Goal: Task Accomplishment & Management: Manage account settings

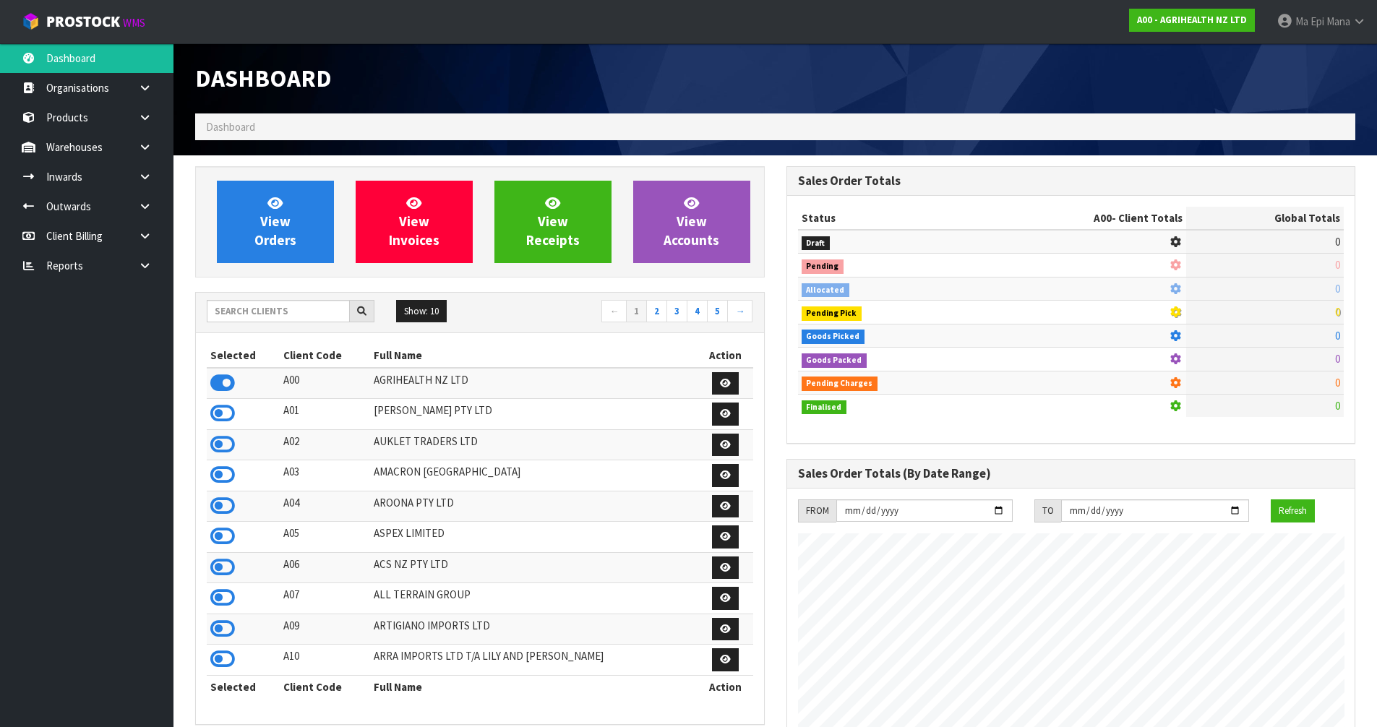
scroll to position [1095, 591]
click at [311, 307] on input "text" at bounding box center [278, 311] width 143 height 22
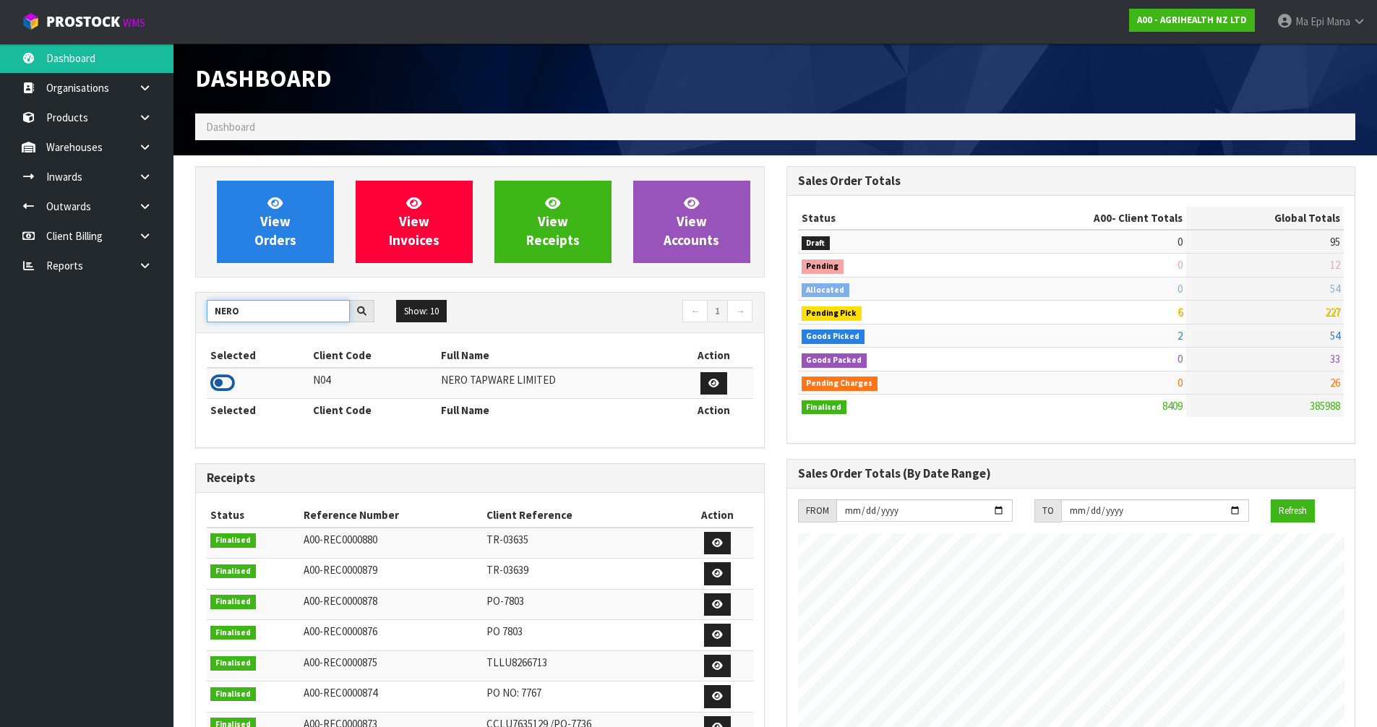
type input "NERO"
click at [226, 390] on icon at bounding box center [222, 383] width 25 height 22
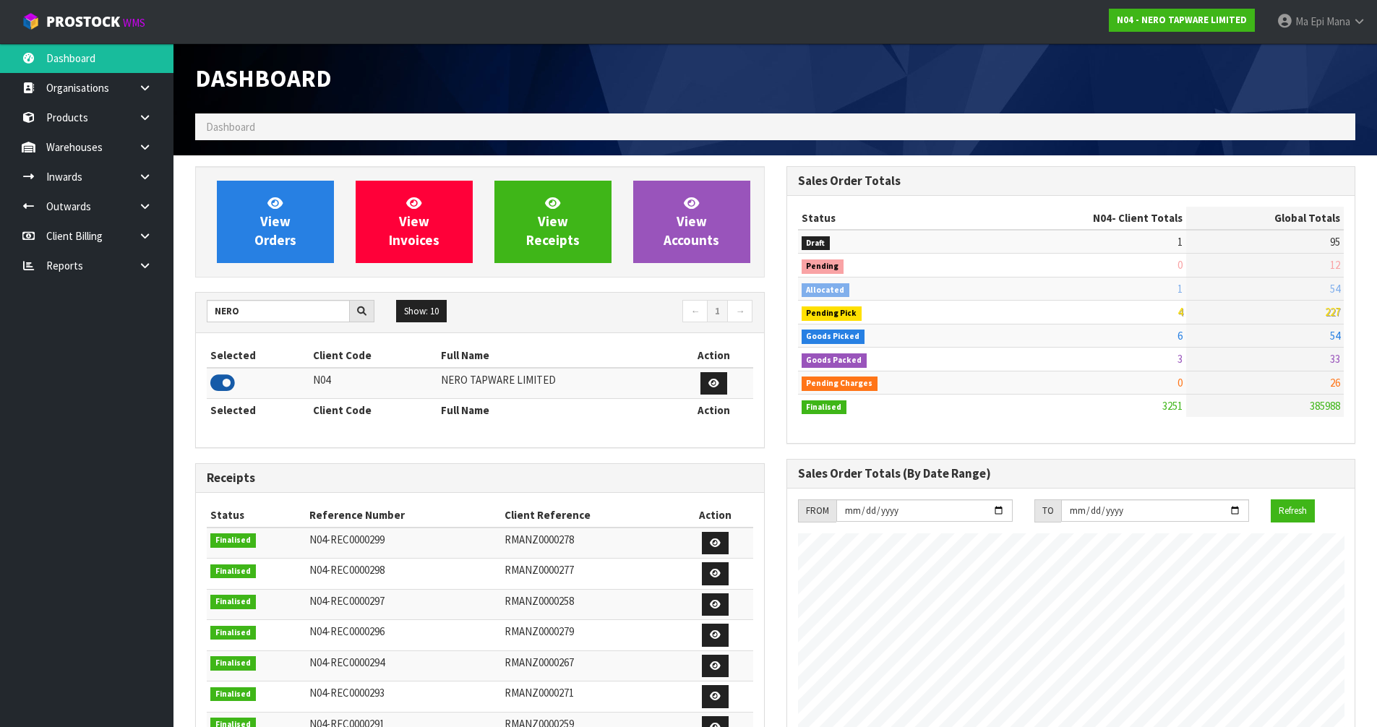
scroll to position [1126, 591]
click at [158, 144] on link at bounding box center [150, 147] width 46 height 30
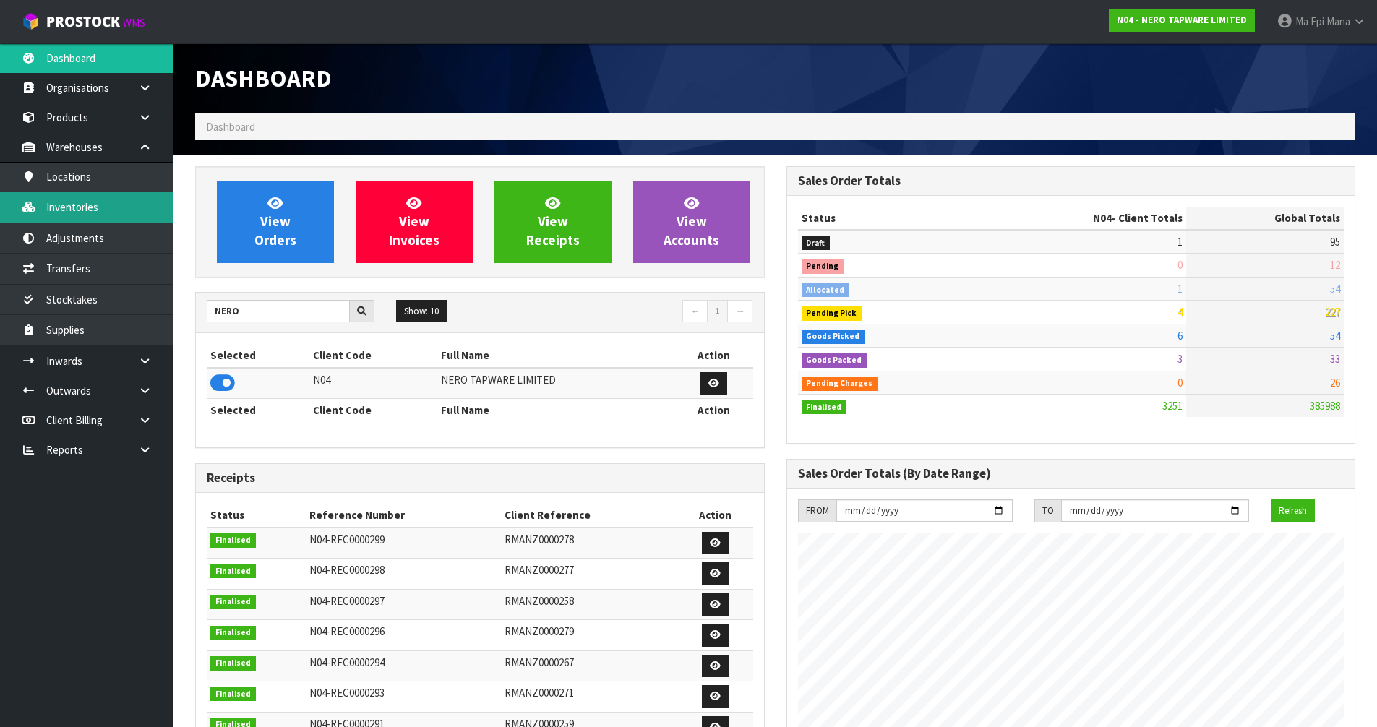
click at [127, 206] on link "Inventories" at bounding box center [86, 207] width 173 height 30
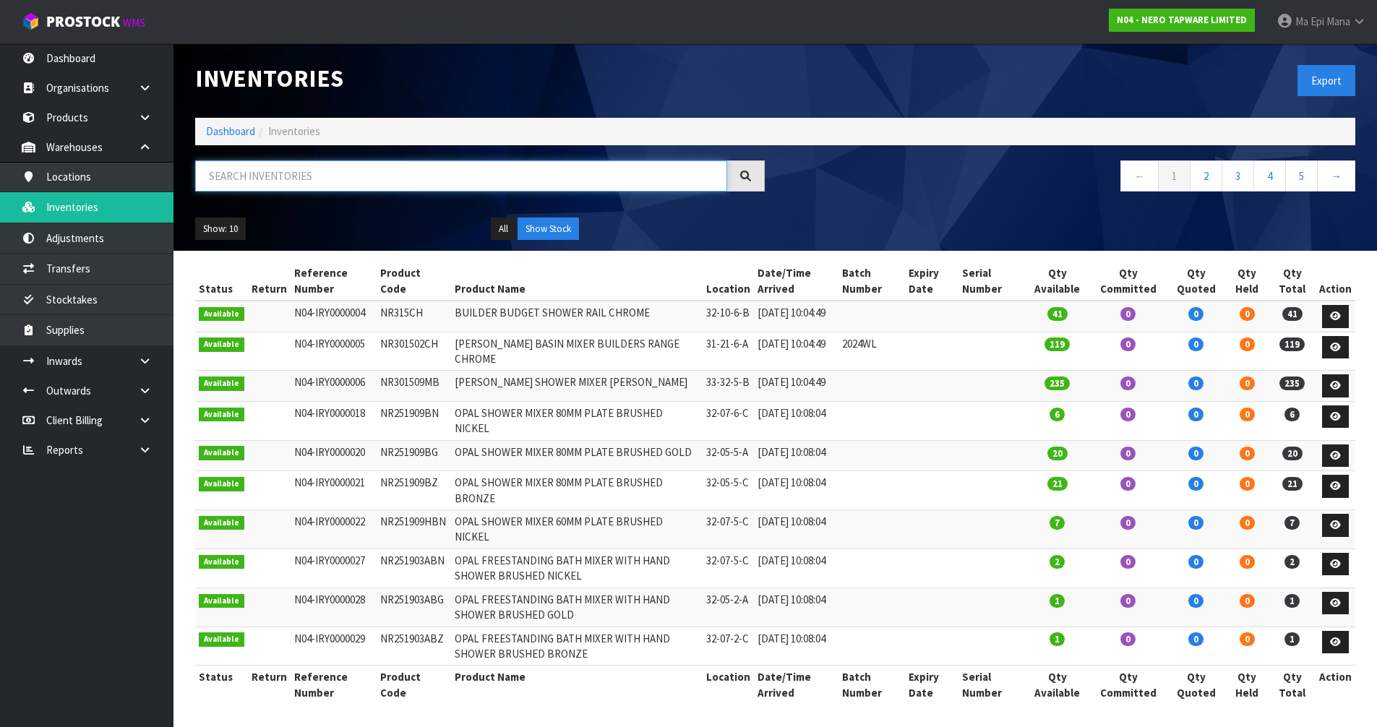
click at [299, 171] on input "text" at bounding box center [461, 175] width 532 height 31
click at [352, 173] on input "text" at bounding box center [461, 175] width 532 height 31
paste input "NR250807MB"
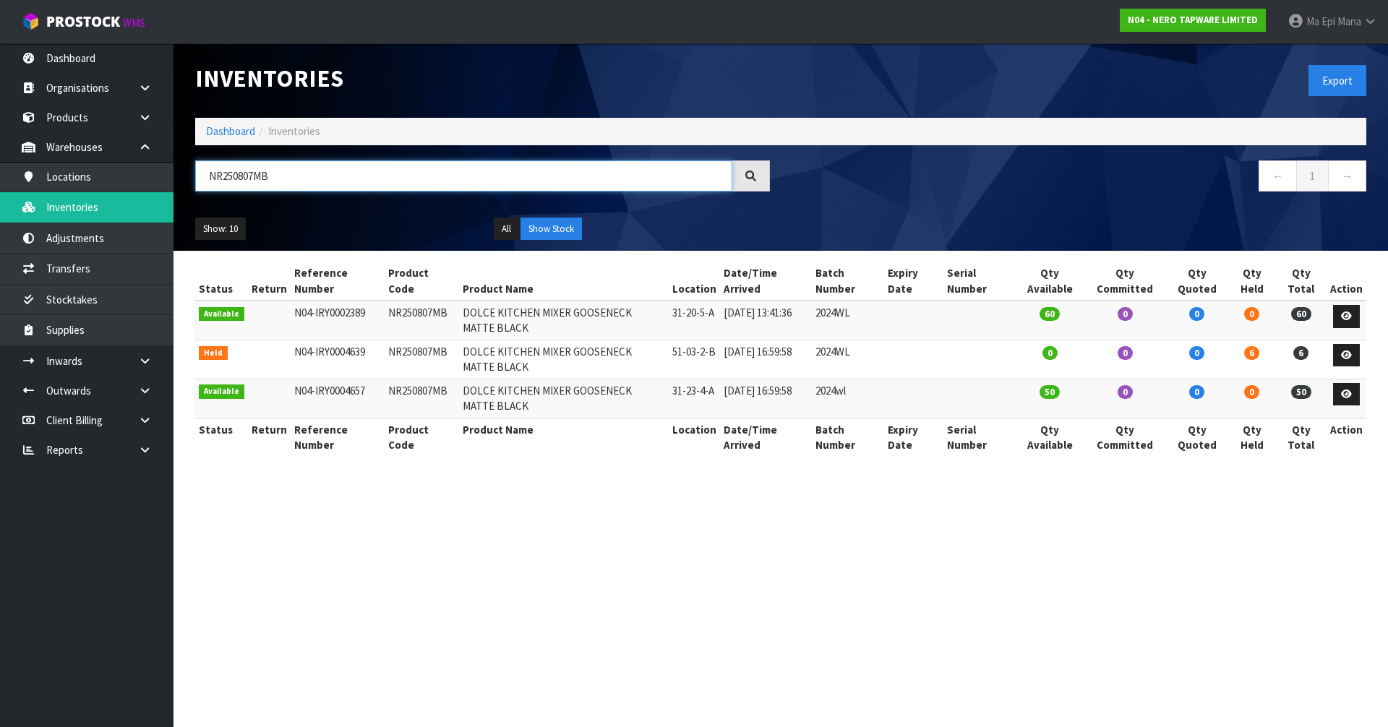
click at [387, 168] on input "NR250807MB" at bounding box center [463, 175] width 537 height 31
paste input "301502MB"
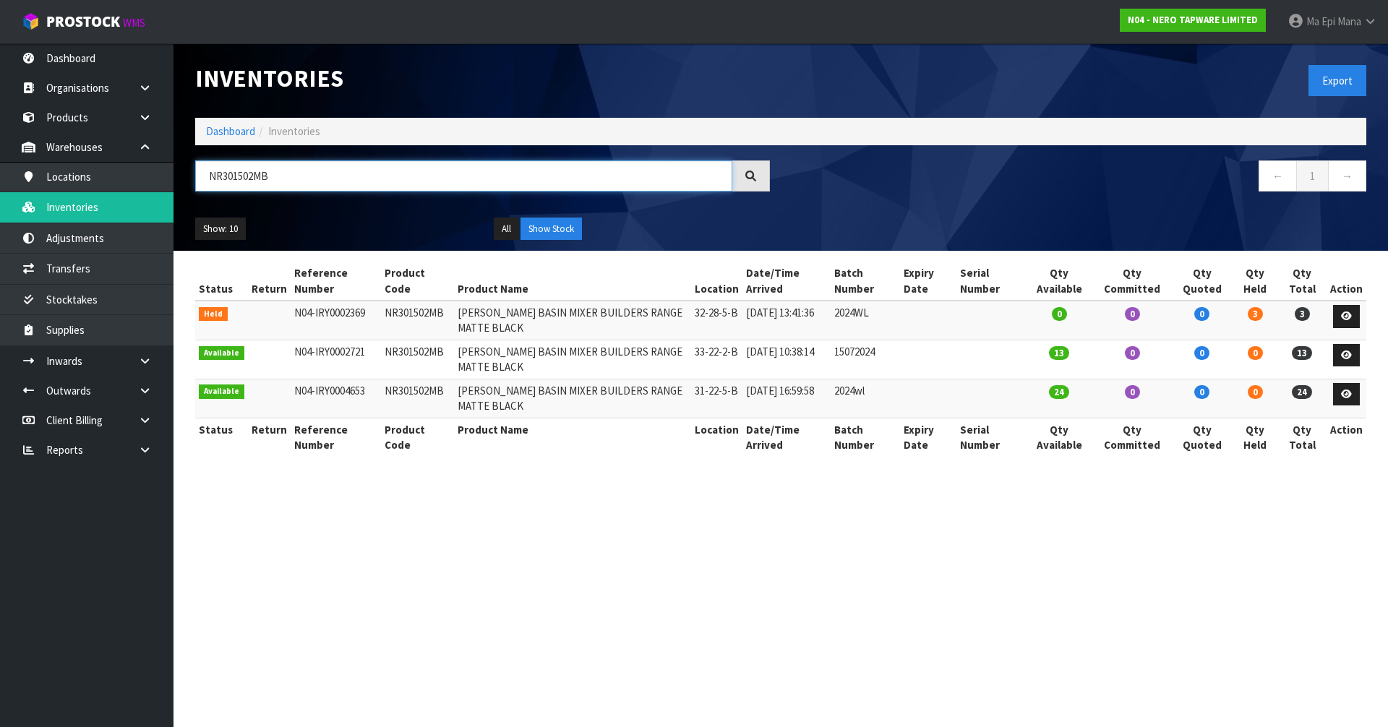
click at [510, 179] on input "NR301502MB" at bounding box center [463, 175] width 537 height 31
paste input "581009cCH"
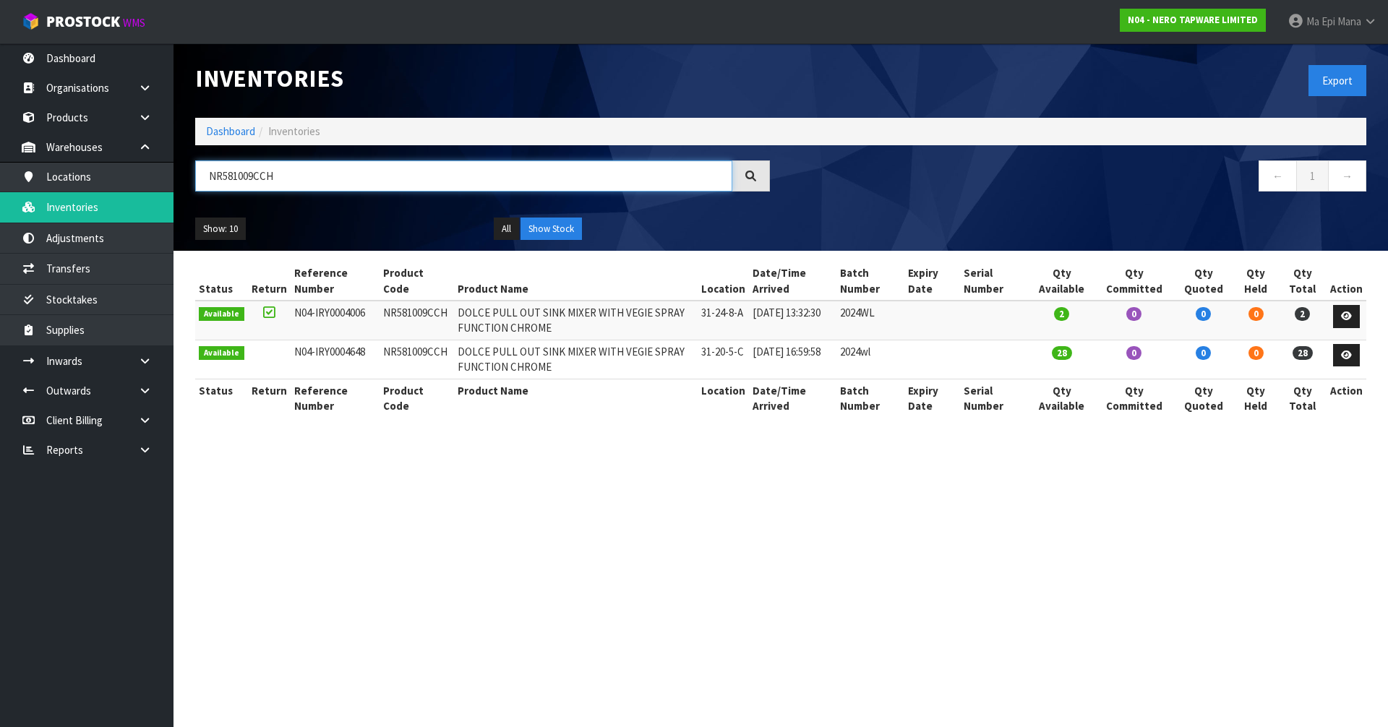
click at [315, 173] on input "NR581009CCH" at bounding box center [463, 175] width 537 height 31
paste input "315"
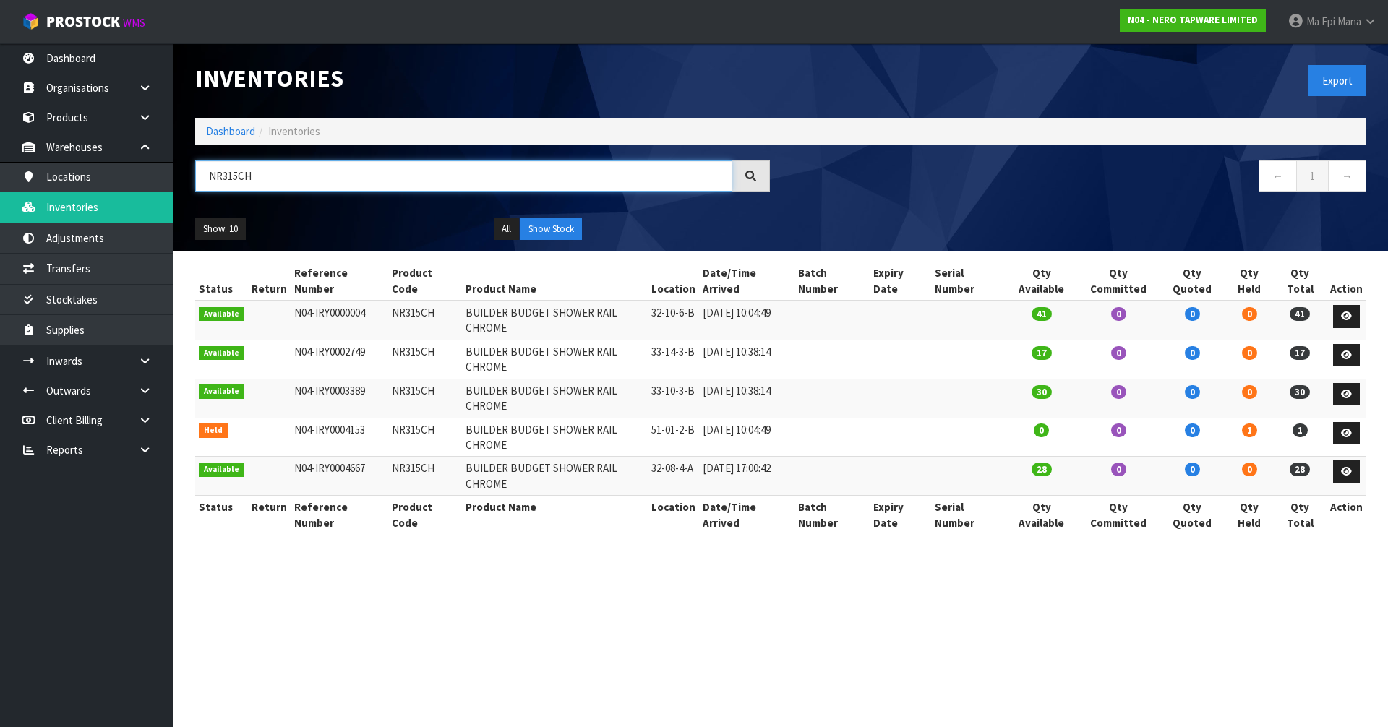
click at [421, 168] on input "NR315CH" at bounding box center [463, 175] width 537 height 31
paste input "01502"
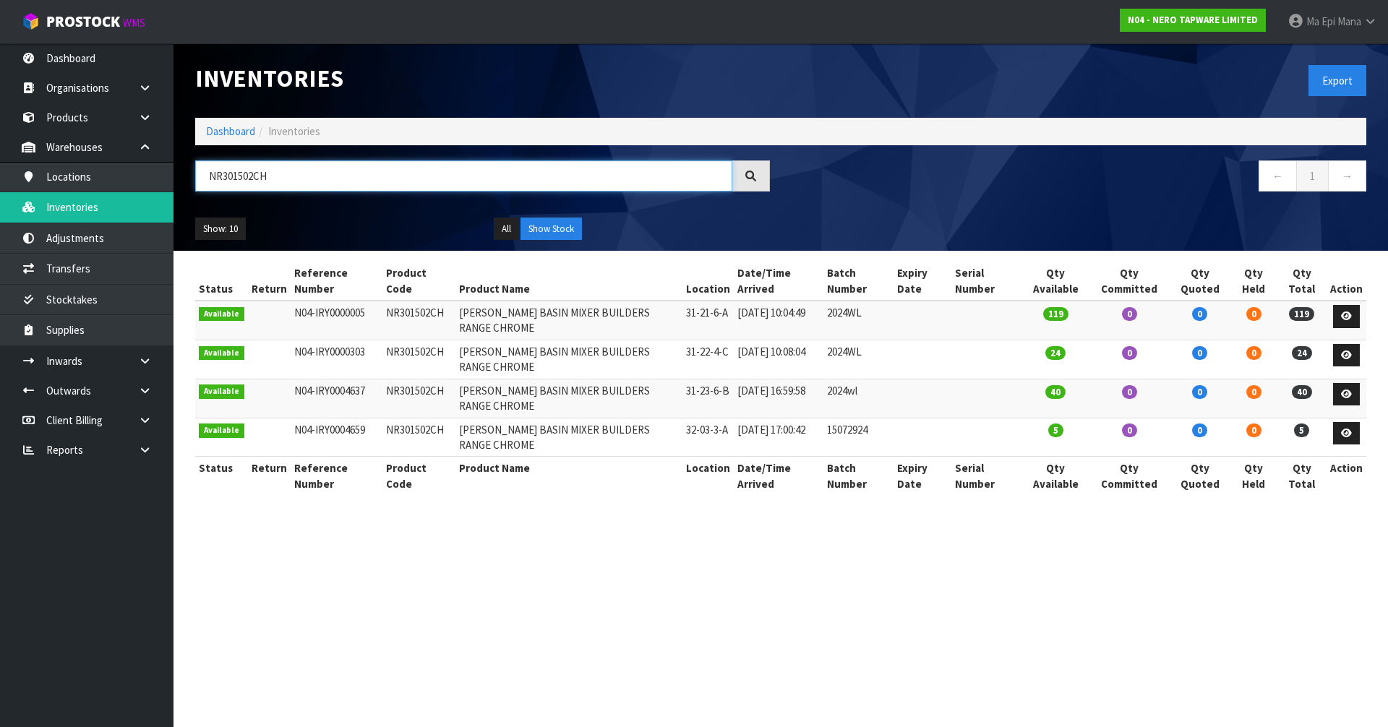
type input "NR301502CH"
click at [1212, 28] on link "N04 - NERO TAPWARE LIMITED" at bounding box center [1193, 20] width 146 height 23
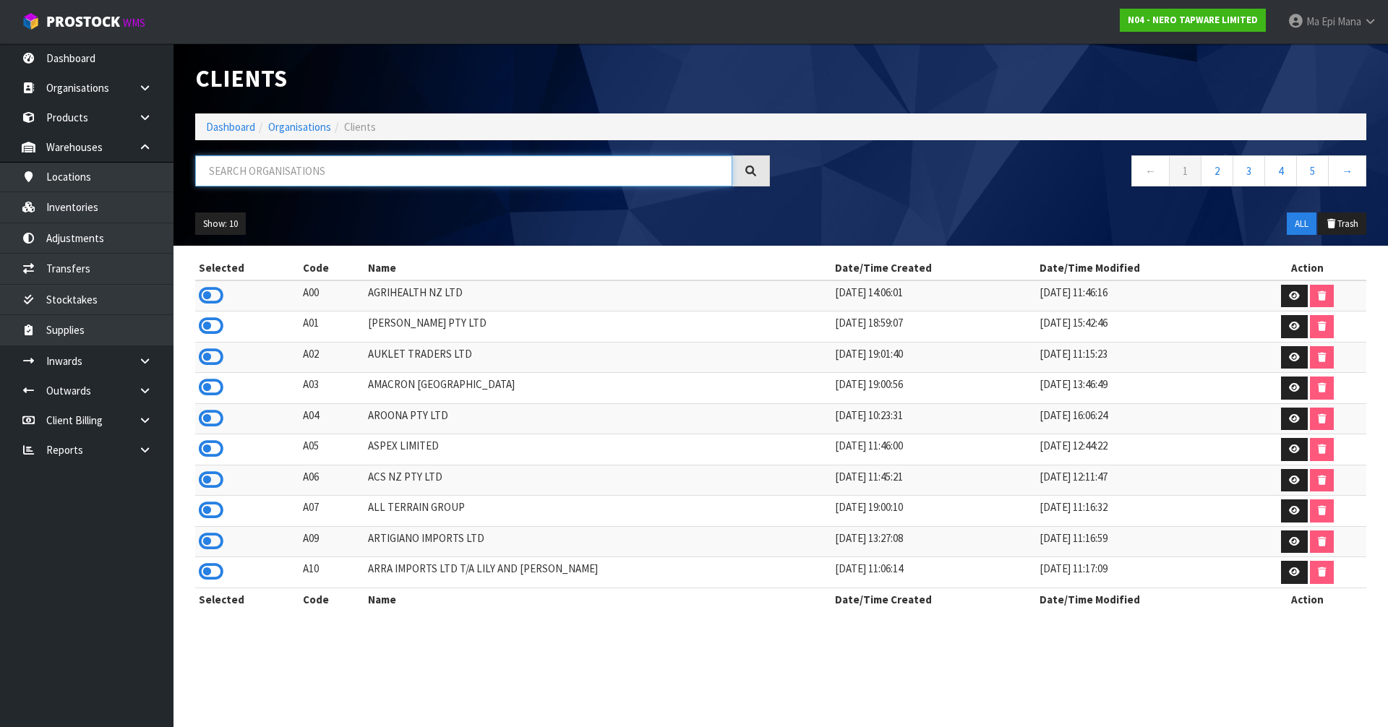
click at [363, 176] on input "text" at bounding box center [463, 170] width 537 height 31
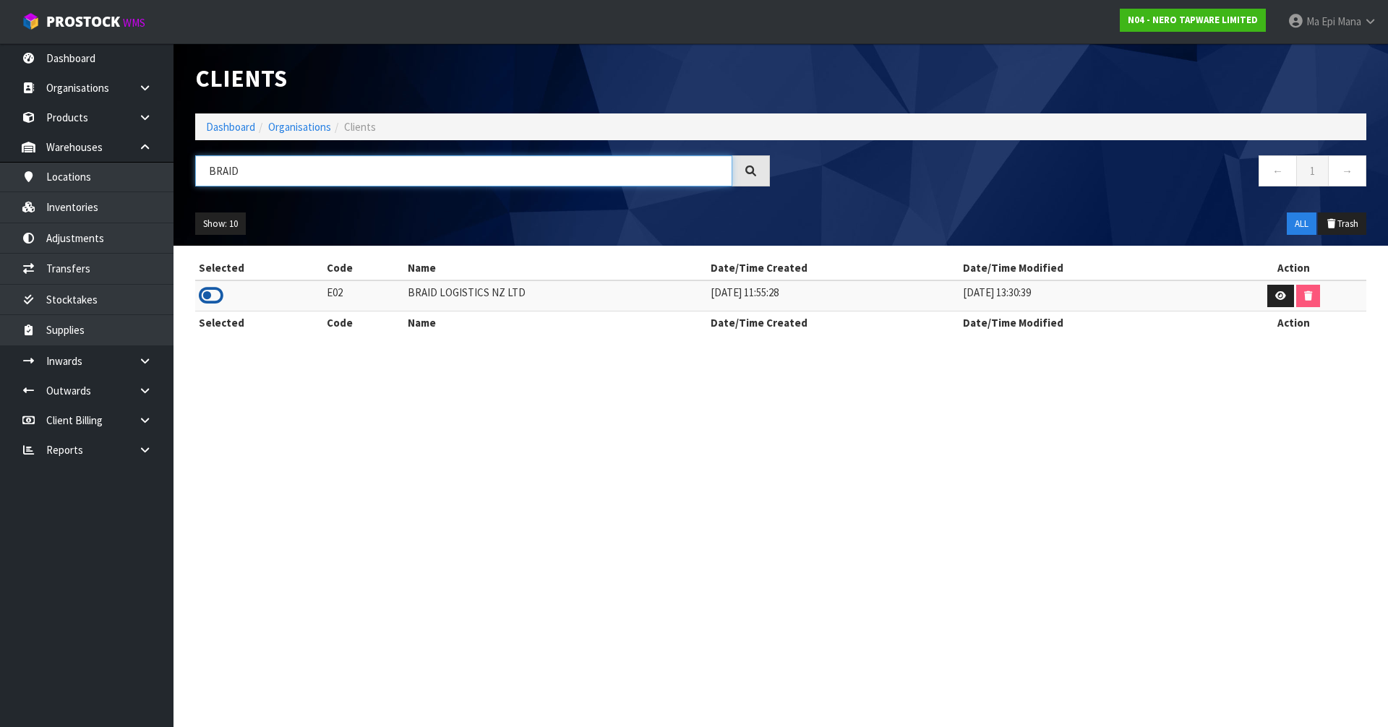
type input "BRAID"
click at [210, 296] on icon at bounding box center [211, 296] width 25 height 22
click at [98, 117] on link "Products" at bounding box center [86, 118] width 173 height 30
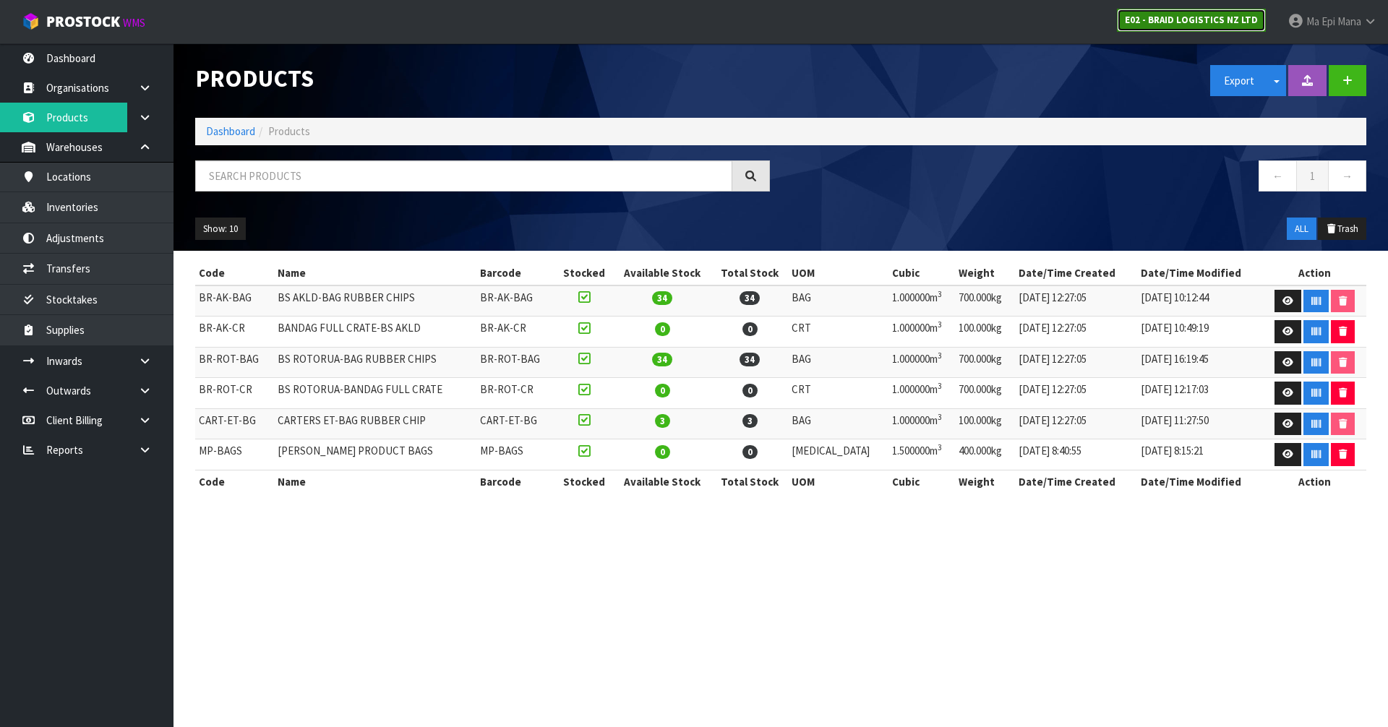
click at [1168, 25] on strong "E02 - BRAID LOGISTICS NZ LTD" at bounding box center [1191, 20] width 133 height 12
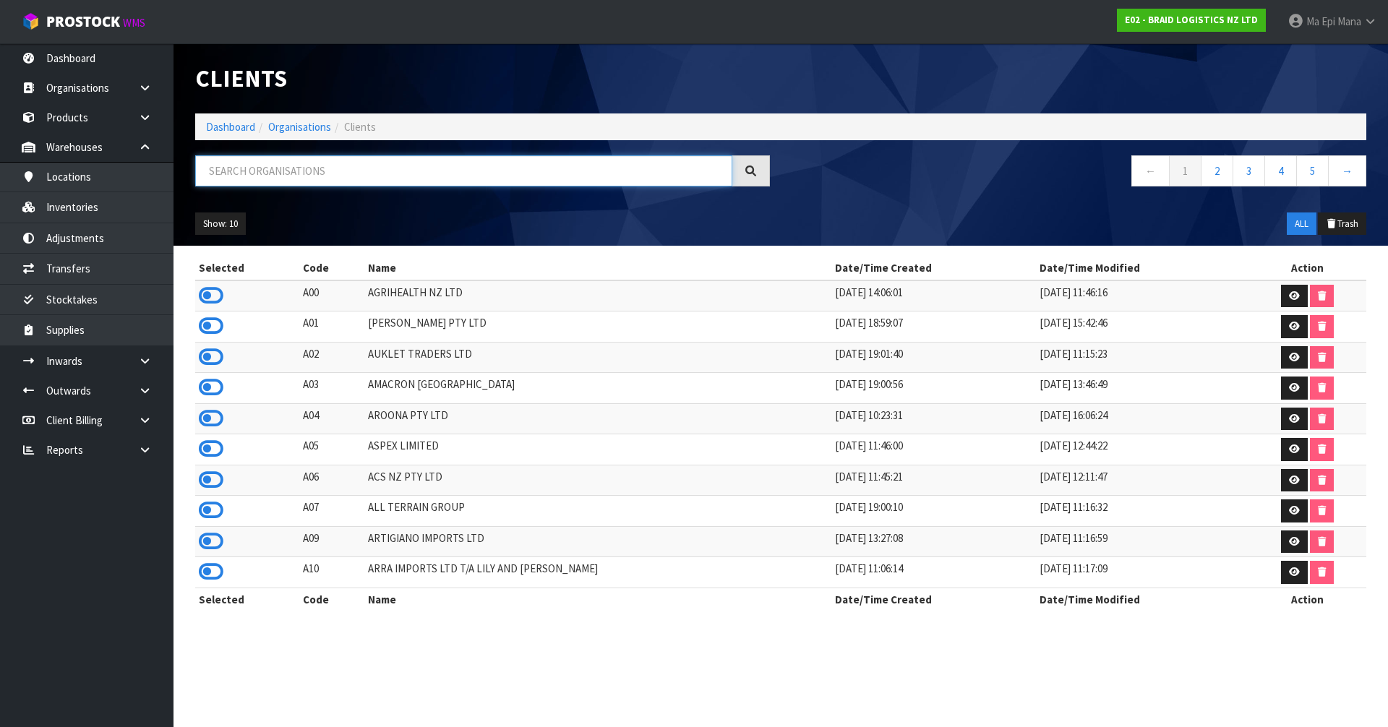
click at [314, 167] on input "text" at bounding box center [463, 170] width 537 height 31
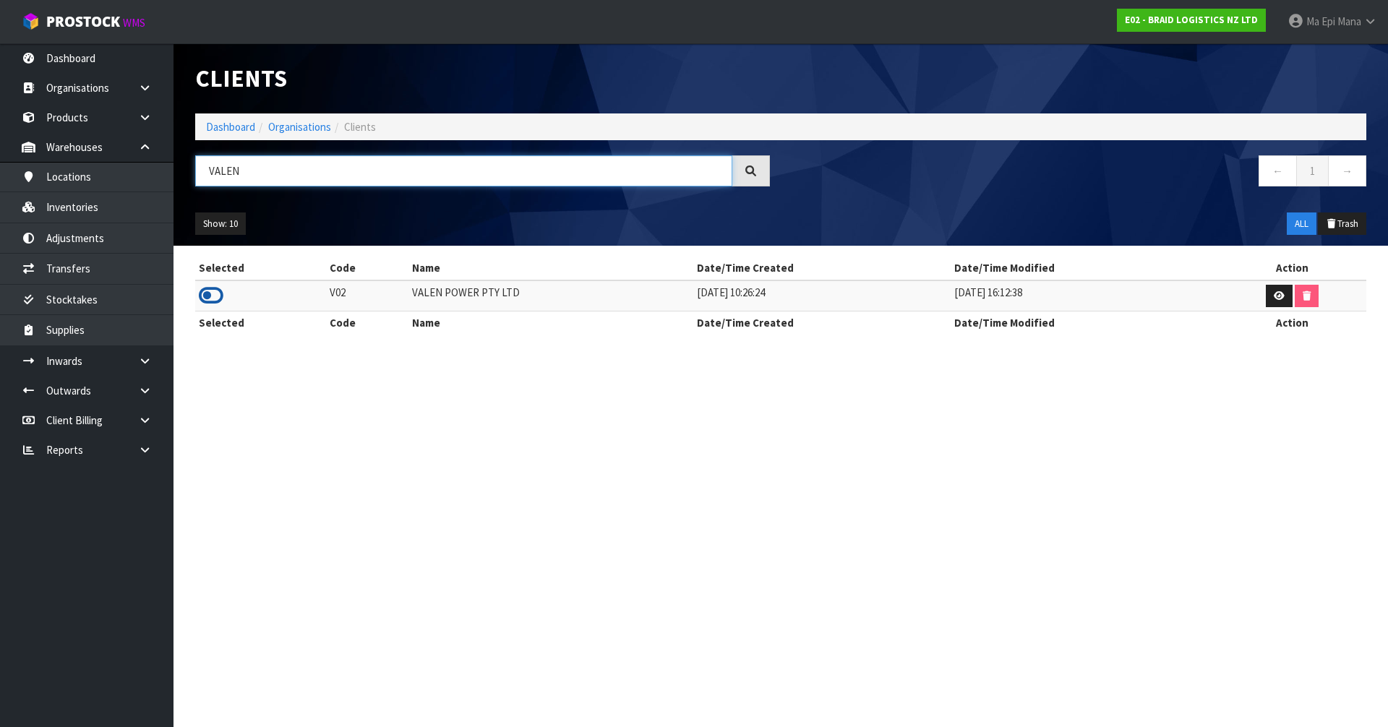
type input "VALEN"
click at [210, 294] on icon at bounding box center [211, 296] width 25 height 22
click at [129, 372] on link at bounding box center [150, 361] width 46 height 30
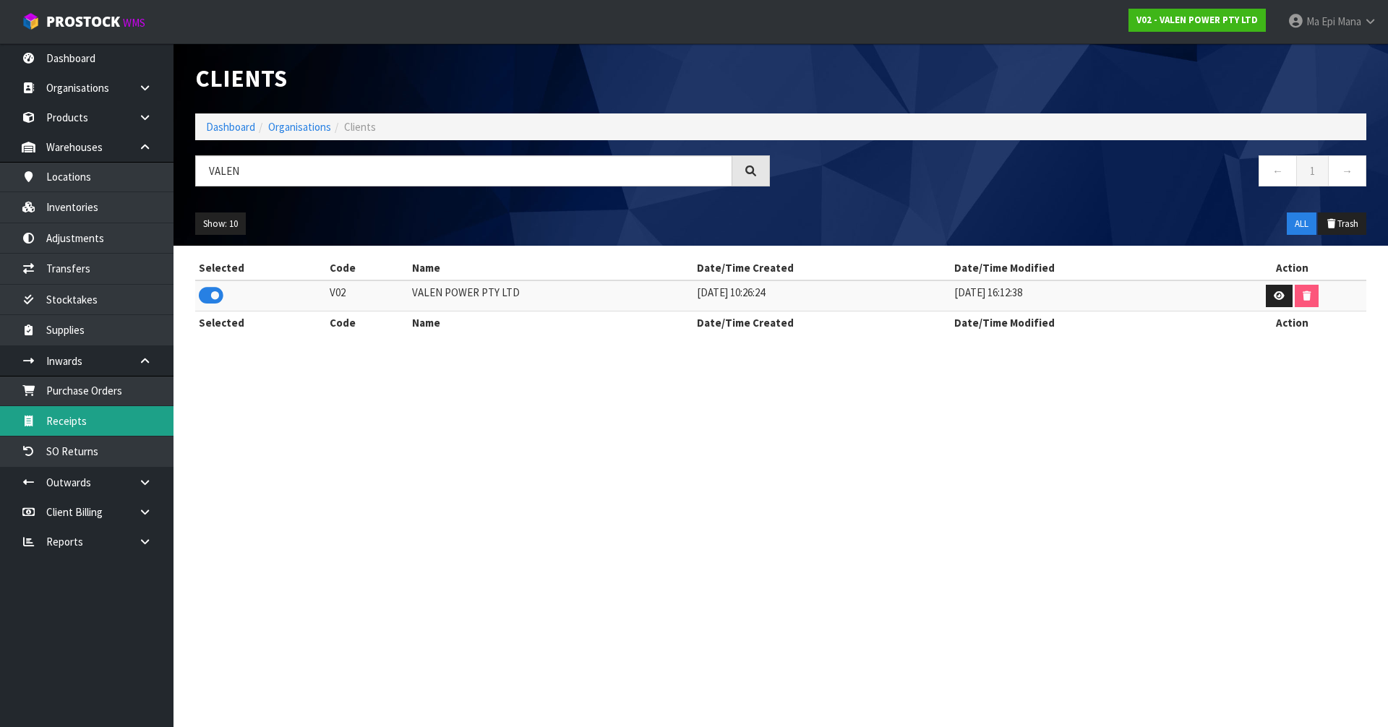
click at [111, 416] on link "Receipts" at bounding box center [86, 421] width 173 height 30
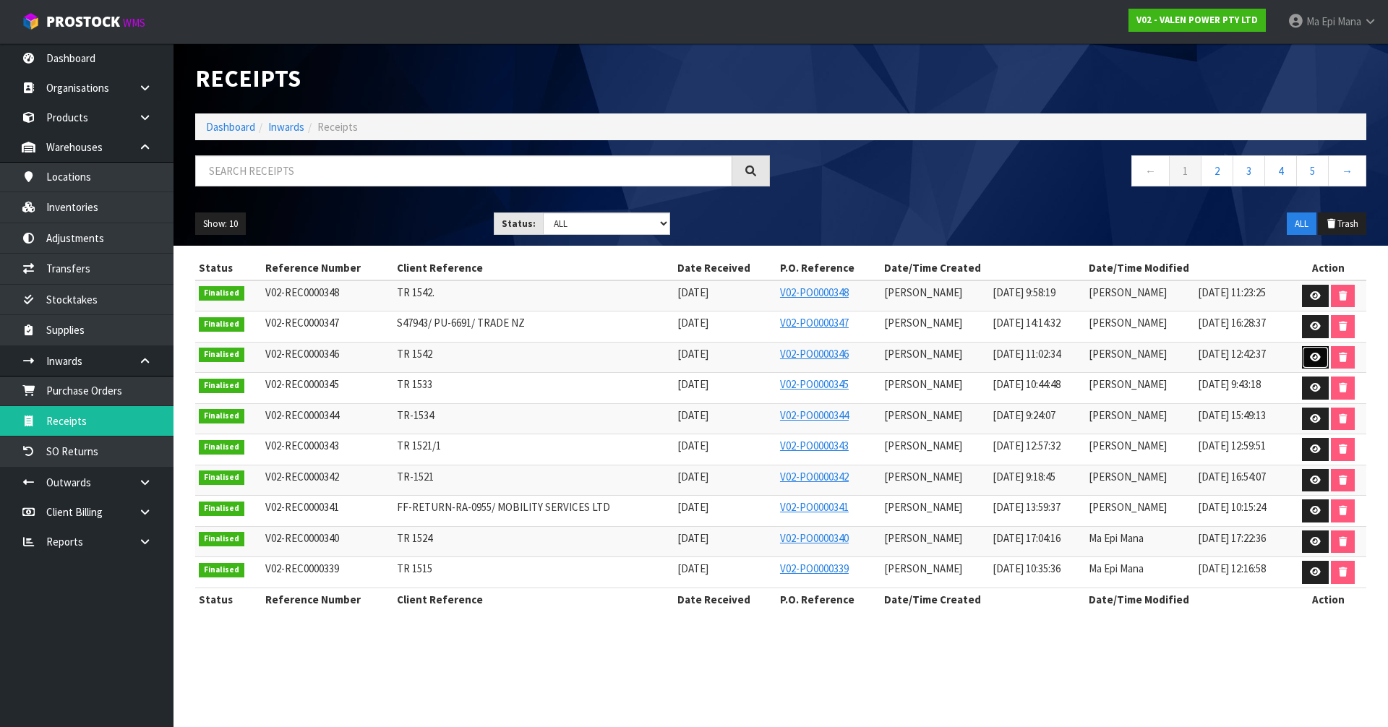
click at [1311, 354] on icon at bounding box center [1315, 357] width 11 height 9
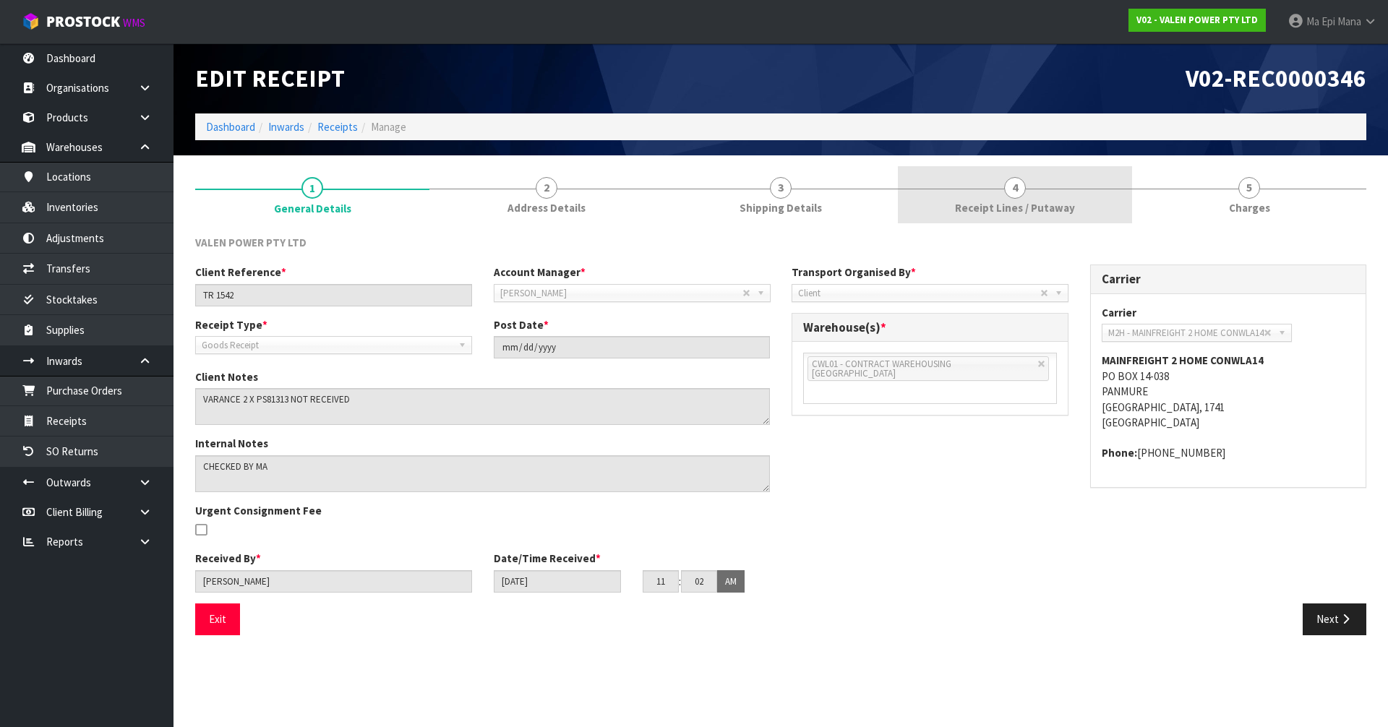
click at [1032, 189] on div at bounding box center [1015, 189] width 234 height 1
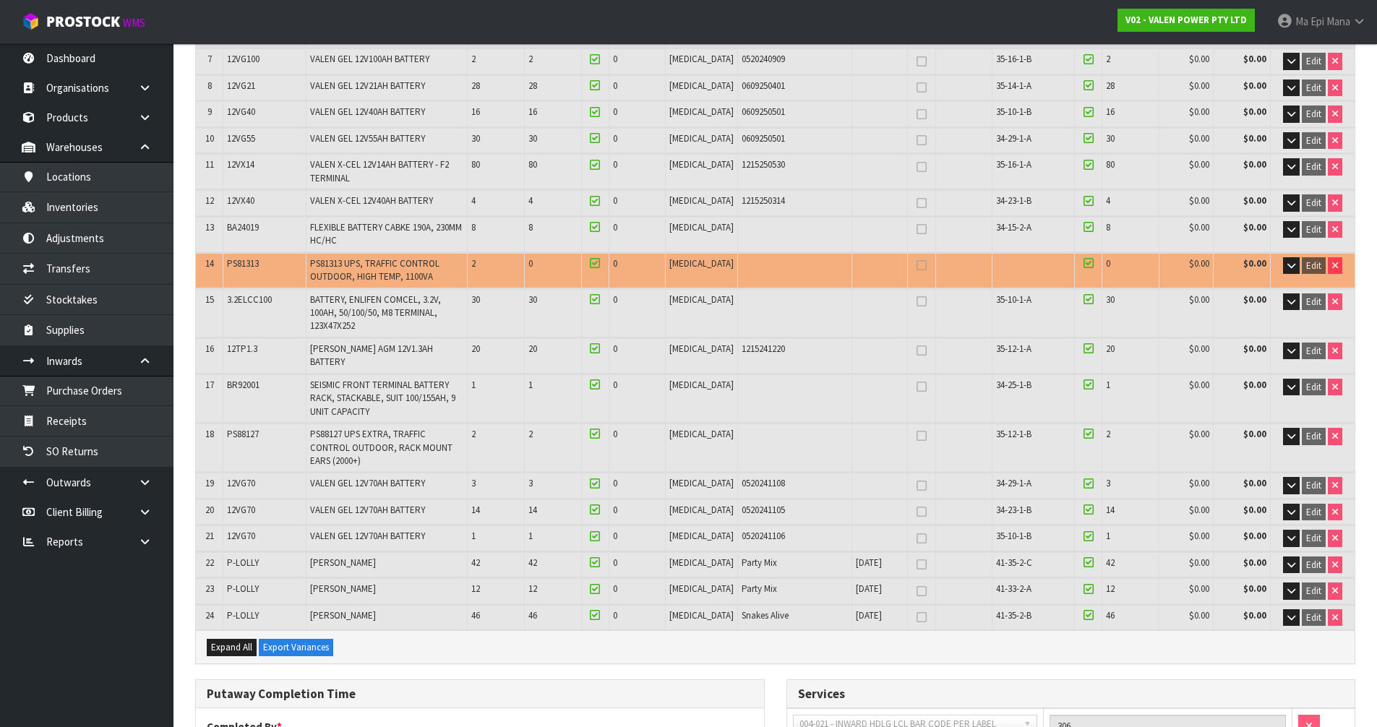
scroll to position [434, 0]
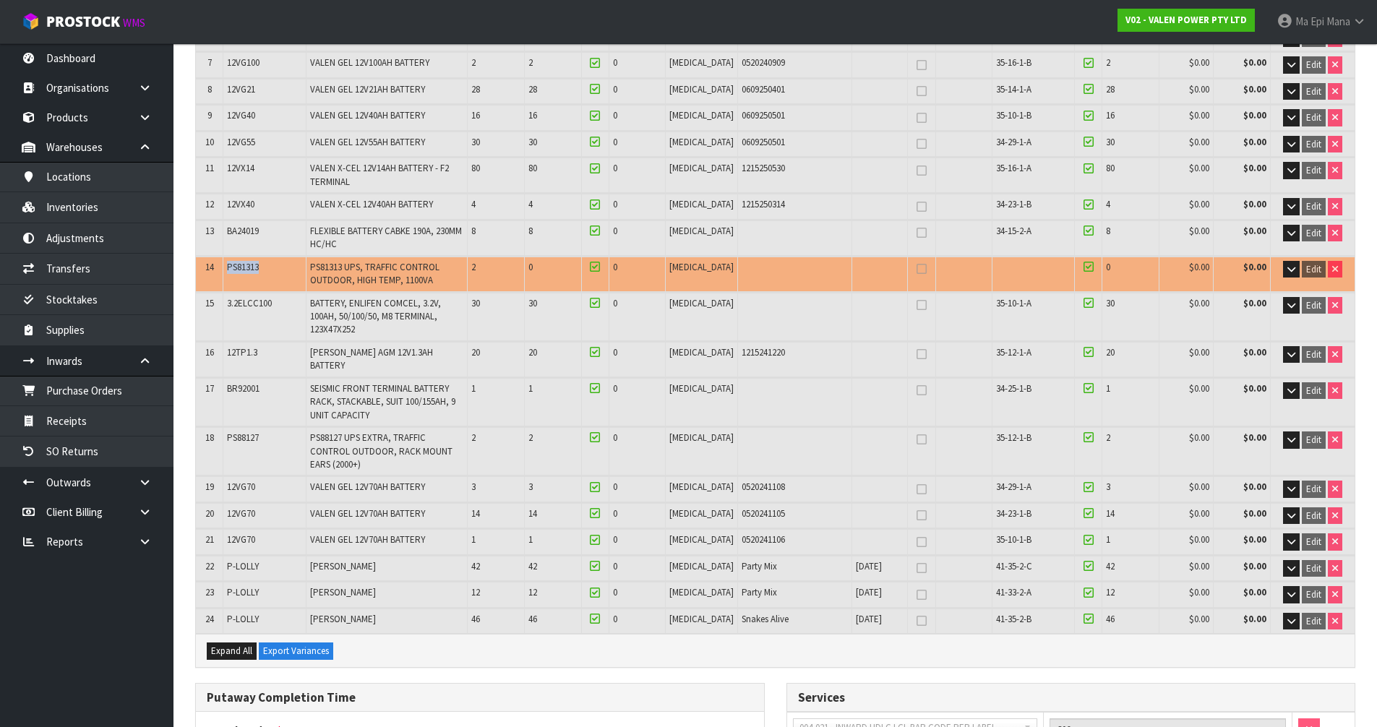
drag, startPoint x: 275, startPoint y: 252, endPoint x: 227, endPoint y: 259, distance: 49.0
click at [227, 259] on td "PS81313" at bounding box center [264, 274] width 82 height 35
drag, startPoint x: 268, startPoint y: 398, endPoint x: 231, endPoint y: 403, distance: 37.9
click at [231, 427] on td "PS88127" at bounding box center [264, 451] width 82 height 48
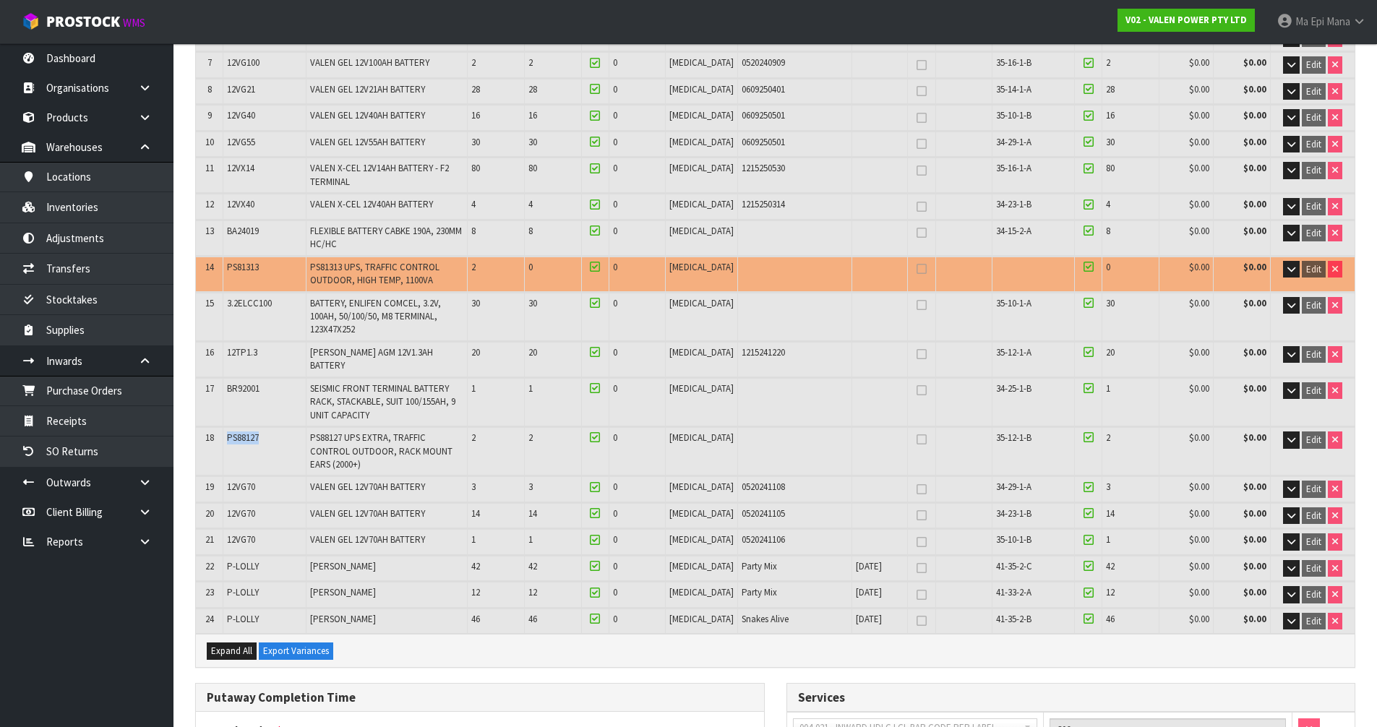
drag, startPoint x: 278, startPoint y: 396, endPoint x: 228, endPoint y: 401, distance: 49.4
click at [228, 427] on td "PS88127" at bounding box center [264, 451] width 82 height 48
drag, startPoint x: 287, startPoint y: 249, endPoint x: 230, endPoint y: 255, distance: 57.5
click at [230, 257] on td "PS81313" at bounding box center [264, 274] width 82 height 35
click at [1304, 15] on span "Ma Epi" at bounding box center [1309, 21] width 29 height 14
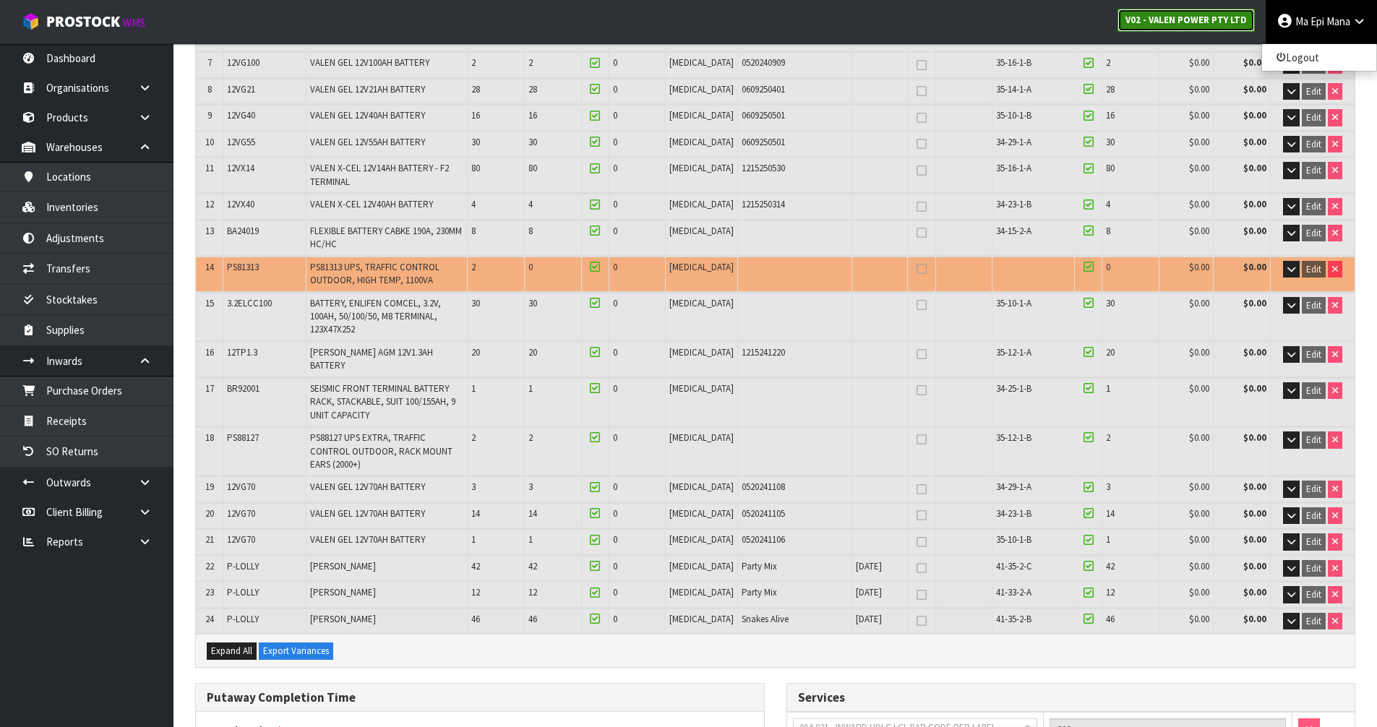
click at [1196, 27] on link "V02 - VALEN POWER PTY LTD" at bounding box center [1186, 20] width 137 height 23
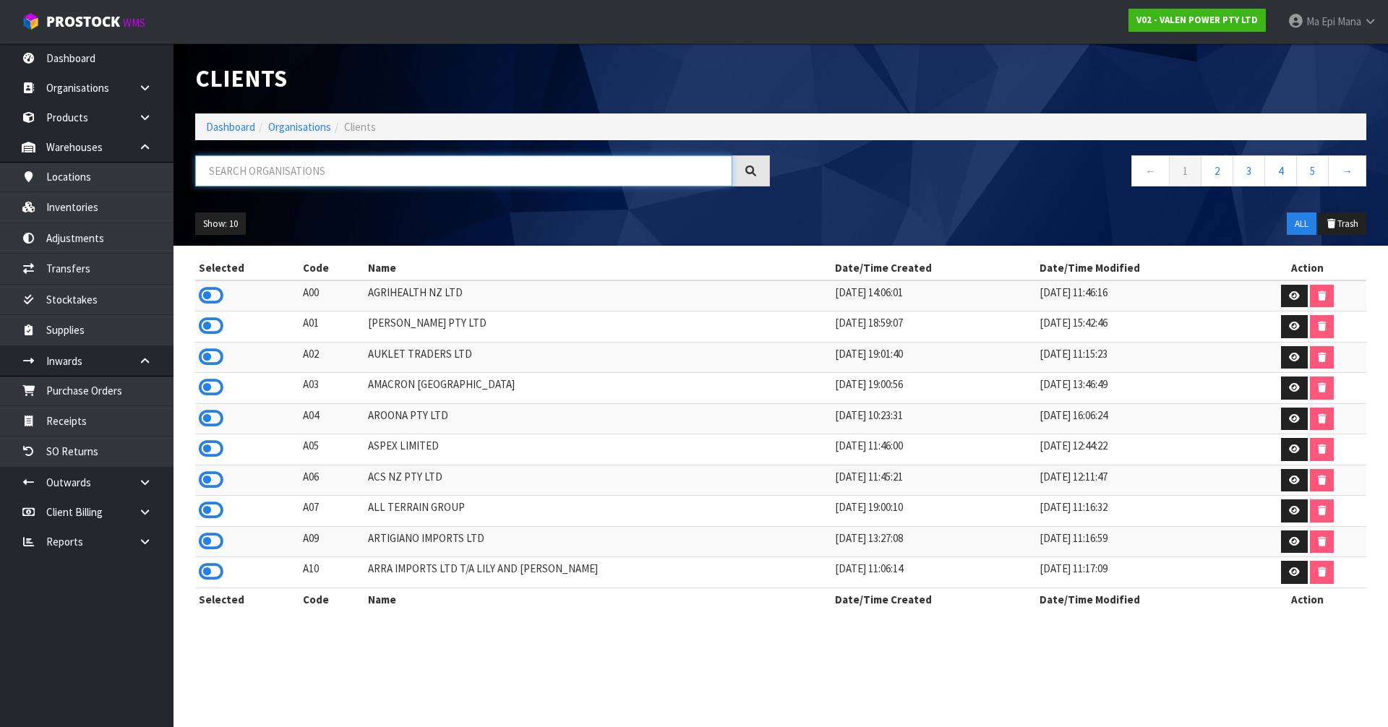
click at [353, 179] on input "text" at bounding box center [463, 170] width 537 height 31
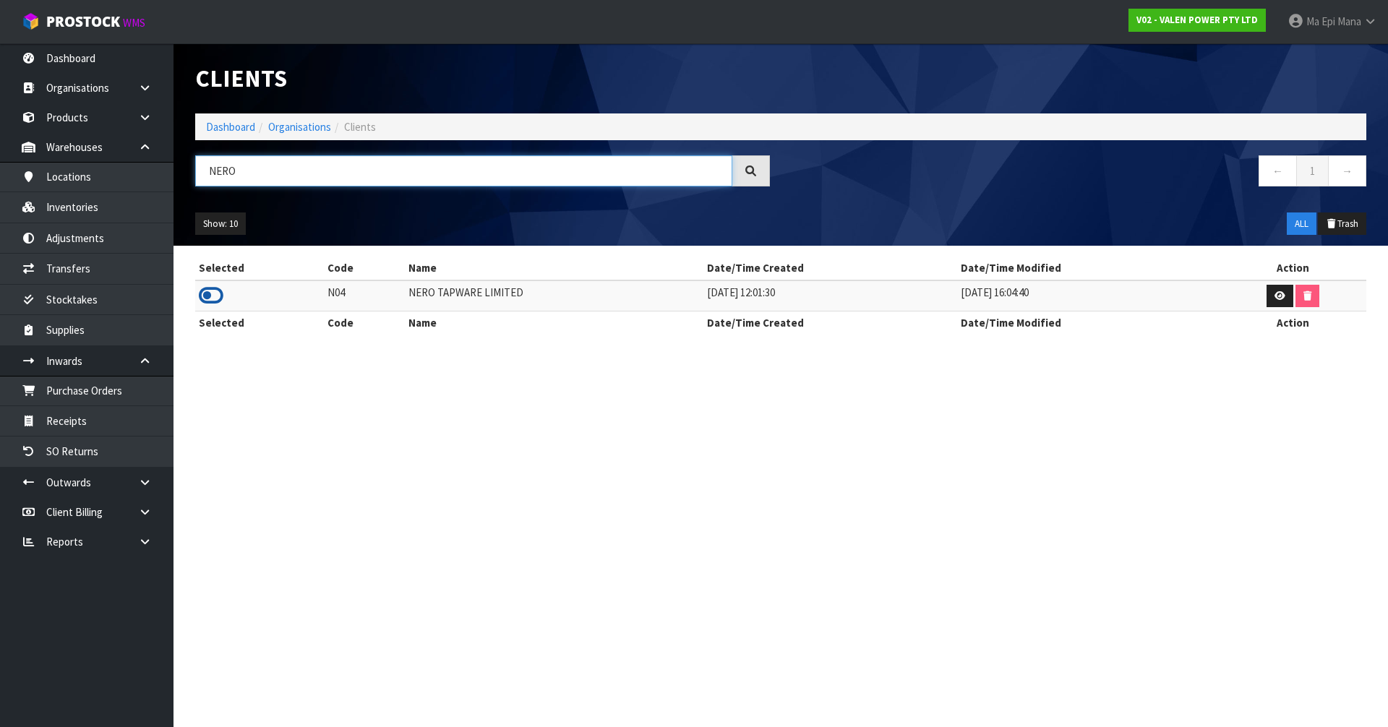
type input "NERO"
click at [212, 291] on icon at bounding box center [211, 296] width 25 height 22
click at [86, 233] on link "Adjustments" at bounding box center [86, 238] width 173 height 30
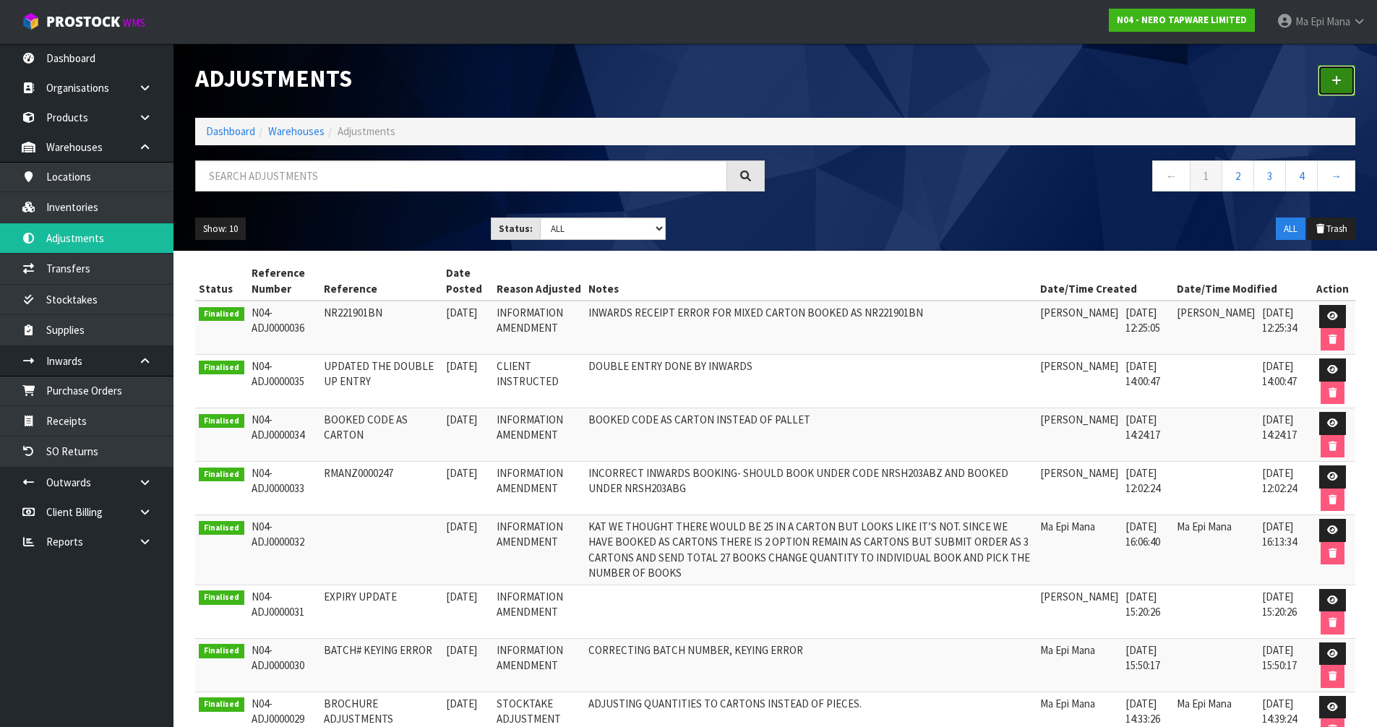
click at [1336, 79] on icon at bounding box center [1337, 80] width 10 height 11
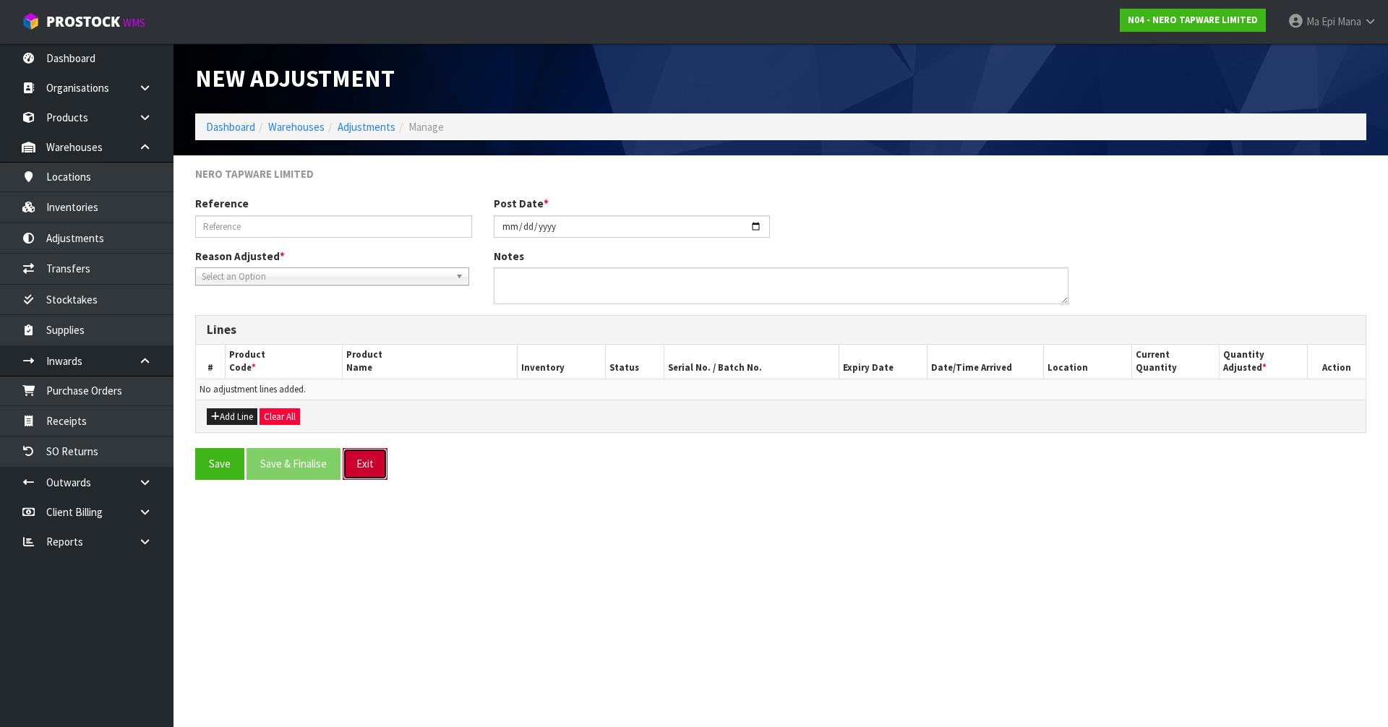
click at [369, 460] on button "Exit" at bounding box center [365, 463] width 45 height 31
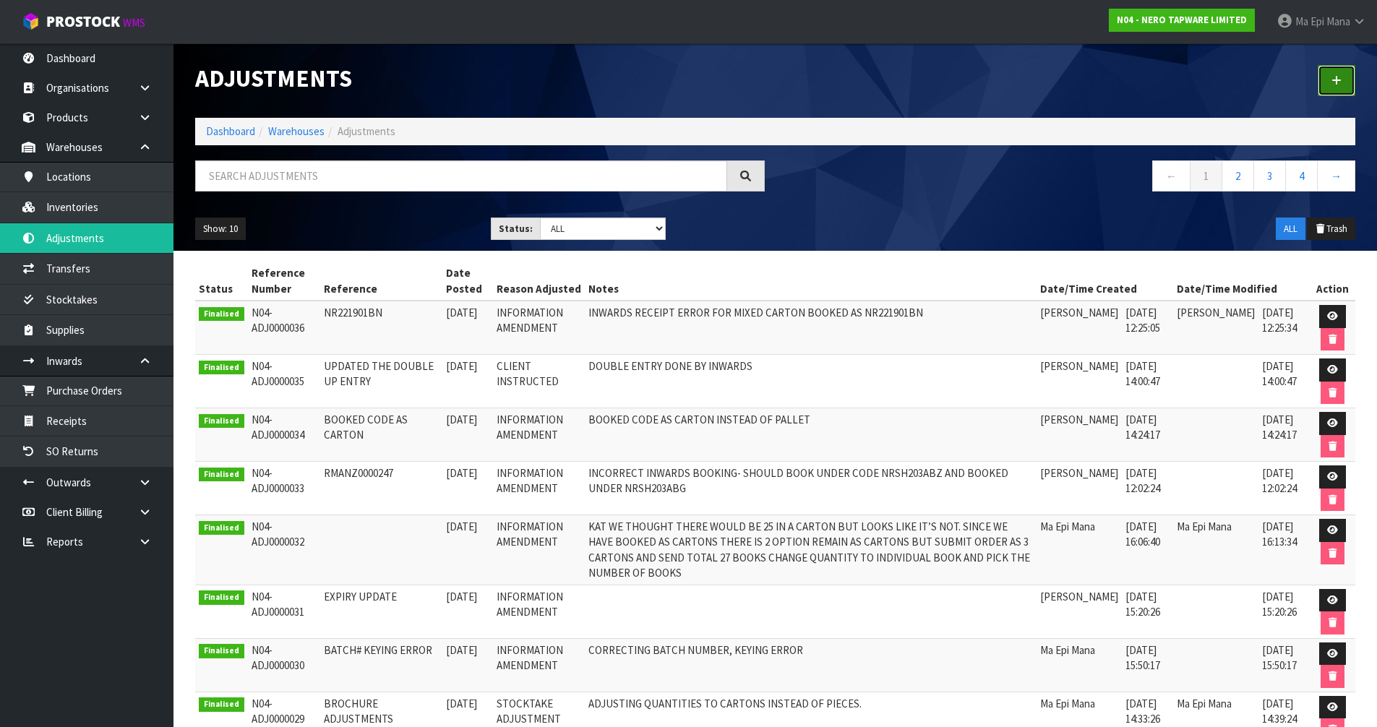
click at [1352, 85] on link at bounding box center [1337, 80] width 38 height 31
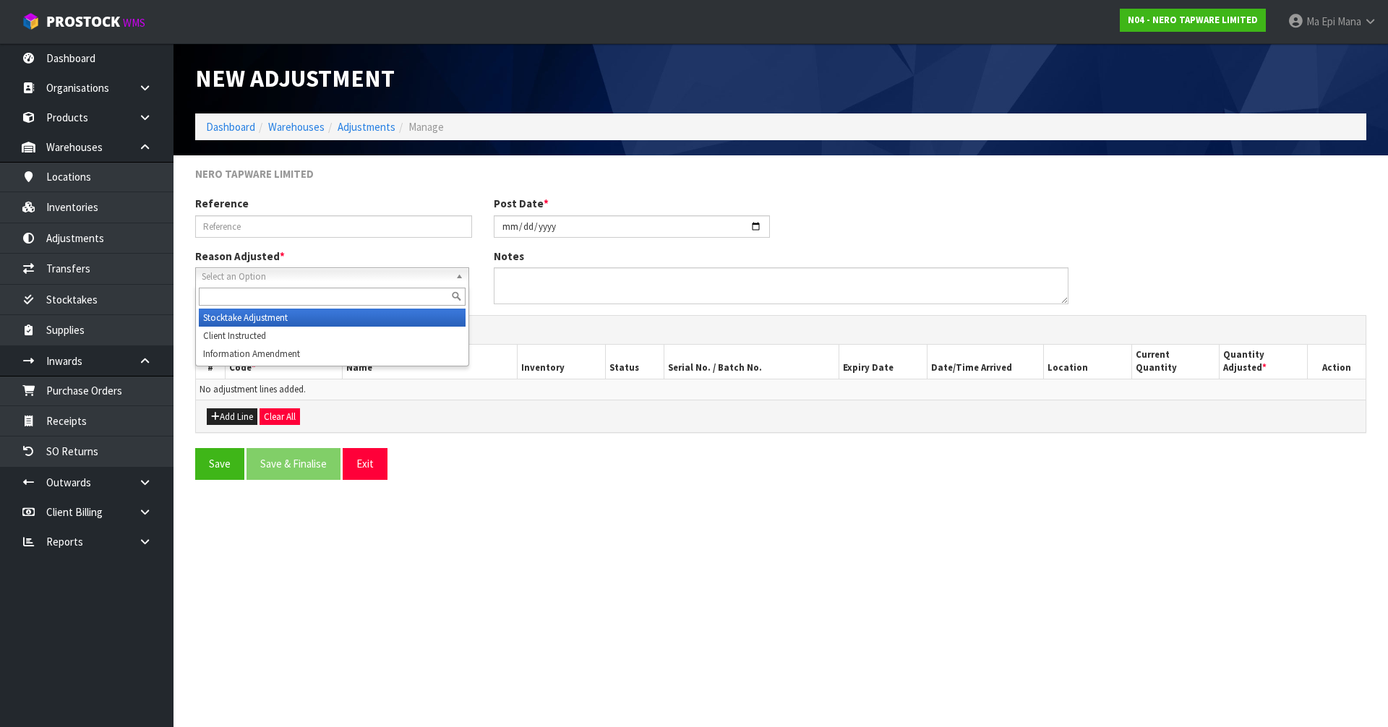
click at [273, 279] on span "Select an Option" at bounding box center [326, 276] width 248 height 17
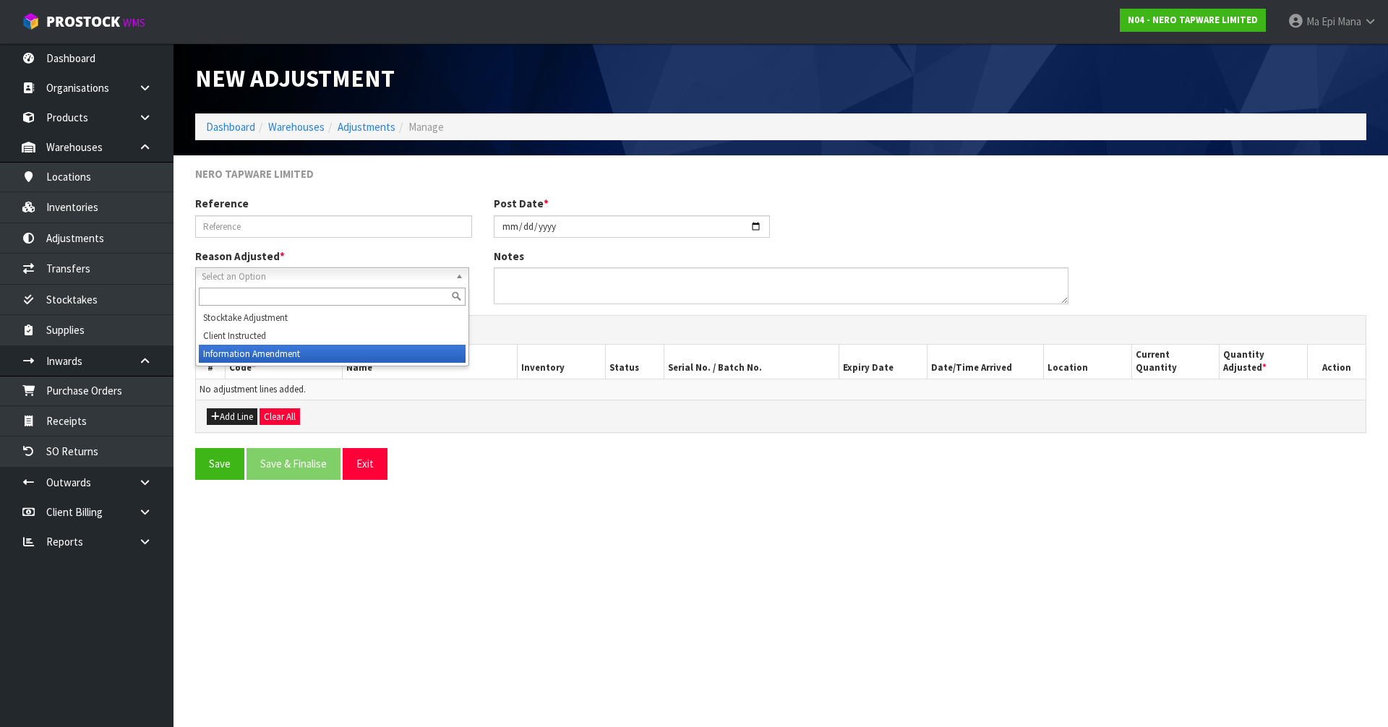
click at [267, 355] on li "Information Amendment" at bounding box center [332, 354] width 267 height 18
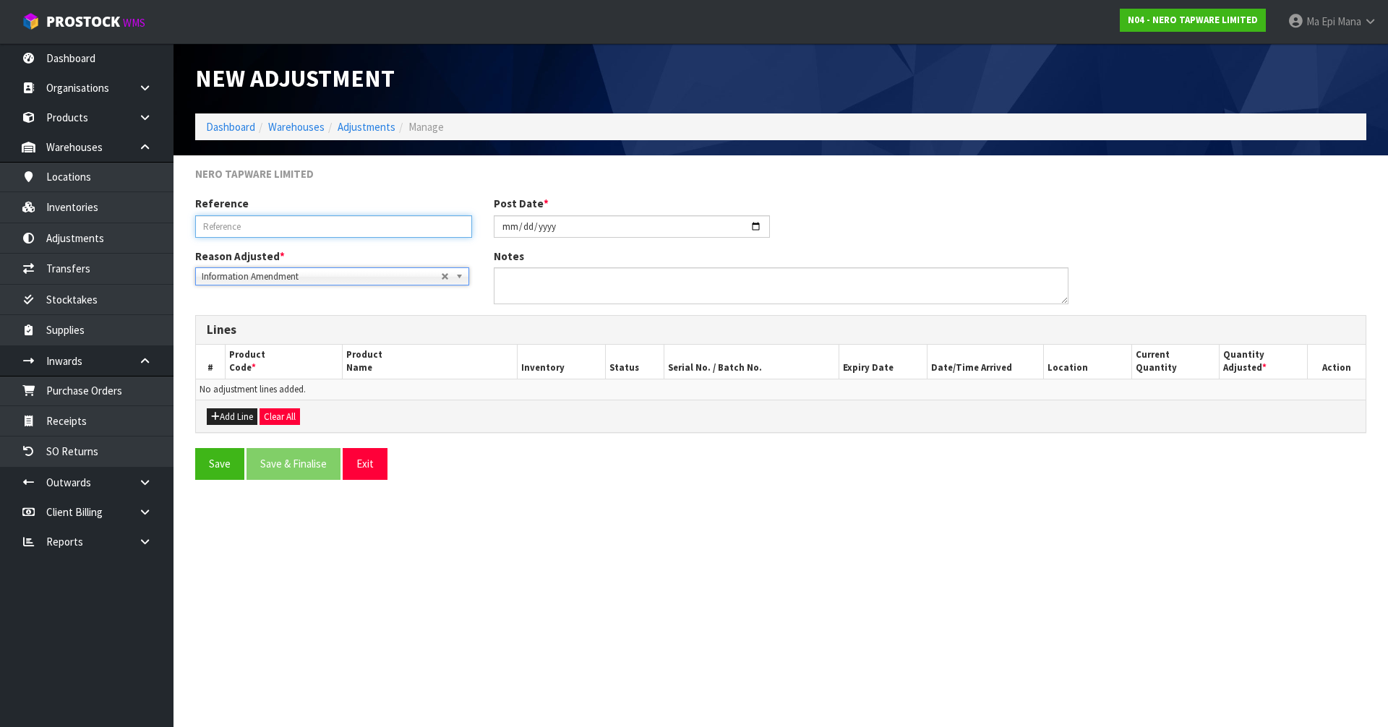
click at [262, 226] on input "text" at bounding box center [333, 226] width 277 height 22
type input "BOOKING ERROR"
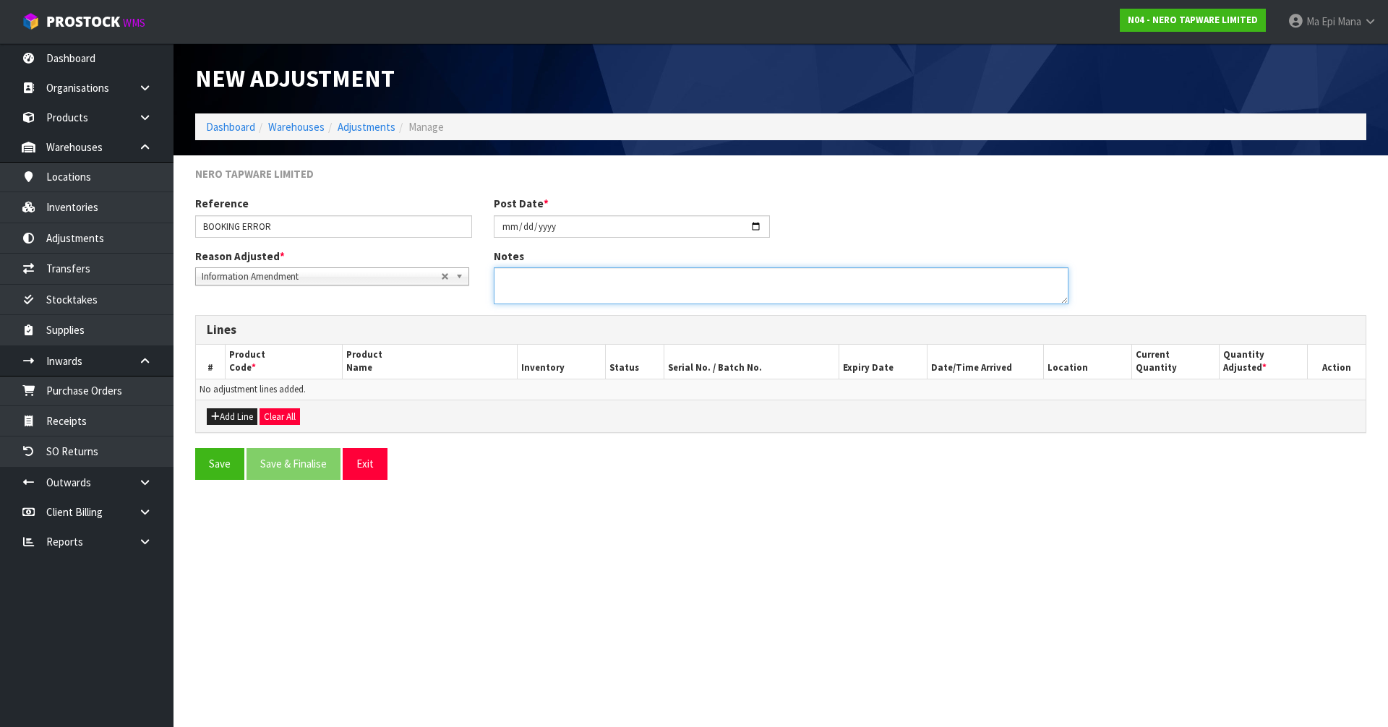
click at [576, 278] on textarea at bounding box center [781, 285] width 575 height 37
type textarea "BOOKING ERROR - ADJUSTMENT NEEDED TO CORRECT STOCK ON HAND."
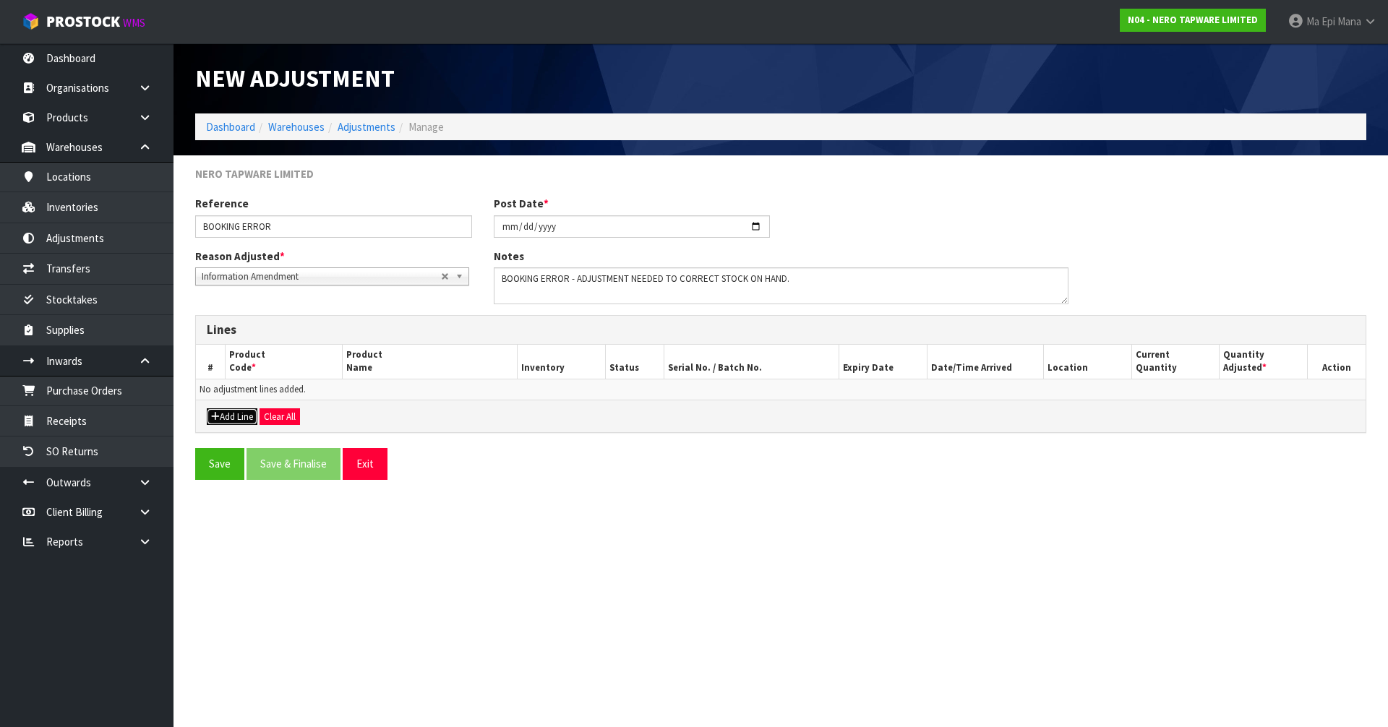
click at [233, 415] on button "Add Line" at bounding box center [232, 416] width 51 height 17
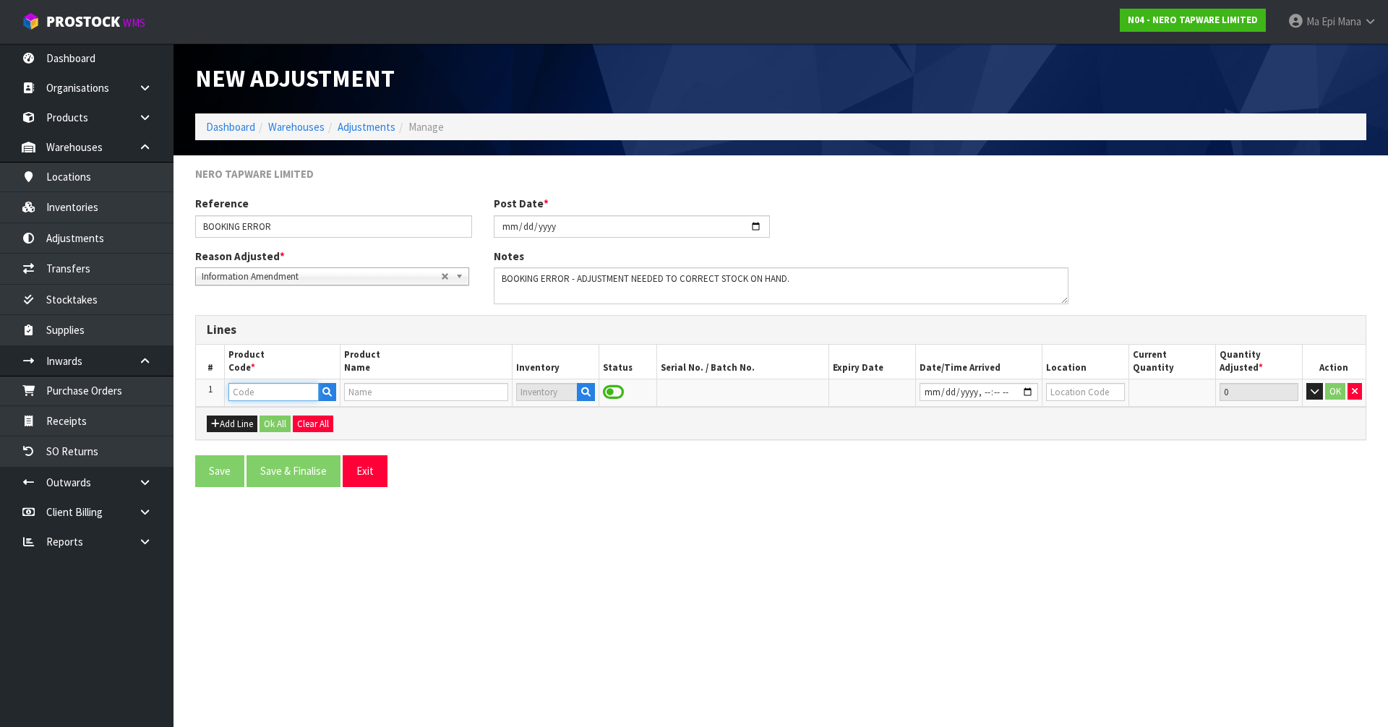
click at [269, 394] on input "text" at bounding box center [273, 392] width 90 height 18
paste input "NR301502CH"
type input "NR301502CH"
type input "CELIA BASIN MIXER BUILDERS RANGE CHROME"
type input "NR301502CH"
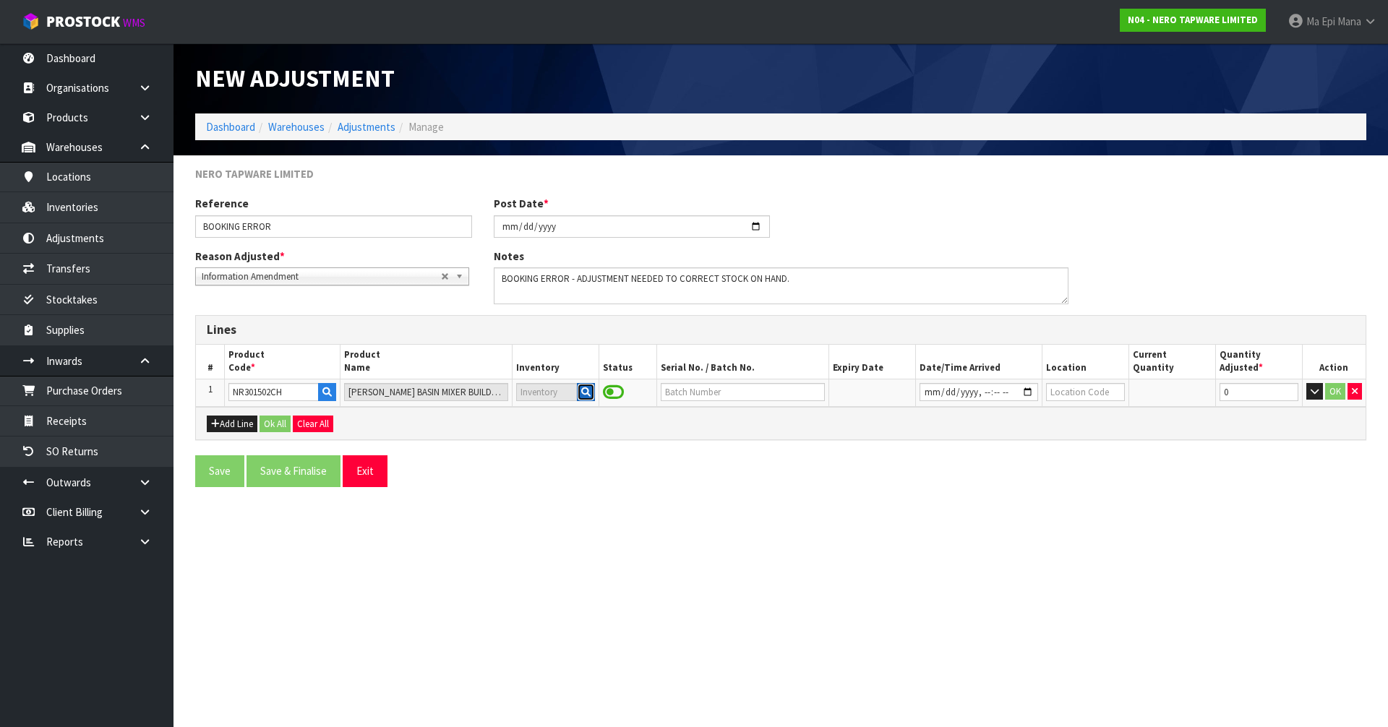
click at [588, 398] on button "button" at bounding box center [586, 392] width 18 height 19
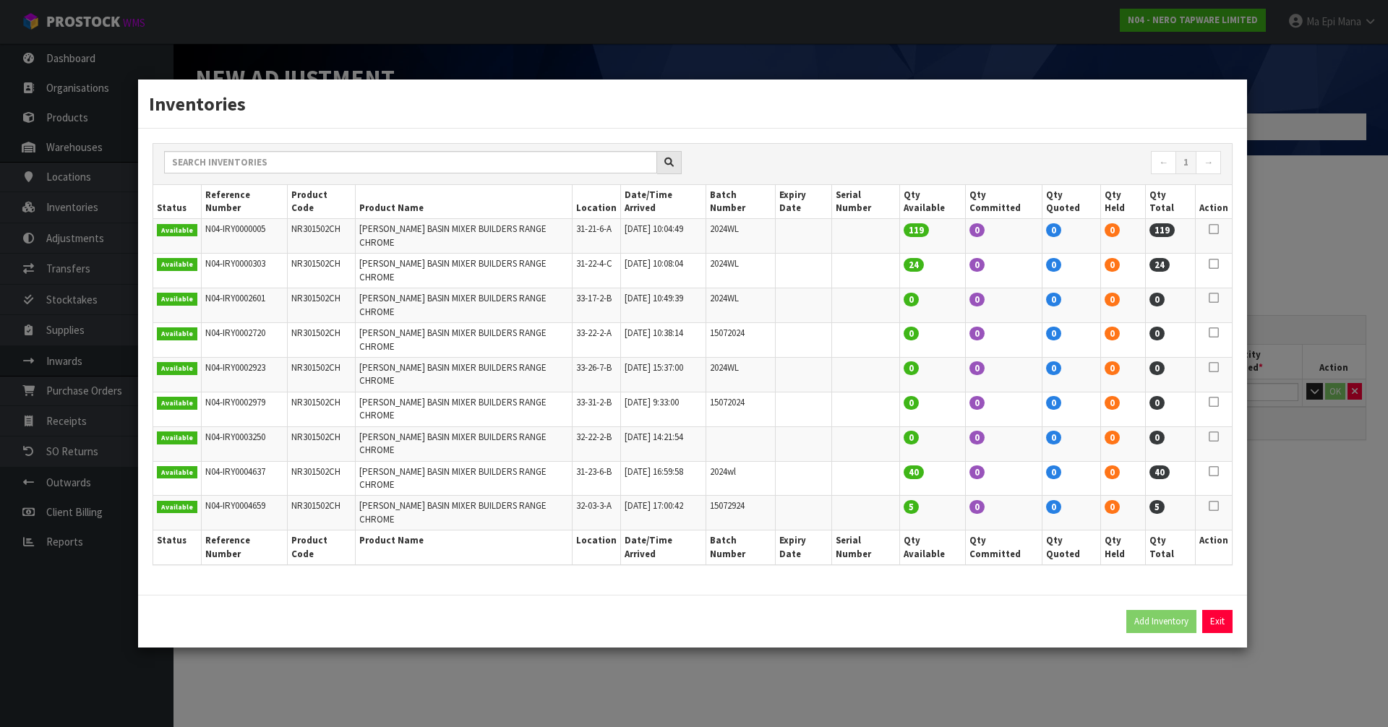
click at [1211, 471] on icon at bounding box center [1214, 471] width 10 height 1
click at [1163, 610] on button "Add Inventory" at bounding box center [1161, 621] width 70 height 23
type input "N04-IRY0004637"
type input "2025-10-08T16:59:58"
type input "31-23-6-B"
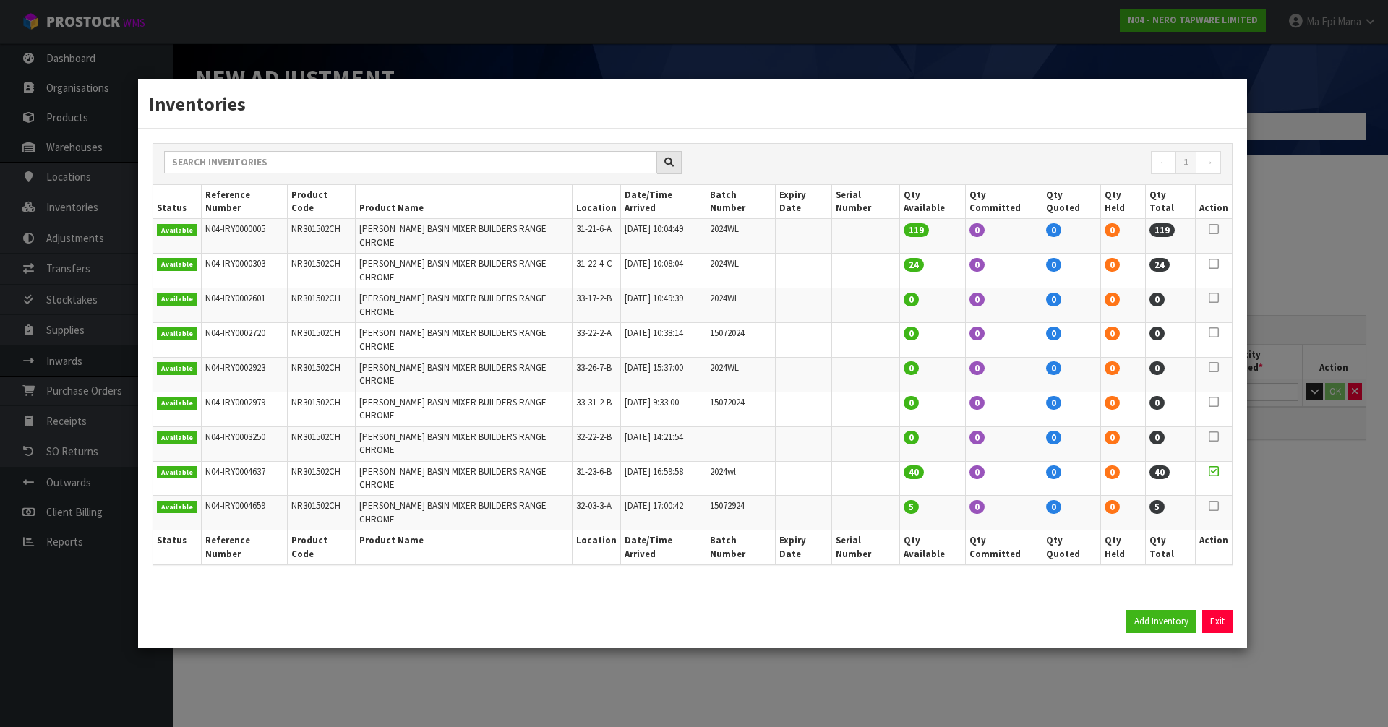
type input "2024wl"
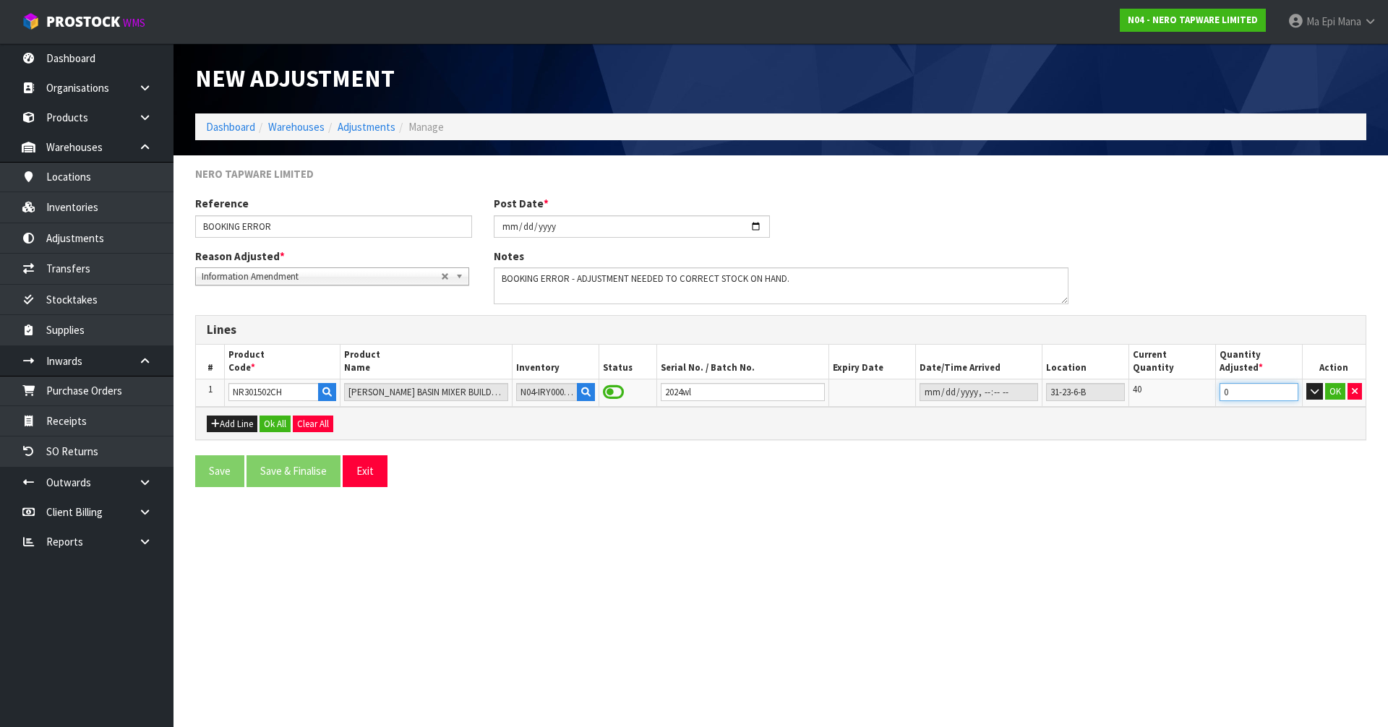
click at [1238, 388] on input "0" at bounding box center [1259, 392] width 79 height 18
type input "-8"
click at [1341, 387] on button "OK" at bounding box center [1335, 391] width 20 height 17
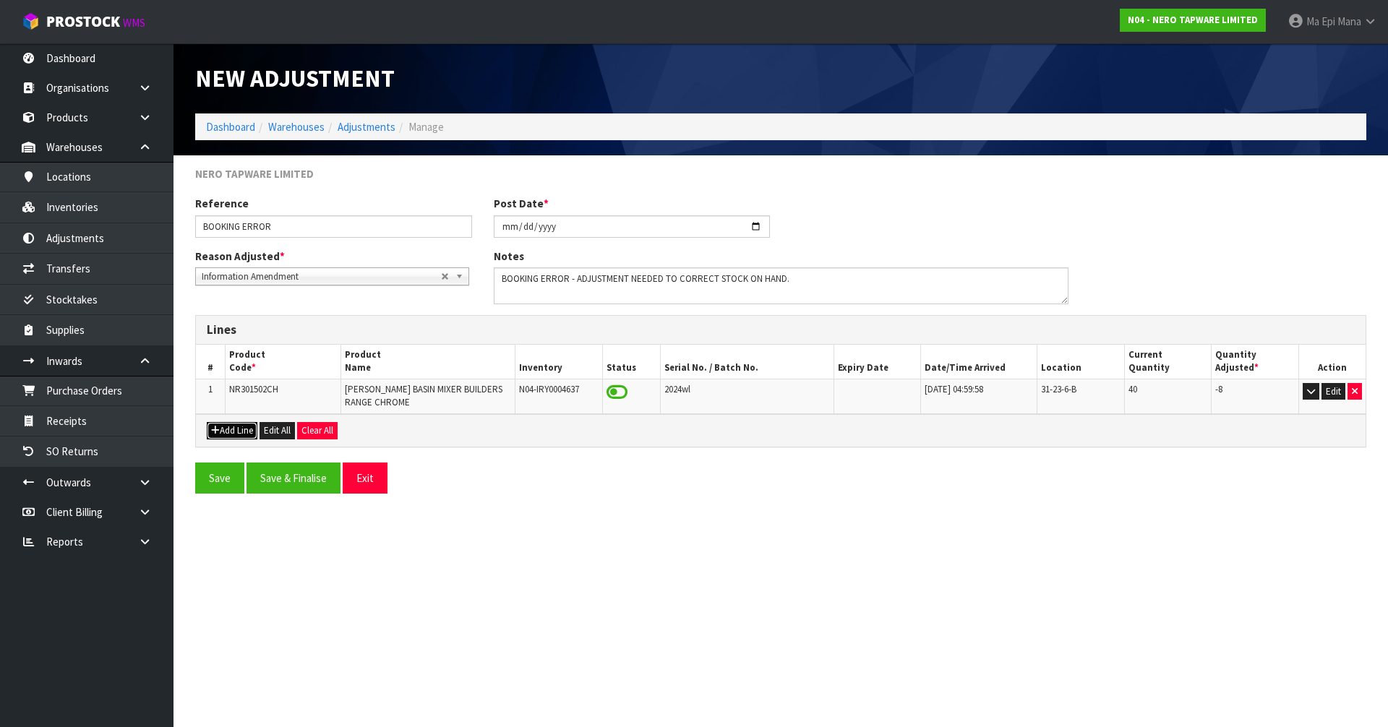
click at [228, 432] on button "Add Line" at bounding box center [232, 430] width 51 height 17
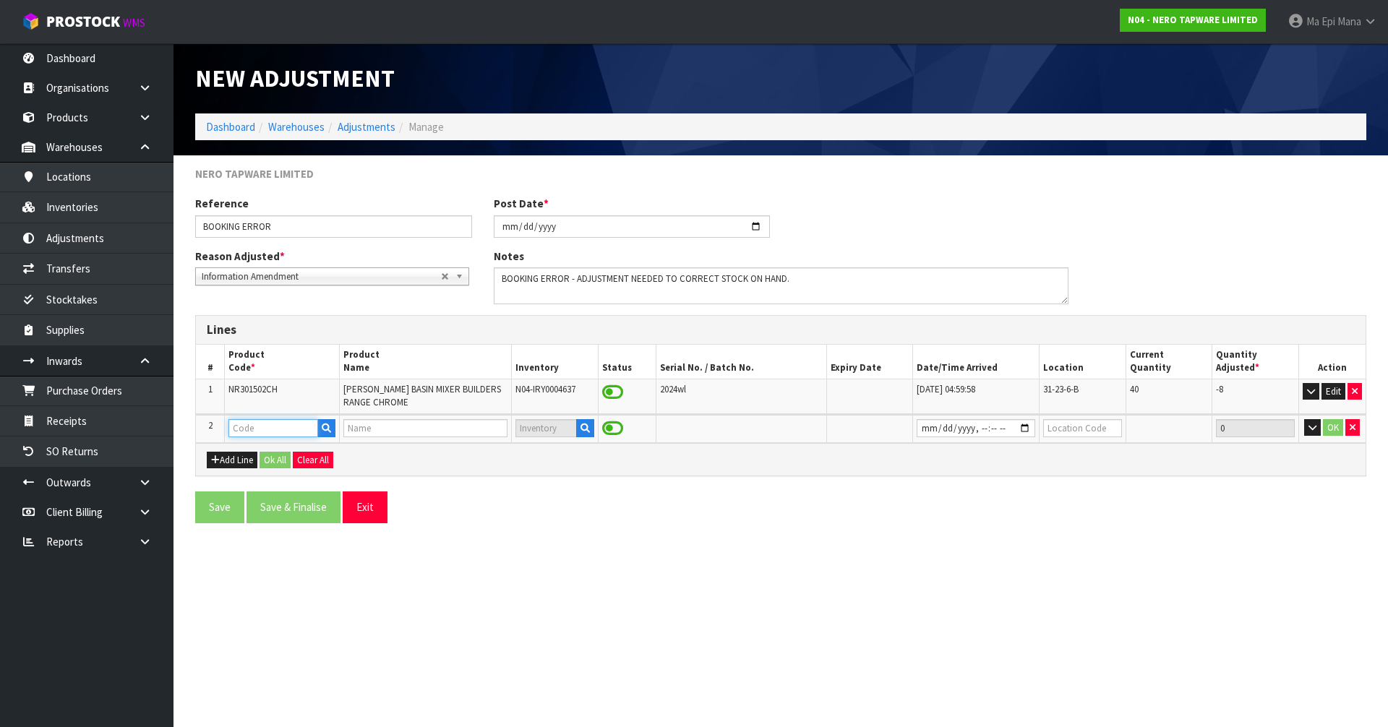
click at [262, 431] on input "text" at bounding box center [273, 428] width 90 height 18
paste input "NR301502MB"
type input "NR301502MB"
type input "CELIA BASIN MIXER BUILDERS RANGE MATTE BLACK"
type input "NR301502MB"
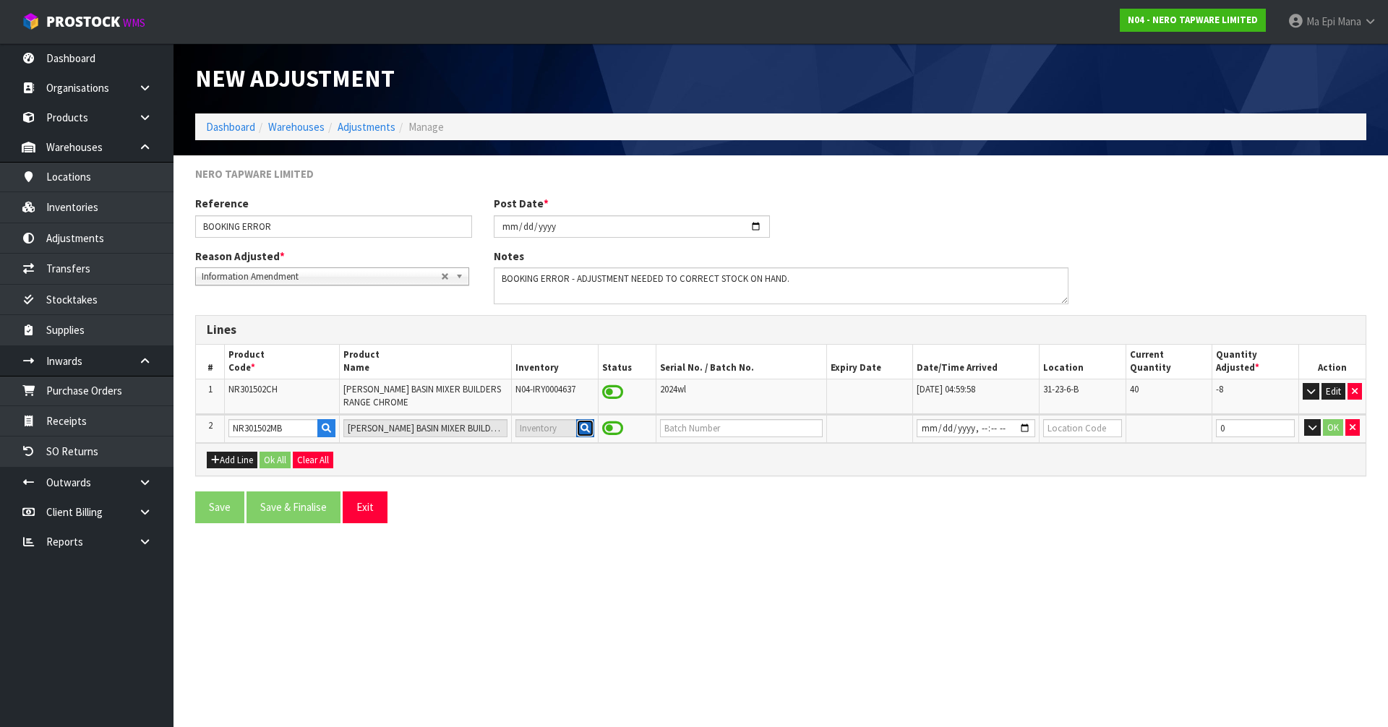
click at [583, 430] on icon "button" at bounding box center [584, 428] width 9 height 9
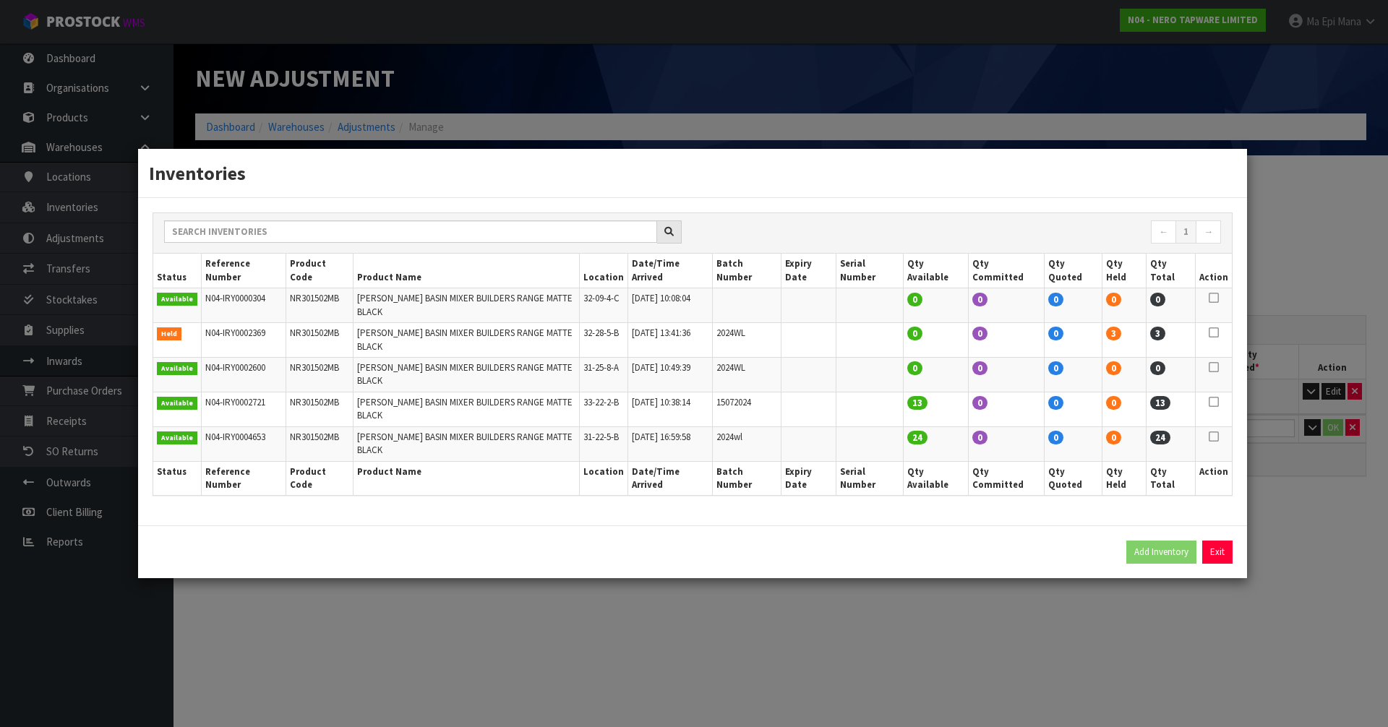
click at [1214, 437] on icon at bounding box center [1214, 437] width 10 height 1
click at [1169, 541] on button "Add Inventory" at bounding box center [1161, 552] width 70 height 23
type input "N04-IRY0004653"
type input "2025-10-08T16:59:58"
type input "31-22-5-B"
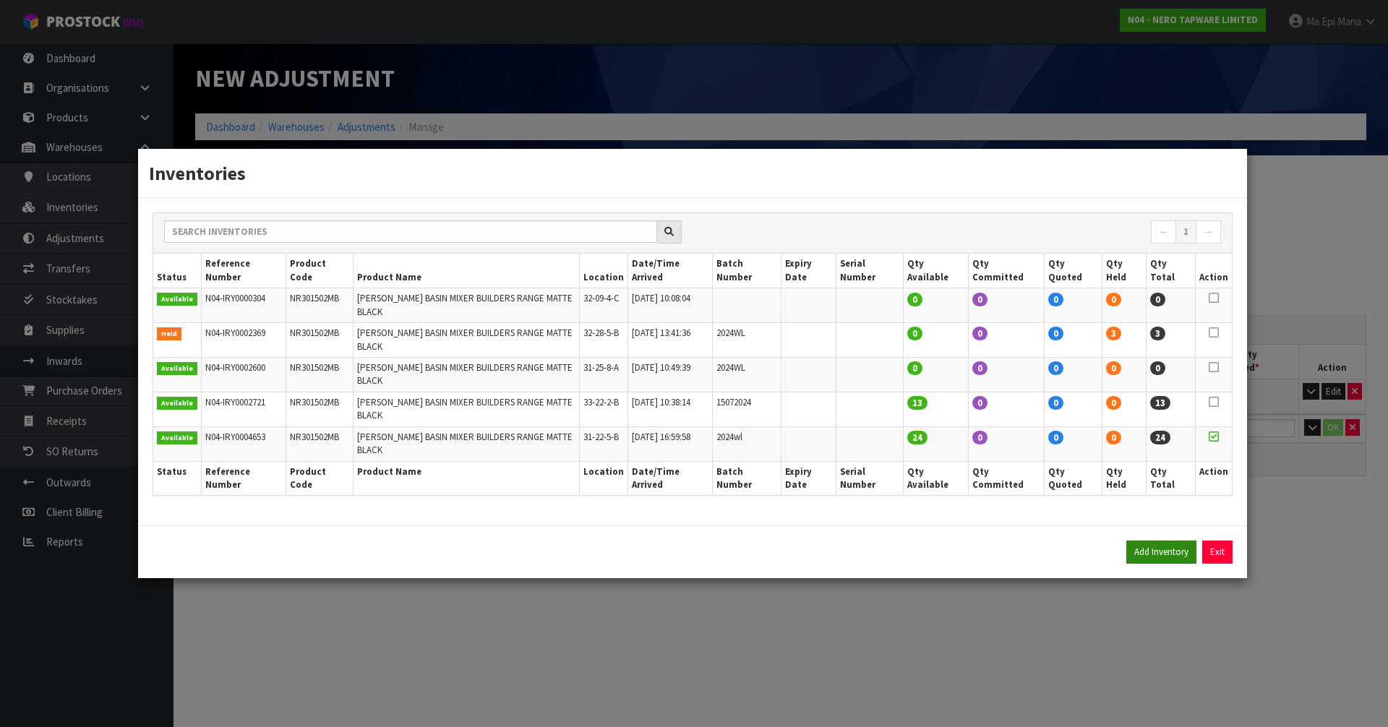
type input "2024wl"
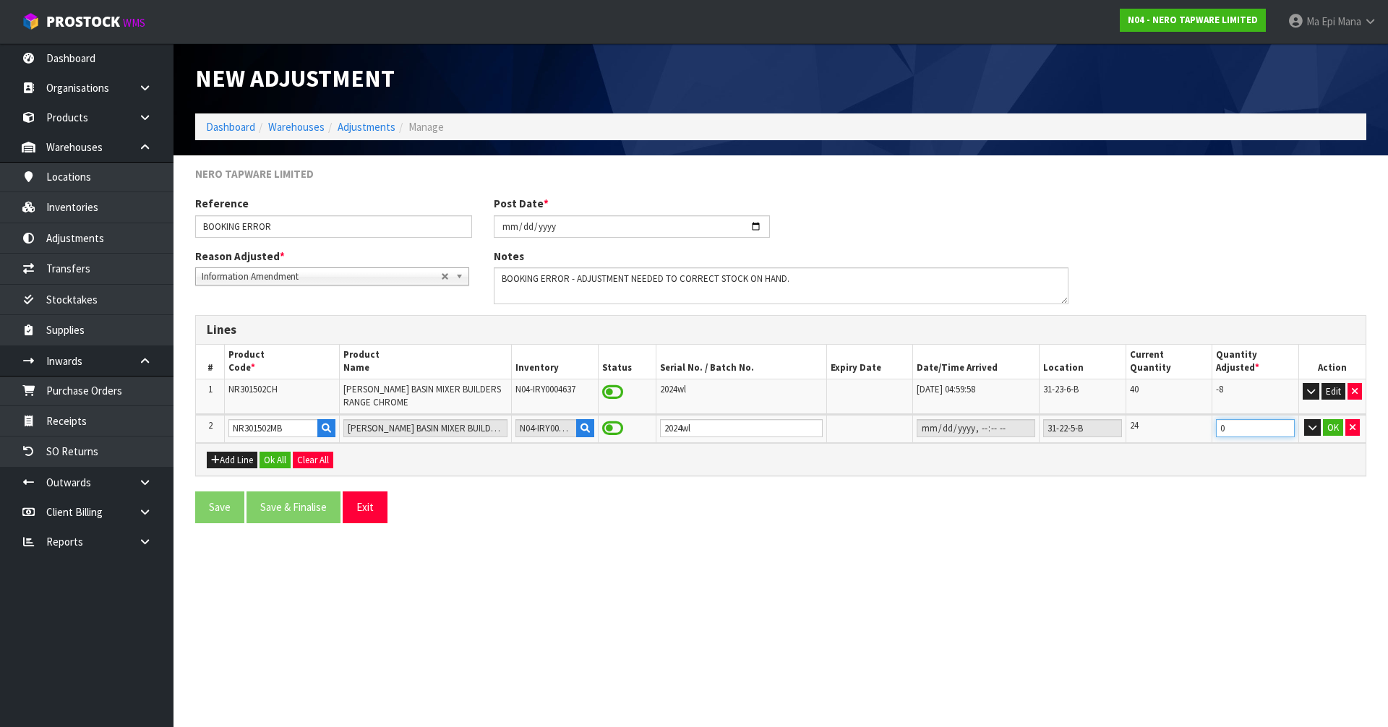
click at [1254, 430] on input "0" at bounding box center [1255, 428] width 79 height 18
type input "14"
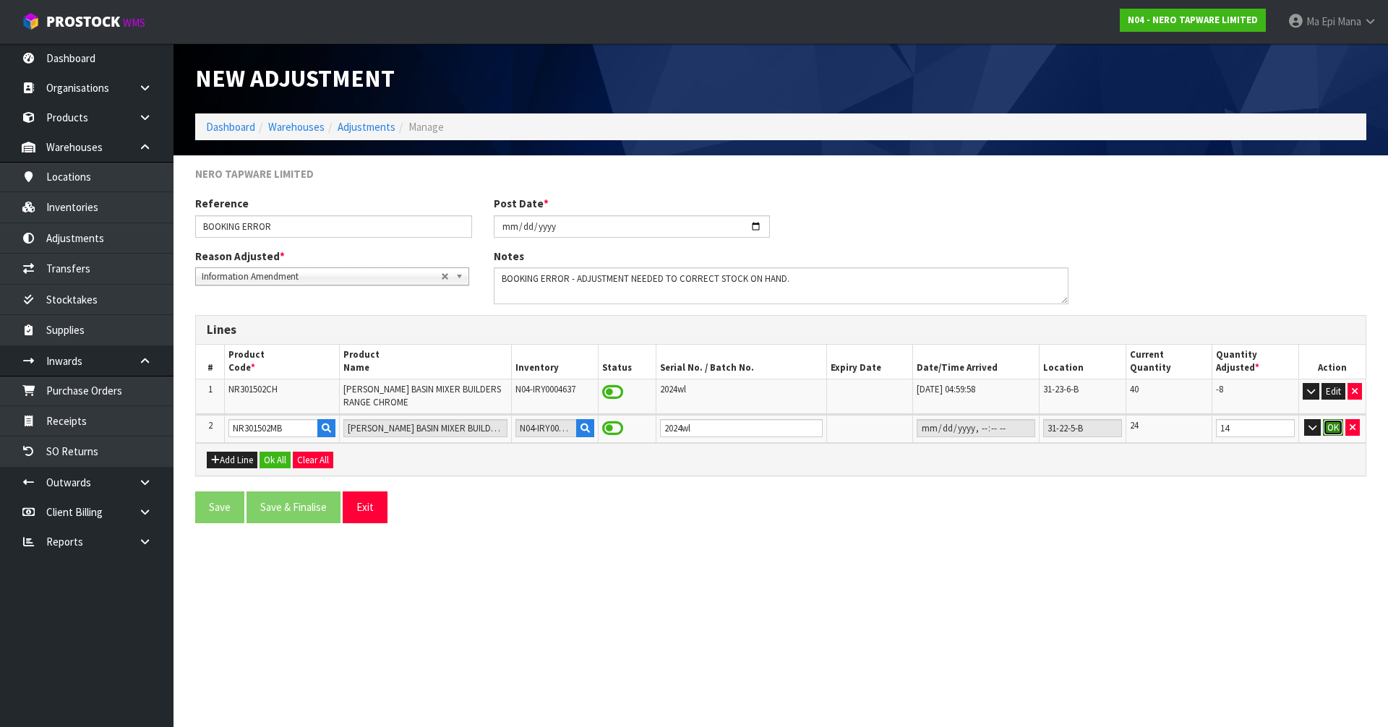
click at [1338, 428] on button "OK" at bounding box center [1333, 427] width 20 height 17
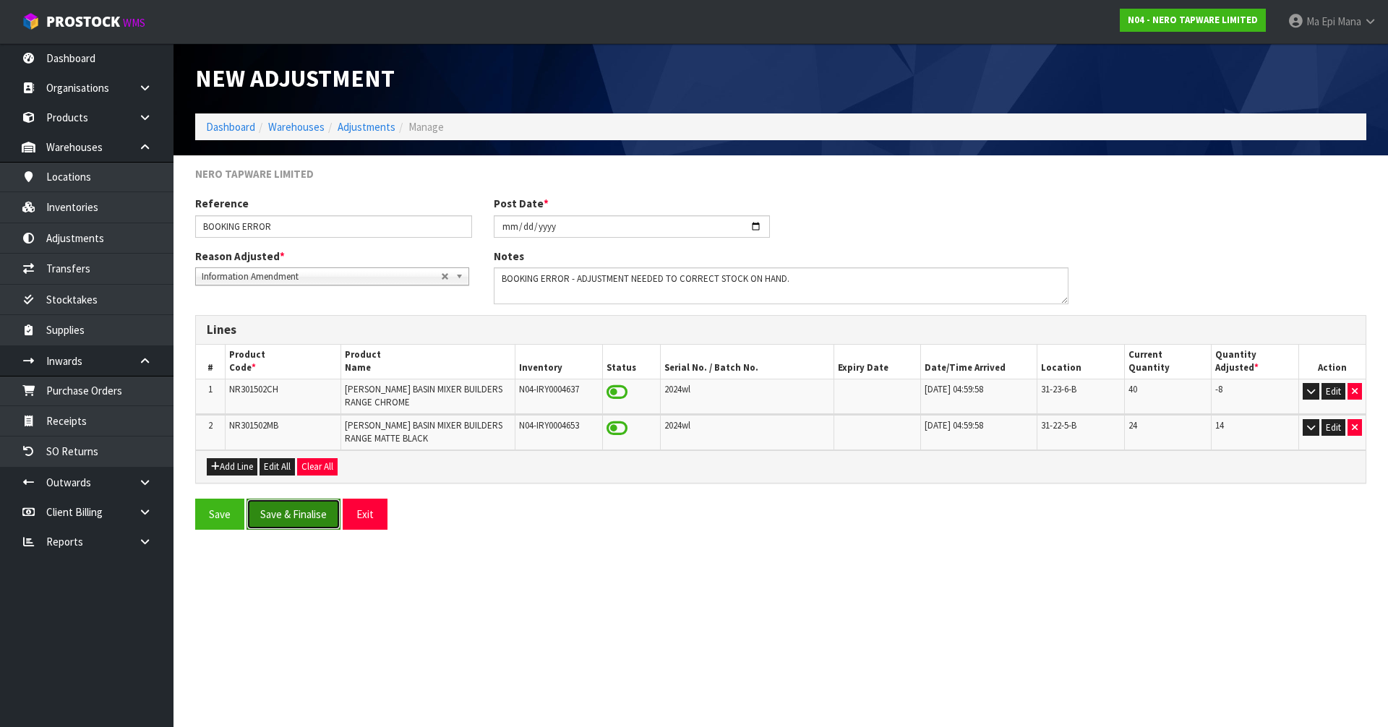
click at [280, 505] on button "Save & Finalise" at bounding box center [294, 514] width 94 height 31
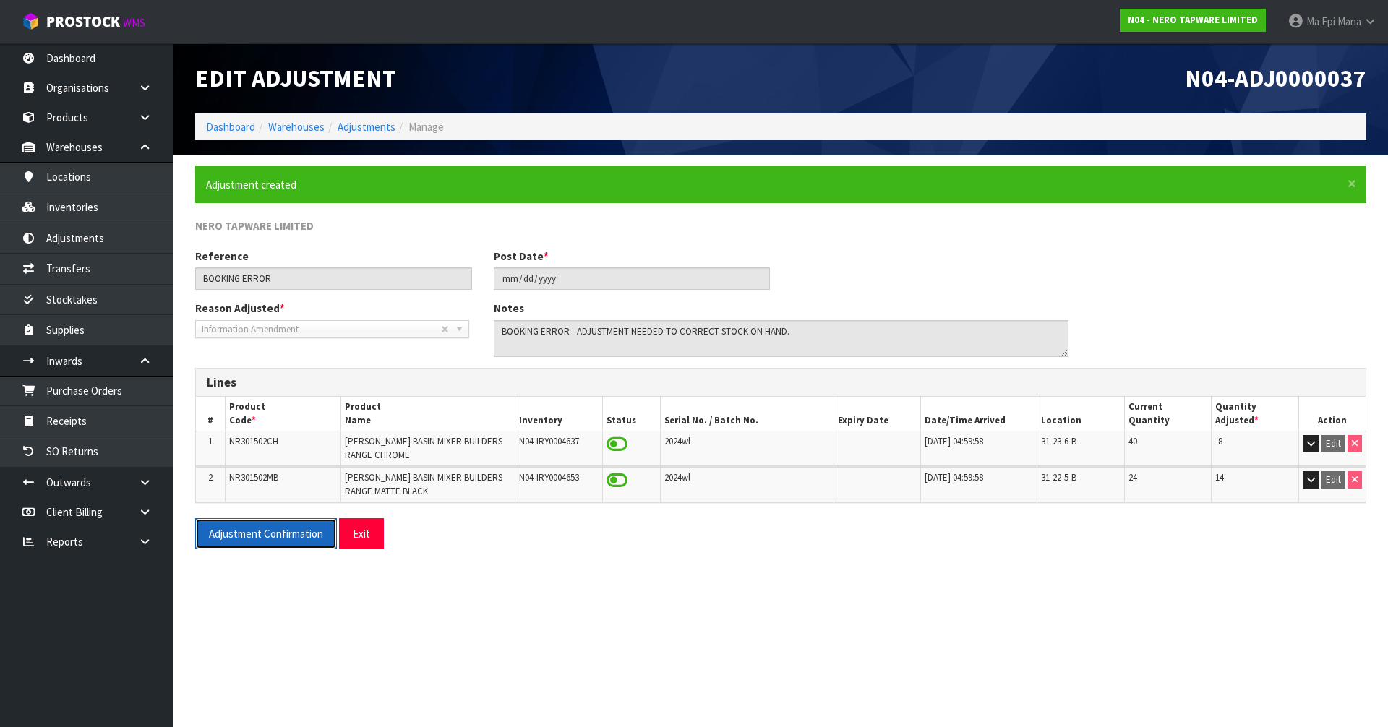
click at [296, 541] on button "Adjustment Confirmation" at bounding box center [266, 533] width 142 height 31
click at [370, 530] on button "Exit" at bounding box center [361, 533] width 45 height 31
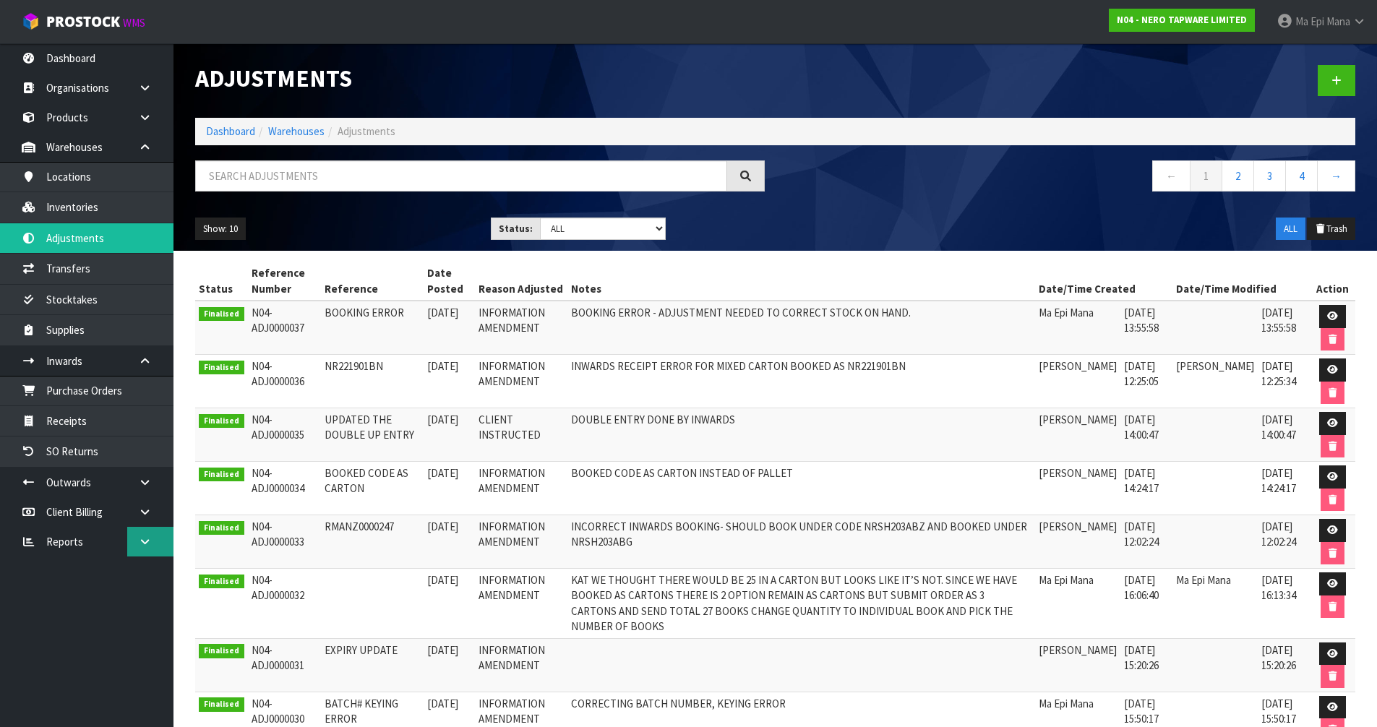
click at [136, 542] on link at bounding box center [150, 542] width 46 height 30
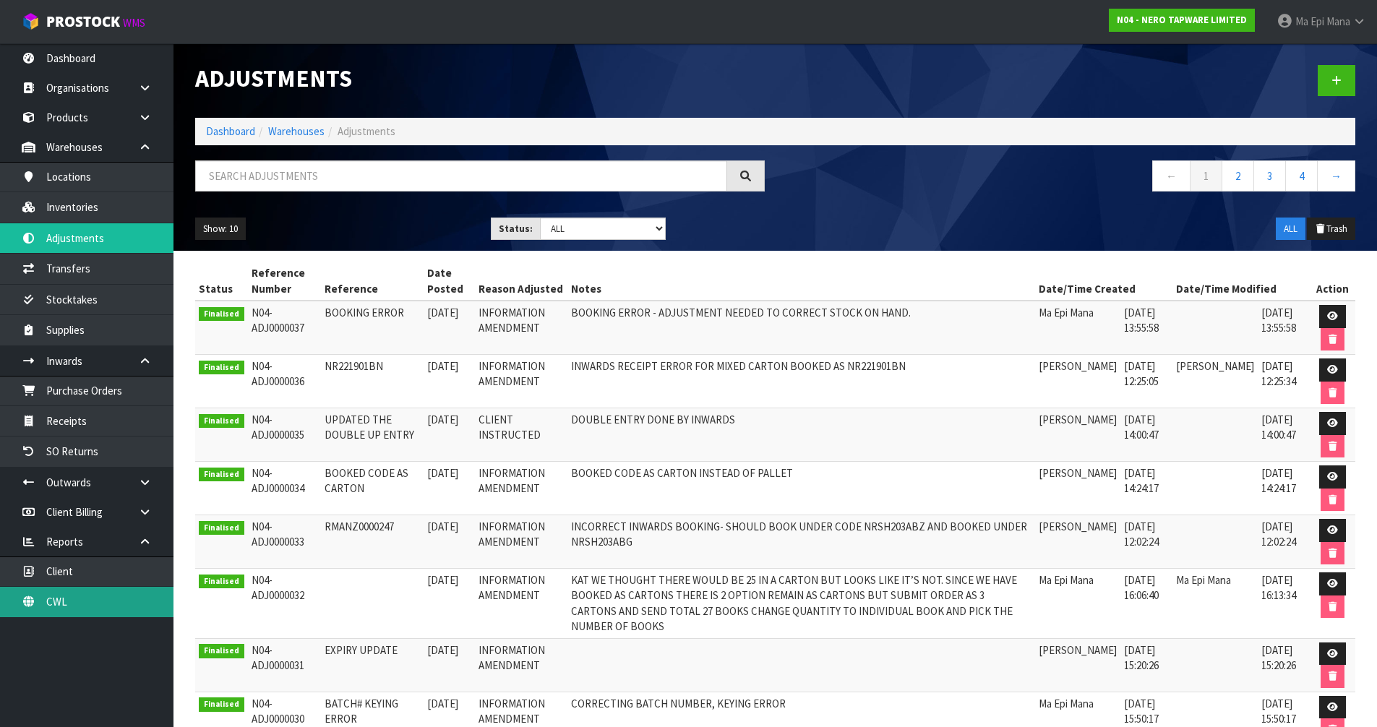
click at [80, 605] on link "CWL" at bounding box center [86, 602] width 173 height 30
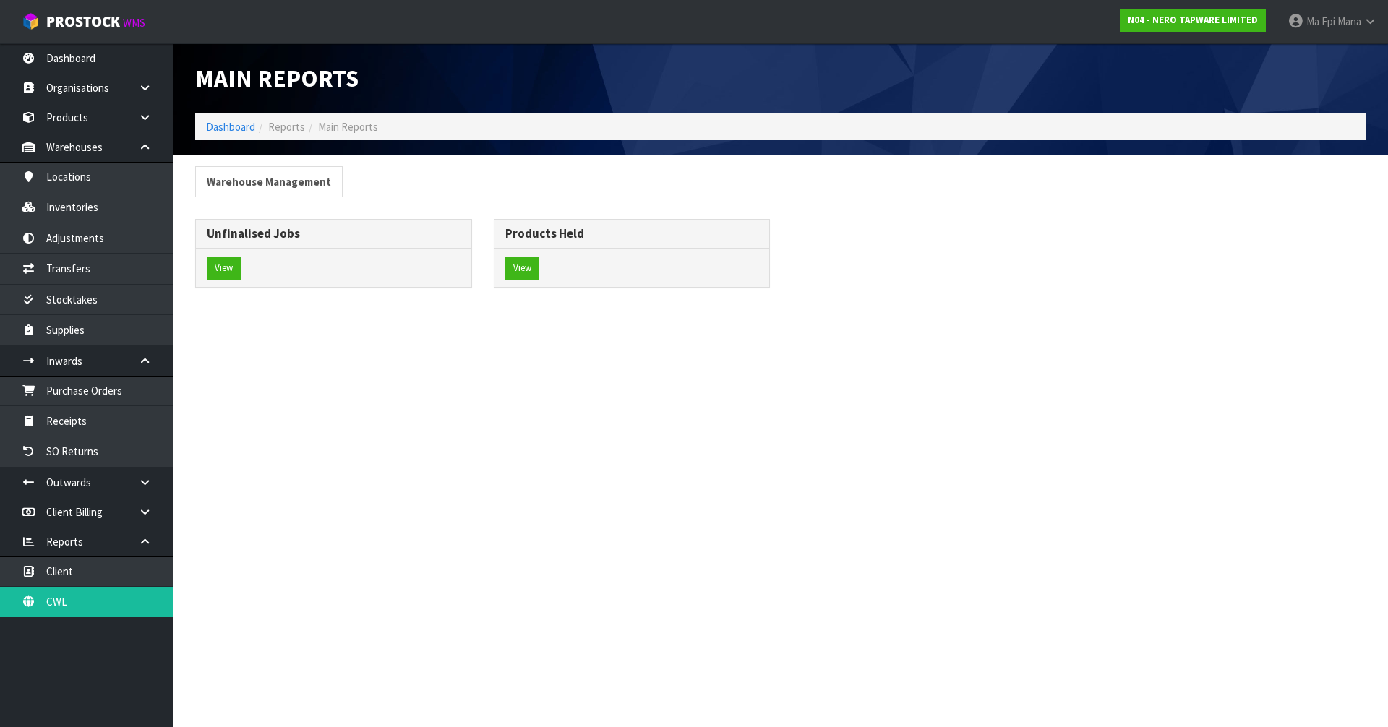
click at [192, 270] on div "Unfinalised Jobs View" at bounding box center [333, 260] width 299 height 83
click at [213, 267] on button "View" at bounding box center [224, 268] width 34 height 23
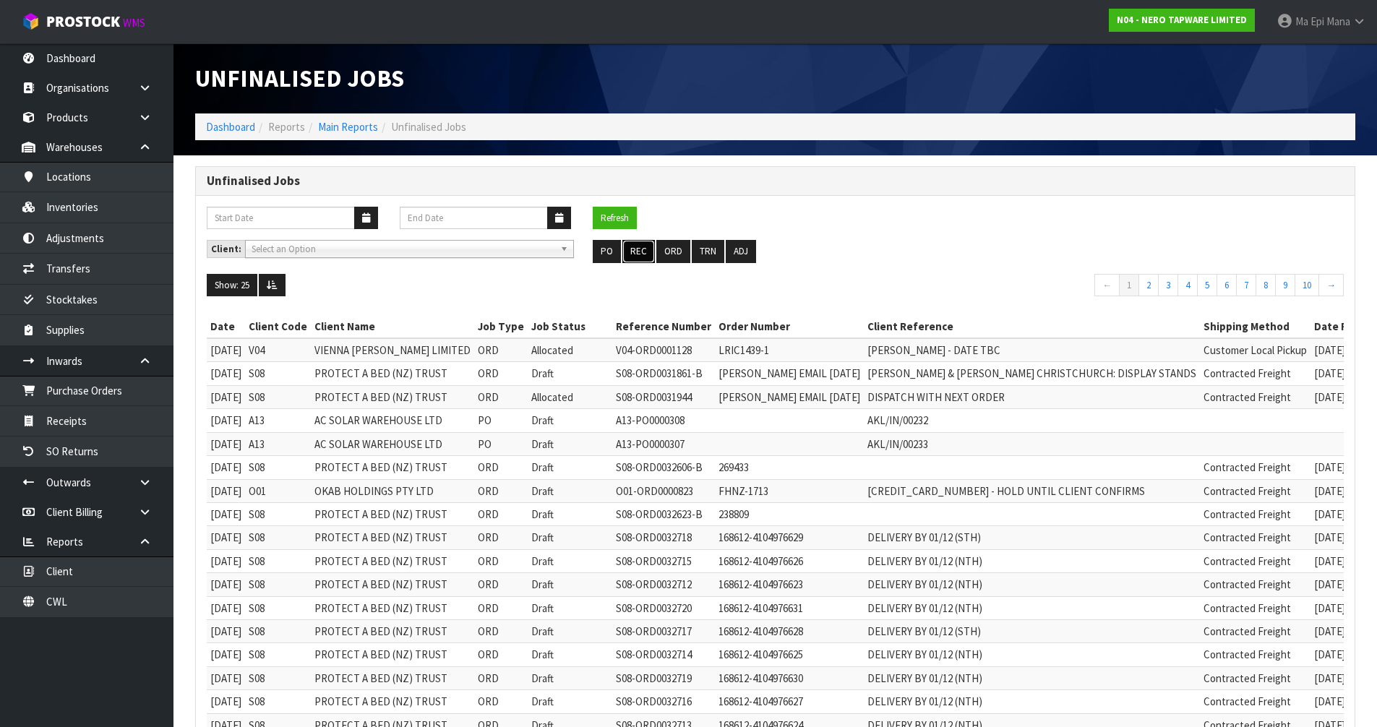
click at [635, 254] on button "REC" at bounding box center [638, 251] width 33 height 23
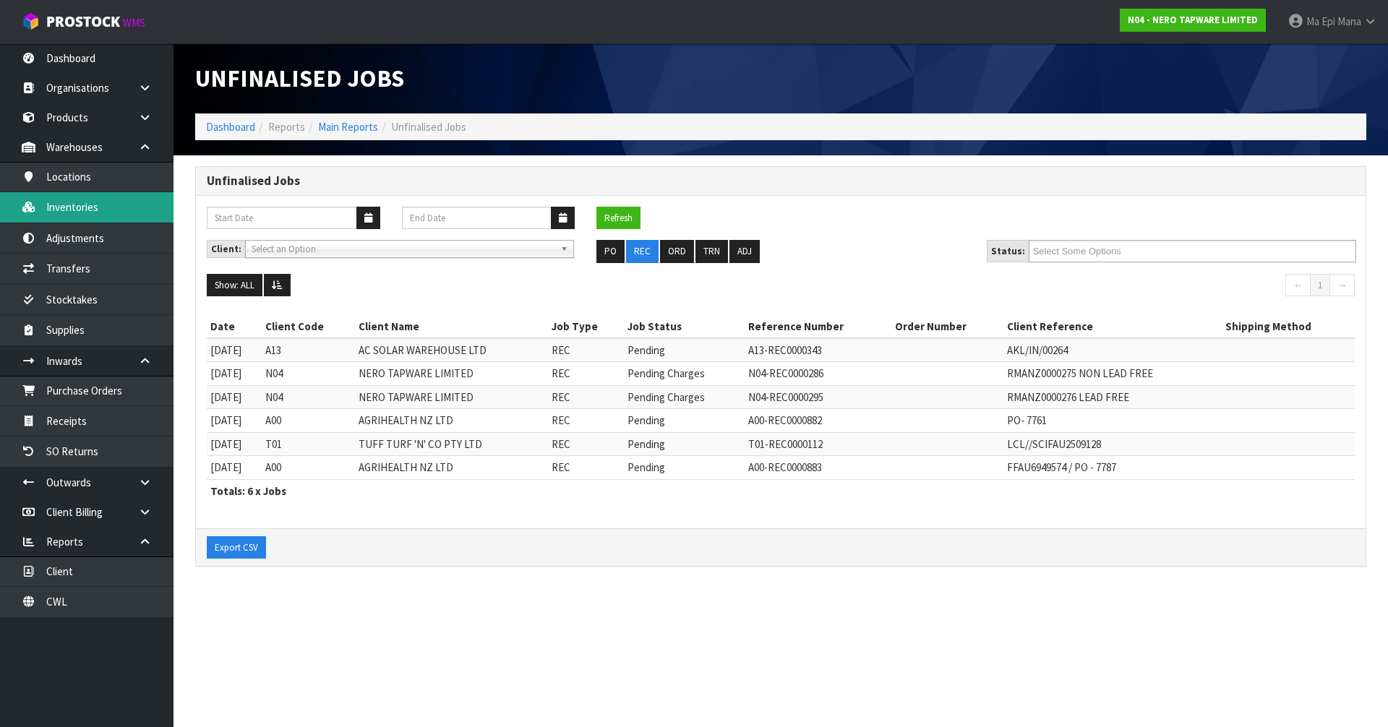
click at [135, 205] on link "Inventories" at bounding box center [86, 207] width 173 height 30
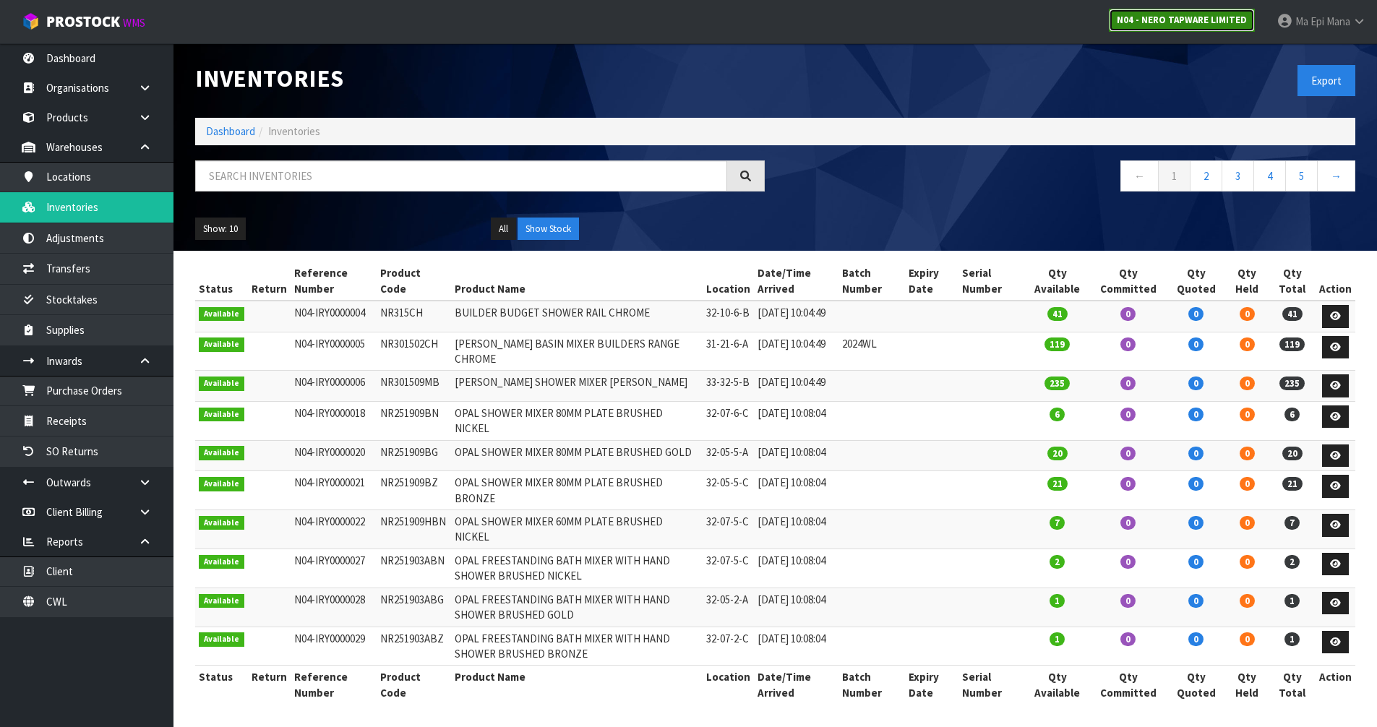
click at [1214, 24] on strong "N04 - NERO TAPWARE LIMITED" at bounding box center [1182, 20] width 130 height 12
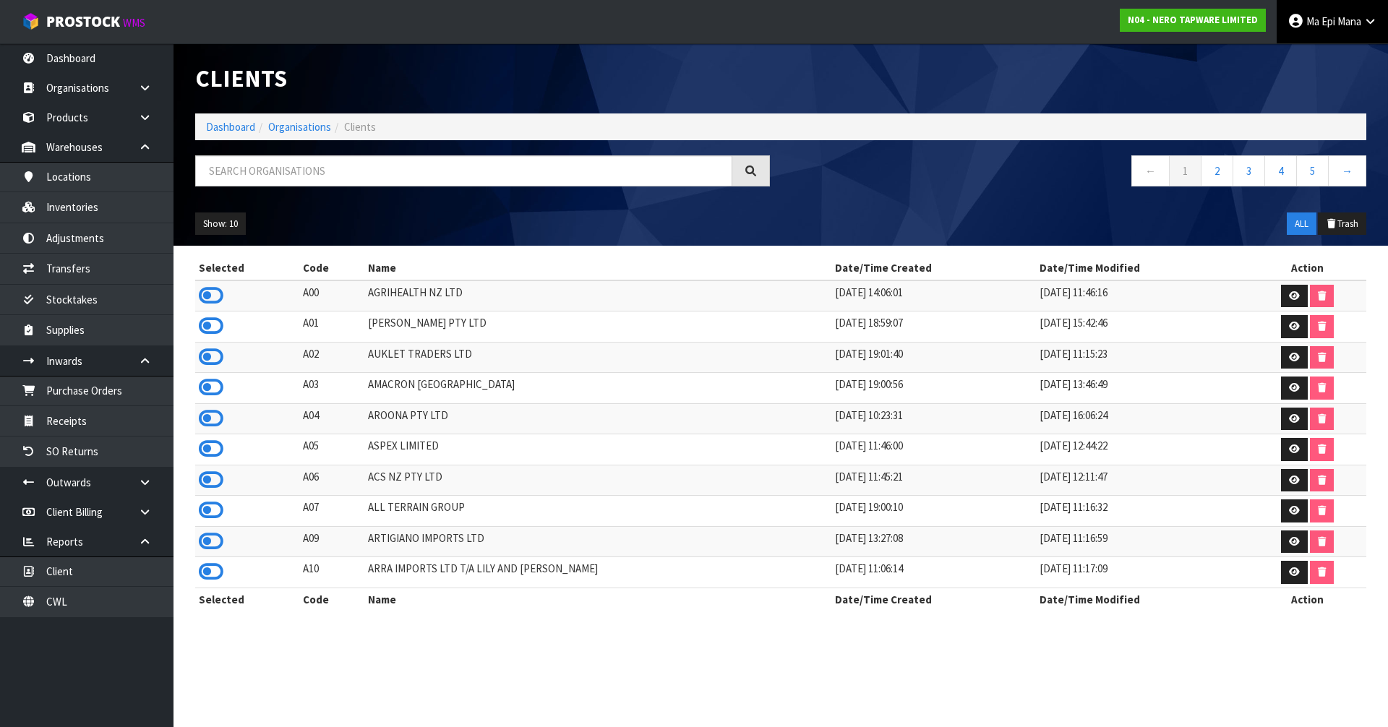
click at [1312, 22] on span "Ma Epi" at bounding box center [1320, 21] width 29 height 14
click at [1315, 69] on ul "Logout" at bounding box center [1330, 57] width 116 height 28
click at [588, 170] on input "text" at bounding box center [463, 170] width 537 height 31
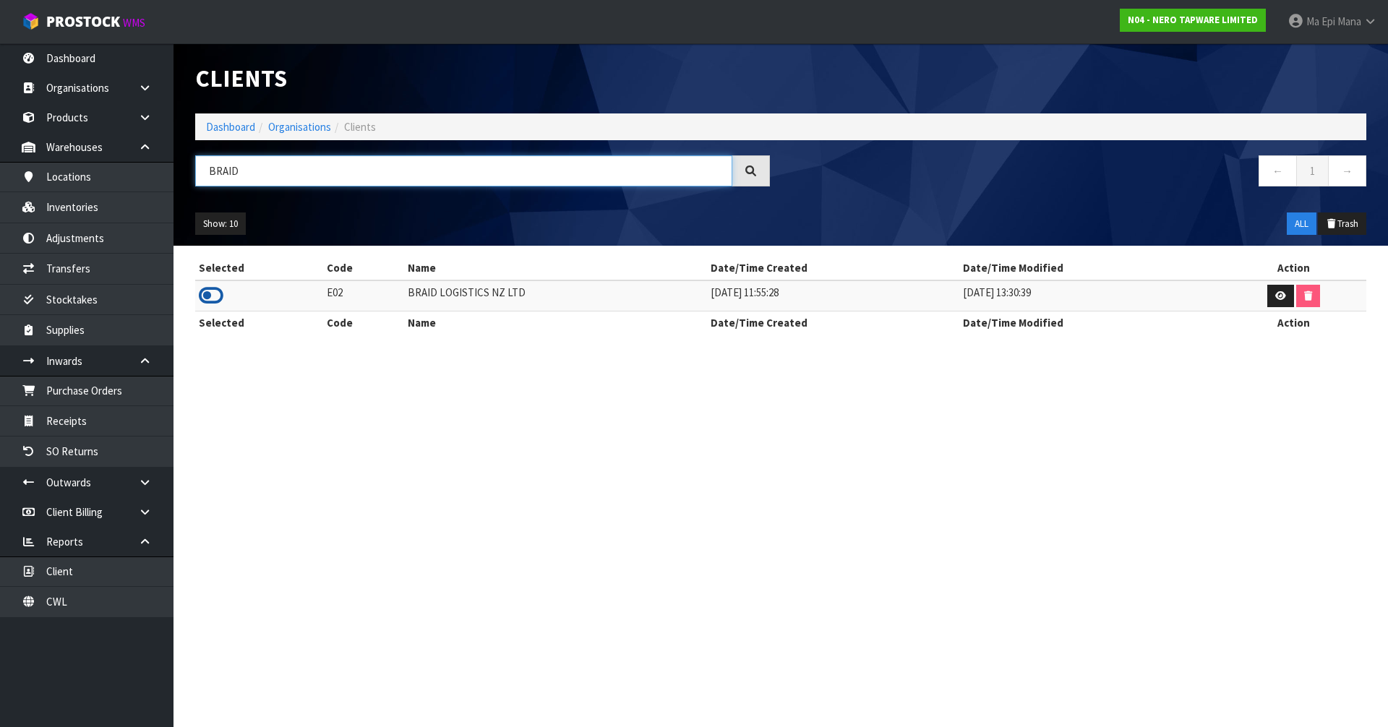
type input "BRAID"
click at [207, 294] on icon at bounding box center [211, 296] width 25 height 22
click at [80, 116] on link "Products" at bounding box center [86, 118] width 173 height 30
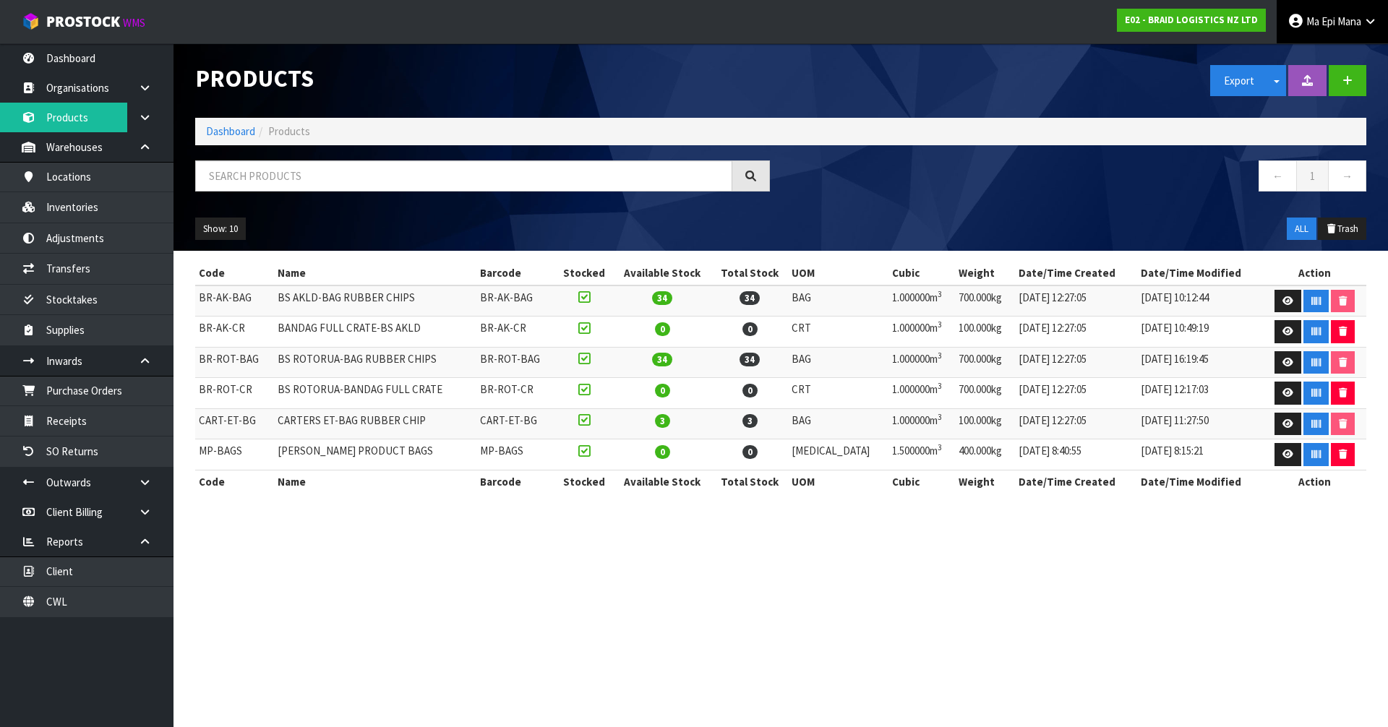
click at [1328, 27] on span "Ma Epi" at bounding box center [1320, 21] width 29 height 14
click at [1328, 64] on link "Logout" at bounding box center [1330, 58] width 114 height 20
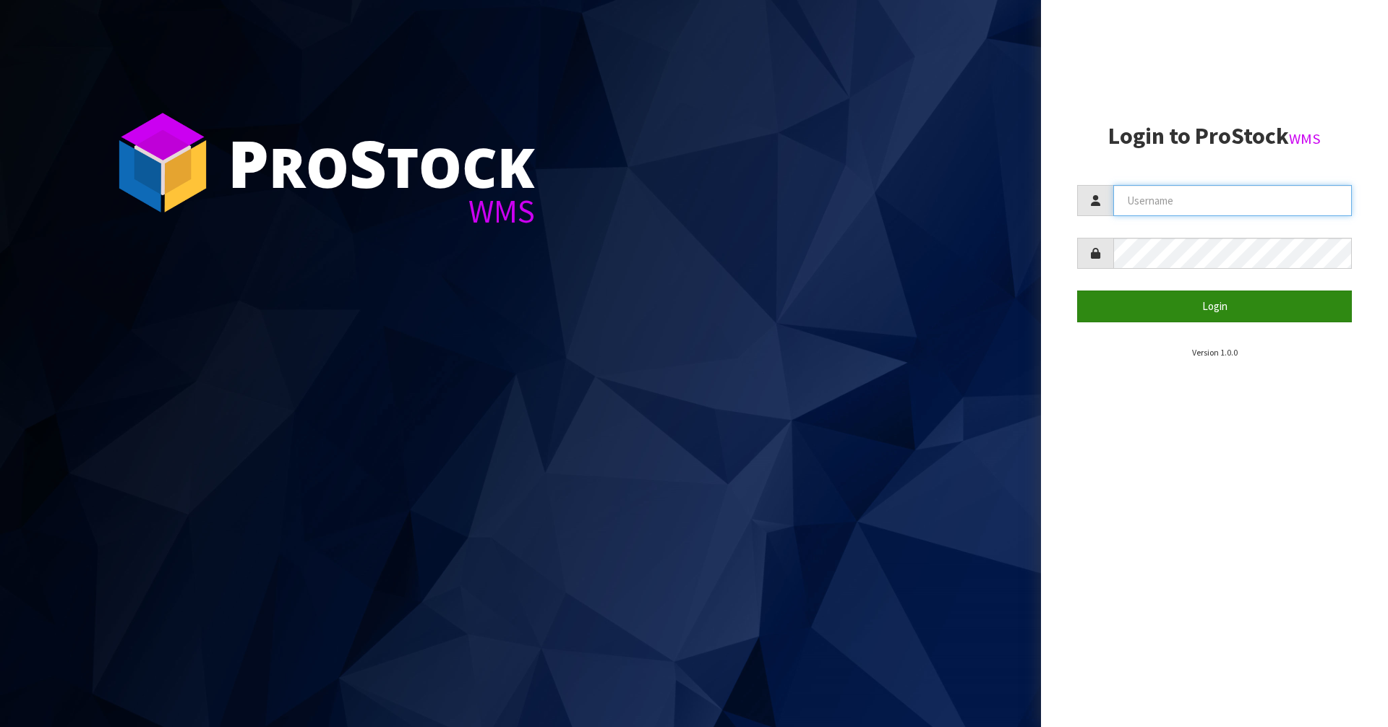
type input "Mana"
drag, startPoint x: 1175, startPoint y: 300, endPoint x: 1173, endPoint y: 291, distance: 9.6
click at [1175, 300] on button "Login" at bounding box center [1214, 306] width 275 height 31
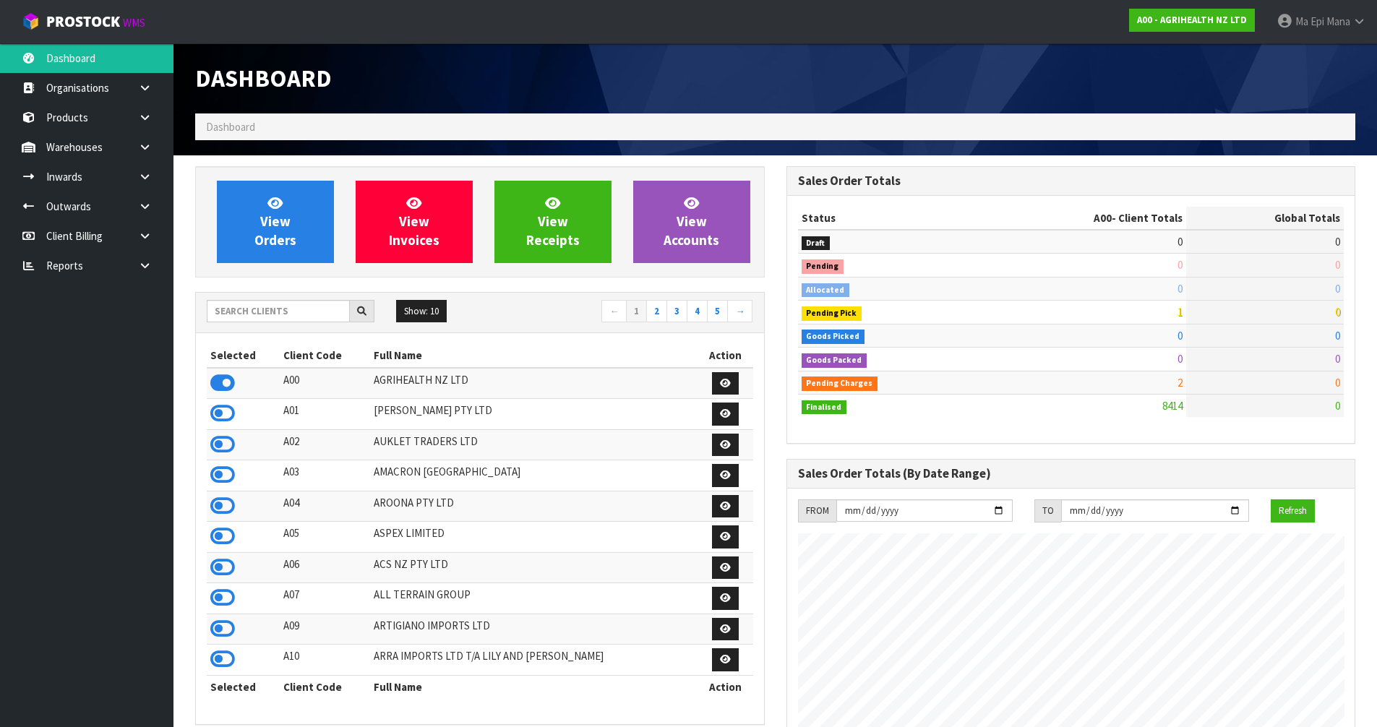
scroll to position [1095, 591]
click at [257, 320] on input "text" at bounding box center [278, 311] width 143 height 22
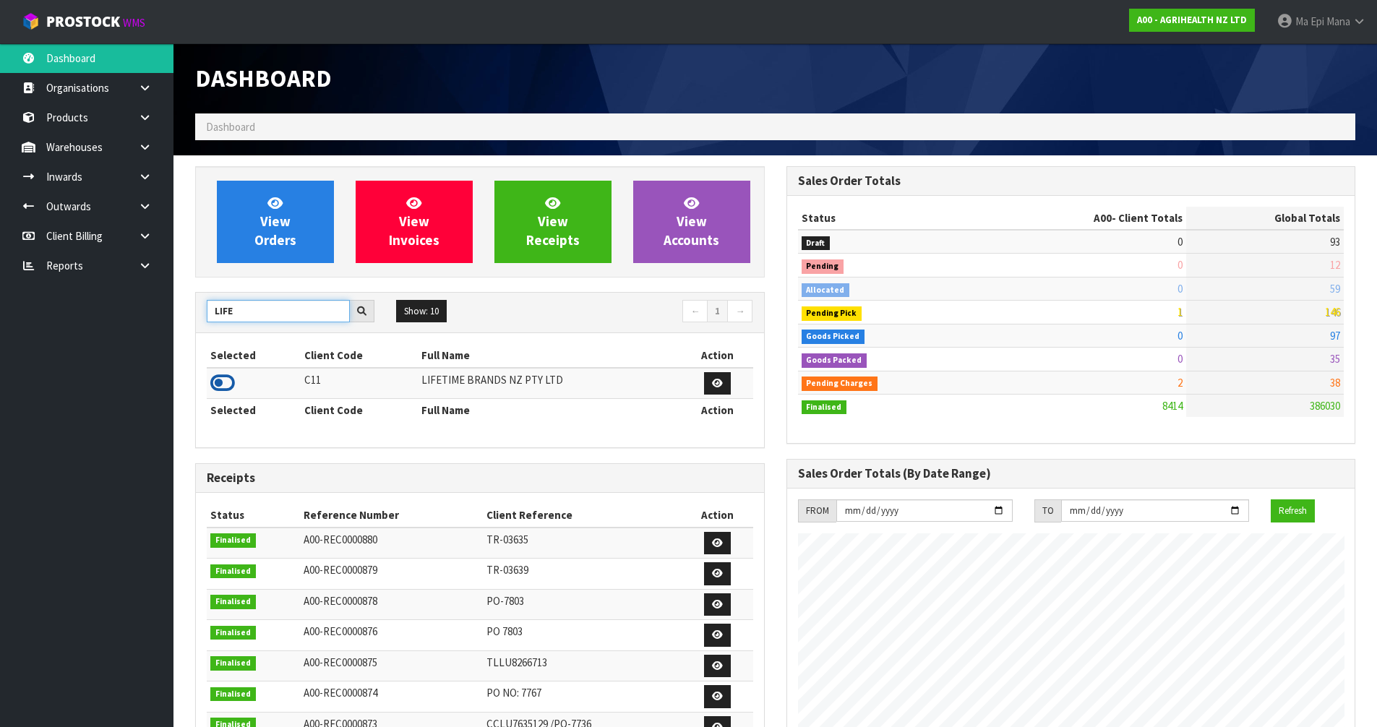
type input "LIFE"
click at [225, 378] on icon at bounding box center [222, 383] width 25 height 22
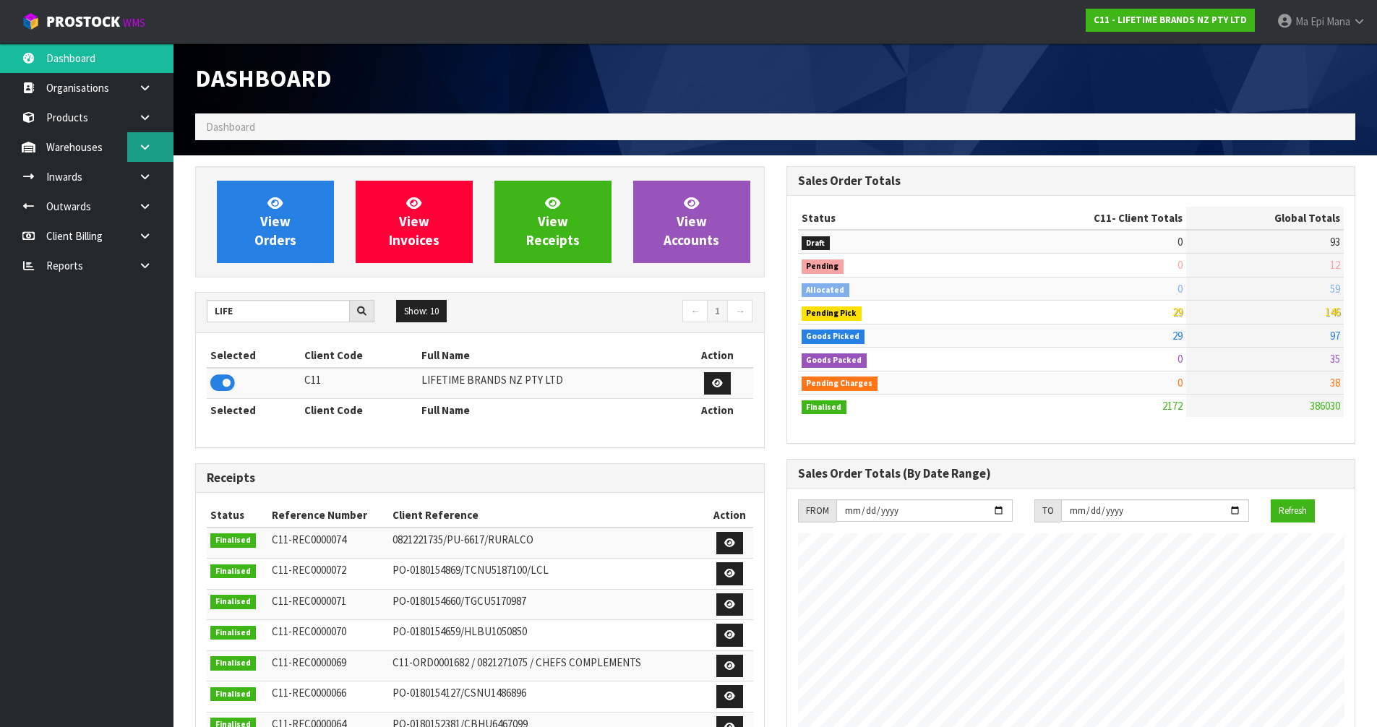
click at [140, 142] on icon at bounding box center [145, 147] width 14 height 11
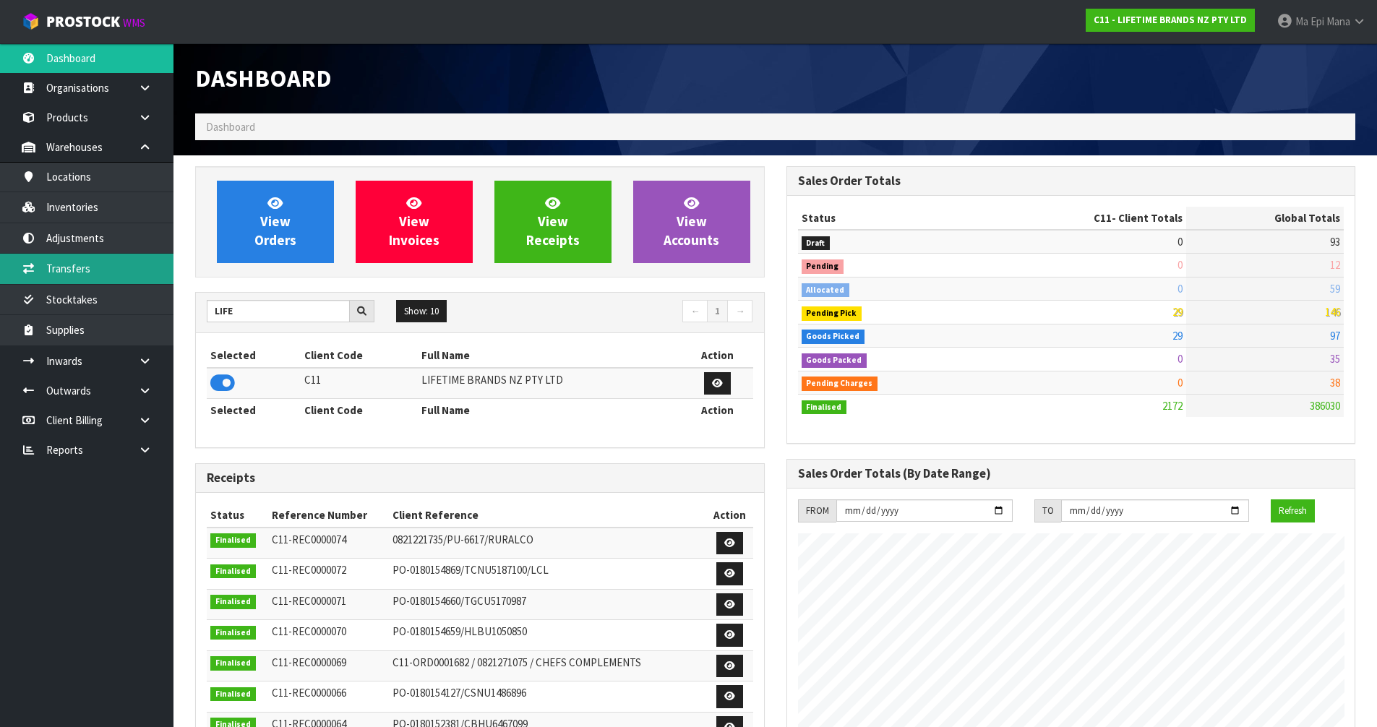
click at [94, 270] on link "Transfers" at bounding box center [86, 269] width 173 height 30
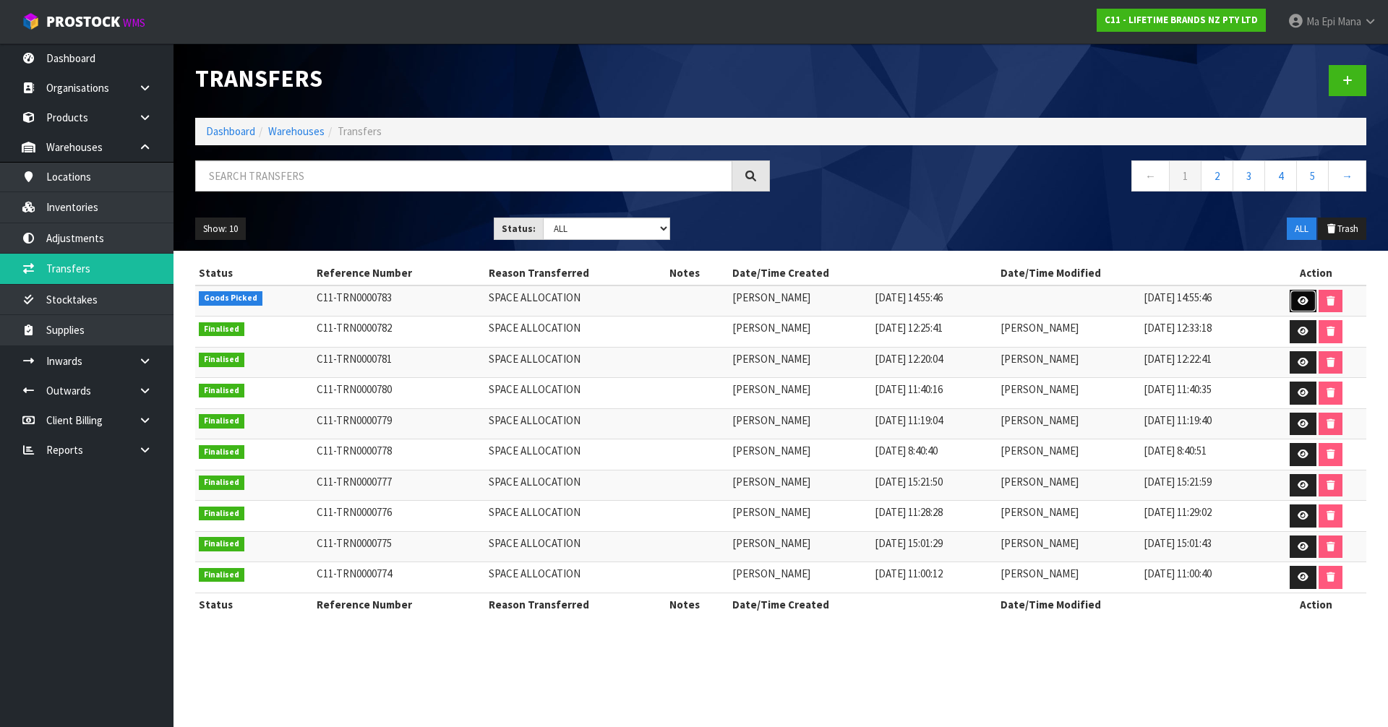
click at [1308, 303] on icon at bounding box center [1303, 300] width 11 height 9
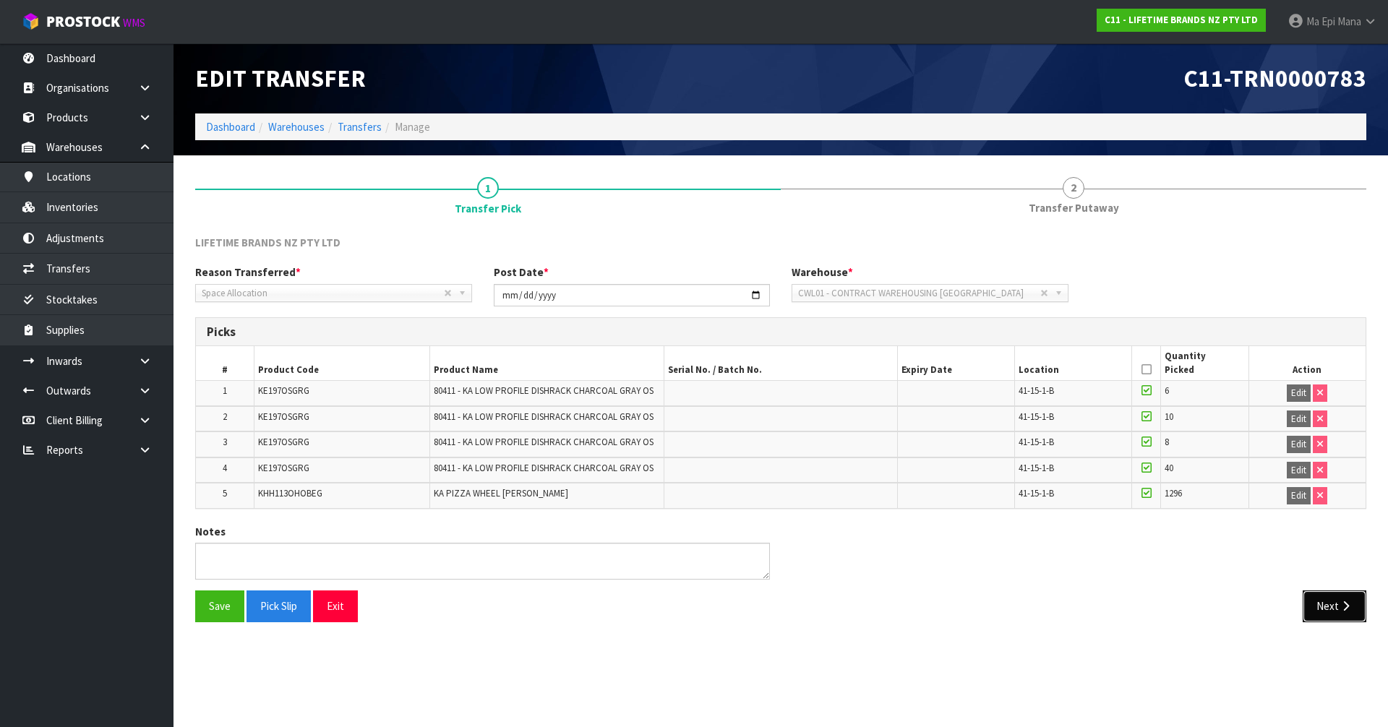
click at [1353, 616] on button "Next" at bounding box center [1335, 606] width 64 height 31
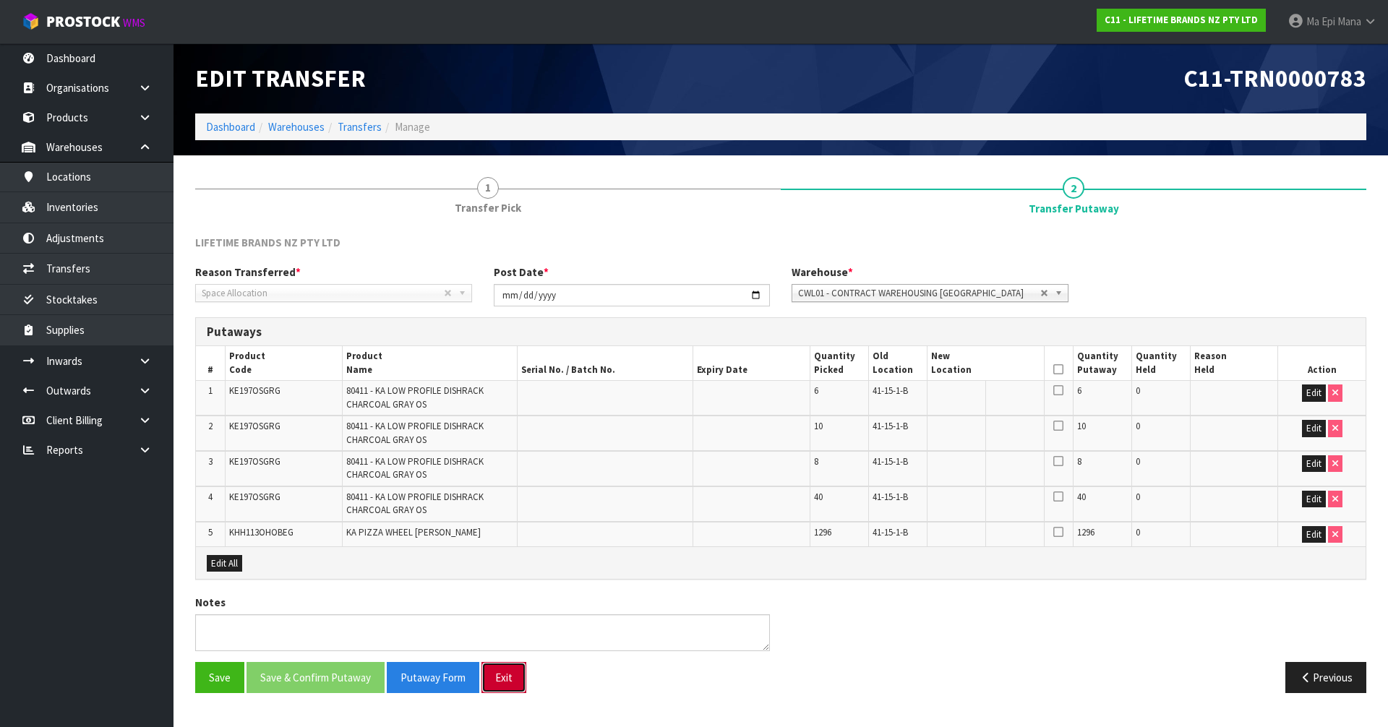
click at [515, 675] on button "Exit" at bounding box center [503, 677] width 45 height 31
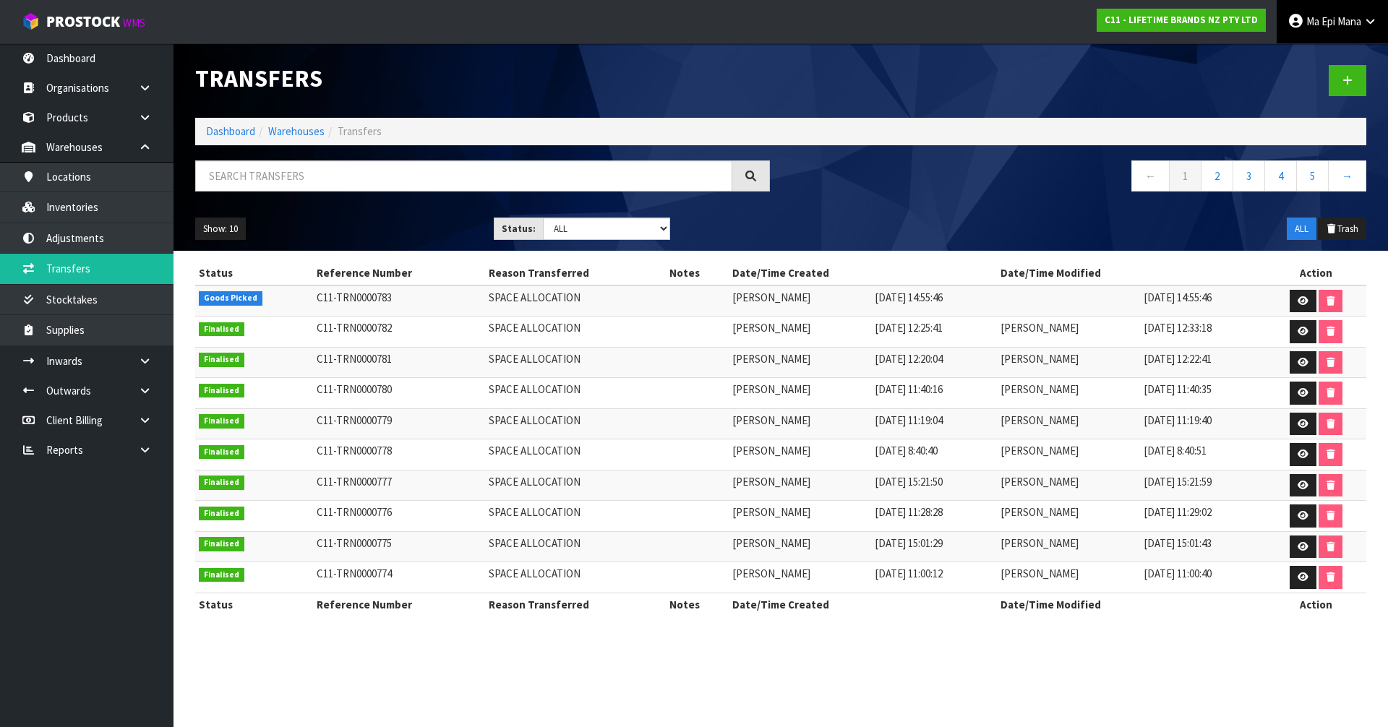
click at [1367, 32] on link "Ma Epi Mana" at bounding box center [1332, 21] width 111 height 43
click at [1165, 22] on strong "C11 - LIFETIME BRANDS NZ PTY LTD" at bounding box center [1181, 20] width 153 height 12
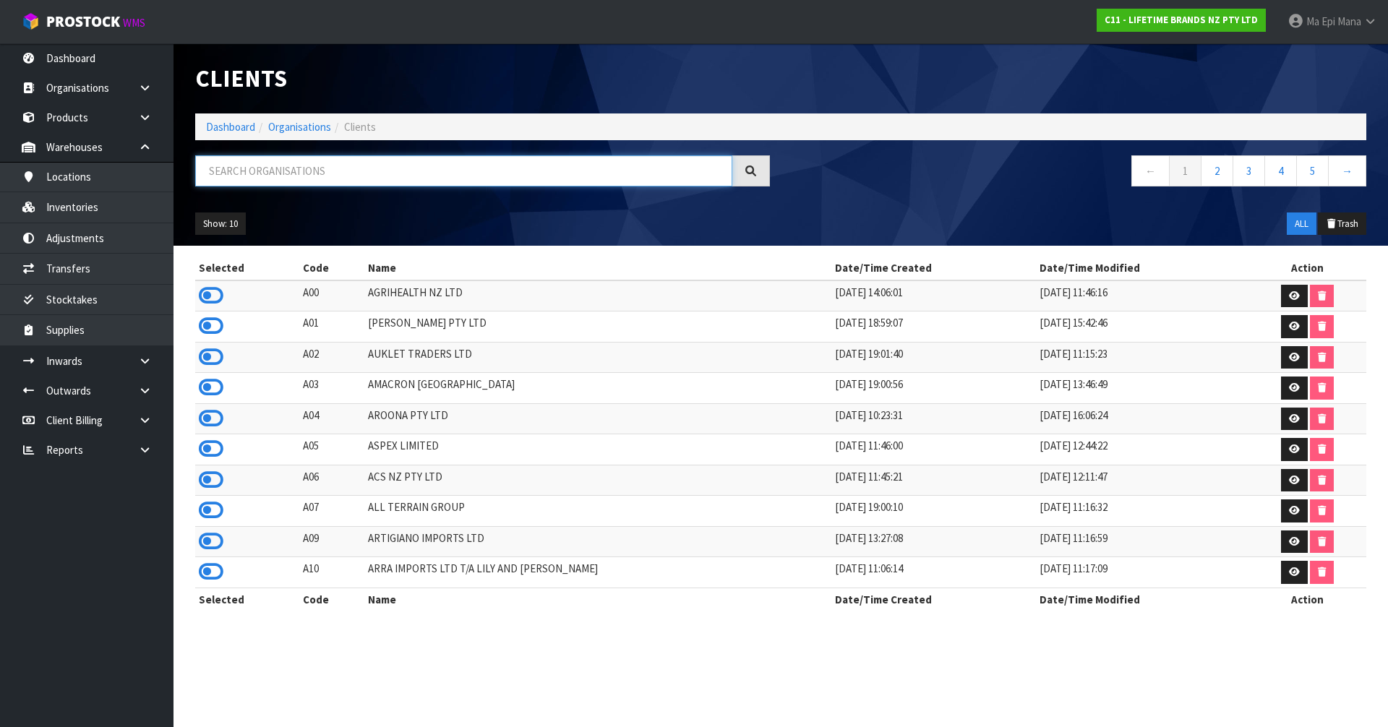
click at [294, 168] on input "text" at bounding box center [463, 170] width 537 height 31
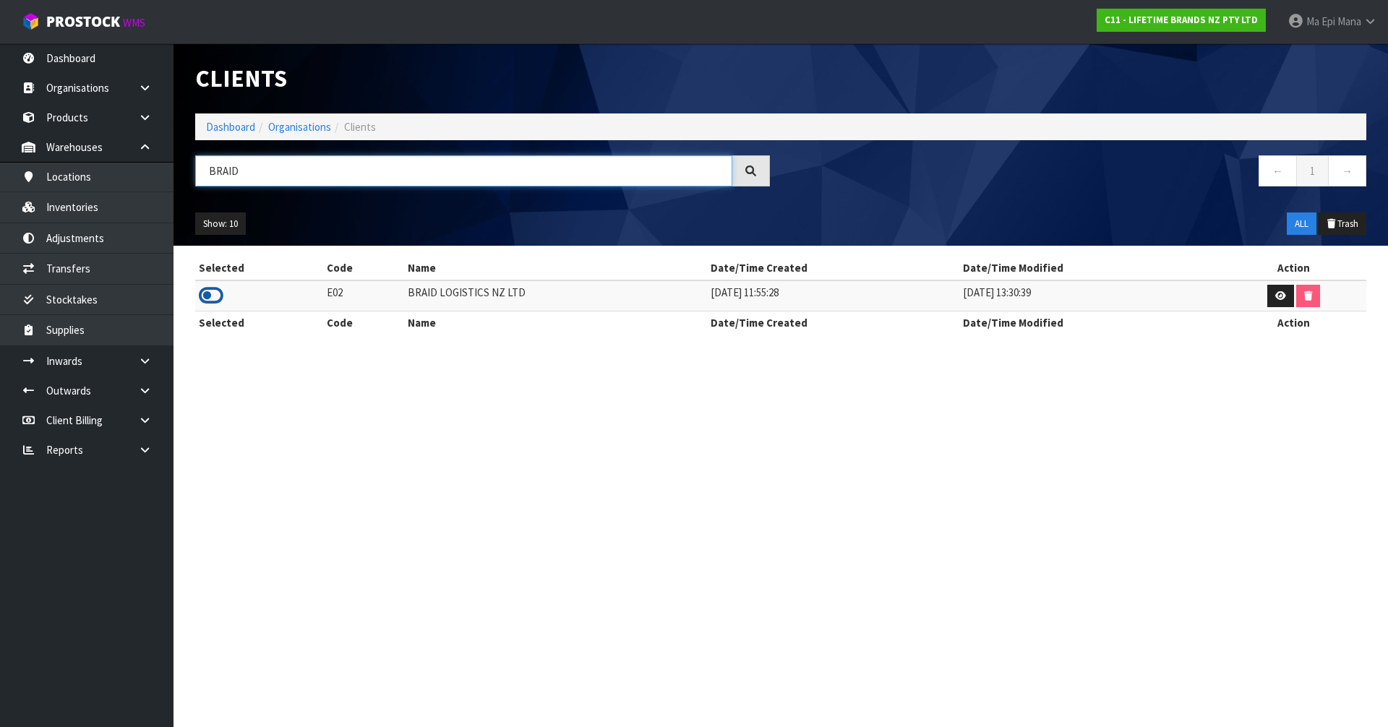
type input "BRAID"
click at [210, 295] on icon at bounding box center [211, 296] width 25 height 22
click at [163, 366] on link at bounding box center [150, 361] width 46 height 30
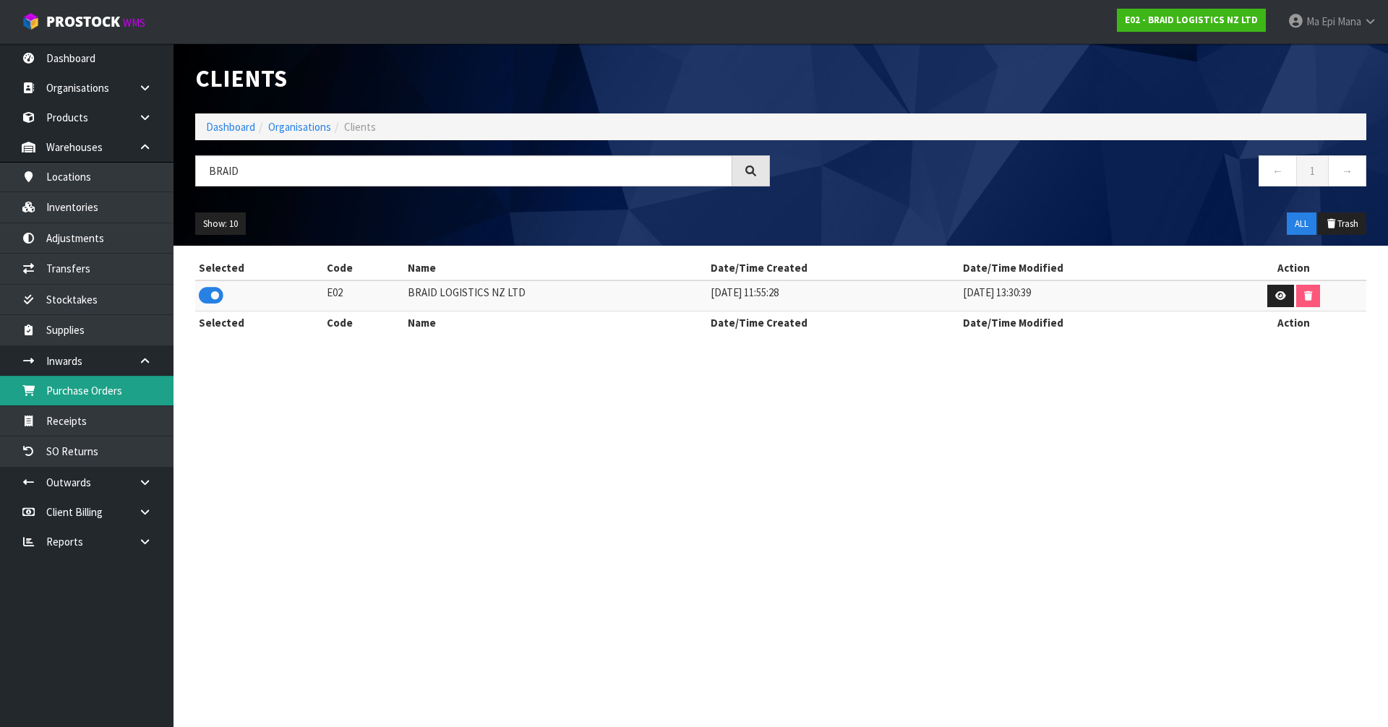
click at [121, 399] on link "Purchase Orders" at bounding box center [86, 391] width 173 height 30
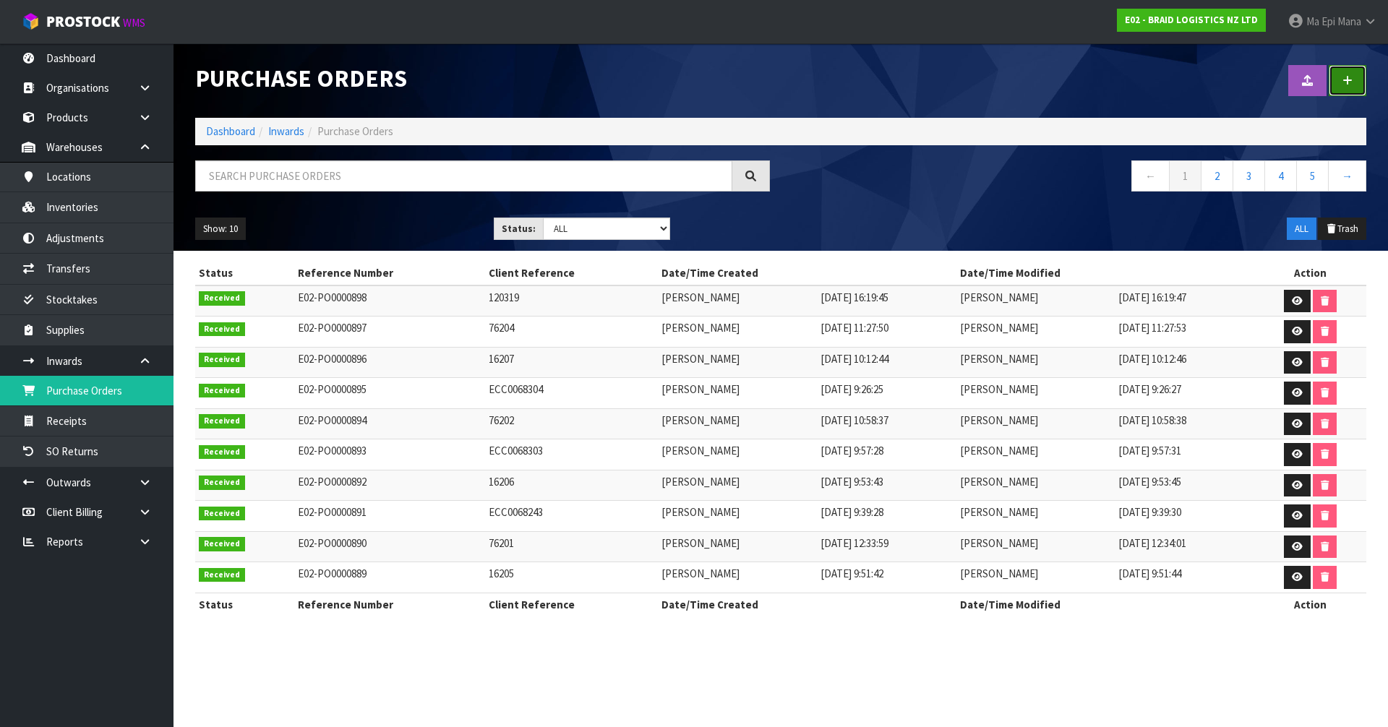
click at [1359, 90] on link at bounding box center [1348, 80] width 38 height 31
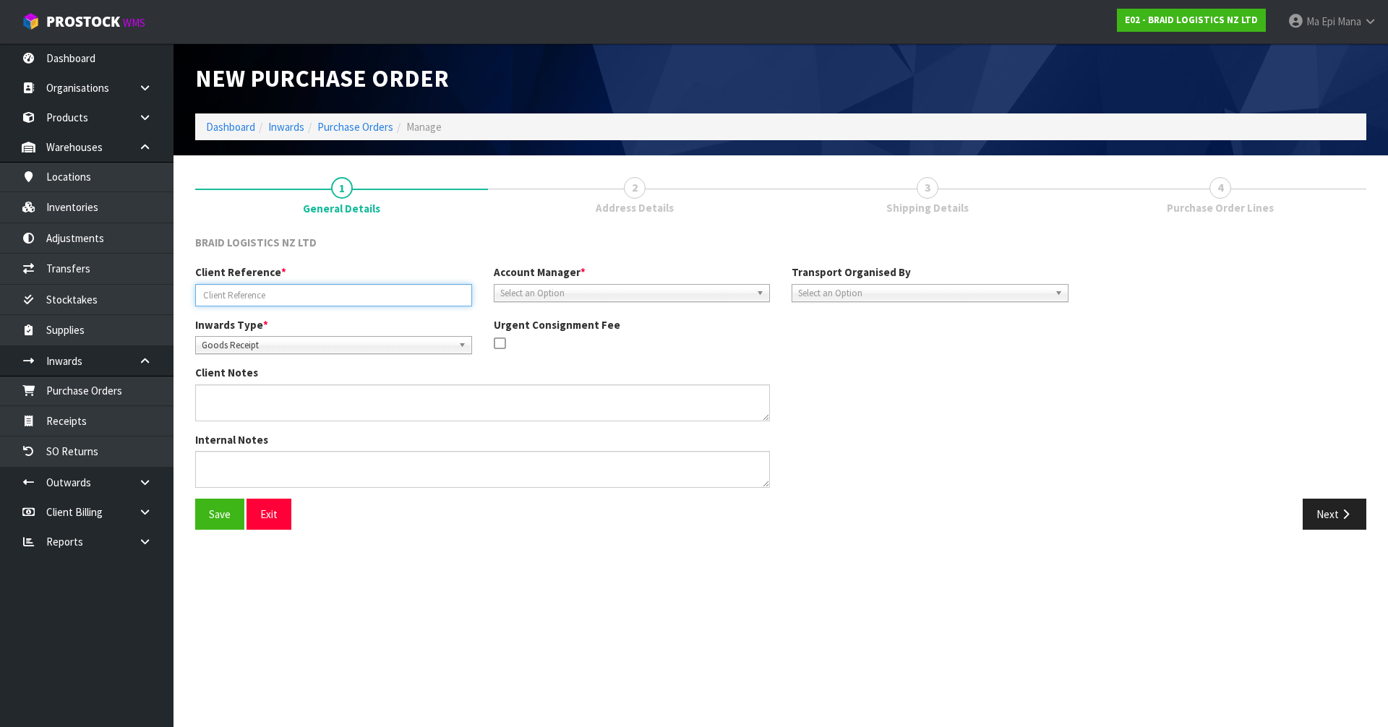
click at [280, 292] on input "text" at bounding box center [333, 295] width 277 height 22
type input "43682"
click at [551, 285] on span "Select an Option" at bounding box center [625, 293] width 251 height 17
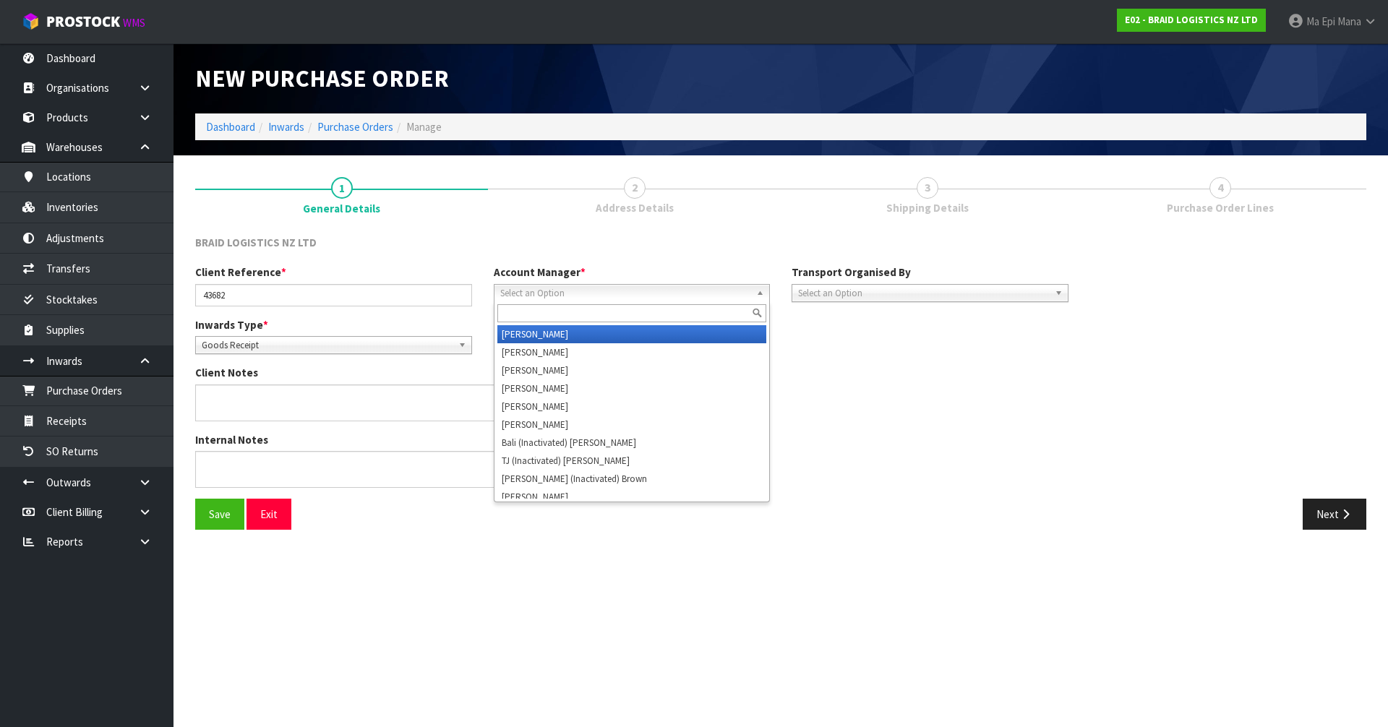
click at [550, 317] on input "text" at bounding box center [632, 313] width 270 height 18
type input "d"
click at [548, 339] on li "D [PERSON_NAME]" at bounding box center [632, 334] width 270 height 18
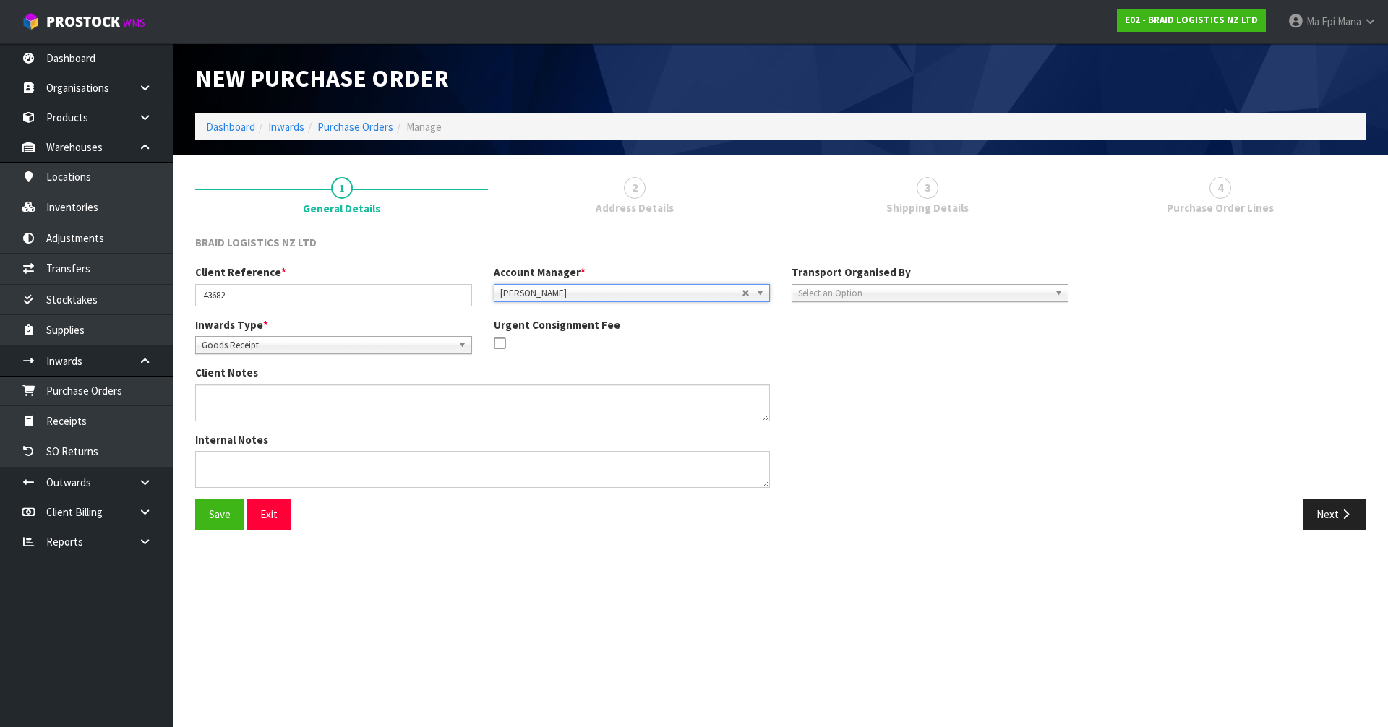
click at [938, 304] on div "Client Reference * 43682 Account Manager * [PERSON_NAME] [PERSON_NAME] [PERSON_…" at bounding box center [631, 291] width 895 height 52
click at [948, 289] on span "Select an Option" at bounding box center [923, 293] width 251 height 17
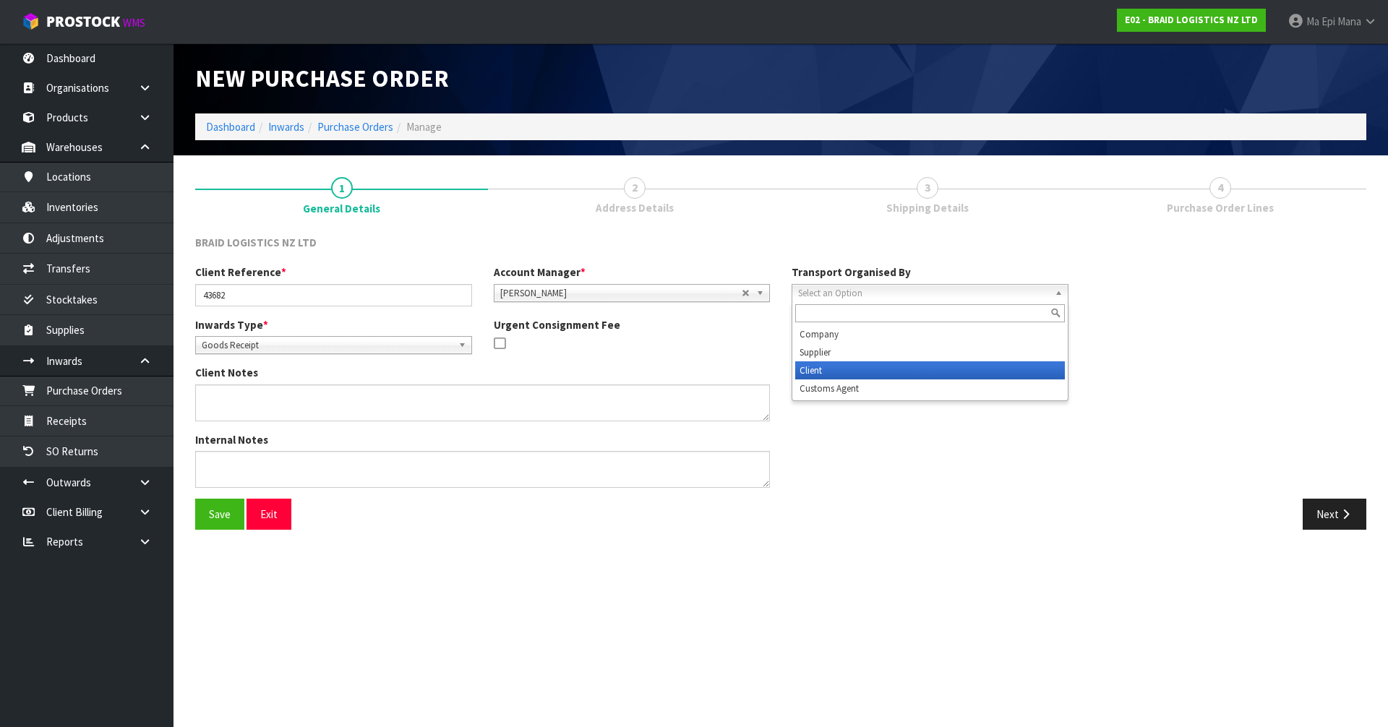
click at [868, 376] on li "Client" at bounding box center [930, 370] width 270 height 18
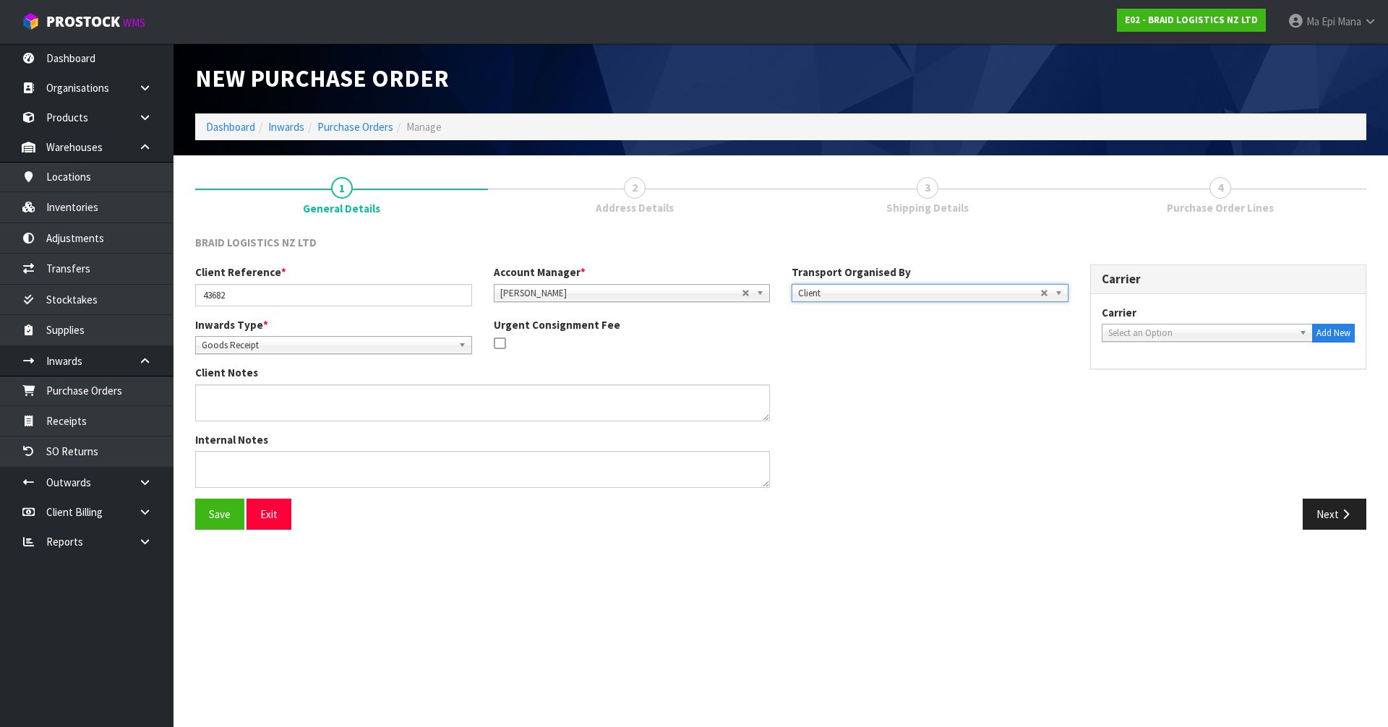
click at [1203, 338] on span "Select an Option" at bounding box center [1201, 333] width 186 height 17
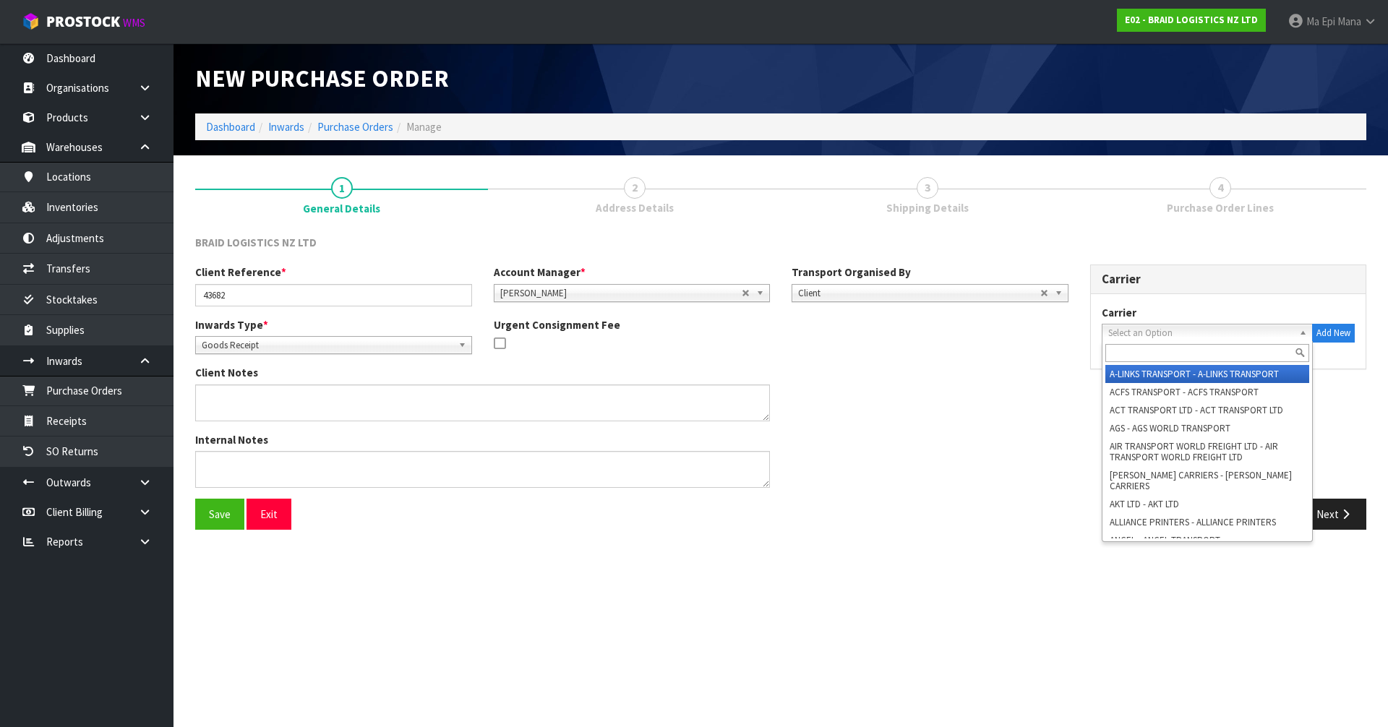
click at [1172, 358] on input "text" at bounding box center [1207, 353] width 205 height 18
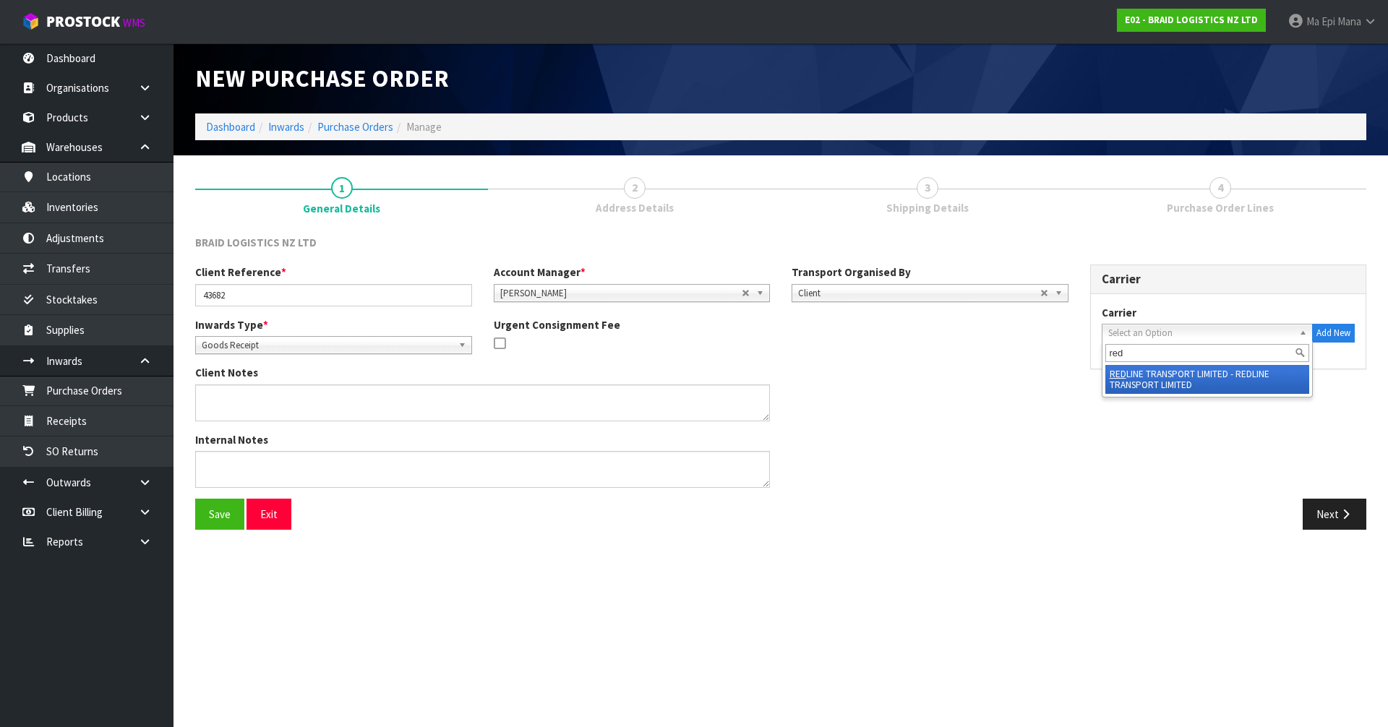
type input "red"
click at [1175, 381] on li "RED LINE TRANSPORT LIMITED - REDLINE TRANSPORT LIMITED" at bounding box center [1207, 379] width 205 height 29
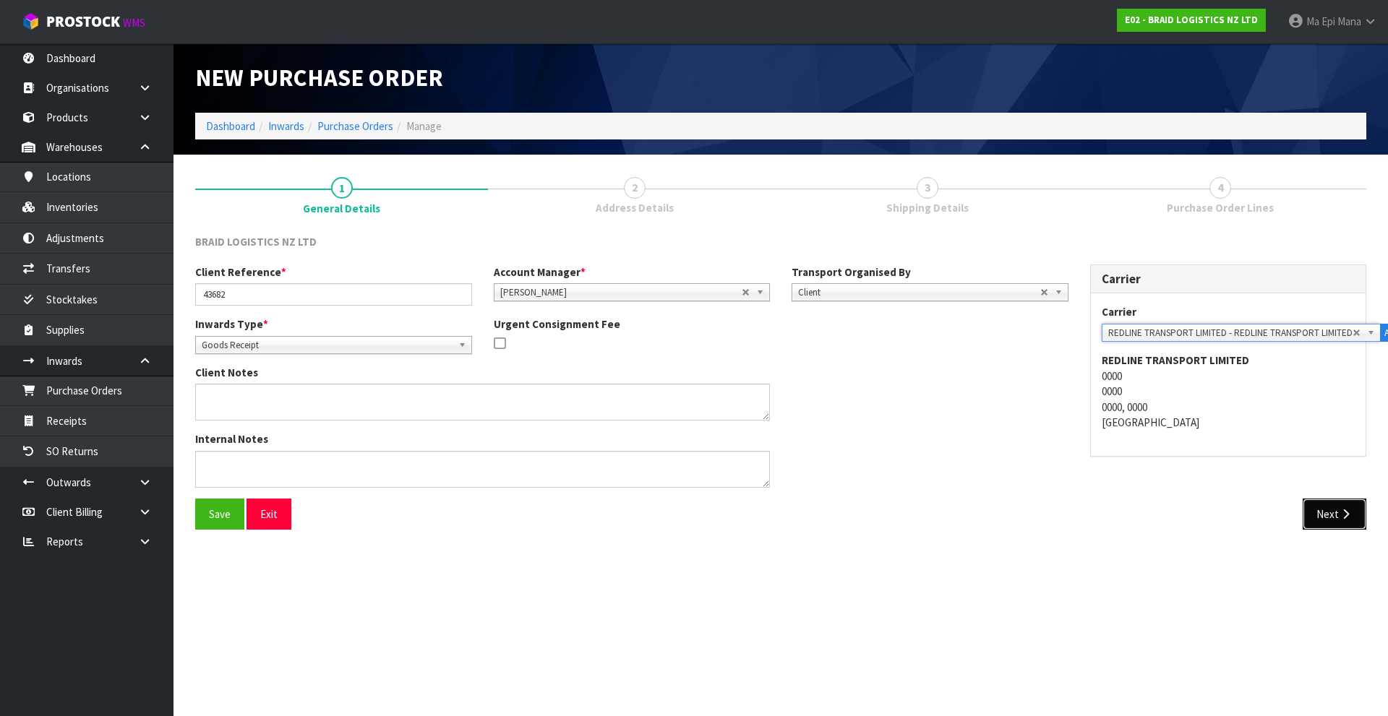
click at [1341, 510] on icon "button" at bounding box center [1346, 514] width 14 height 11
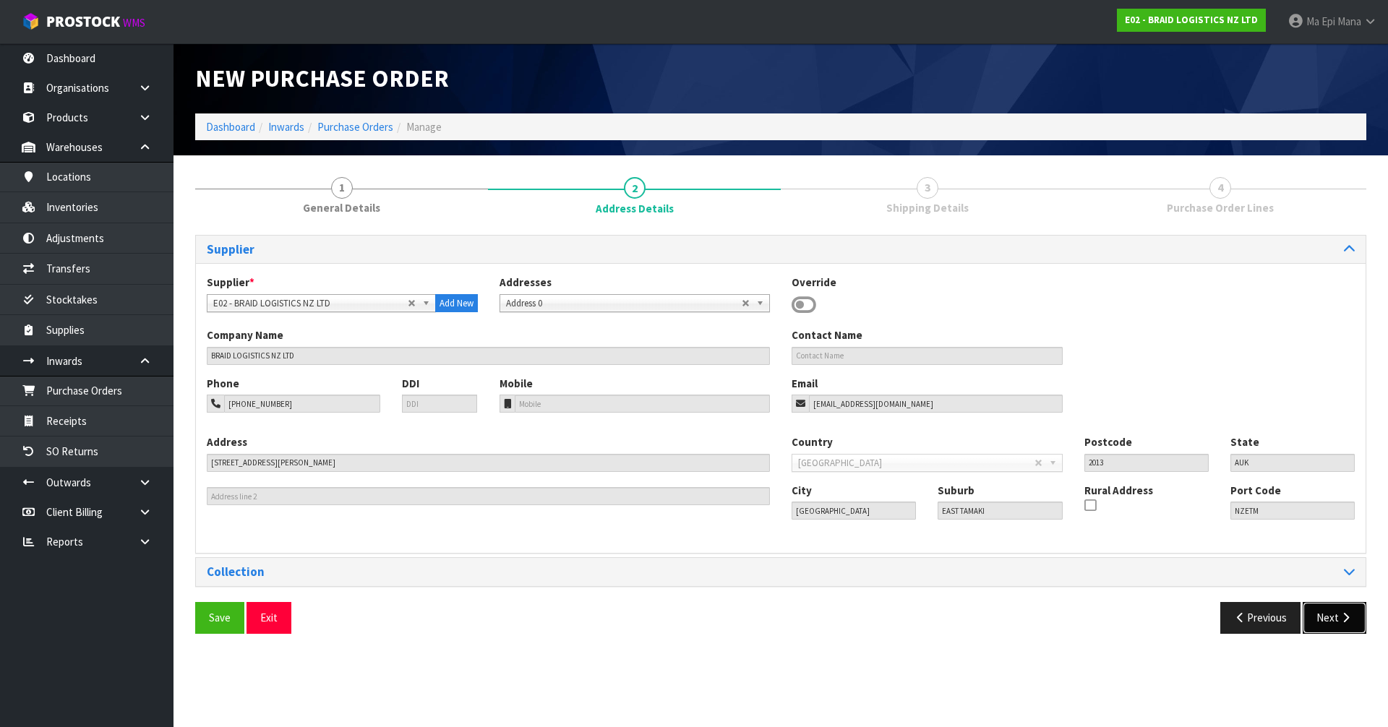
click at [1347, 620] on icon "button" at bounding box center [1346, 617] width 14 height 11
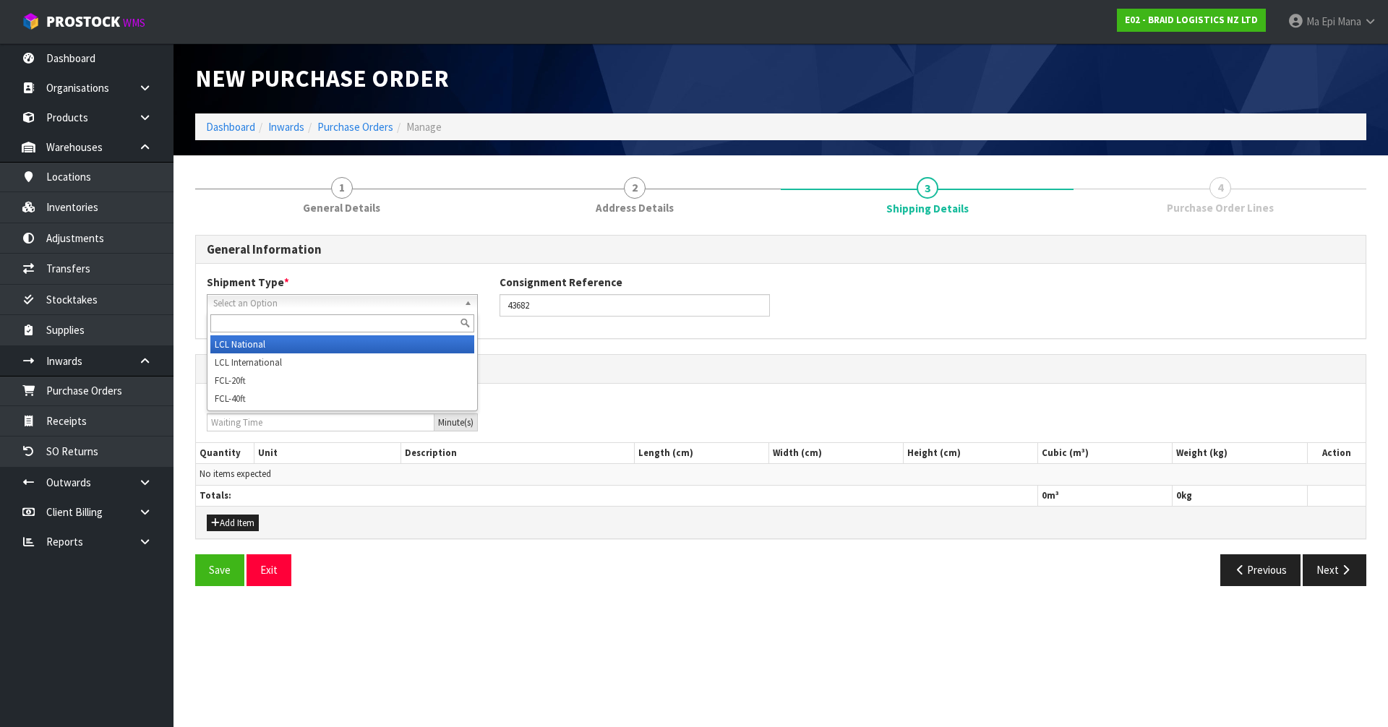
click at [400, 302] on span "Select an Option" at bounding box center [335, 303] width 245 height 17
click at [351, 346] on li "LCL National" at bounding box center [342, 344] width 264 height 18
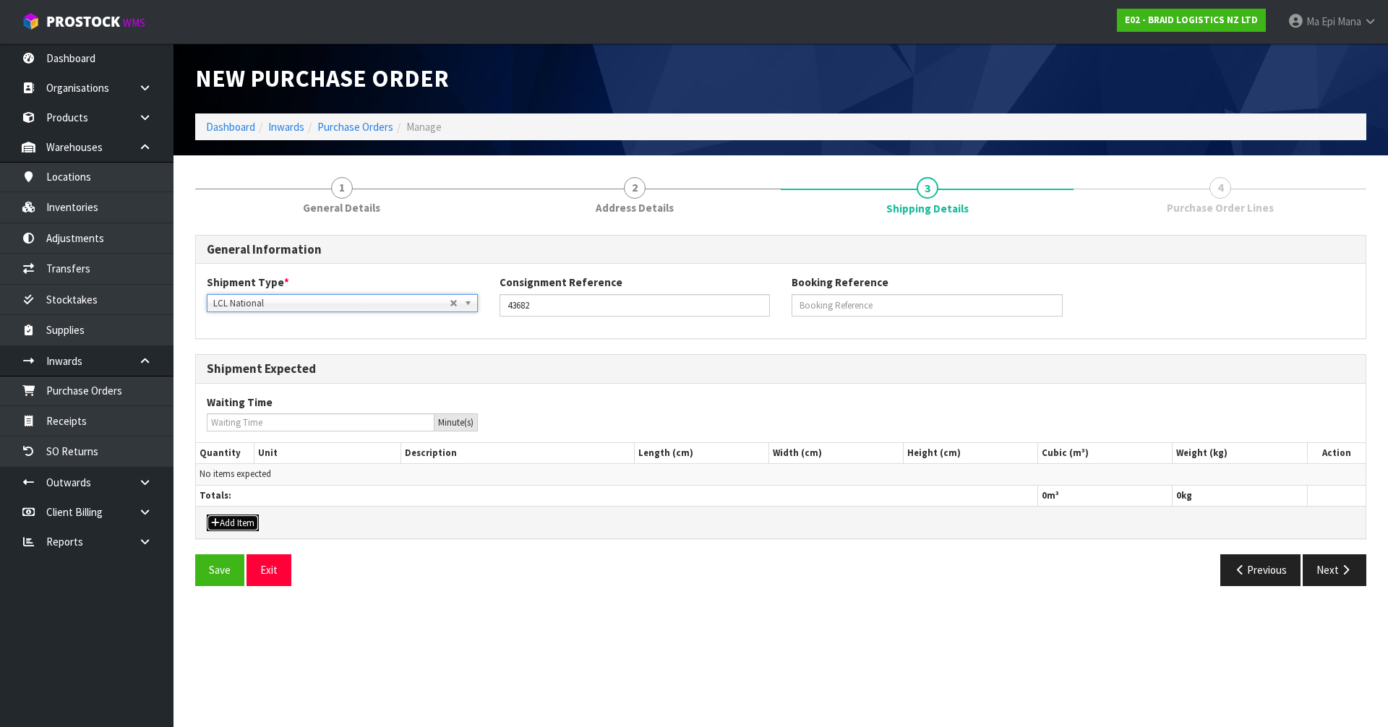
click at [233, 521] on button "Add Item" at bounding box center [233, 523] width 52 height 17
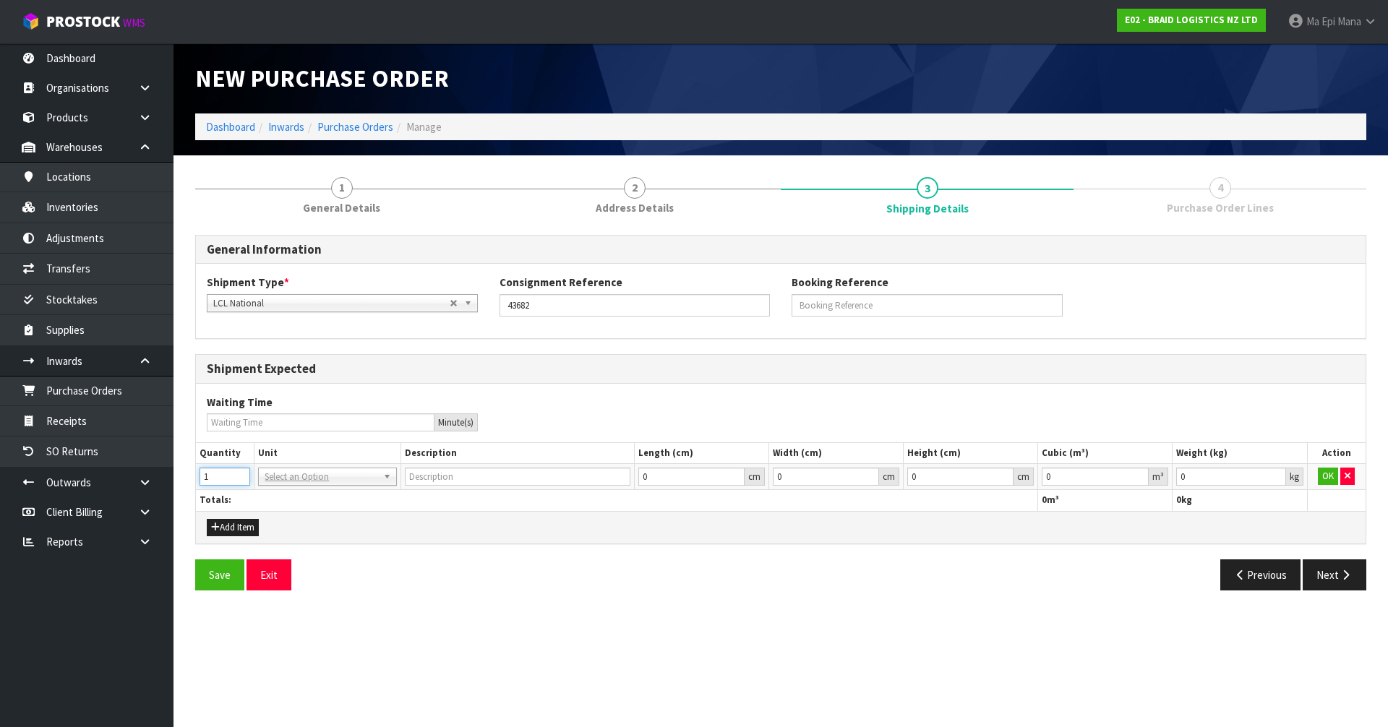
click at [243, 473] on input "1" at bounding box center [225, 477] width 51 height 18
click at [243, 473] on input "2" at bounding box center [225, 477] width 51 height 18
click at [243, 473] on input "3" at bounding box center [225, 477] width 51 height 18
click at [243, 473] on input "4" at bounding box center [225, 477] width 51 height 18
click at [243, 473] on input "5" at bounding box center [225, 477] width 51 height 18
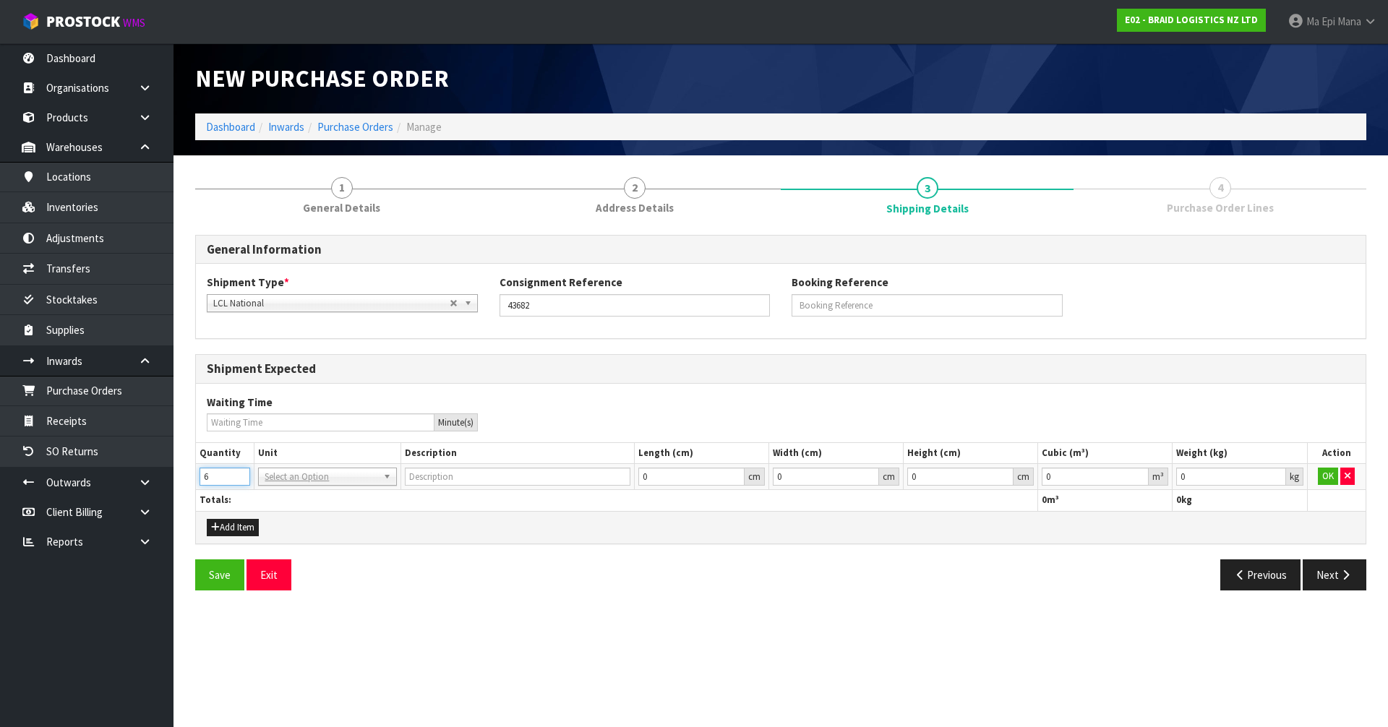
type input "6"
click at [243, 473] on input "6" at bounding box center [225, 477] width 51 height 18
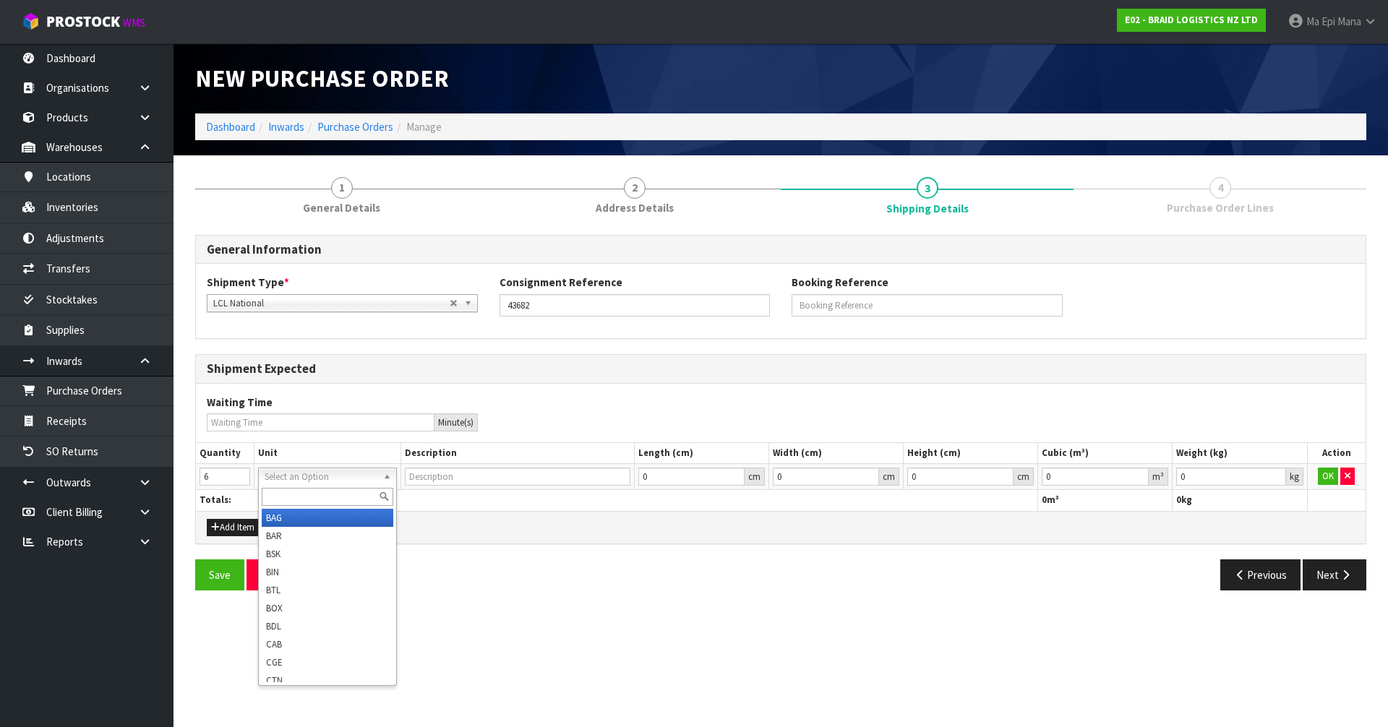
type input "BAG"
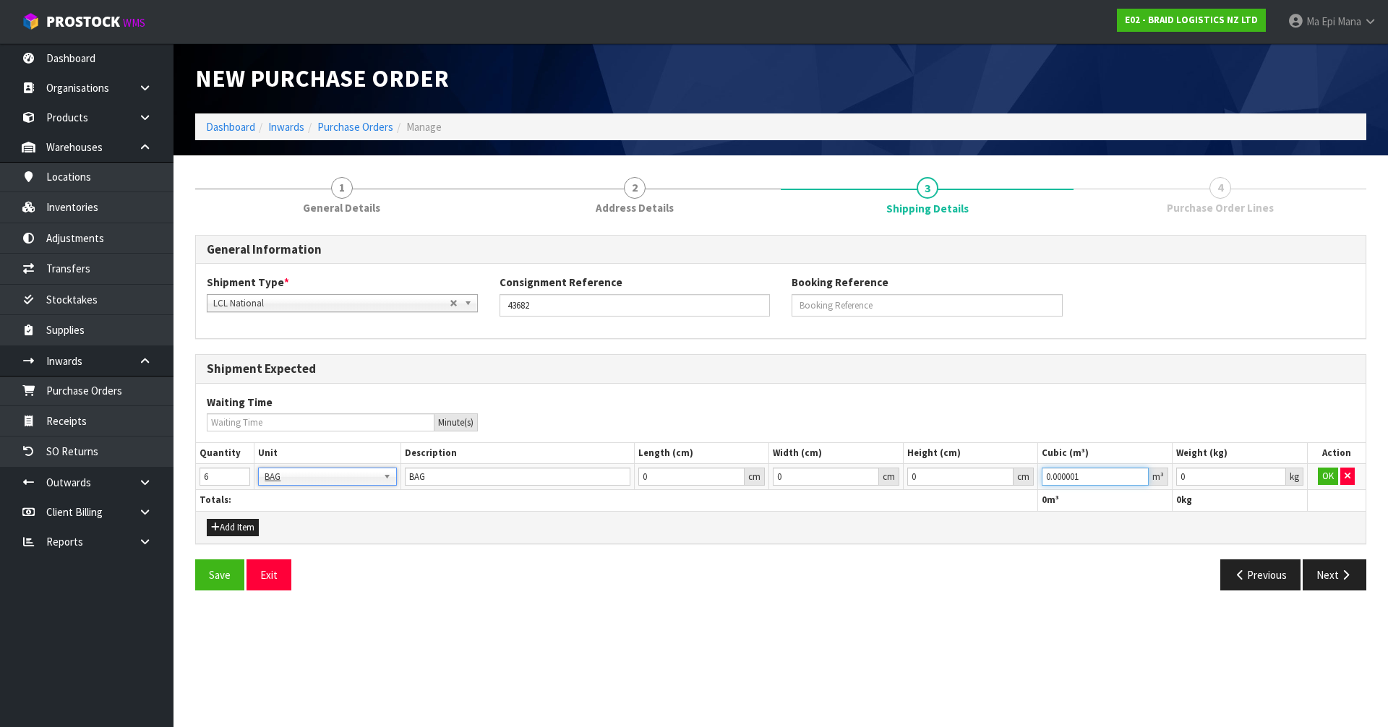
type input "0.000001"
click at [1139, 471] on input "0.000001" at bounding box center [1095, 477] width 107 height 18
type input "0.001"
click at [1279, 473] on input "0.001" at bounding box center [1230, 477] width 109 height 18
drag, startPoint x: 1316, startPoint y: 471, endPoint x: 1319, endPoint y: 479, distance: 8.7
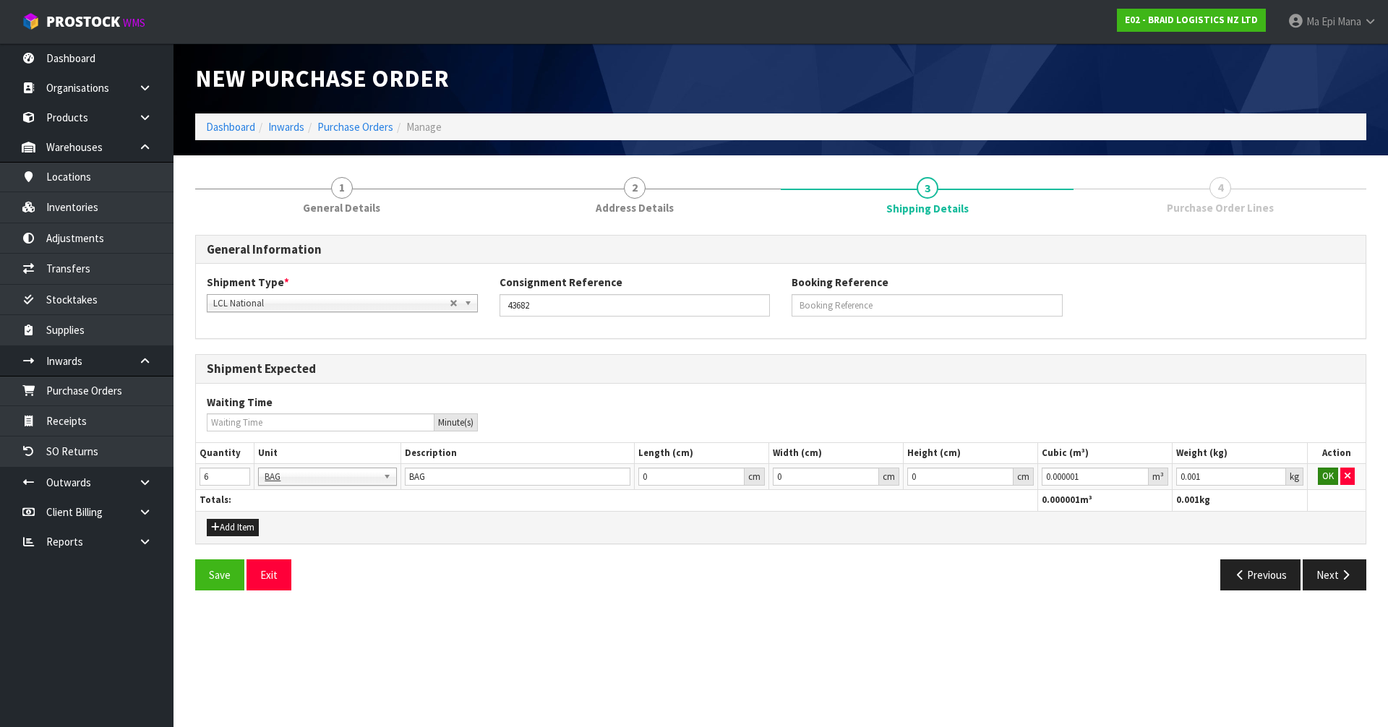
click at [1319, 476] on td "OK" at bounding box center [1336, 477] width 59 height 26
click at [1321, 479] on button "OK" at bounding box center [1328, 476] width 20 height 17
click at [1321, 575] on button "Next" at bounding box center [1335, 575] width 64 height 31
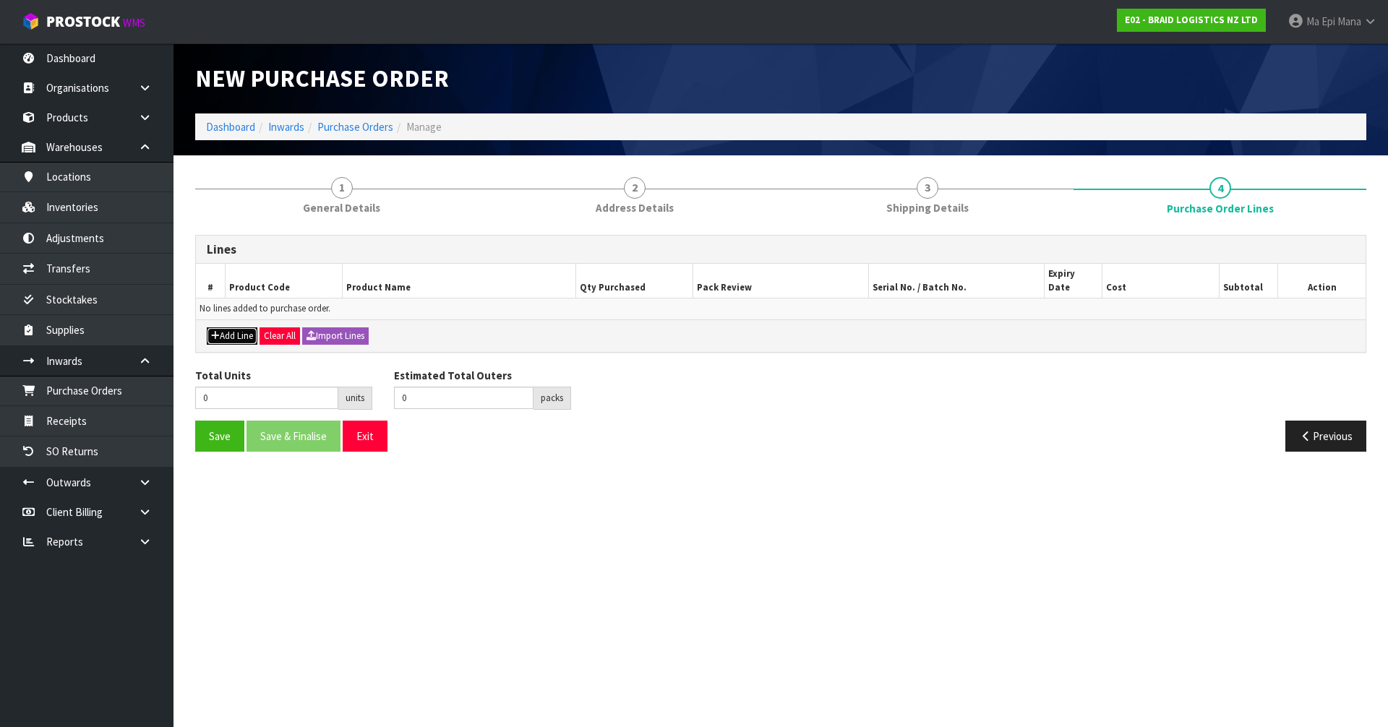
click at [223, 327] on button "Add Line" at bounding box center [232, 335] width 51 height 17
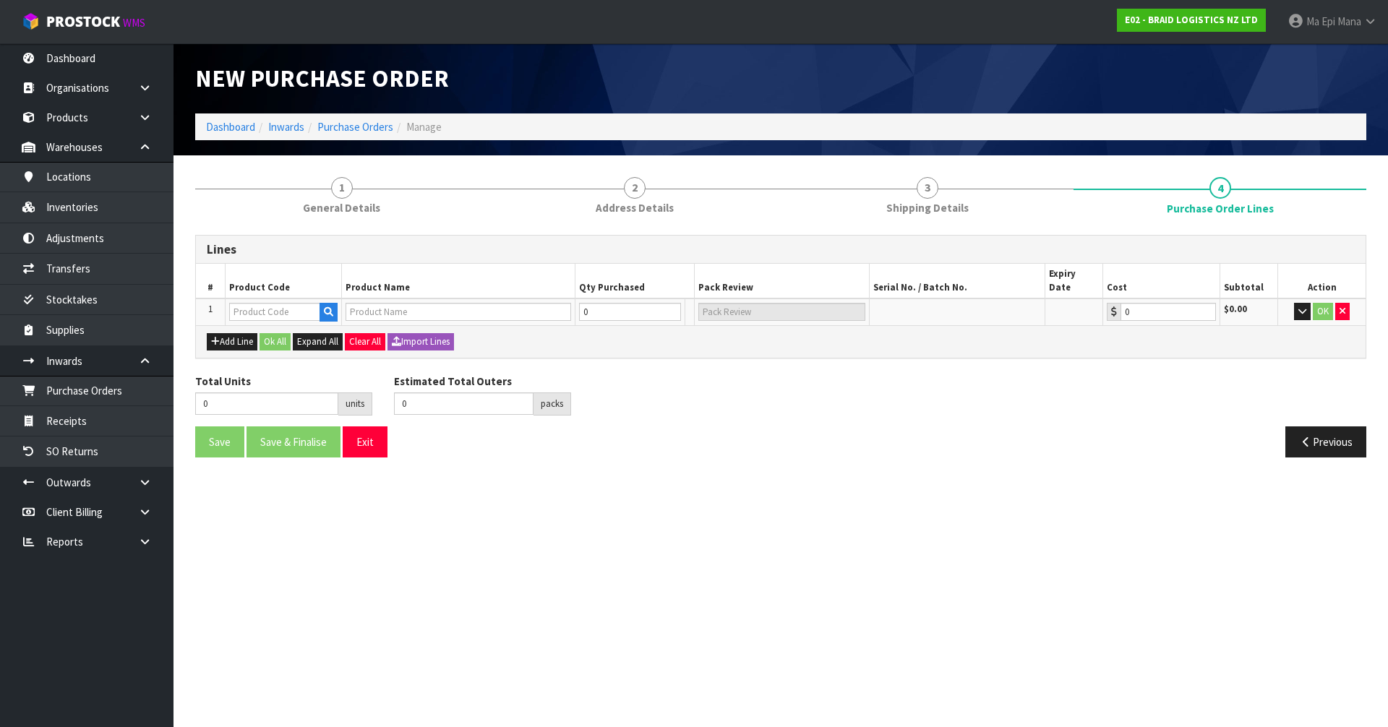
click at [343, 299] on td at bounding box center [458, 312] width 233 height 27
click at [335, 303] on button "button" at bounding box center [329, 312] width 18 height 19
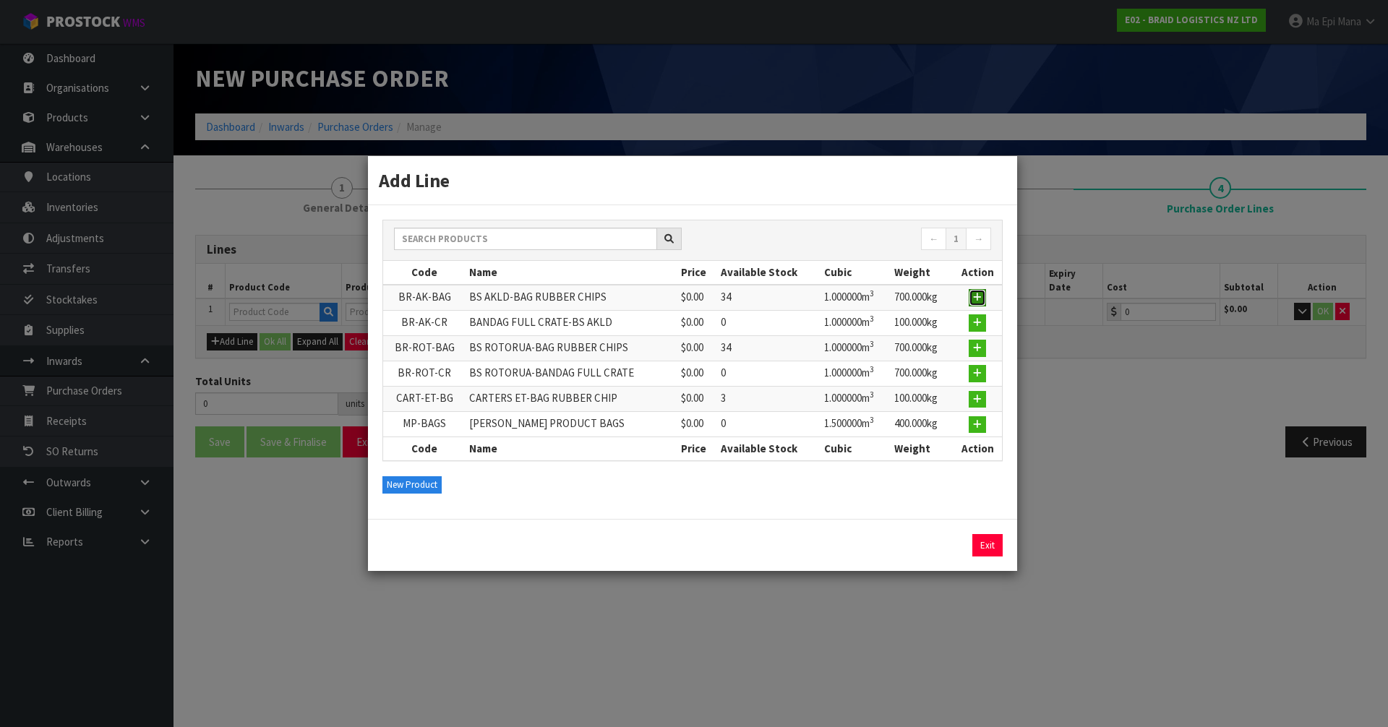
click at [979, 296] on icon "button" at bounding box center [977, 297] width 9 height 9
type input "BR-AK-BAG"
type input "BS AKLD-BAG RUBBER CHIPS"
type input "0.00"
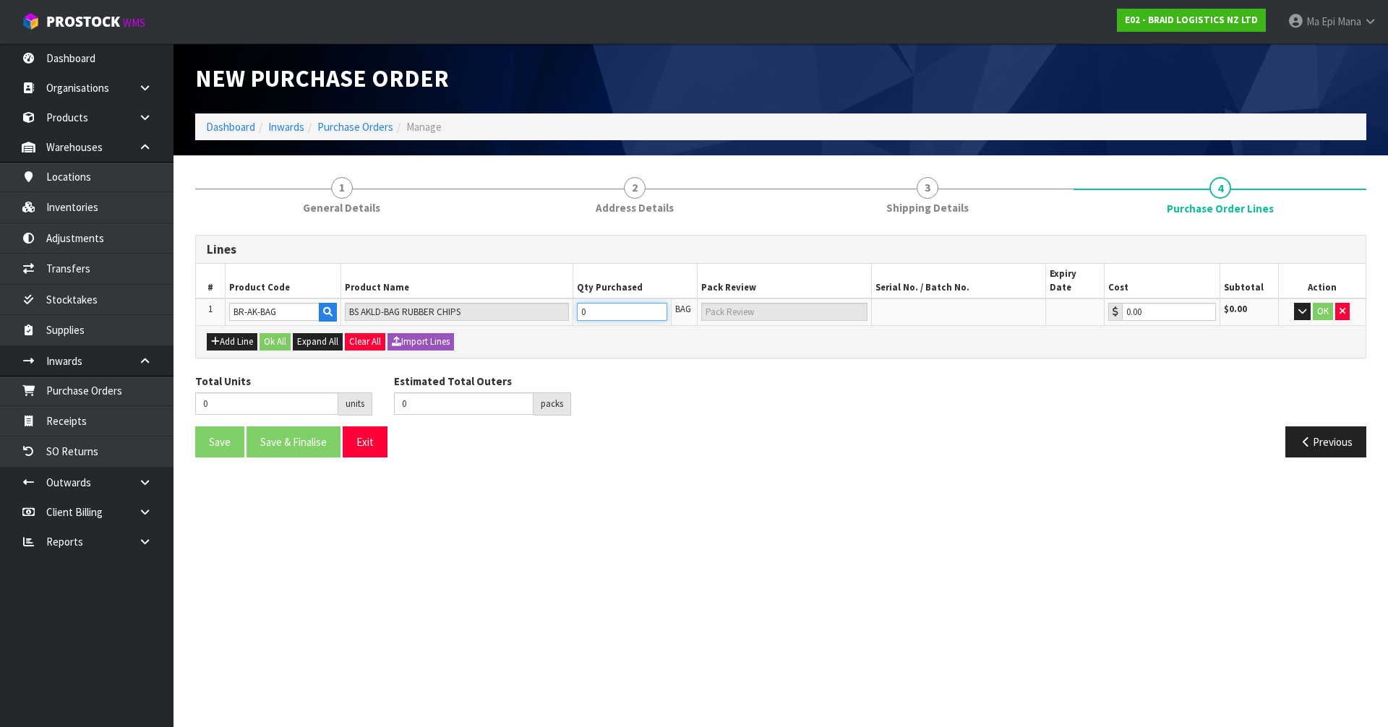
click at [605, 303] on input "0" at bounding box center [622, 312] width 91 height 18
type input "6"
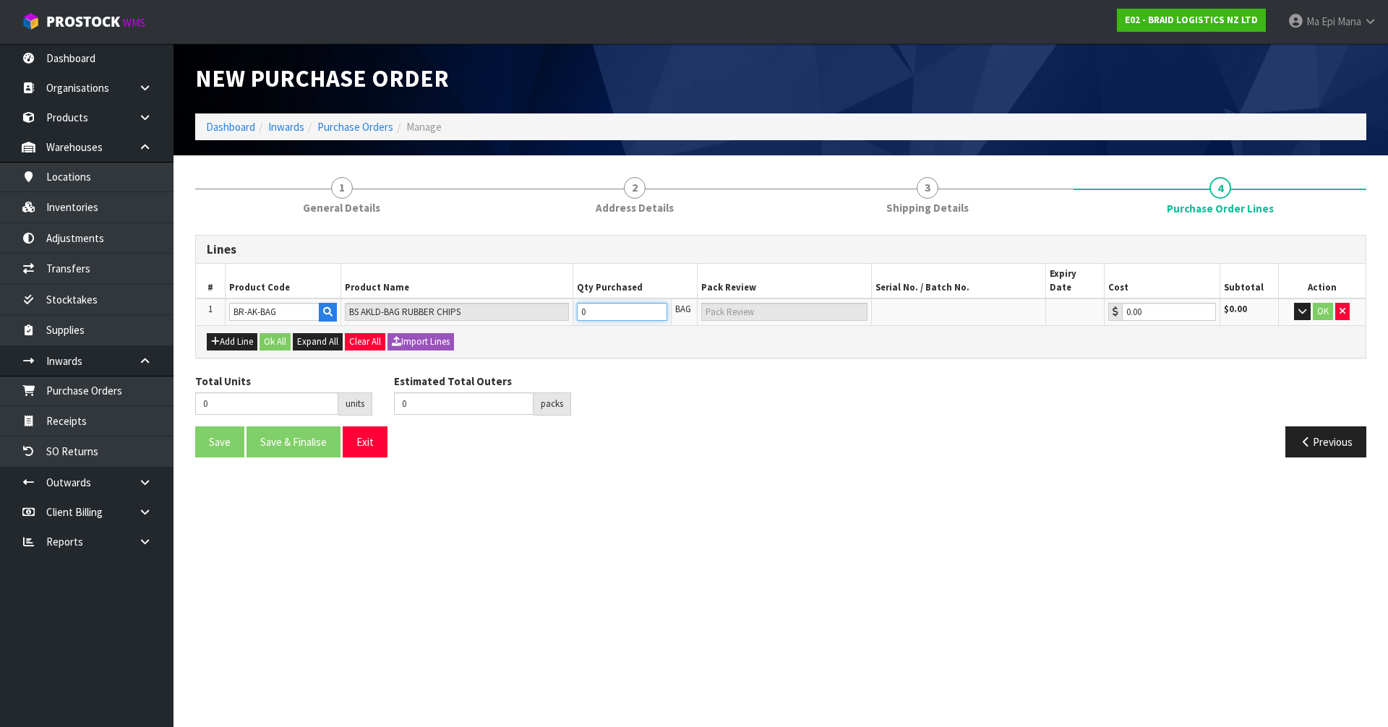
type input "6 BAG"
type input "6"
click at [1316, 303] on button "OK" at bounding box center [1323, 311] width 20 height 17
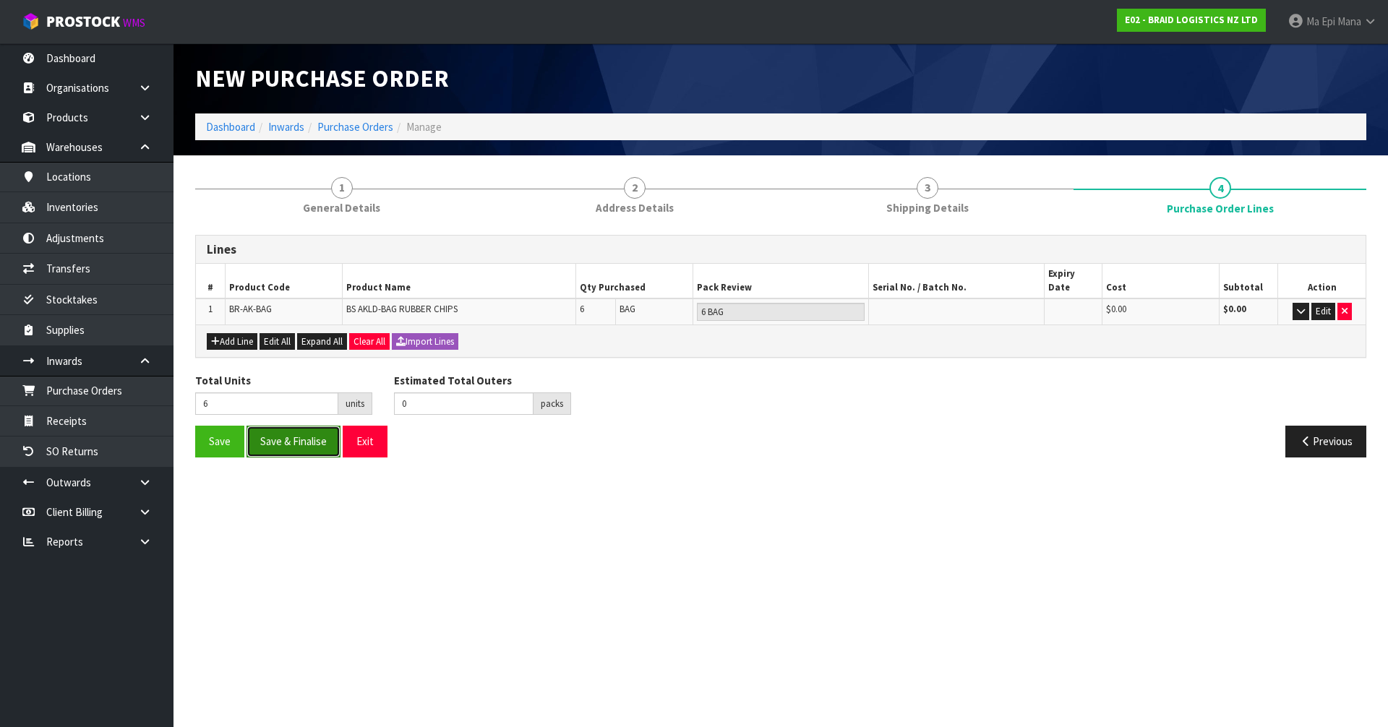
click at [261, 429] on button "Save & Finalise" at bounding box center [294, 441] width 94 height 31
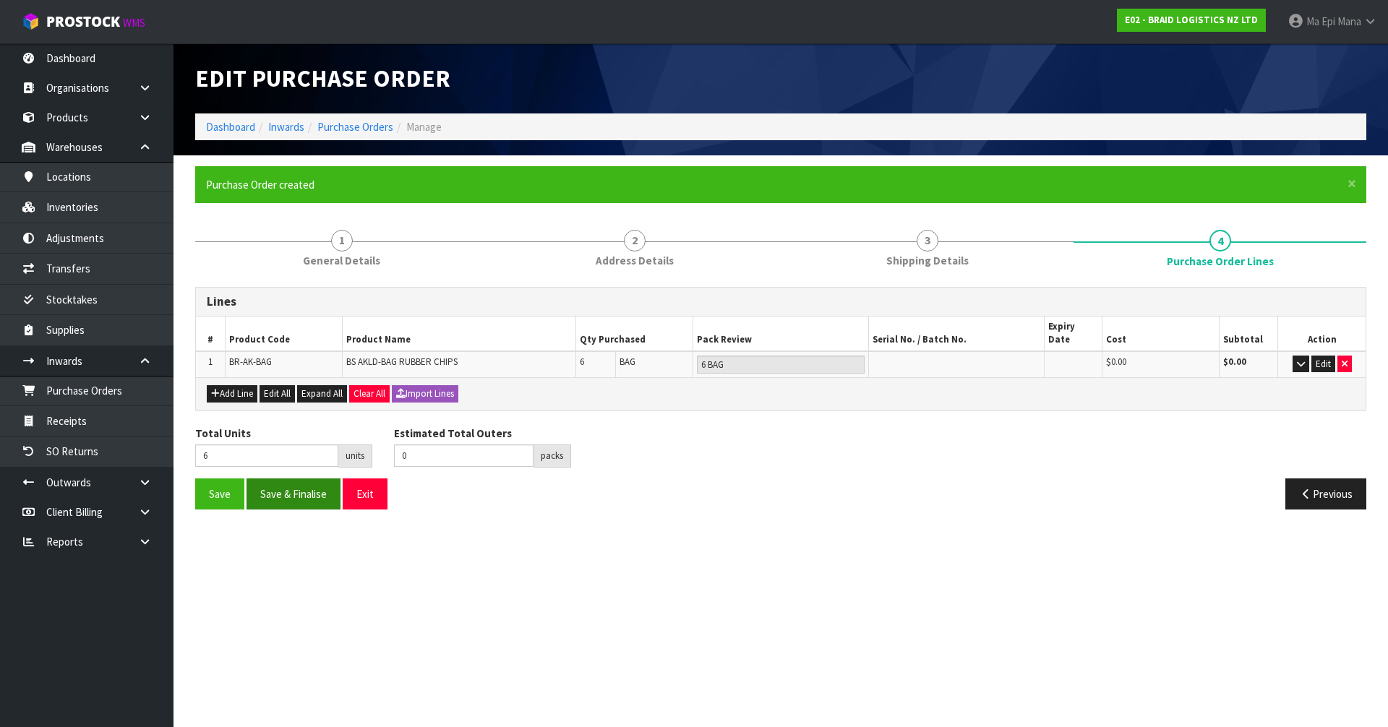
type input "0"
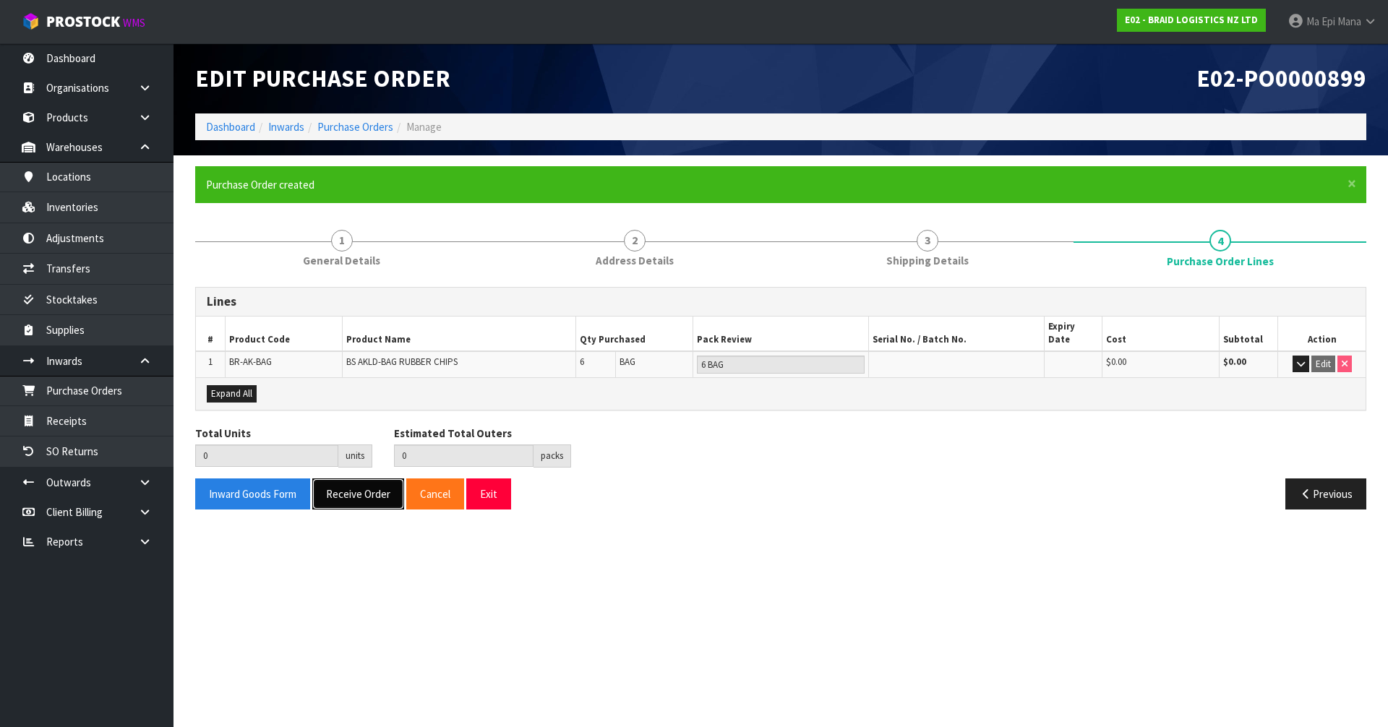
click at [355, 484] on button "Receive Order" at bounding box center [358, 494] width 92 height 31
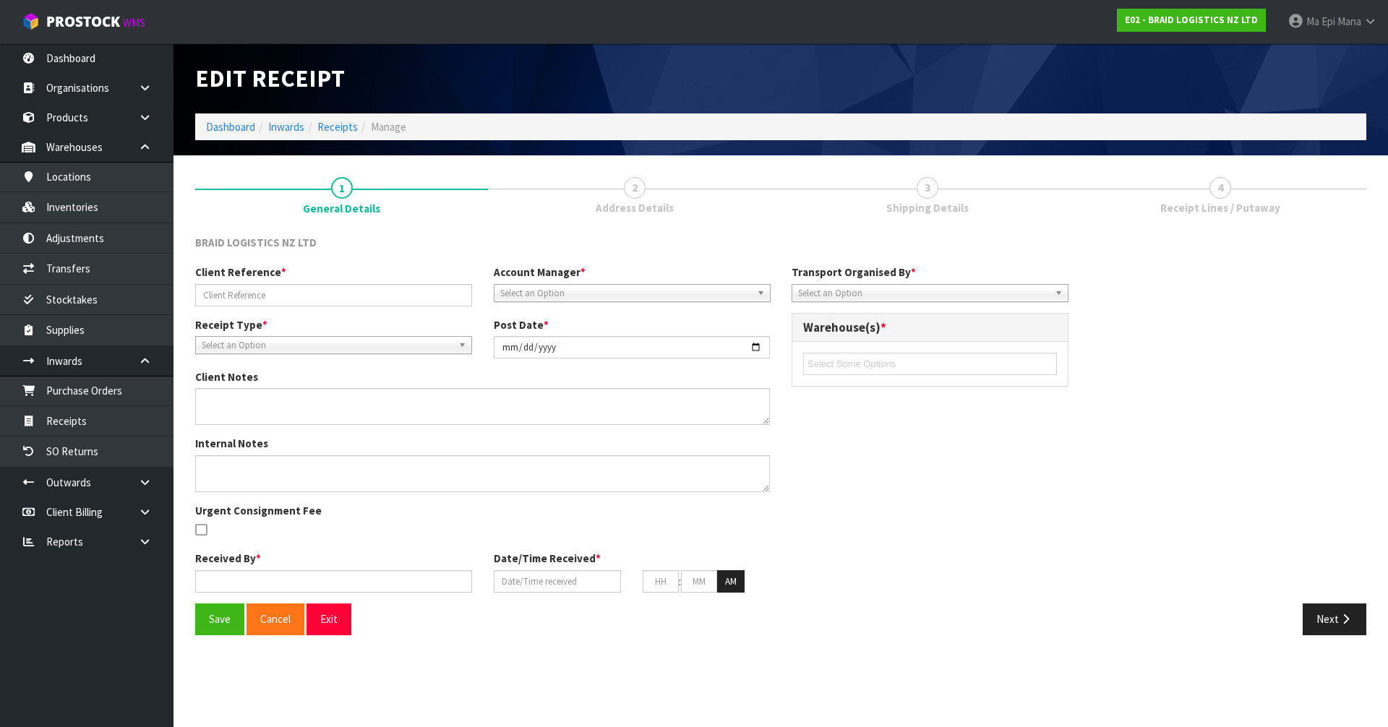
type input "43682"
type input "[DATE]"
type input "Ma Epi Mana"
type input "[DATE]"
type input "03"
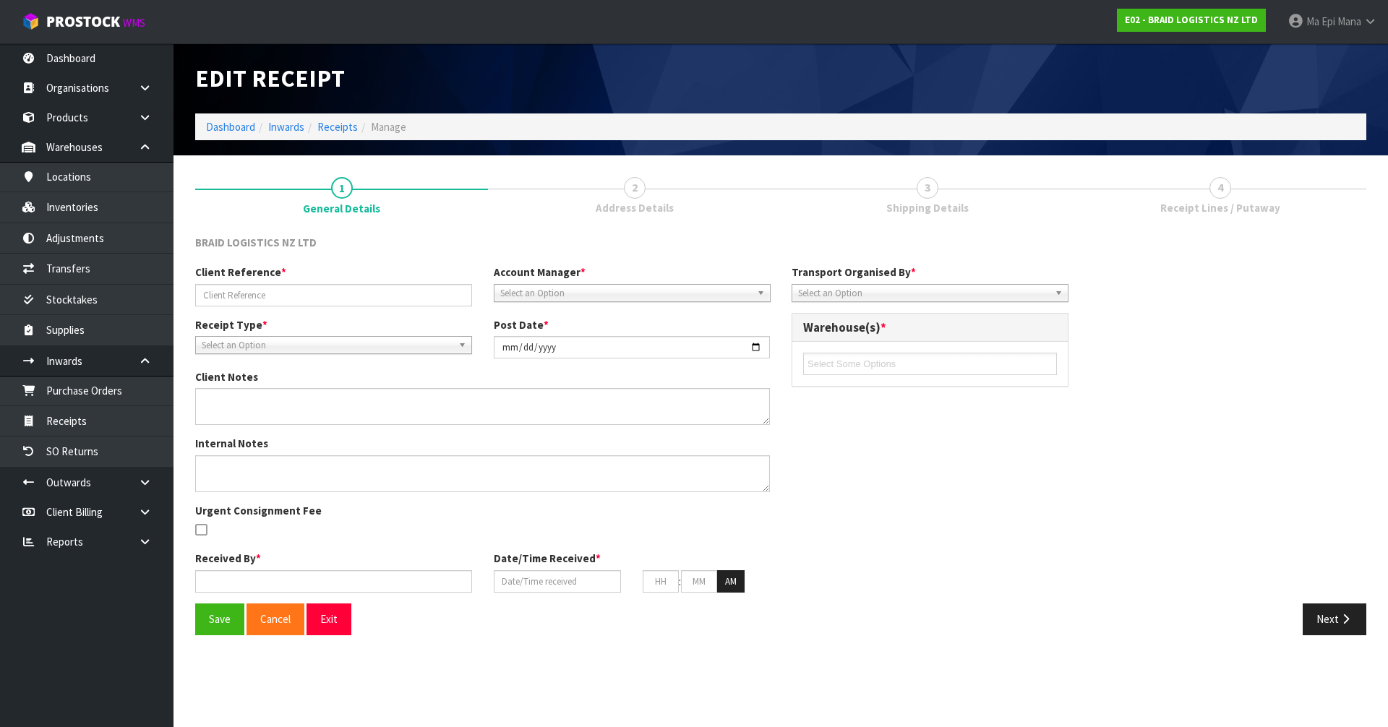
type input "12"
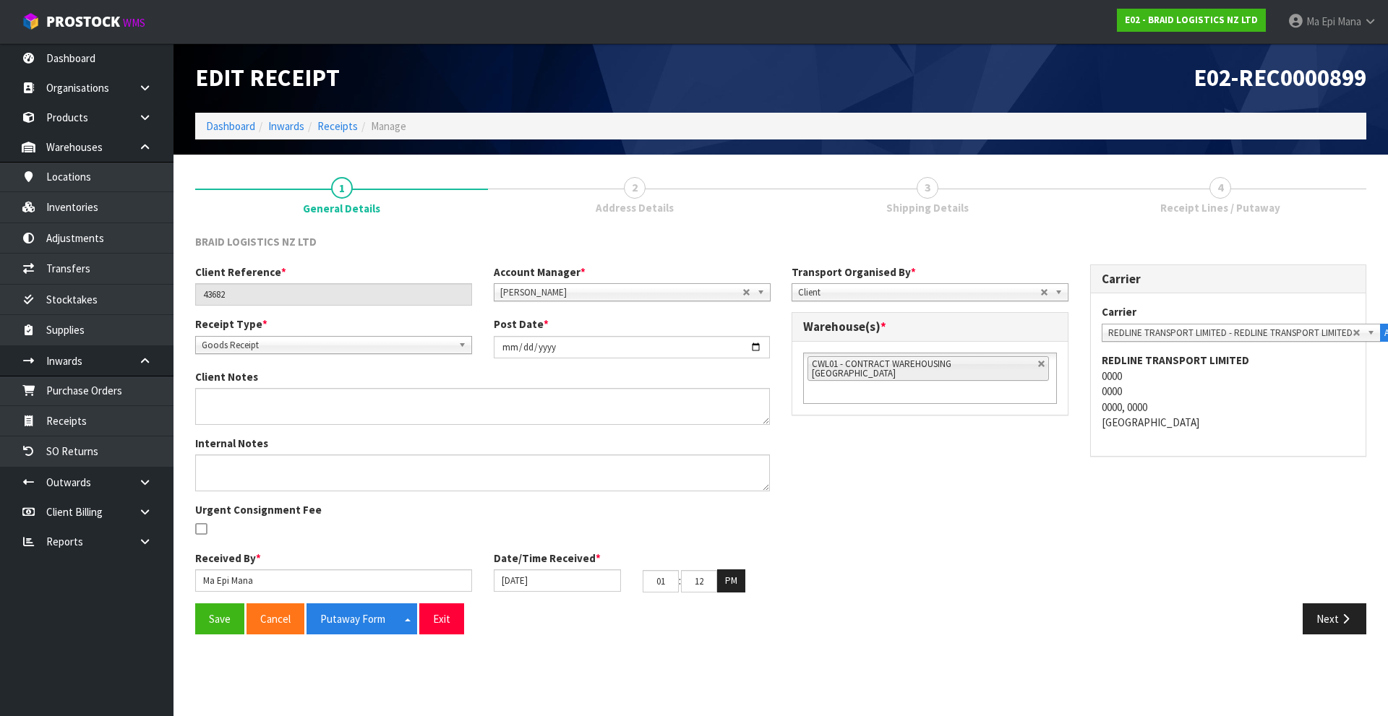
type input "02"
click at [211, 609] on button "Save" at bounding box center [219, 619] width 49 height 31
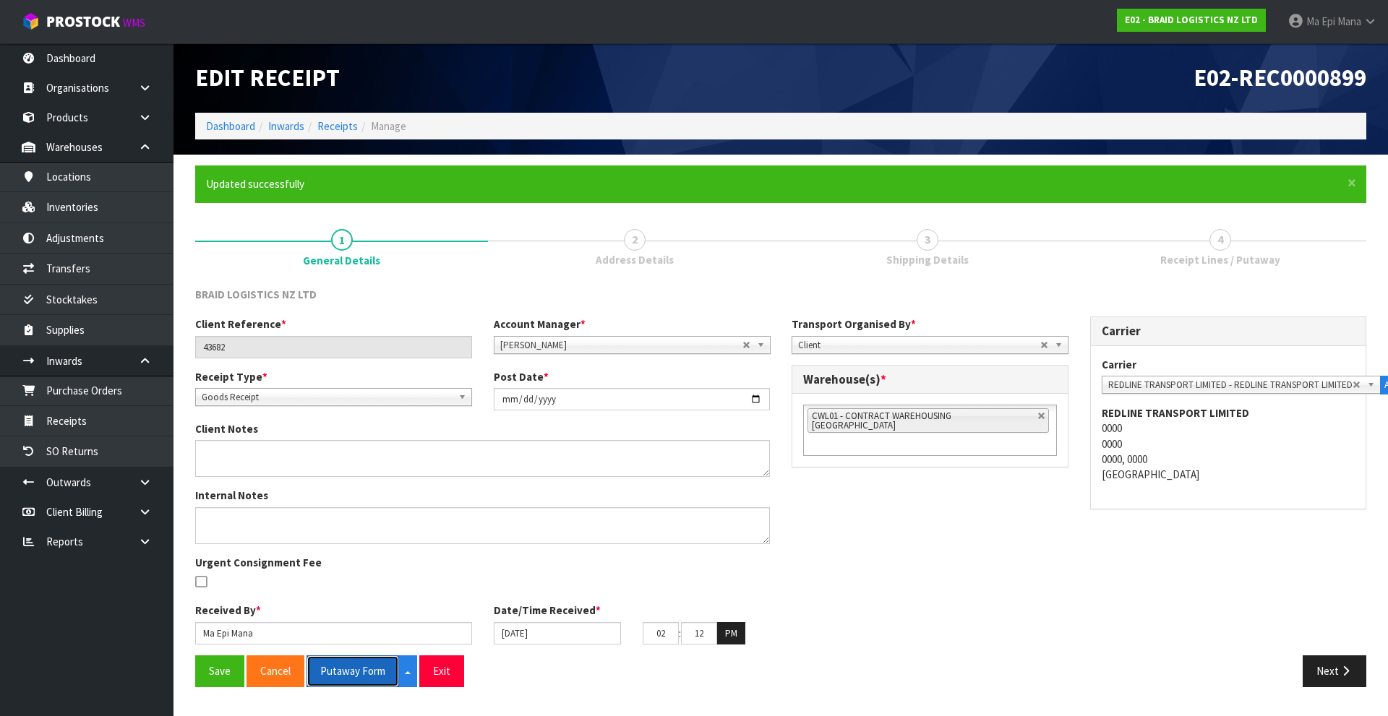
click at [358, 669] on button "Putaway Form" at bounding box center [353, 671] width 93 height 31
click at [1083, 608] on div "Client Reference * 43682 Account Manager * [PERSON_NAME] [PERSON_NAME] [PERSON_…" at bounding box center [780, 486] width 1193 height 339
click at [1321, 659] on button "Next" at bounding box center [1335, 671] width 64 height 31
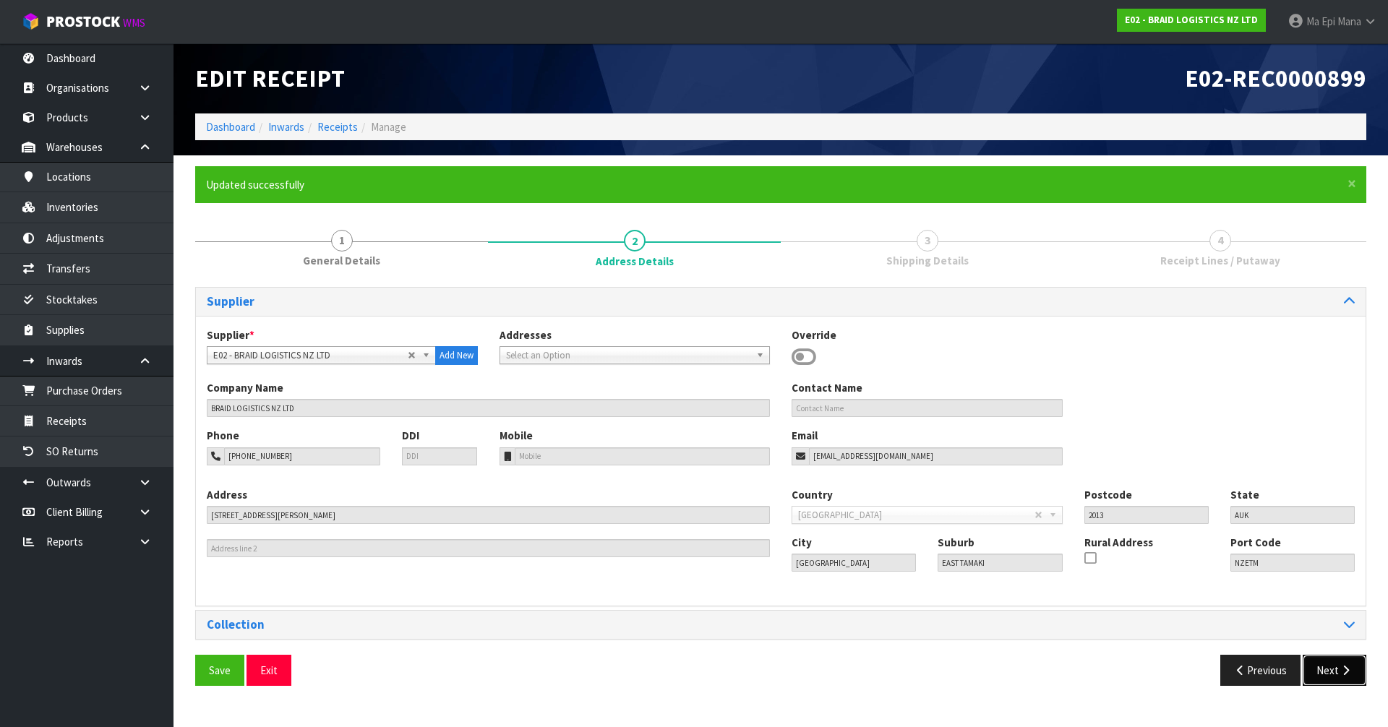
click at [1313, 660] on button "Next" at bounding box center [1335, 670] width 64 height 31
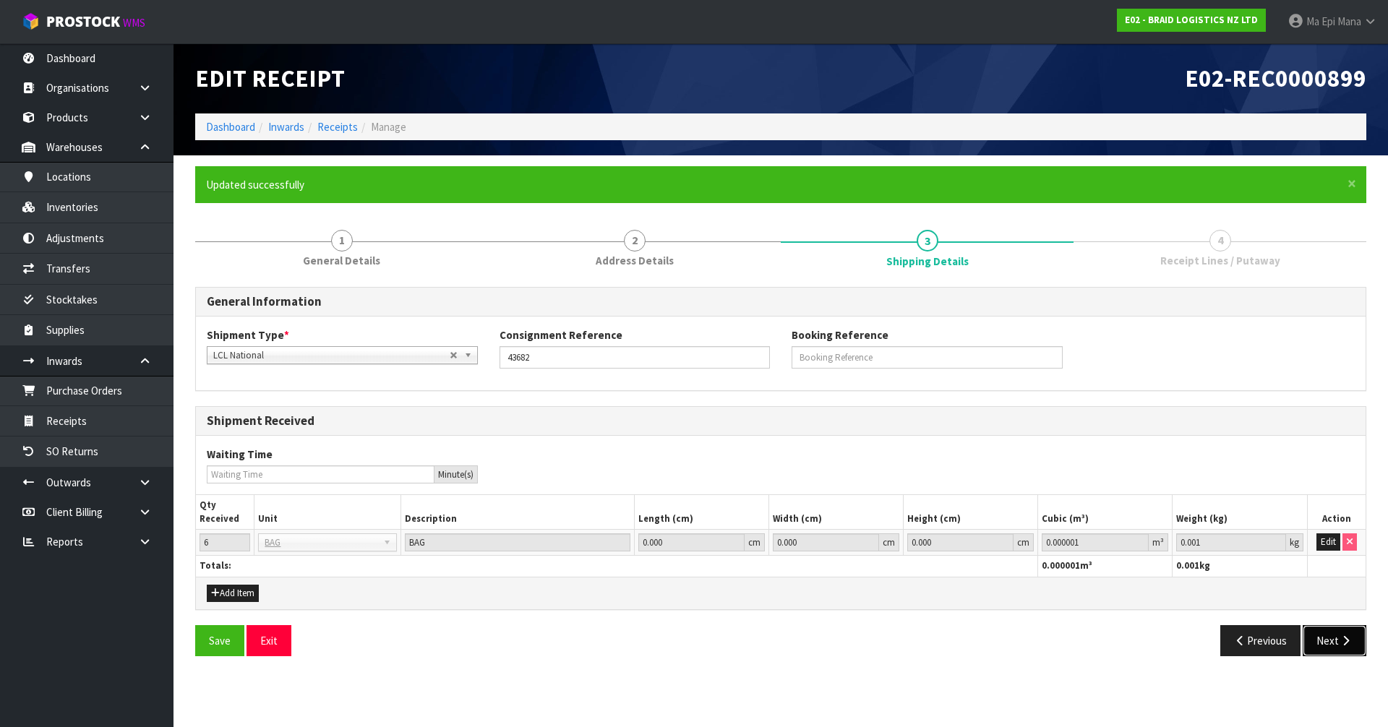
click at [1338, 627] on button "Next" at bounding box center [1335, 640] width 64 height 31
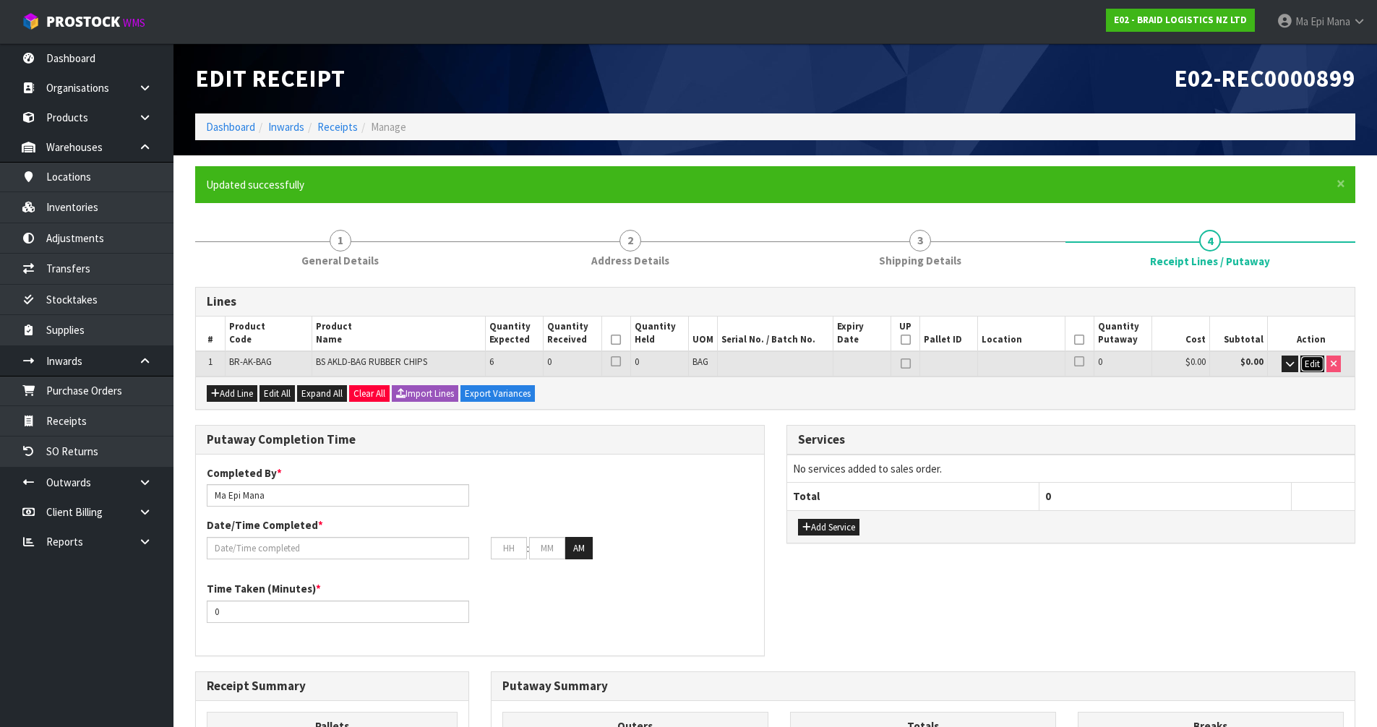
click at [1308, 359] on span "Edit" at bounding box center [1312, 364] width 15 height 12
type input "1"
type input "700"
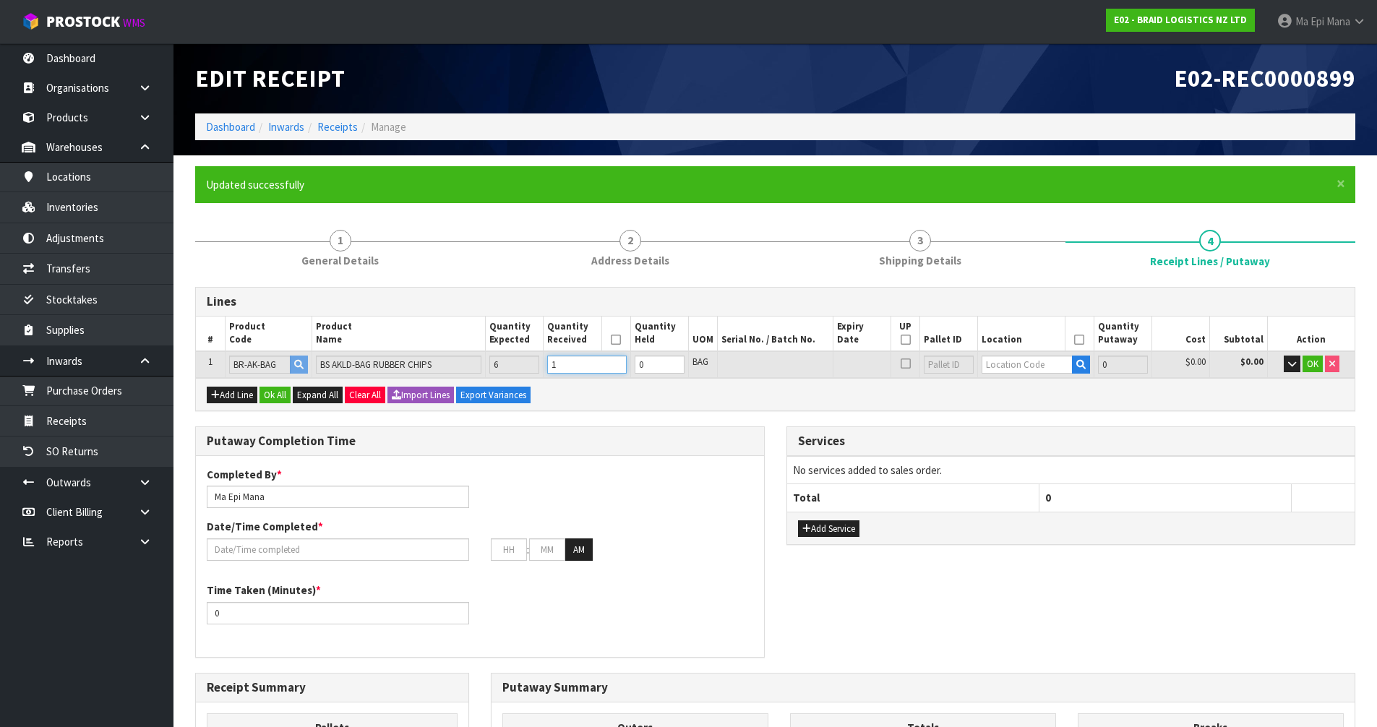
type input "1"
click at [616, 360] on input "1" at bounding box center [586, 365] width 79 height 18
type input "2"
type input "1400"
type input "2"
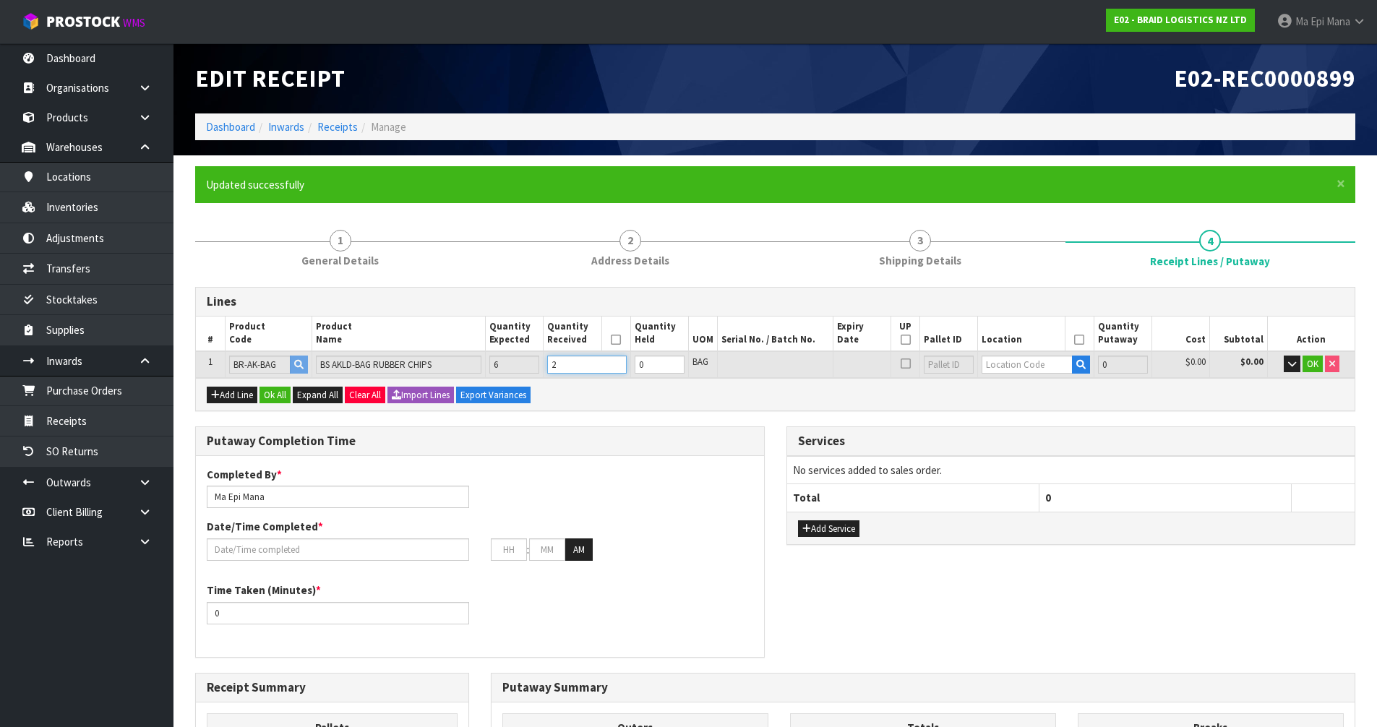
click at [617, 360] on input "2" at bounding box center [586, 365] width 79 height 18
type input "3"
type input "2100"
type input "3"
click at [617, 360] on input "3" at bounding box center [586, 365] width 79 height 18
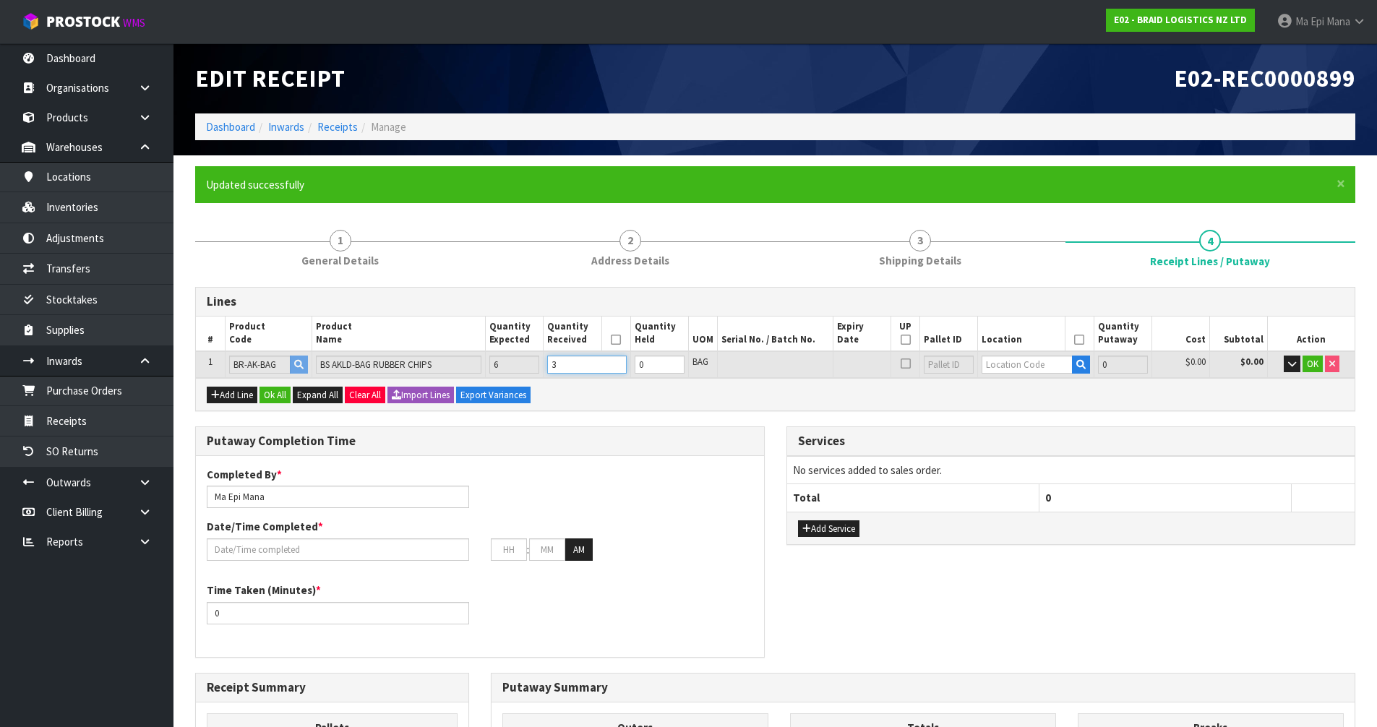
type input "4"
type input "2800"
type input "4"
click at [617, 360] on input "4" at bounding box center [586, 365] width 79 height 18
type input "5"
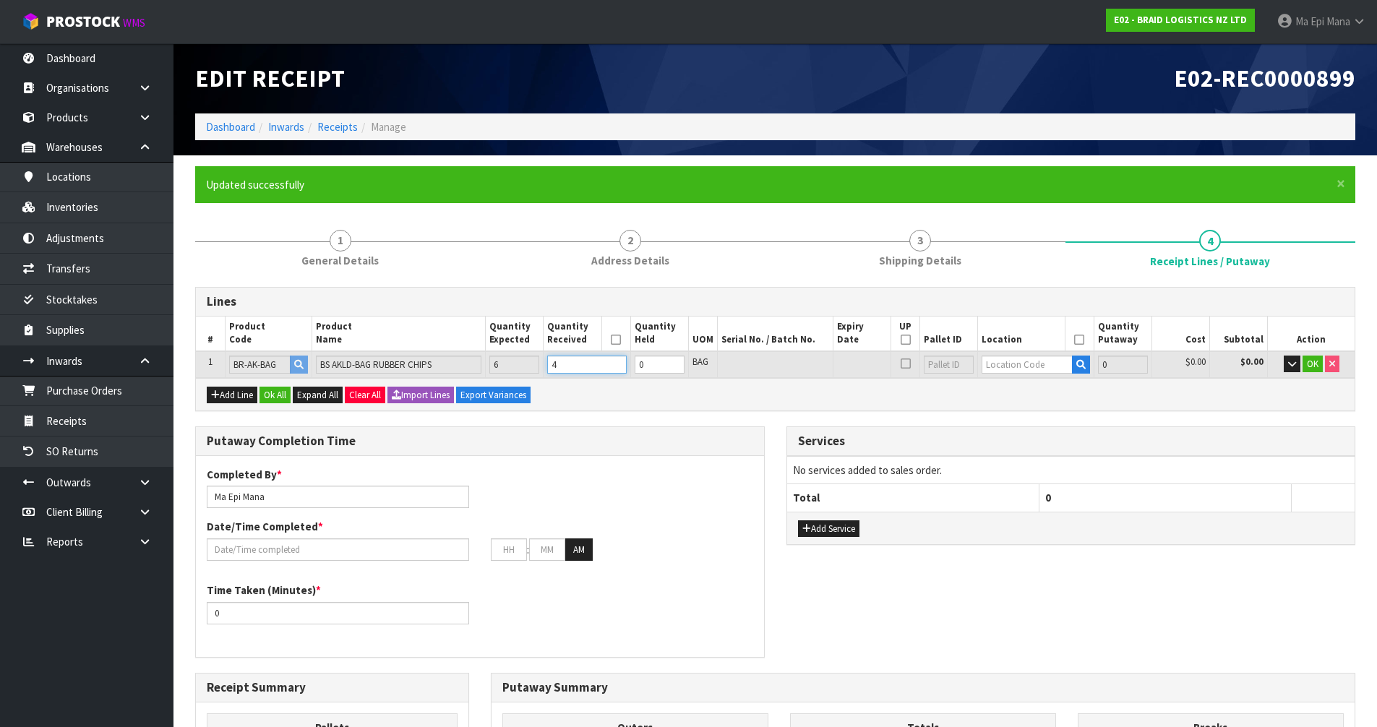
type input "3500"
type input "5"
click at [617, 360] on input "5" at bounding box center [586, 365] width 79 height 18
type input "6"
type input "4200"
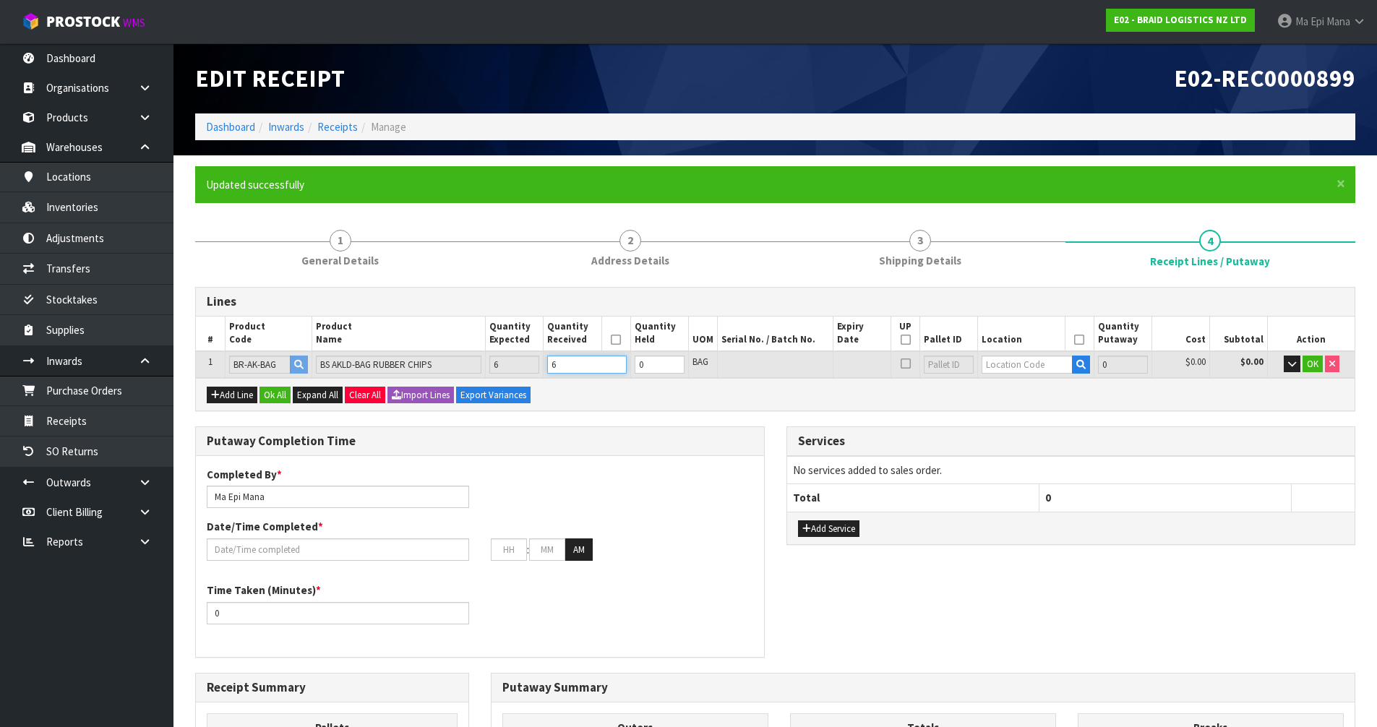
type input "6"
click at [617, 360] on input "6" at bounding box center [586, 365] width 79 height 18
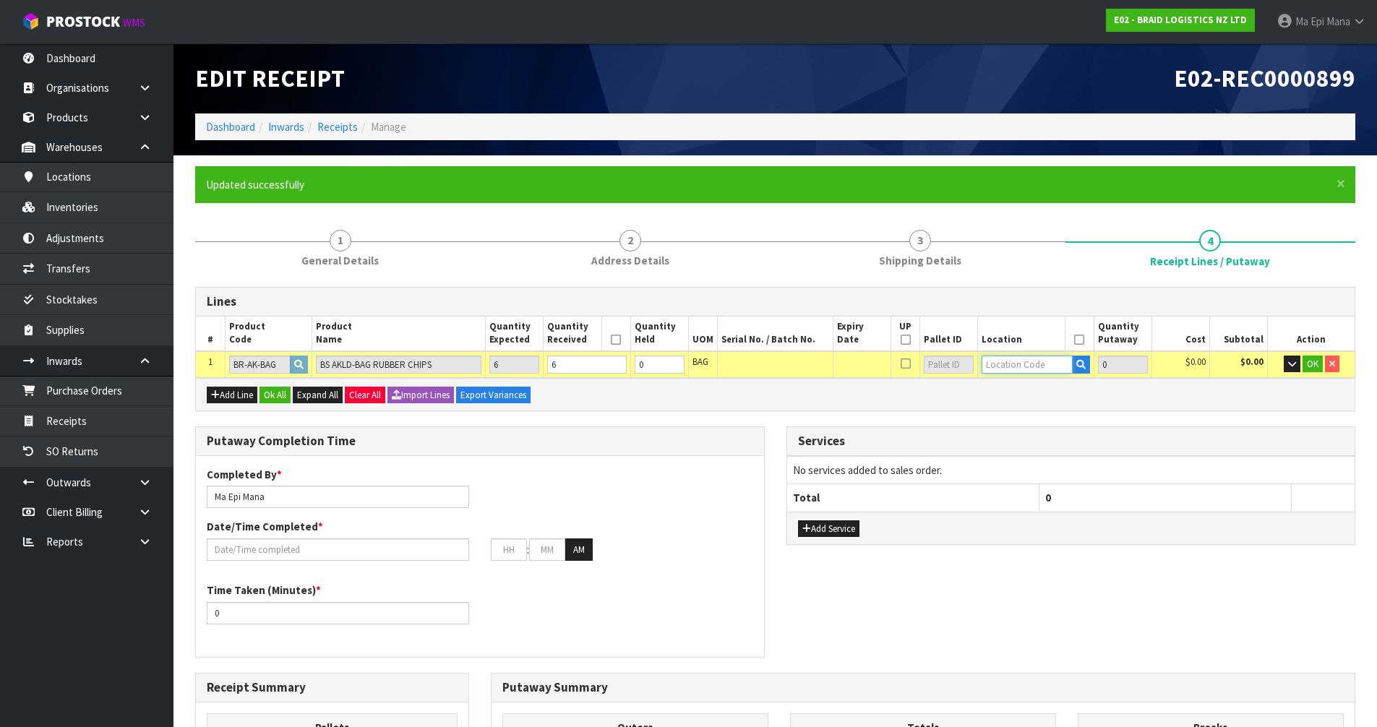
click at [995, 363] on input "text" at bounding box center [1027, 365] width 90 height 18
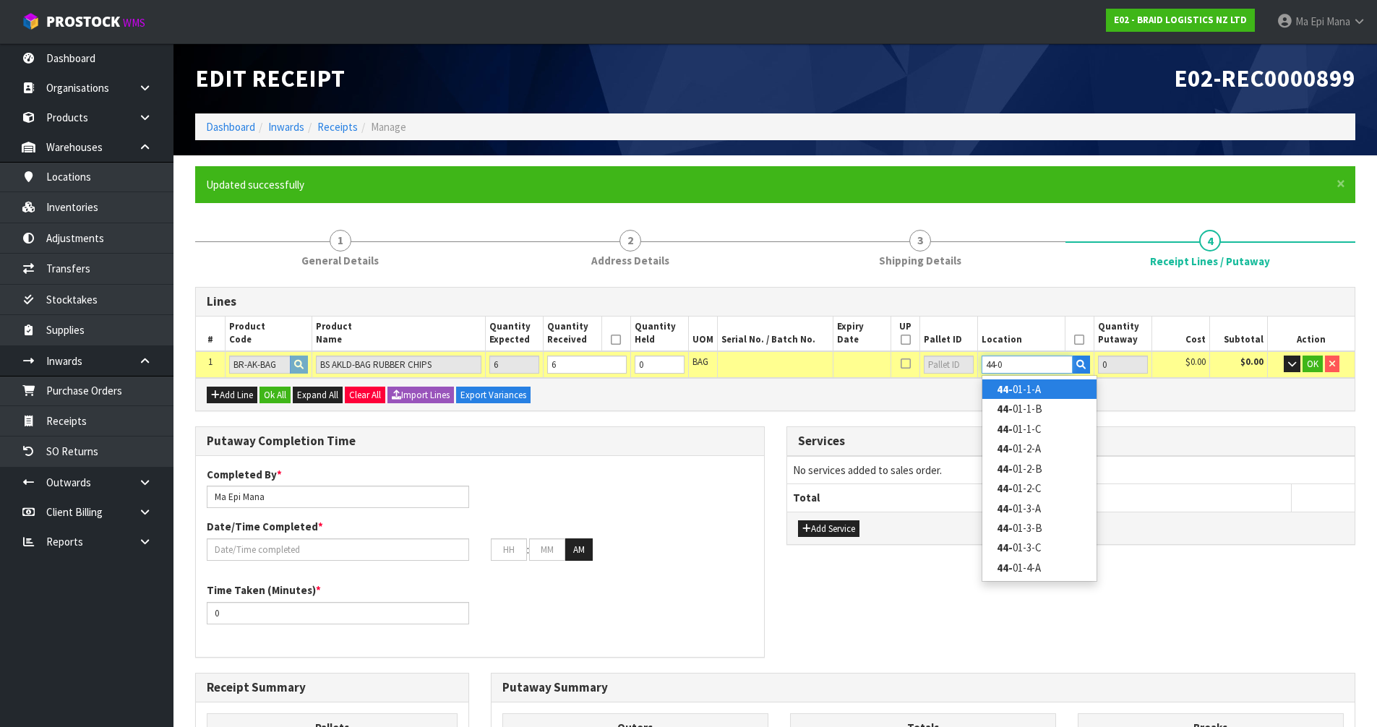
type input "44-01"
type input "6"
type input "44-01-1-A"
type input "6"
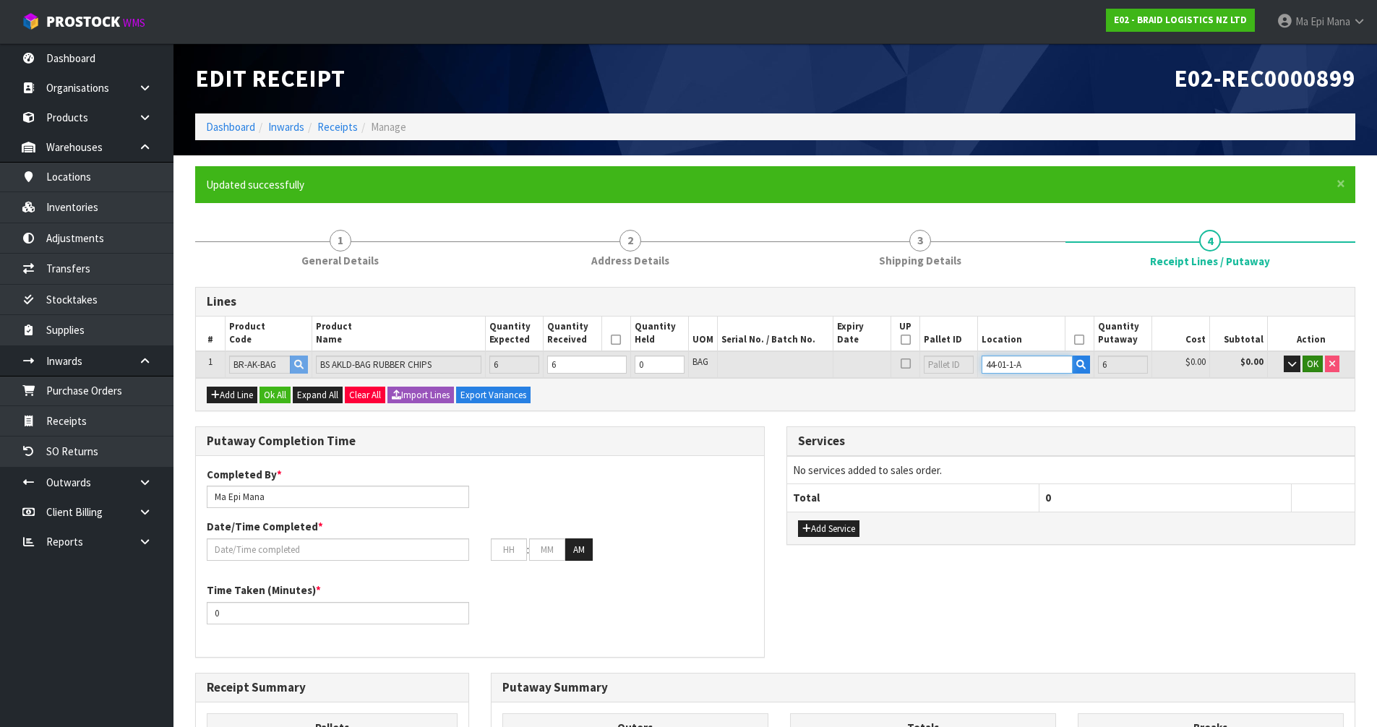
type input "44-01-1-A"
click at [1315, 358] on span "OK" at bounding box center [1313, 364] width 12 height 12
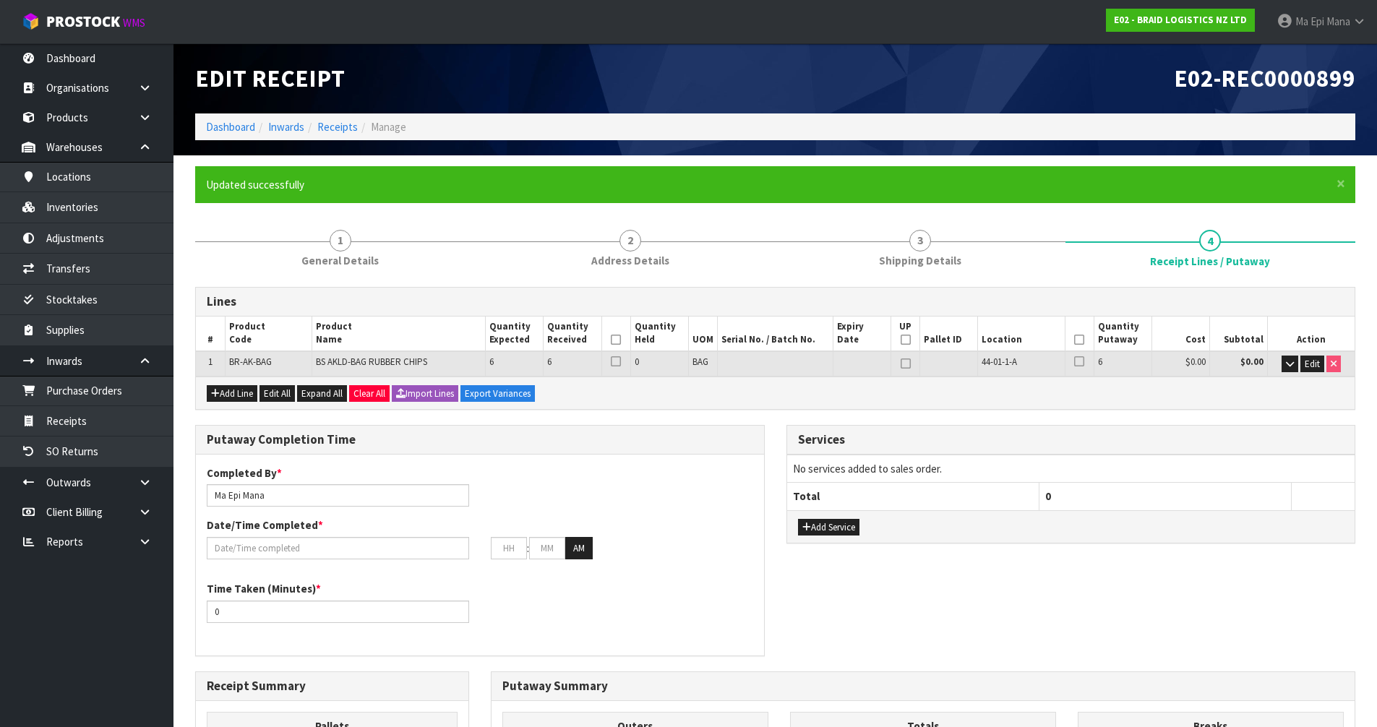
click at [612, 340] on icon at bounding box center [616, 340] width 10 height 1
click at [903, 340] on icon at bounding box center [906, 340] width 10 height 1
type input "6"
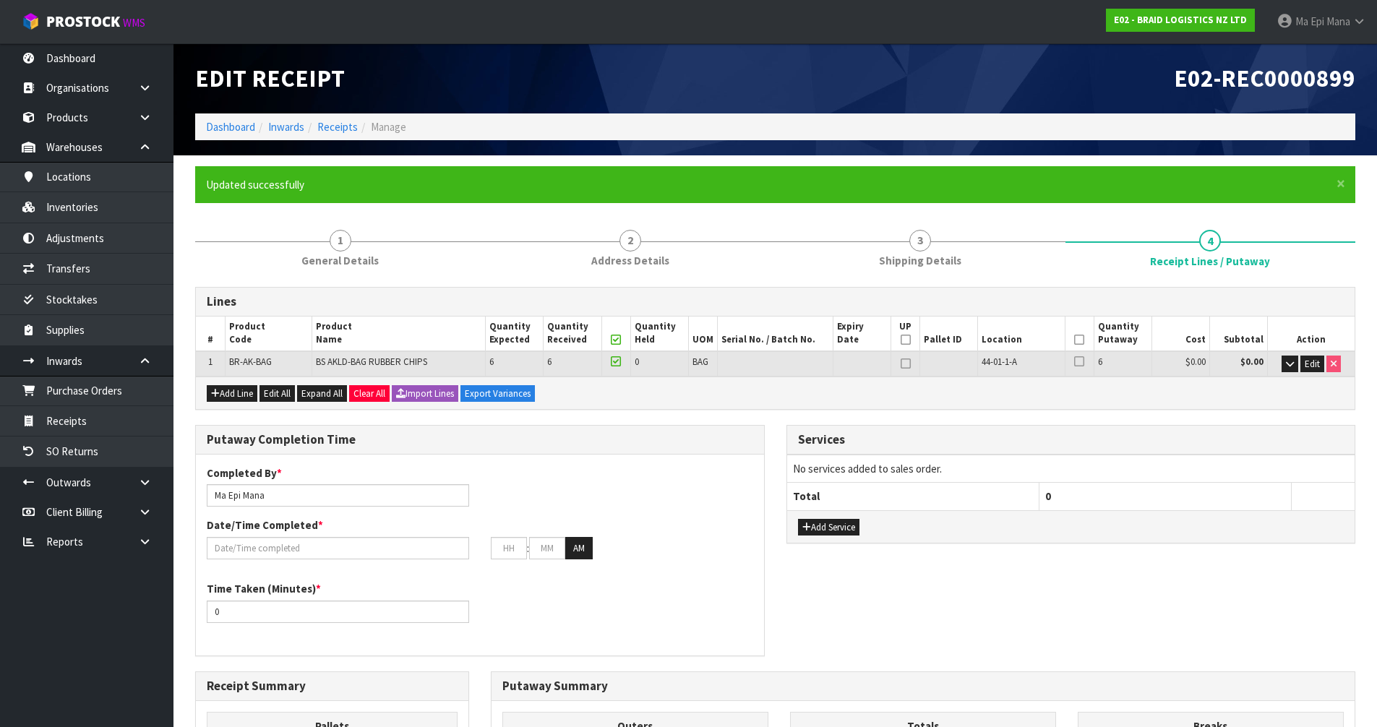
type input "6"
click at [1084, 340] on icon at bounding box center [1079, 340] width 10 height 1
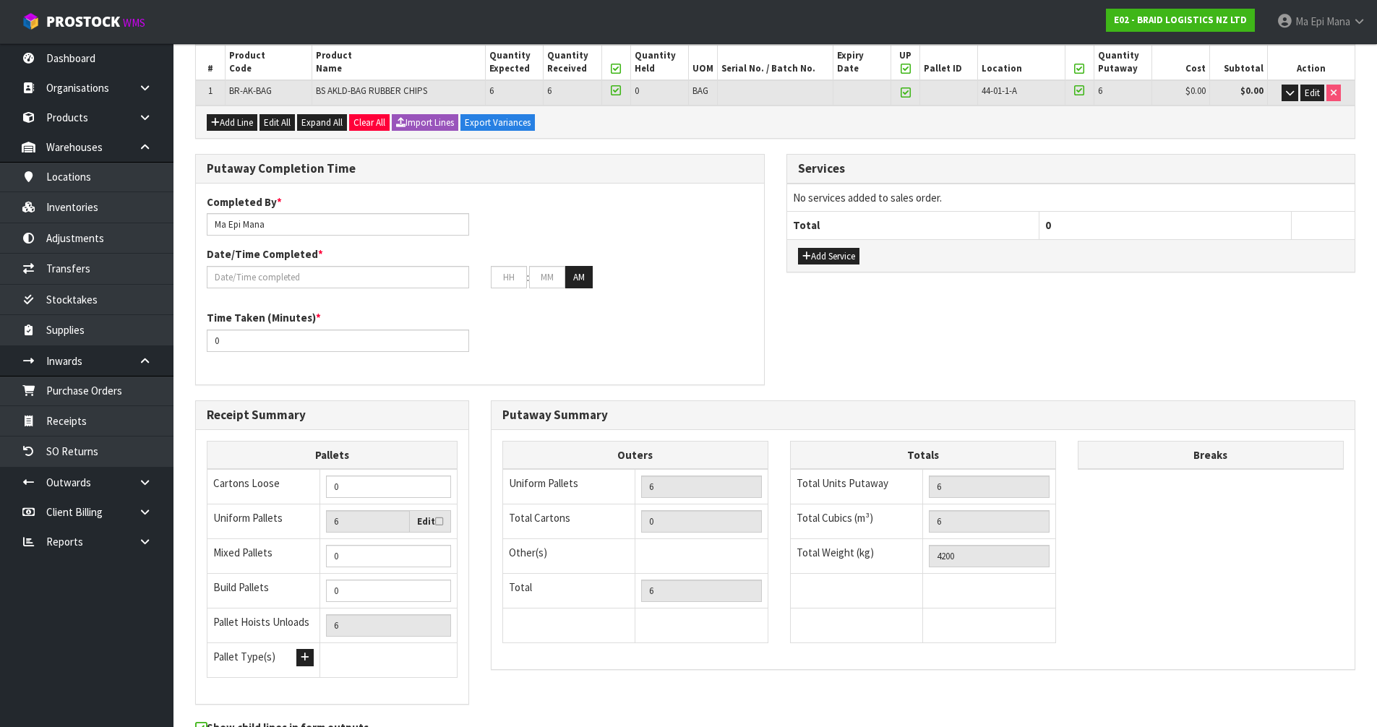
scroll to position [134, 0]
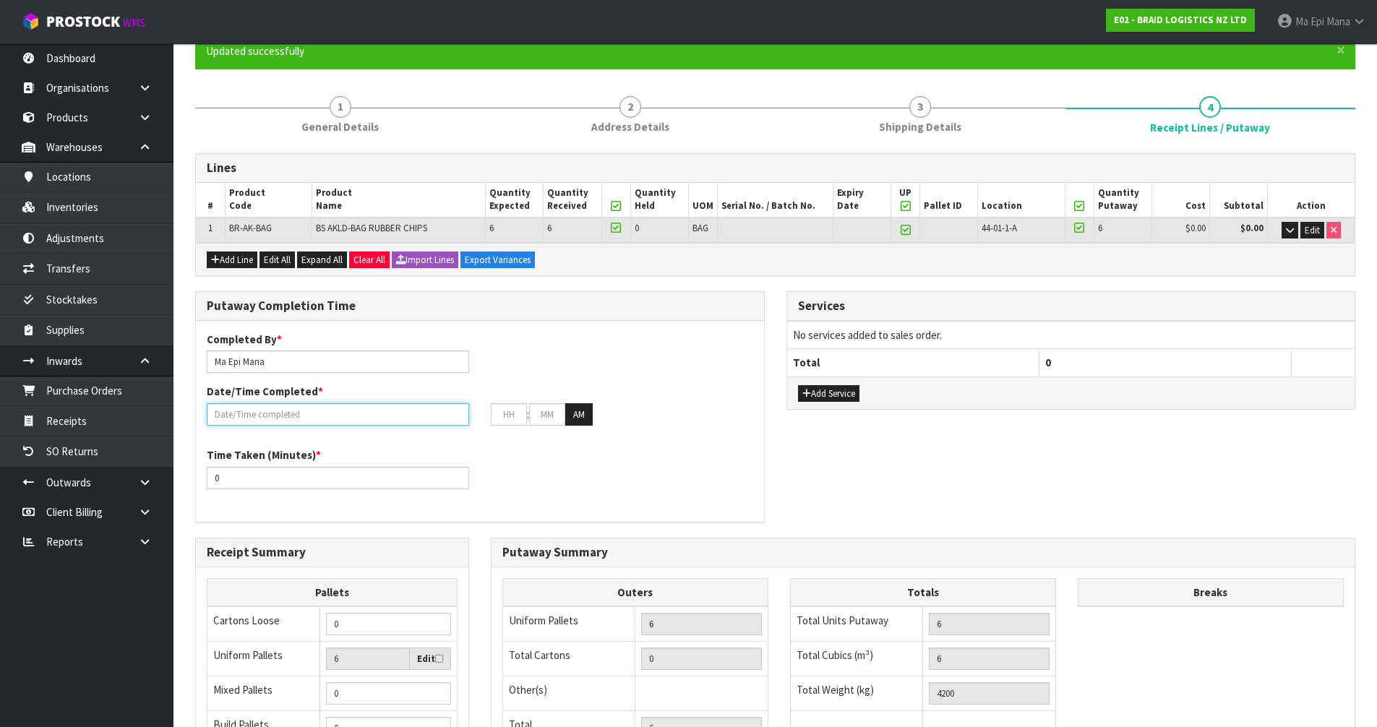
click at [329, 416] on input "text" at bounding box center [338, 414] width 262 height 22
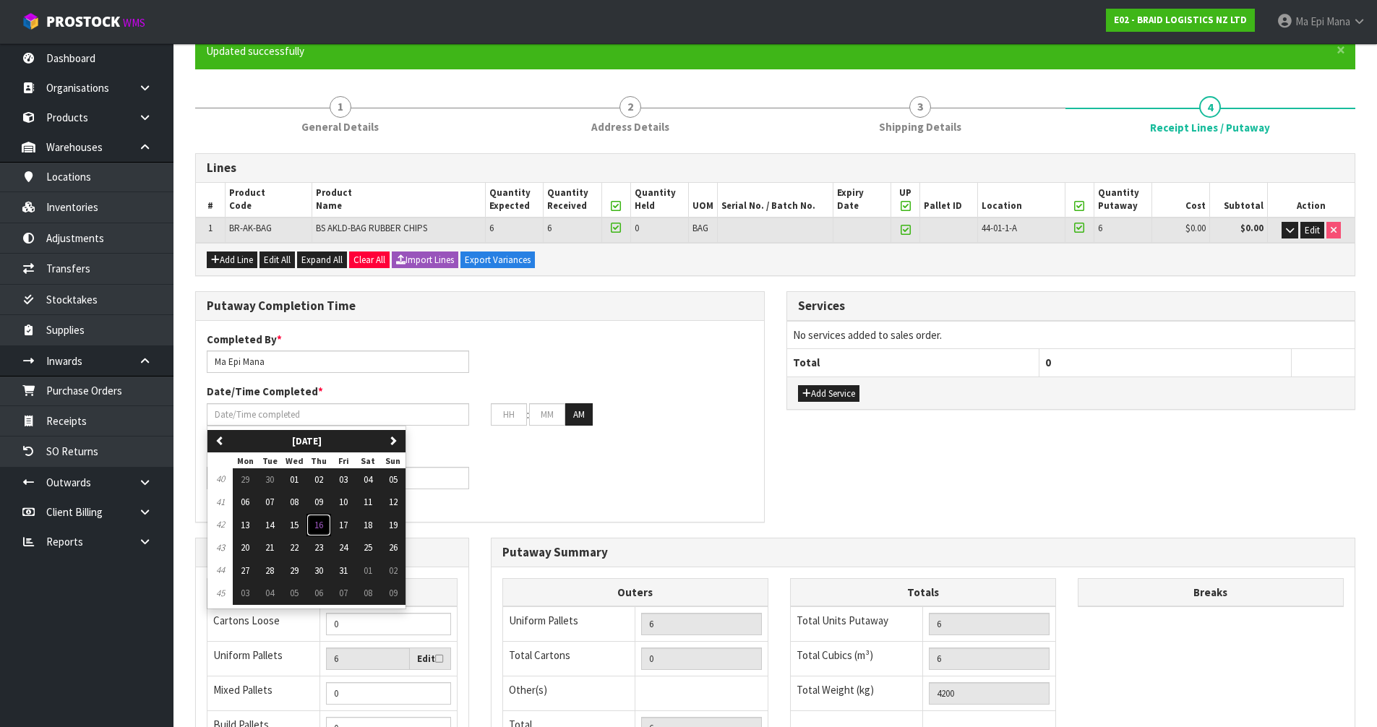
click at [329, 524] on button "16" at bounding box center [319, 525] width 25 height 23
type input "[DATE]"
type input "12"
type input "00"
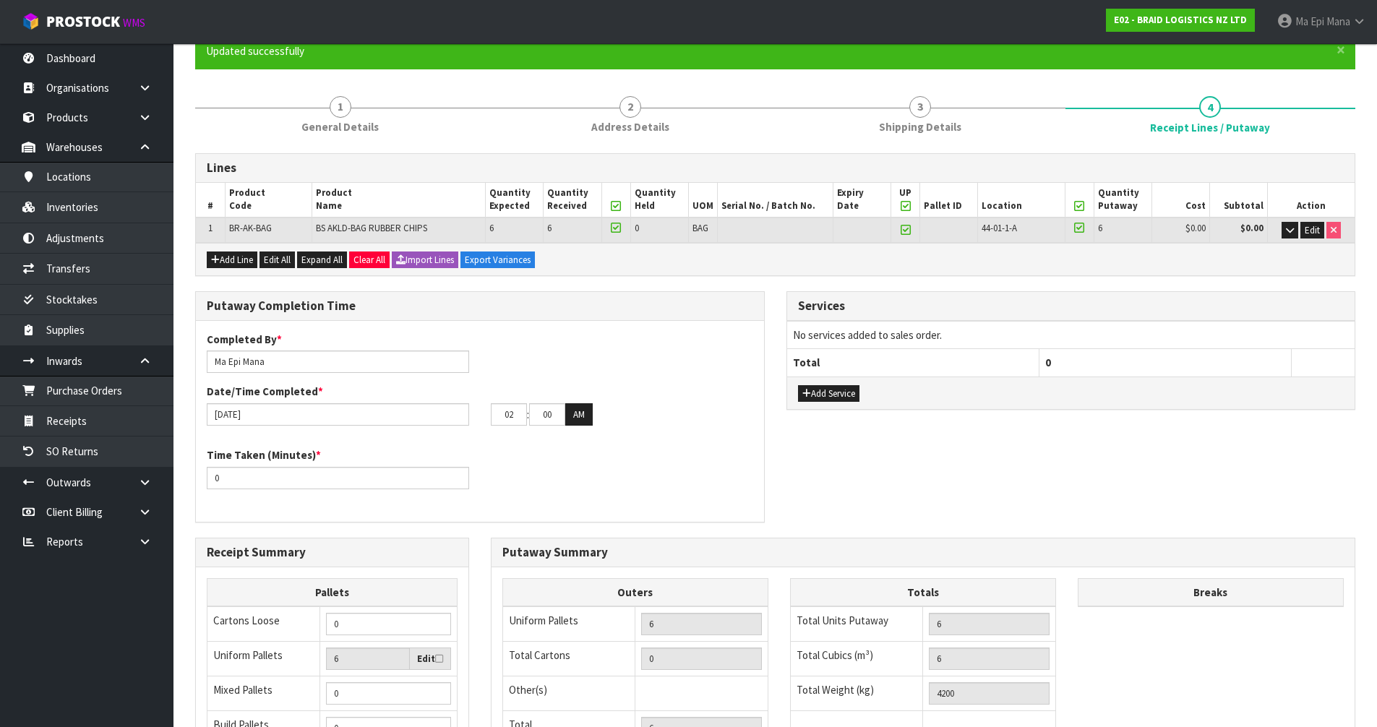
type input "01"
type input "45"
type input "02"
type input "45"
click at [584, 408] on button "AM" at bounding box center [578, 414] width 27 height 23
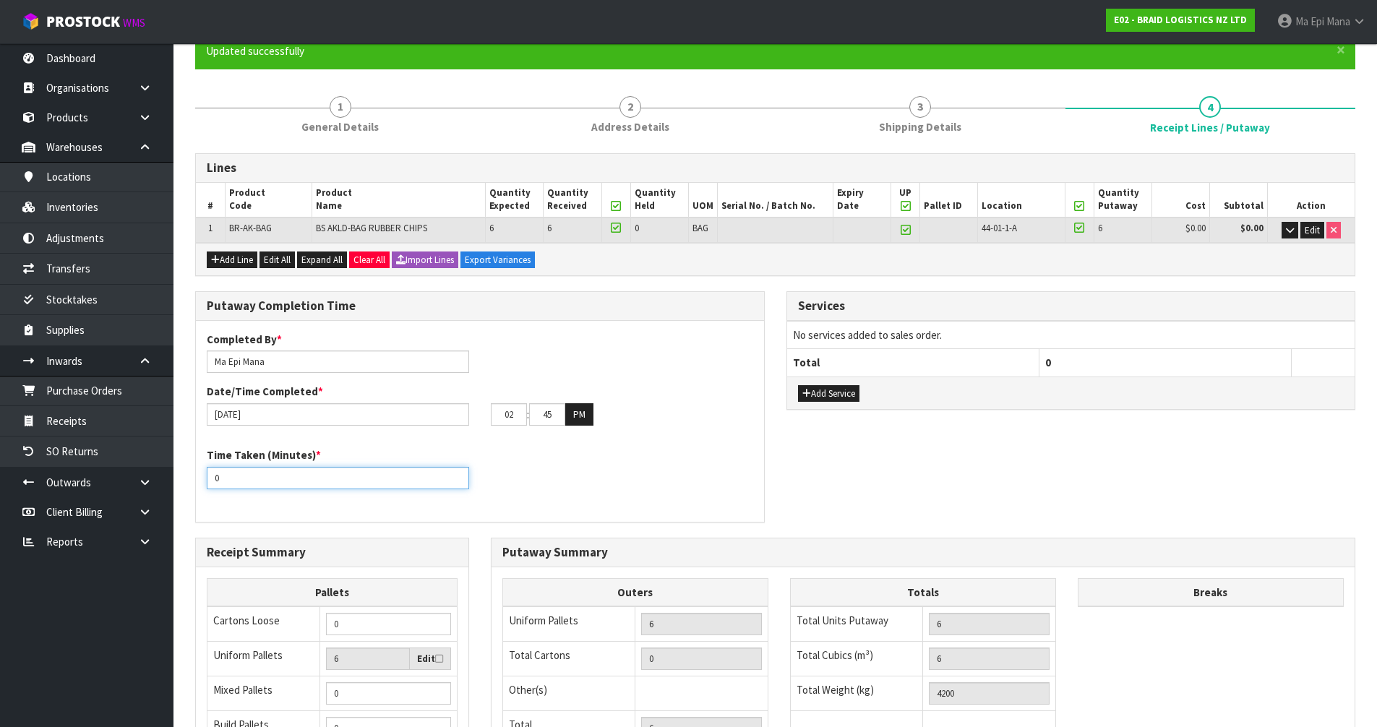
click at [301, 480] on input "0" at bounding box center [338, 478] width 262 height 22
type input "15"
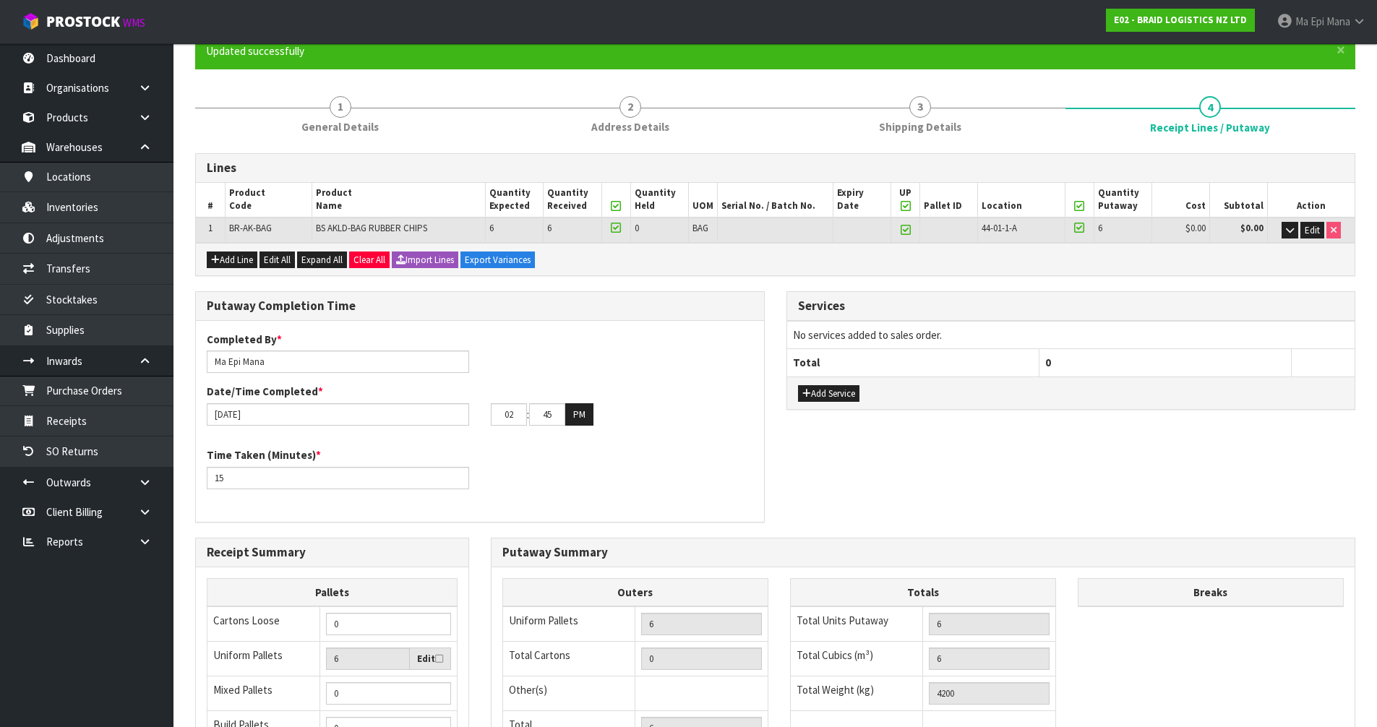
click at [614, 491] on div "Time Taken (Minutes) * 15" at bounding box center [480, 473] width 568 height 52
click at [1137, 469] on div "Putaway Completion Time Completed By * [PERSON_NAME] Date/Time Completed * [DAT…" at bounding box center [775, 414] width 1182 height 246
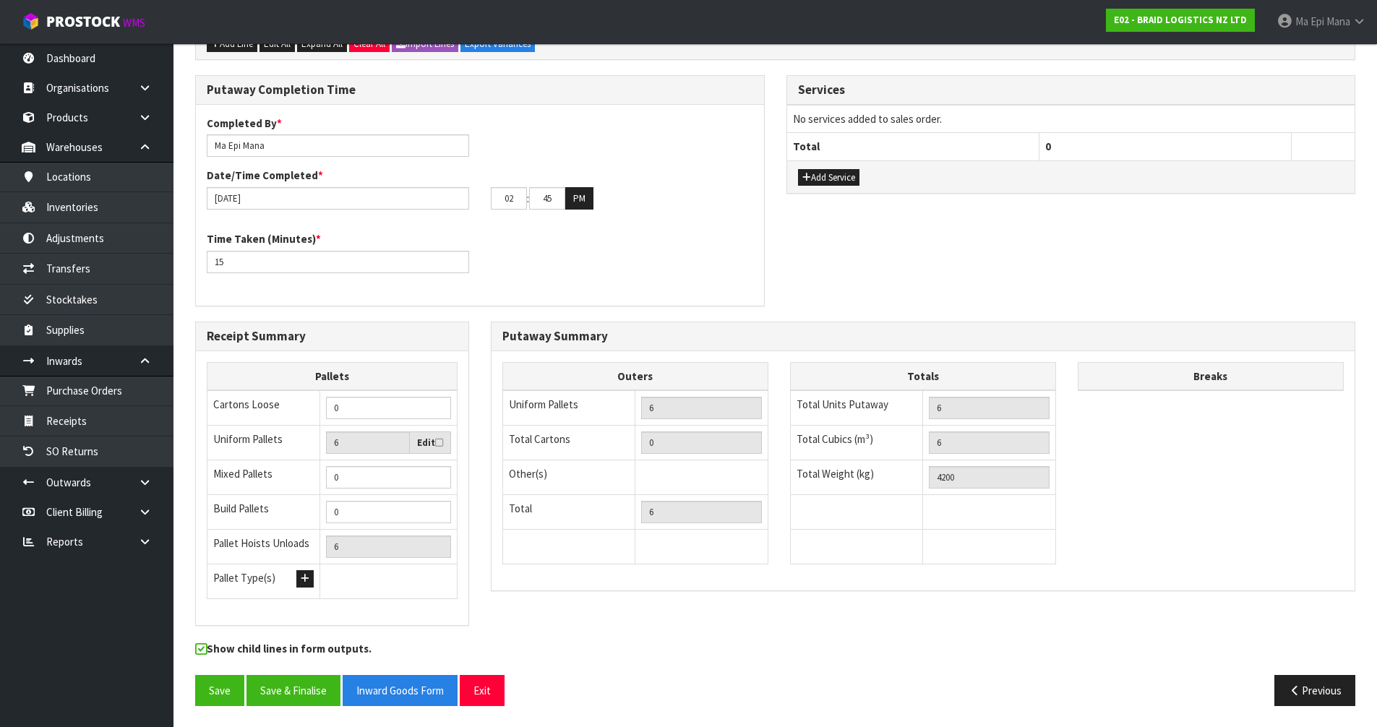
scroll to position [351, 0]
click at [309, 695] on button "Save & Finalise" at bounding box center [294, 689] width 94 height 31
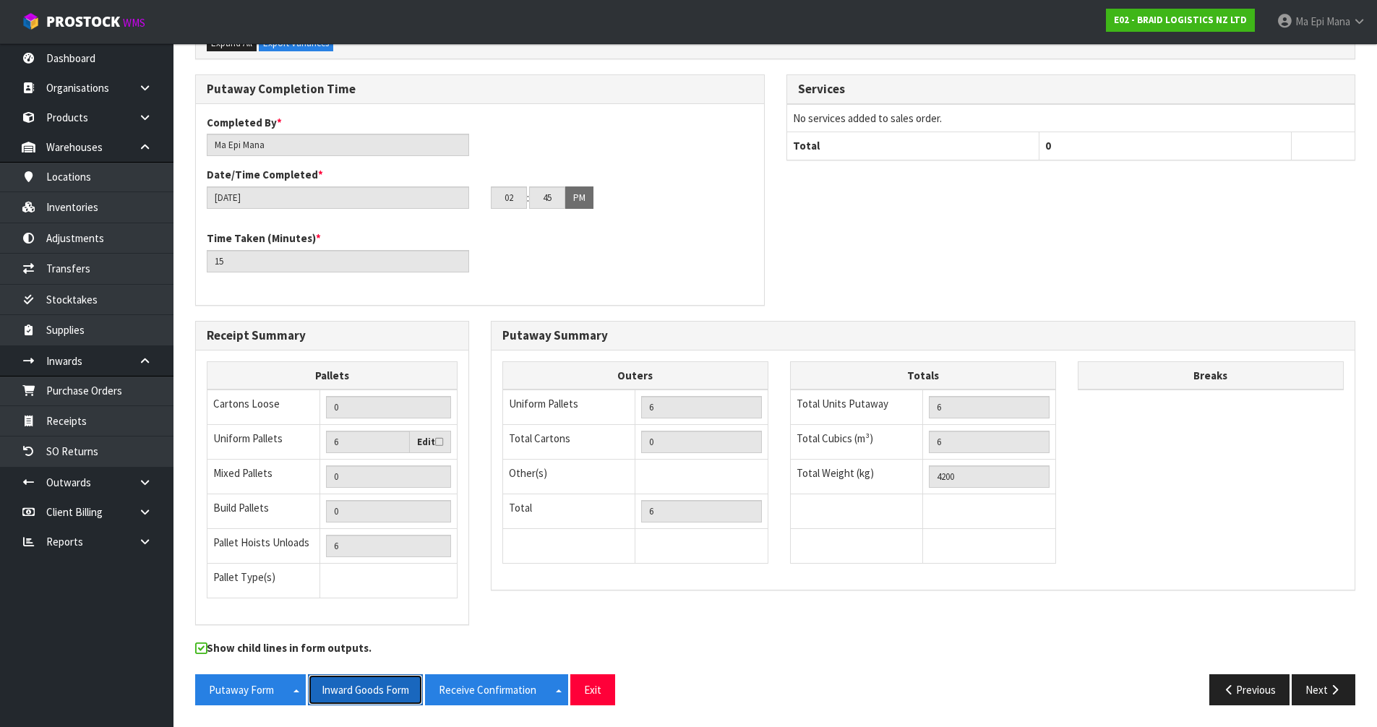
click at [376, 682] on button "Inward Goods Form" at bounding box center [365, 689] width 115 height 31
click at [1312, 684] on button "Next" at bounding box center [1324, 689] width 64 height 31
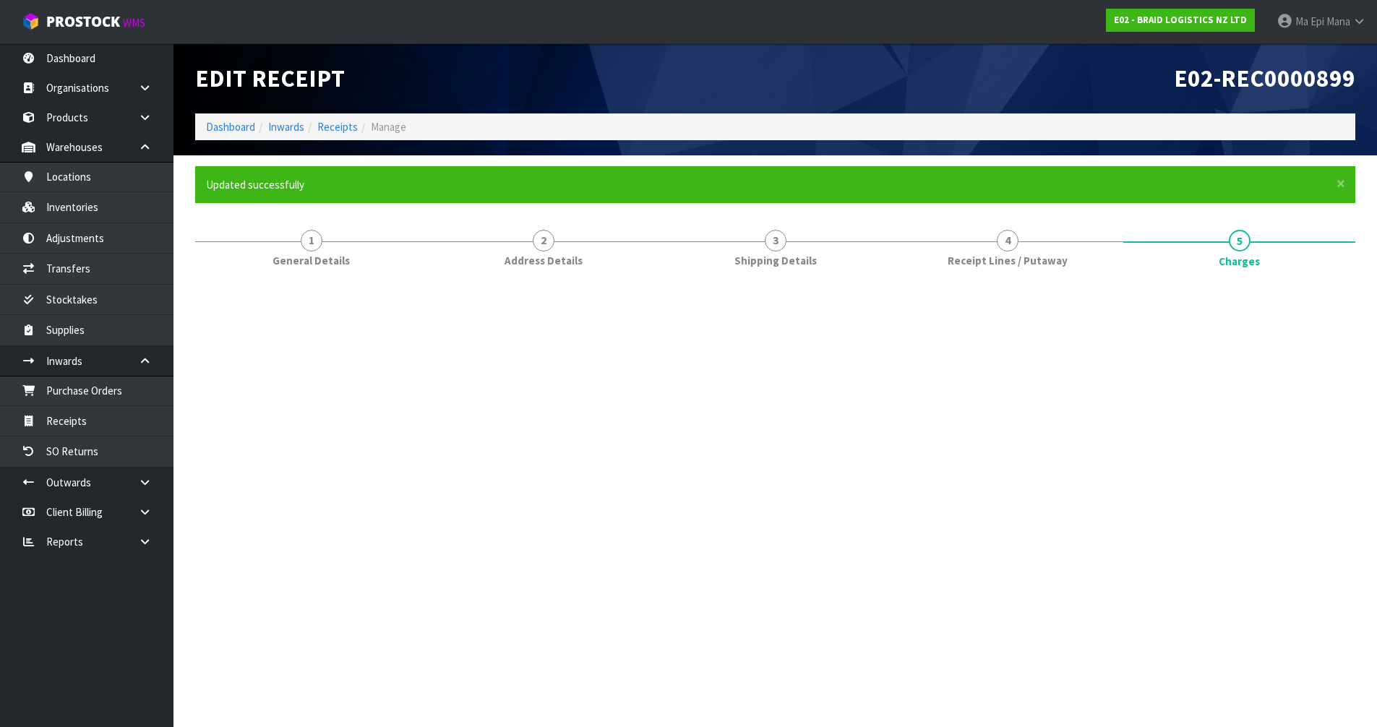
scroll to position [0, 0]
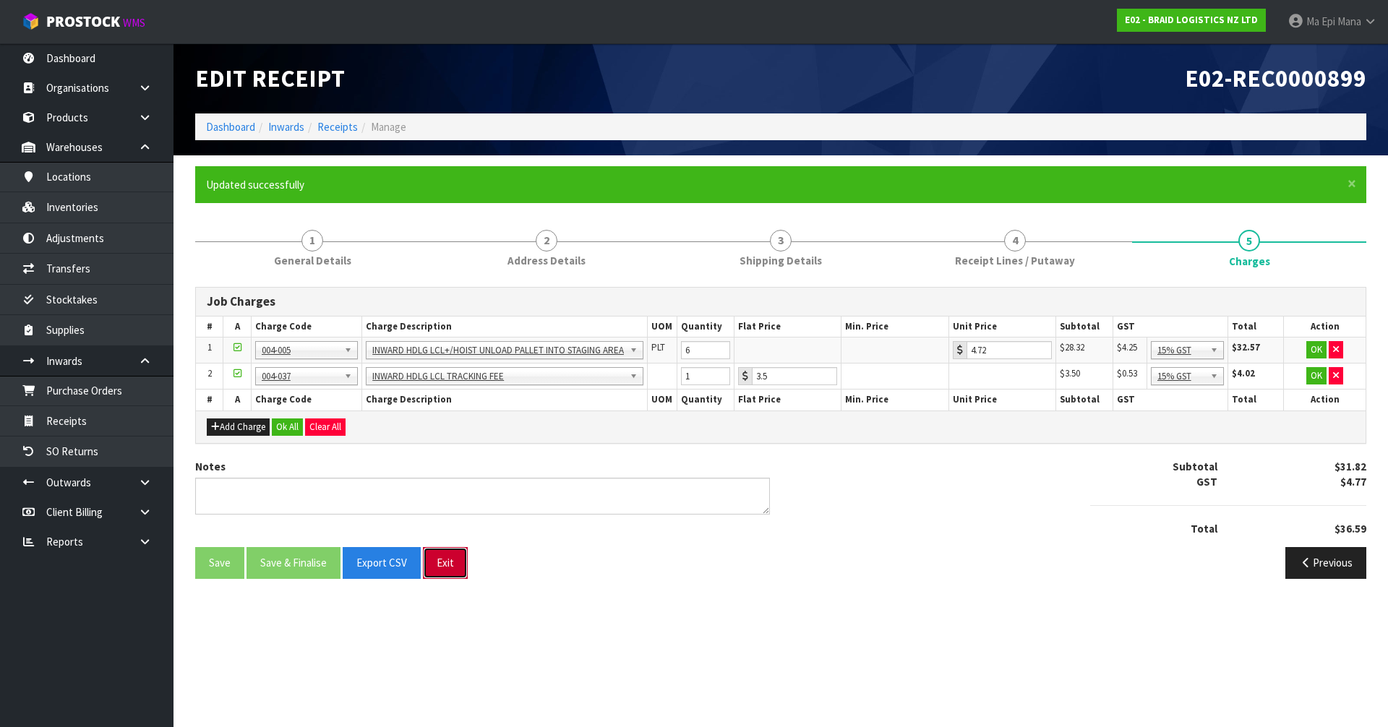
click at [445, 562] on button "Exit" at bounding box center [445, 562] width 45 height 31
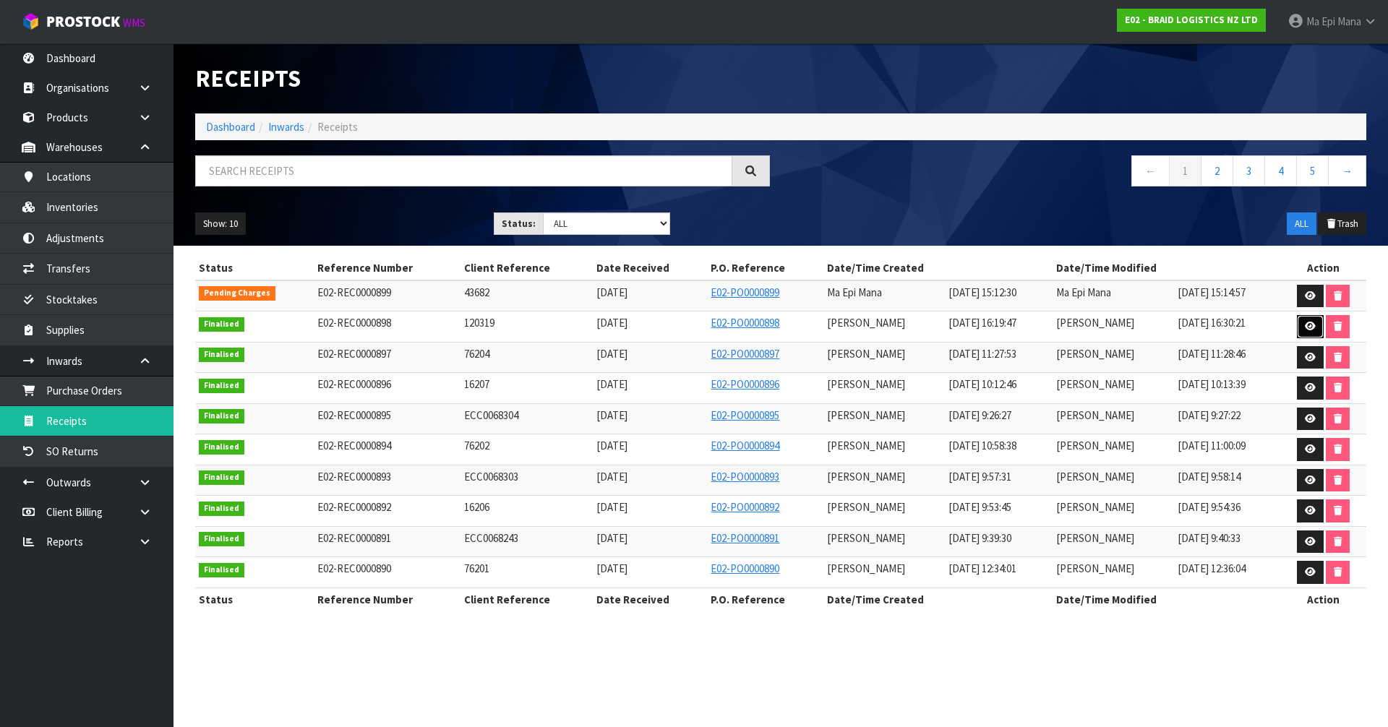
click at [1306, 328] on icon at bounding box center [1310, 326] width 11 height 9
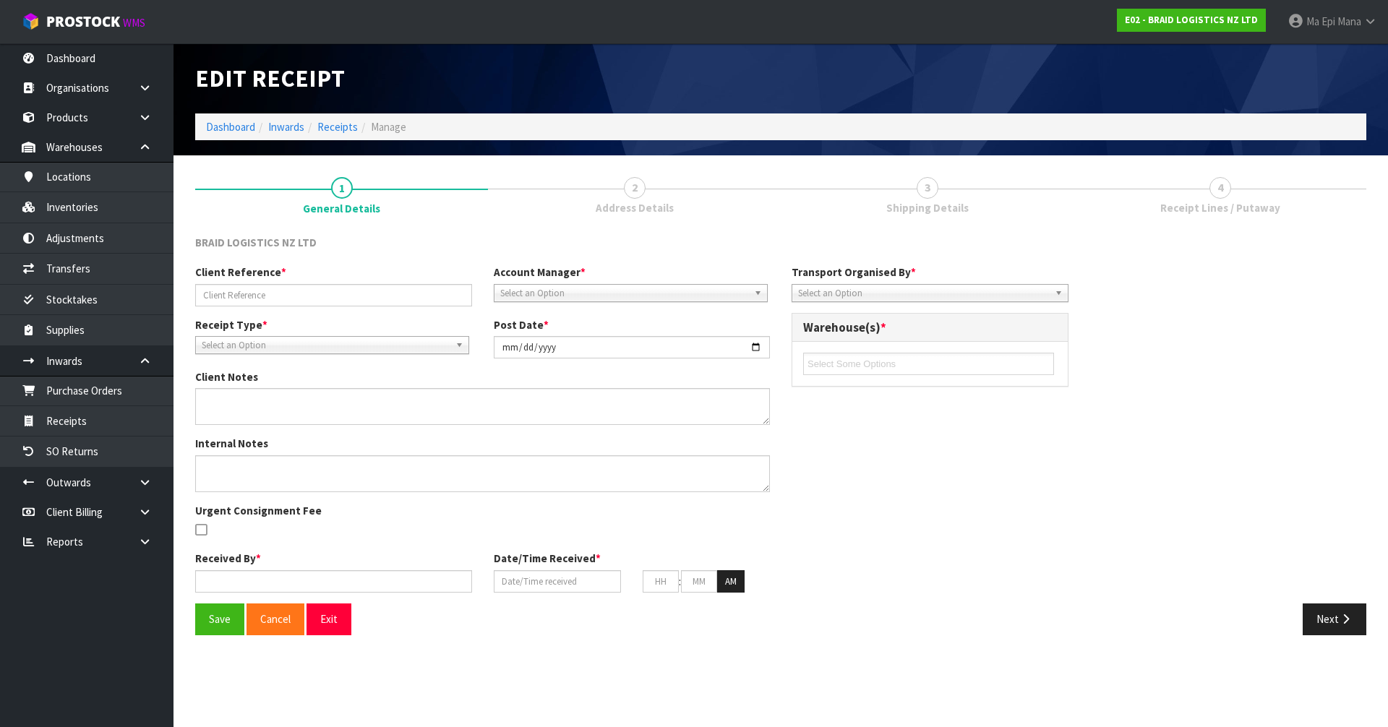
type input "120319"
type input "[DATE]"
type input "[PERSON_NAME]"
type input "[DATE]"
type input "04"
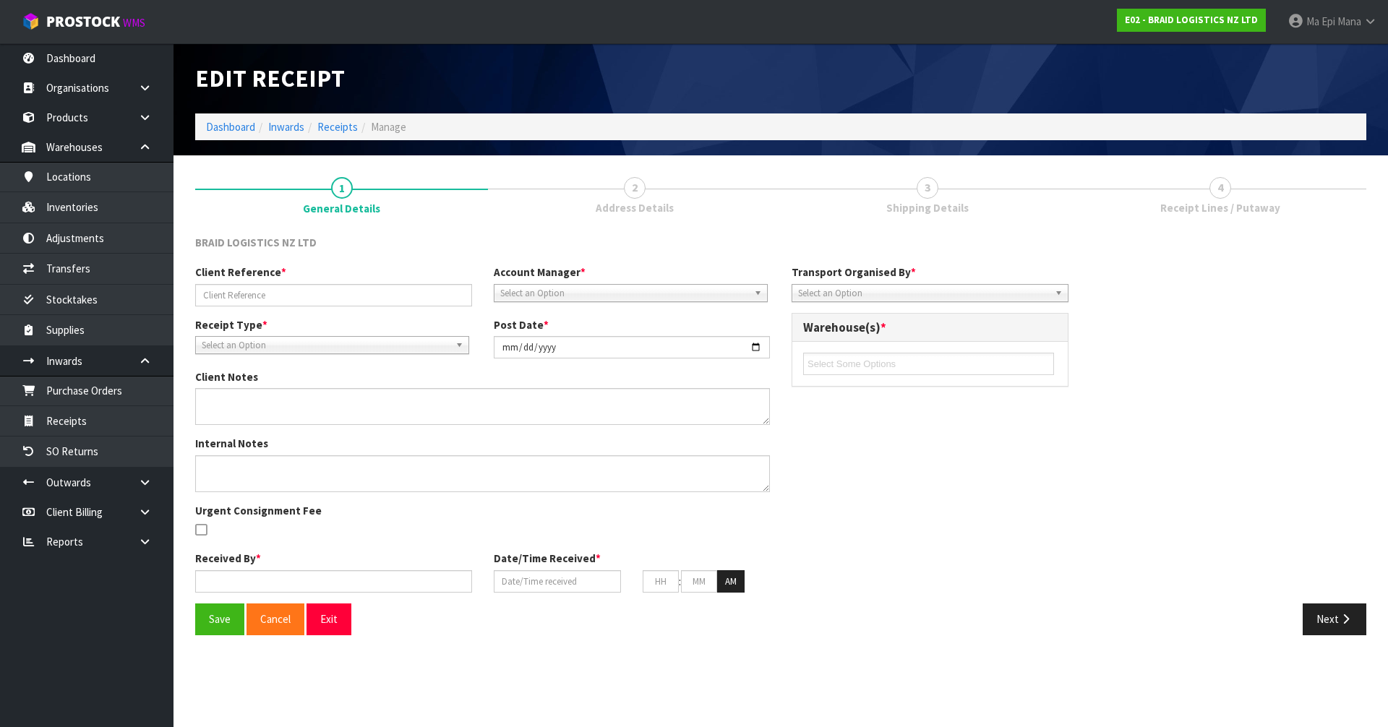
type input "19"
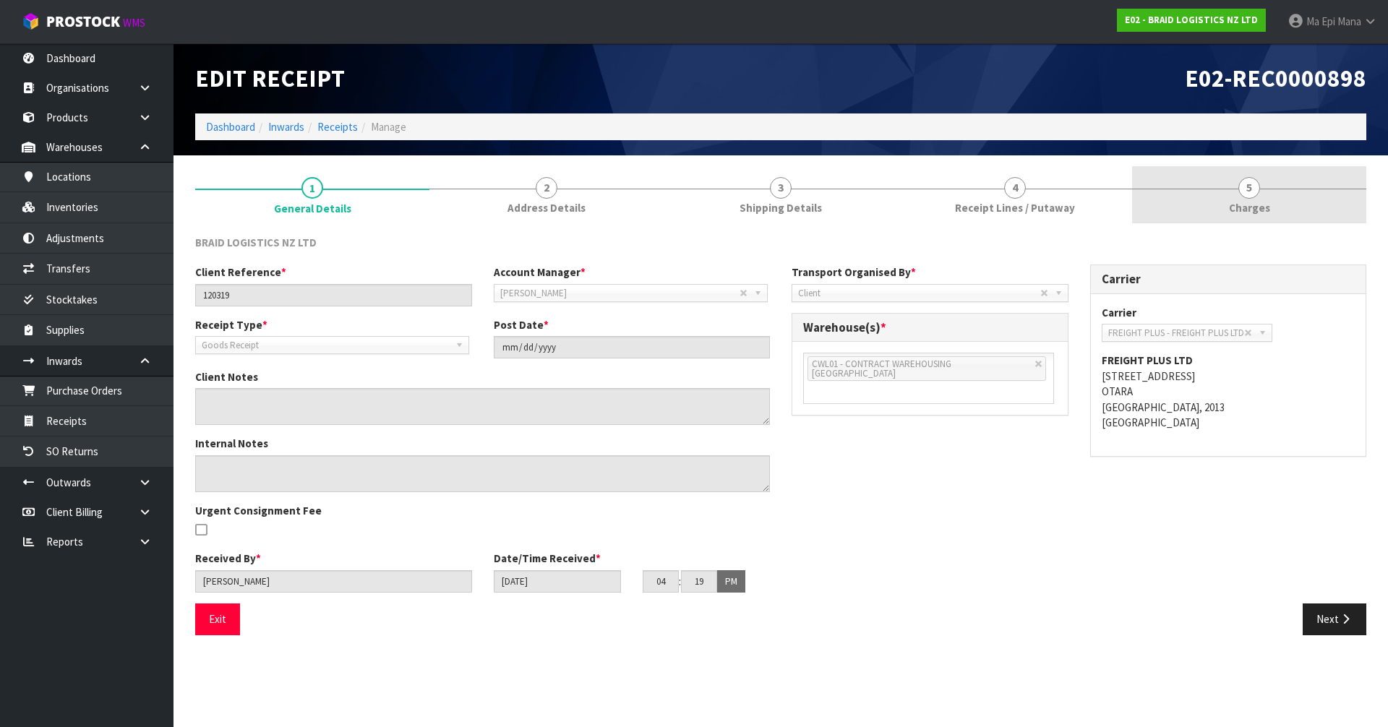
click at [1255, 207] on span "Charges" at bounding box center [1249, 207] width 41 height 15
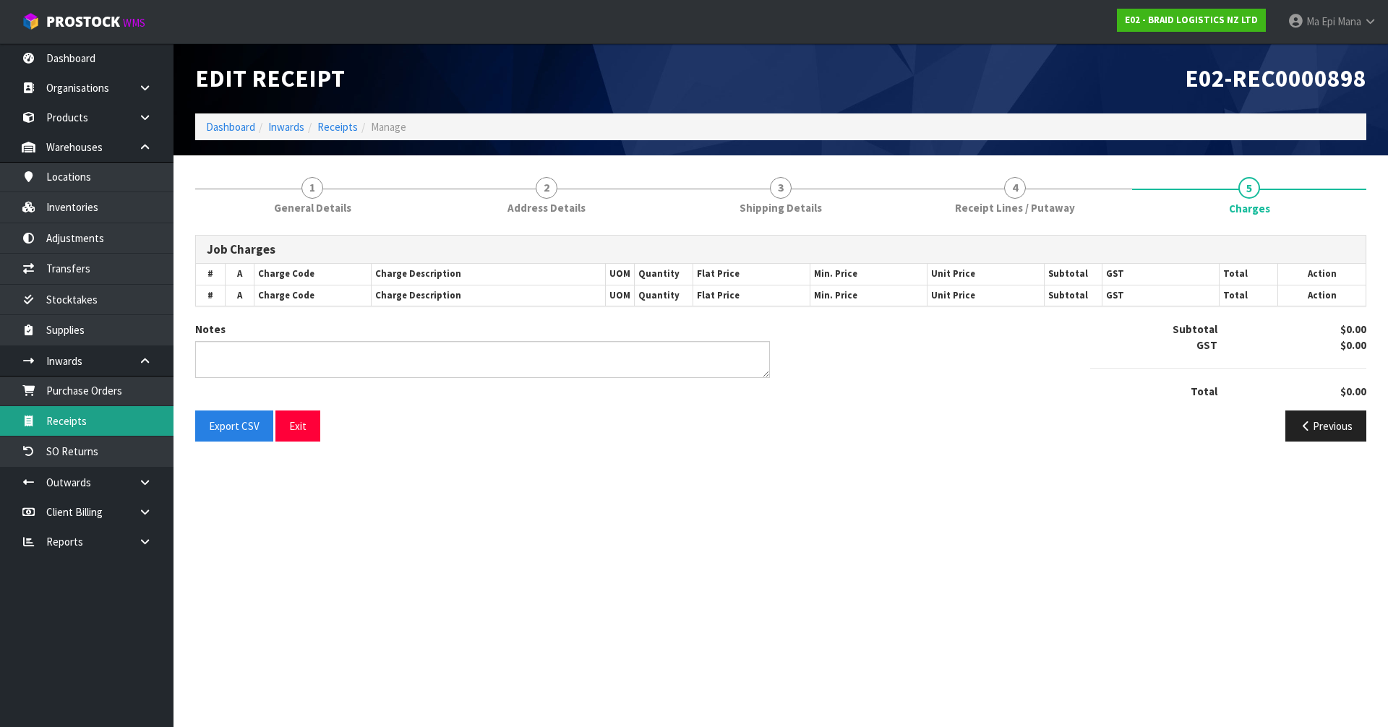
click at [133, 434] on link "Receipts" at bounding box center [86, 421] width 173 height 30
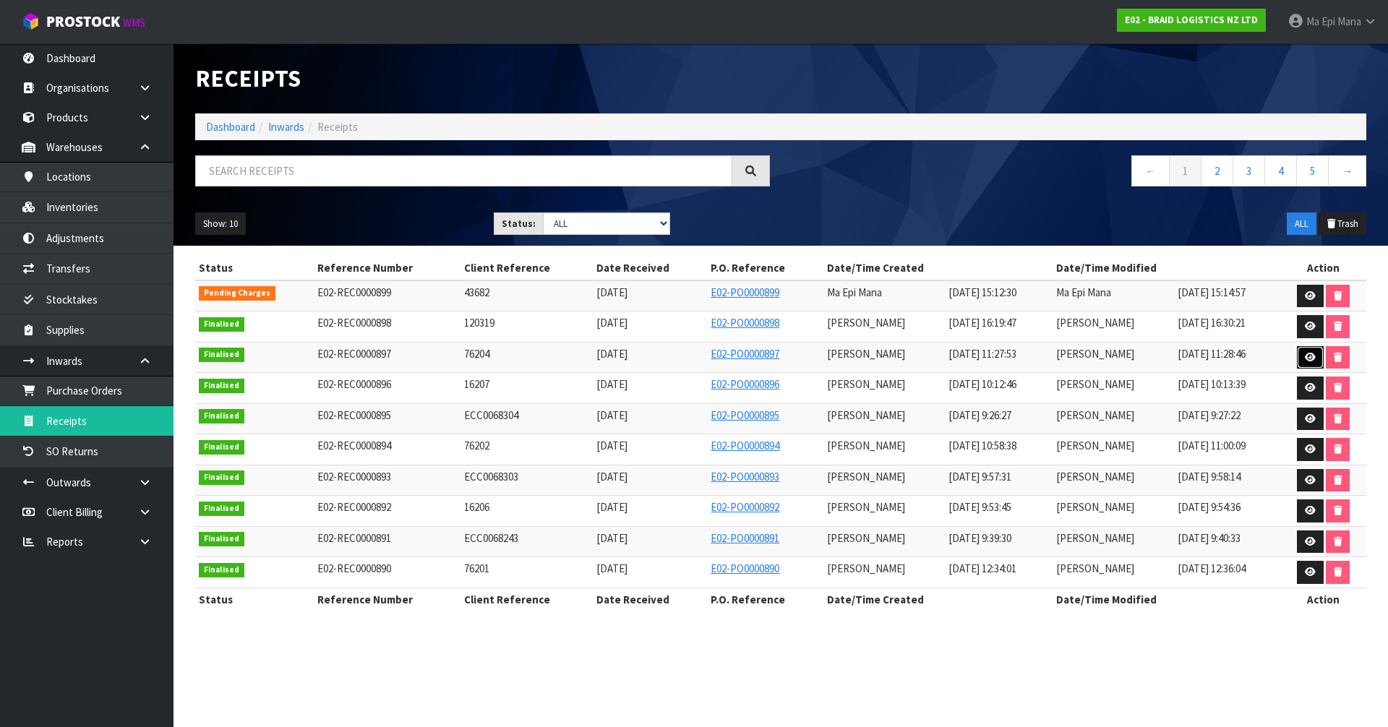
click at [1307, 354] on icon at bounding box center [1310, 357] width 11 height 9
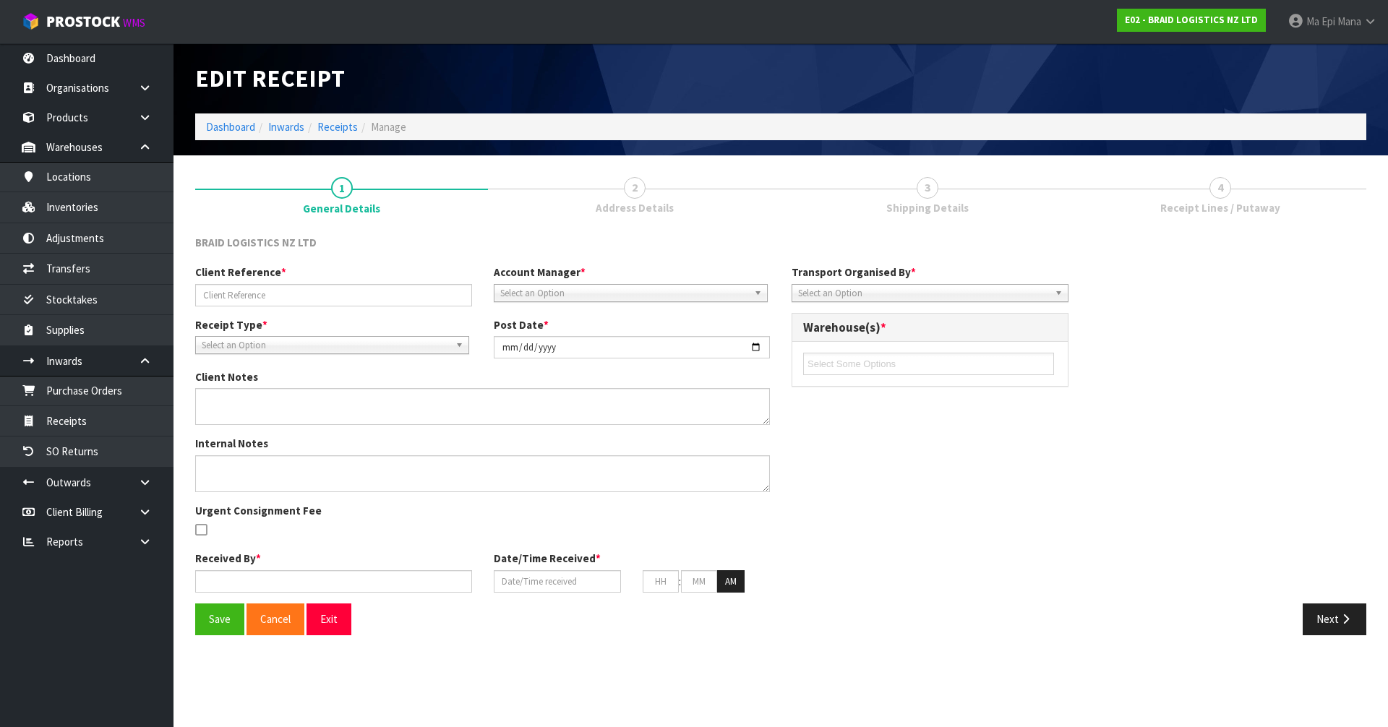
type input "76204"
type input "[DATE]"
type input "[PERSON_NAME]"
type input "[DATE]"
type input "11"
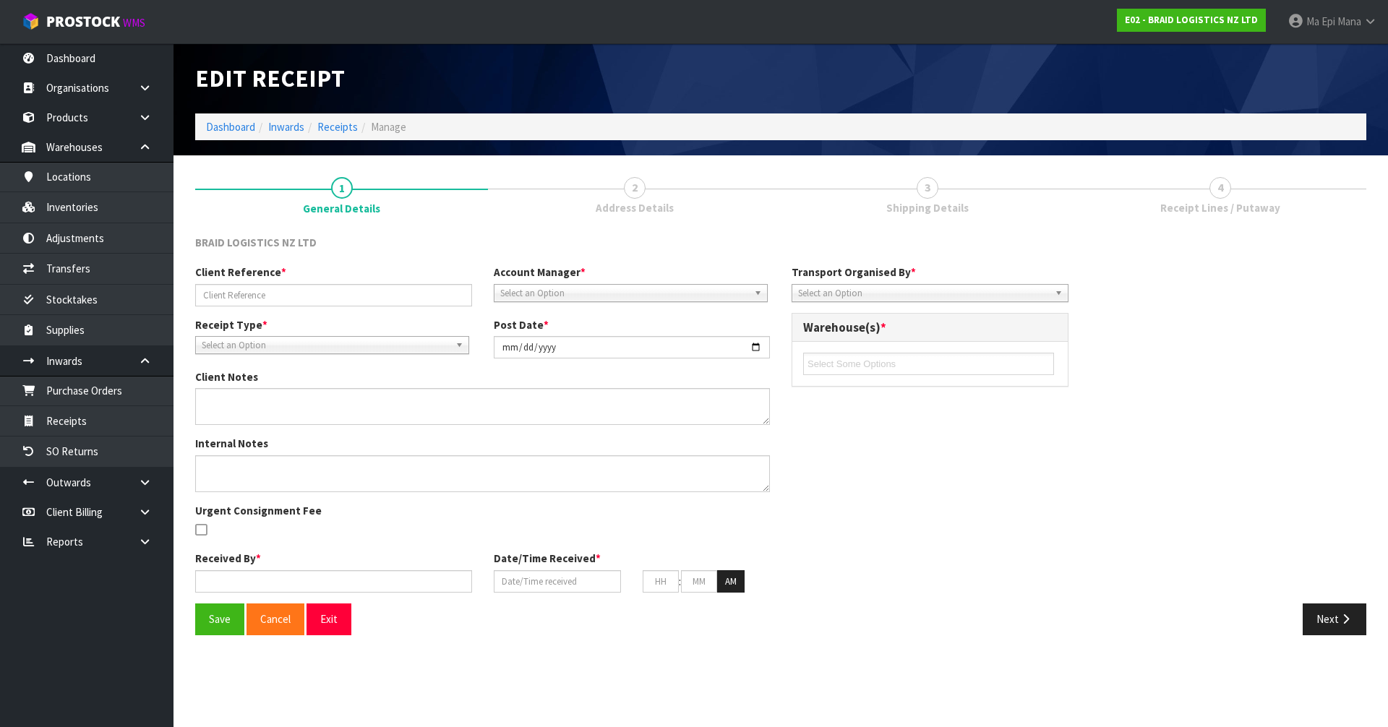
type input "27"
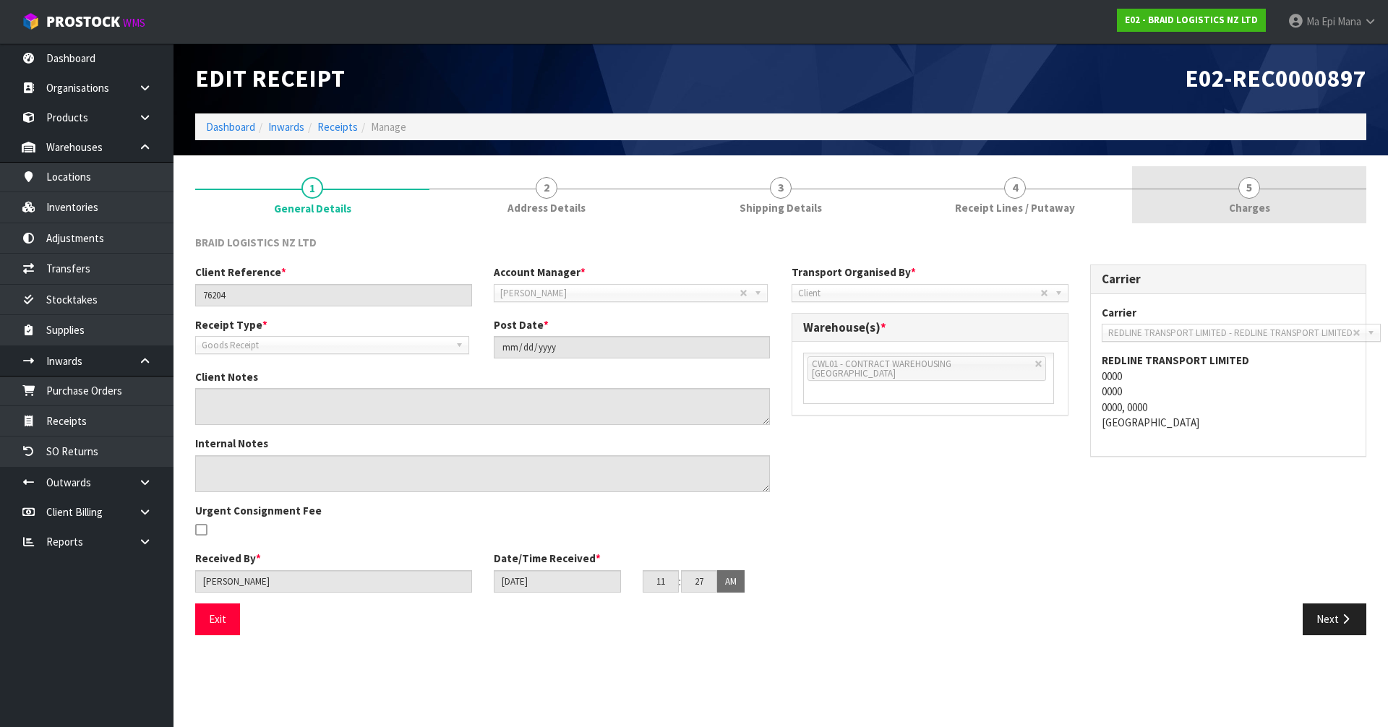
click at [1257, 197] on link "5 [GEOGRAPHIC_DATA]" at bounding box center [1249, 194] width 234 height 57
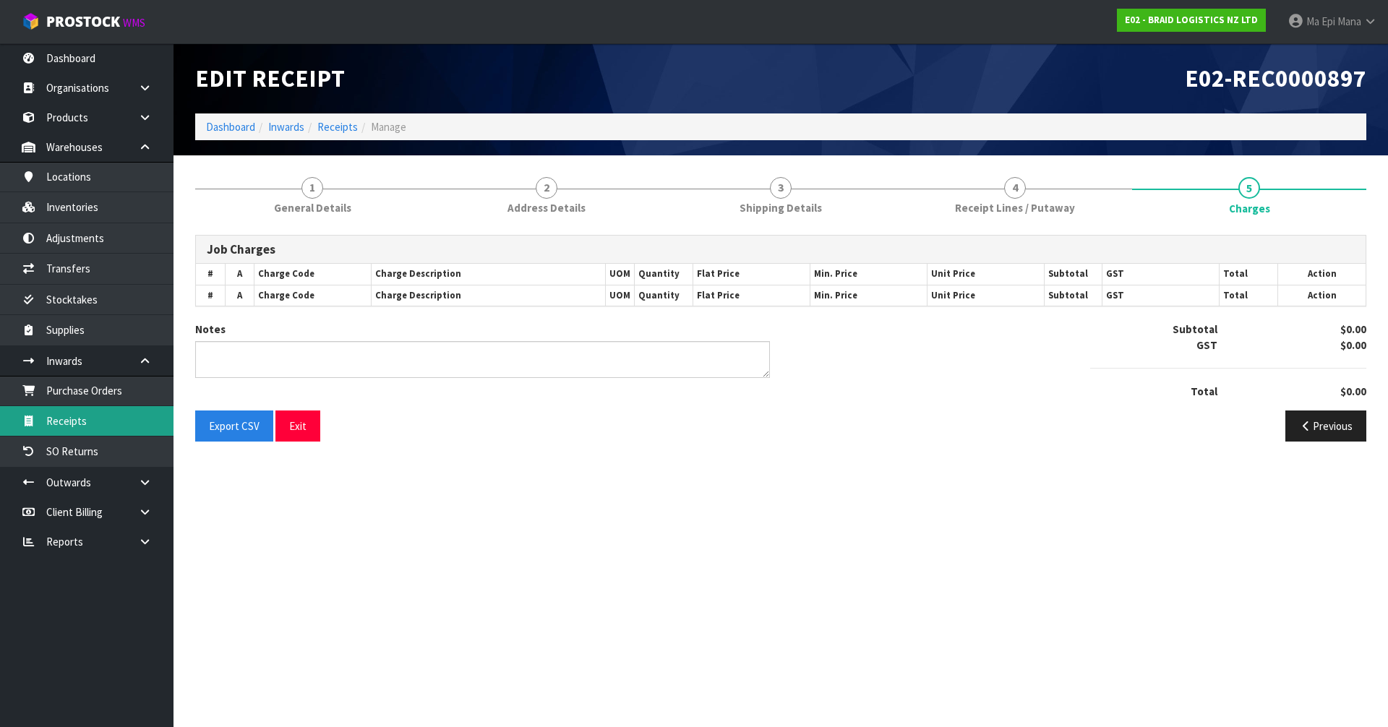
click at [100, 421] on link "Receipts" at bounding box center [86, 421] width 173 height 30
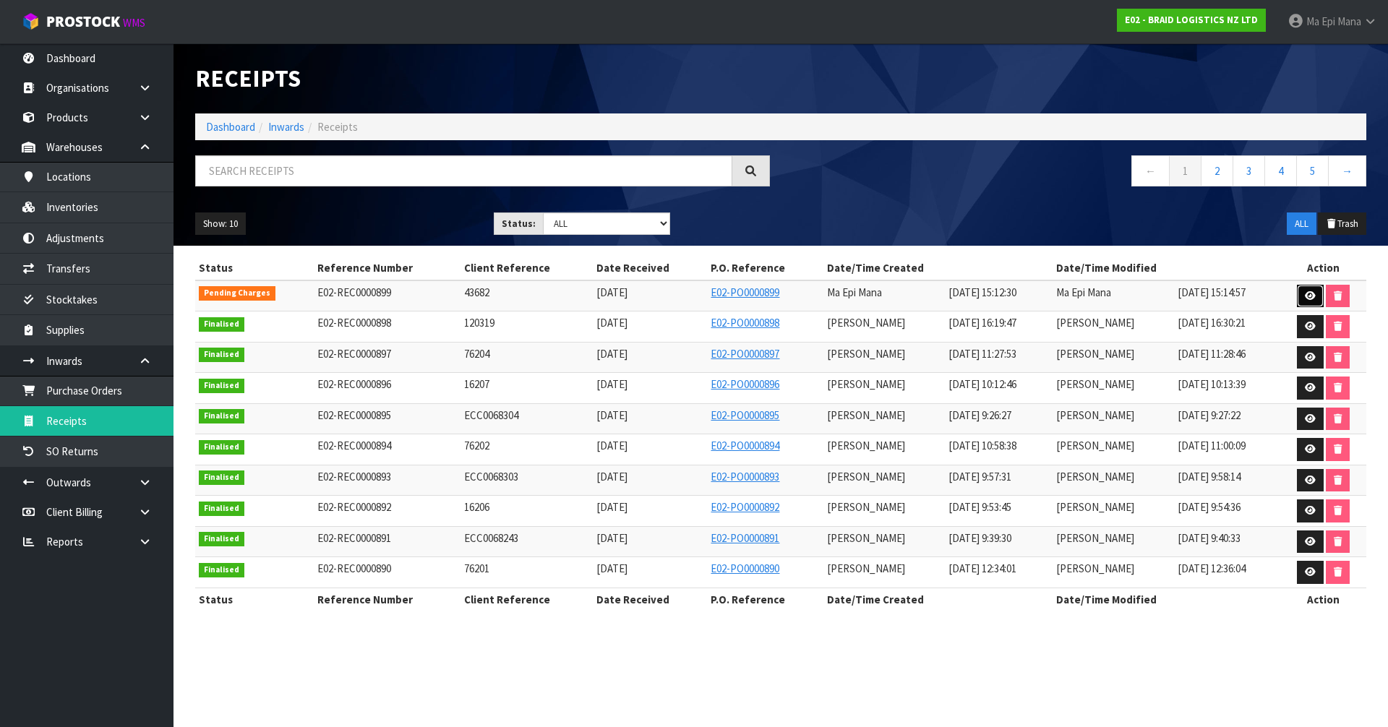
click at [1307, 298] on icon at bounding box center [1310, 295] width 11 height 9
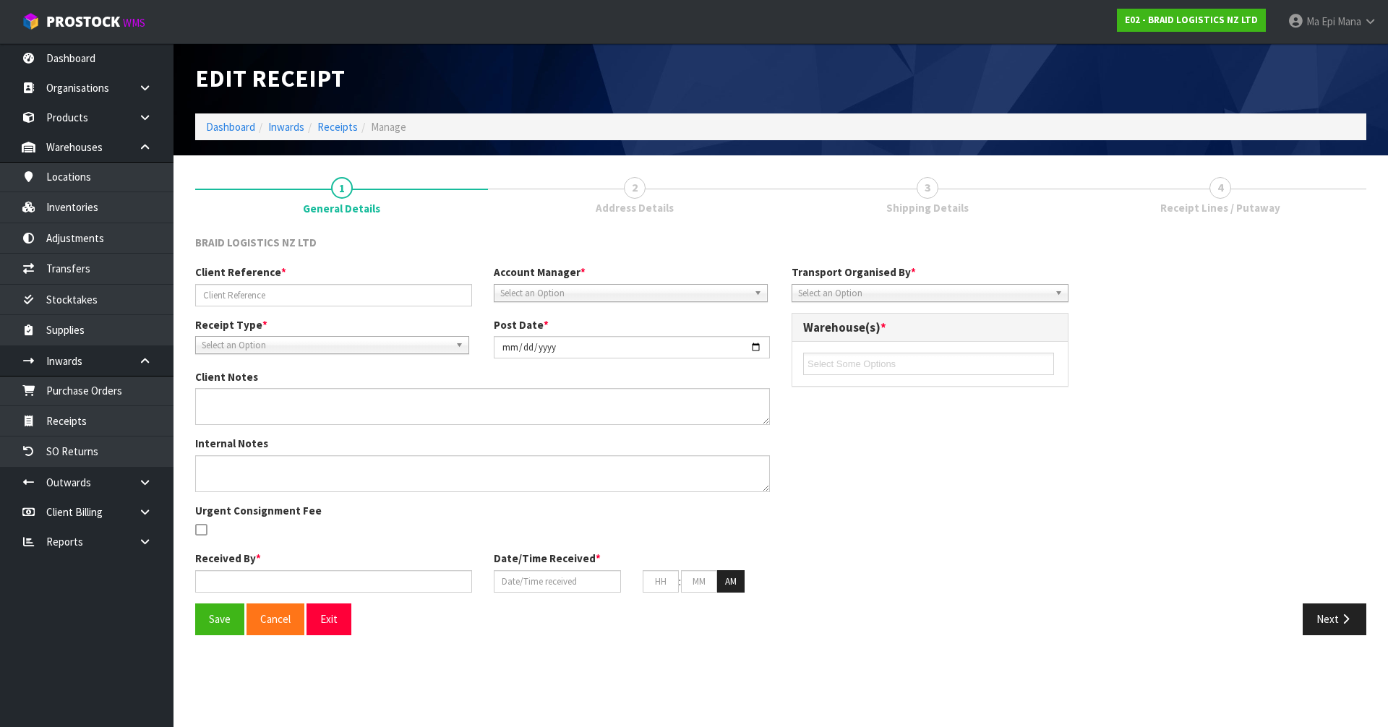
type input "43682"
type input "[DATE]"
type input "Ma Epi Mana"
type input "[DATE]"
type input "02"
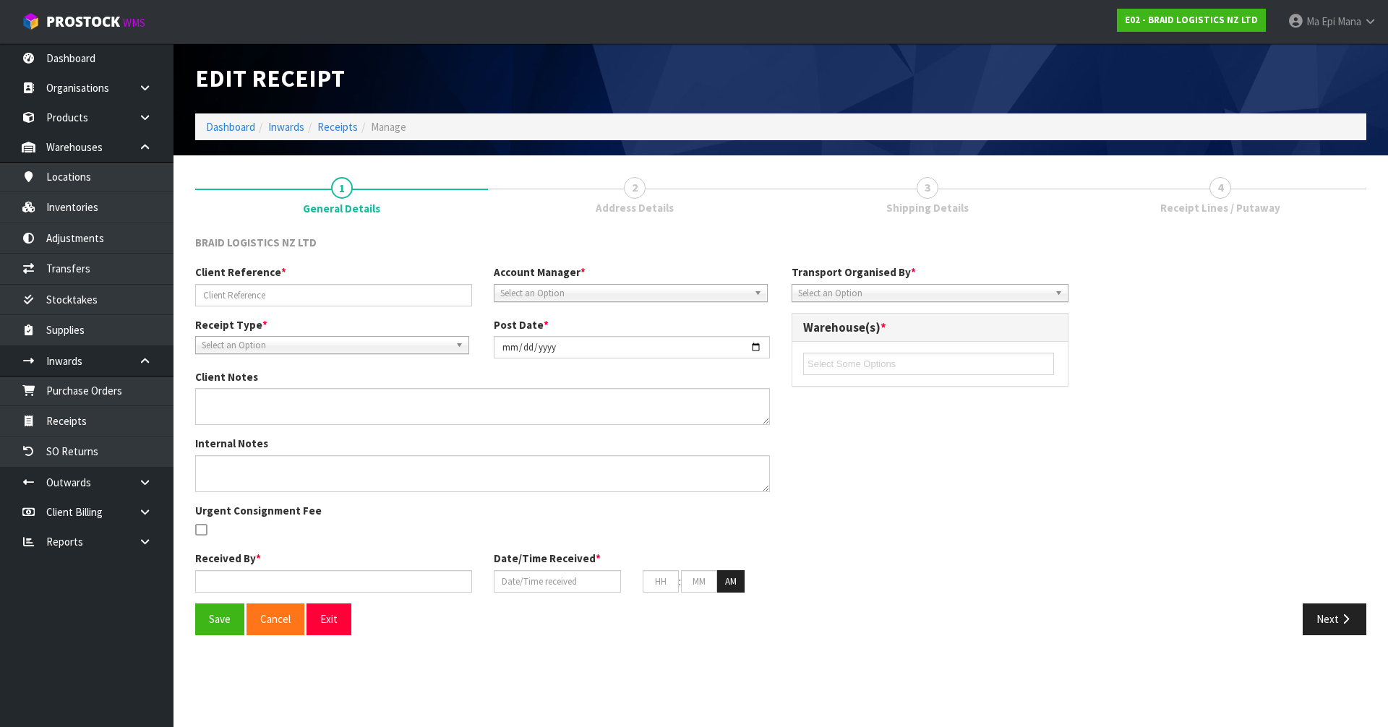
type input "12"
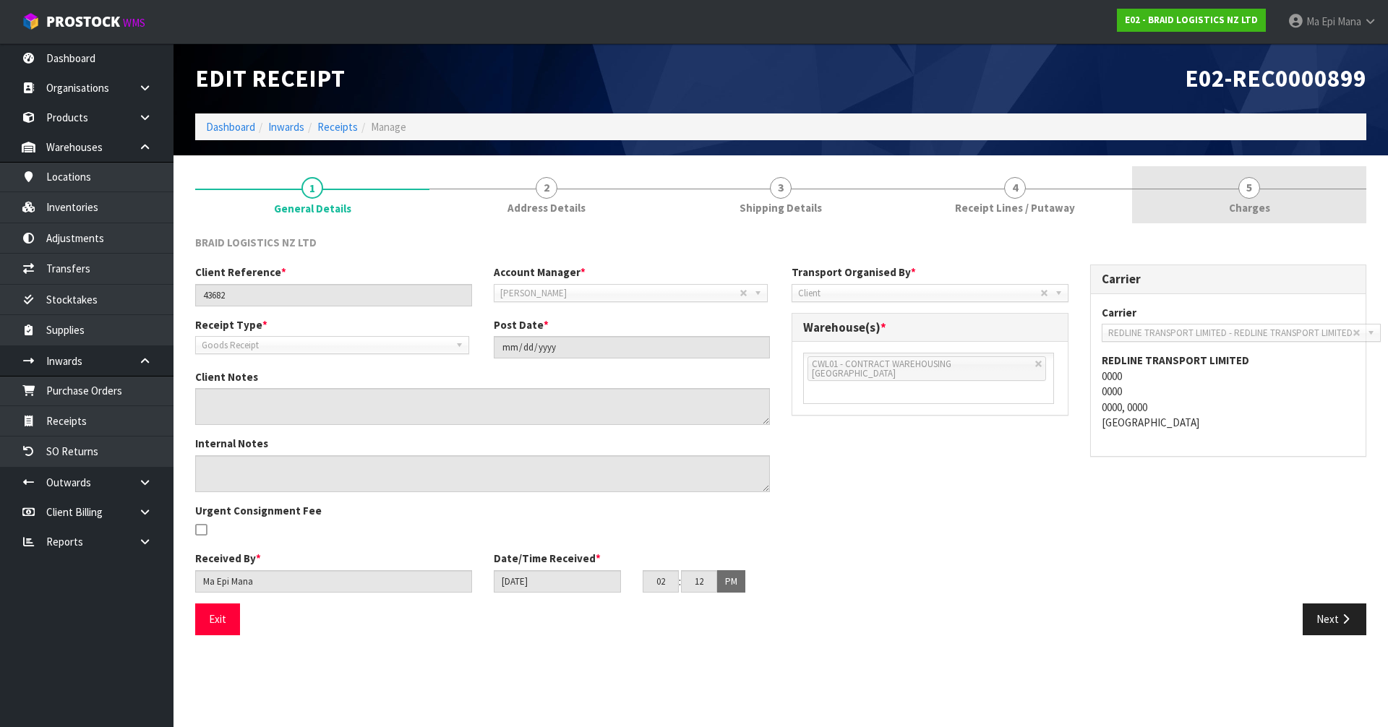
click at [1267, 211] on span "Charges" at bounding box center [1249, 207] width 41 height 15
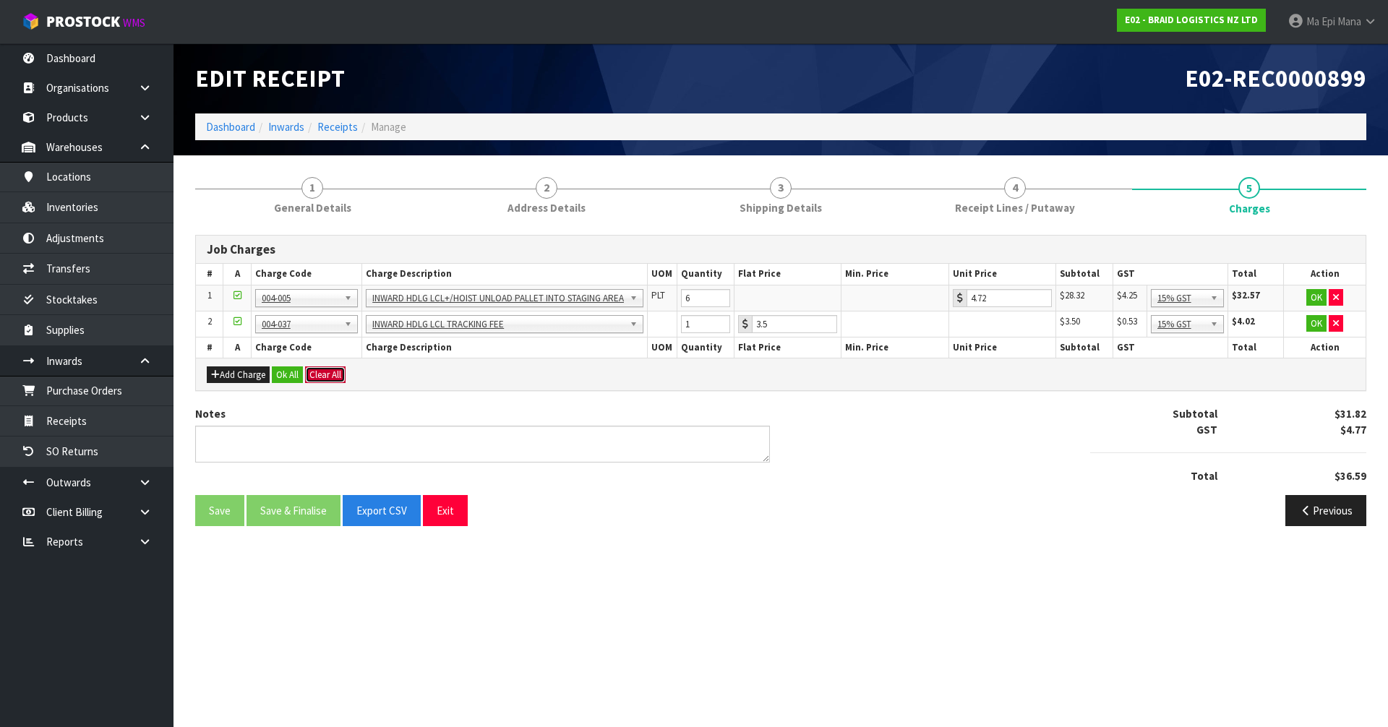
click at [329, 374] on button "Clear All" at bounding box center [325, 375] width 40 height 17
click at [337, 375] on span "Confirm" at bounding box center [325, 375] width 32 height 12
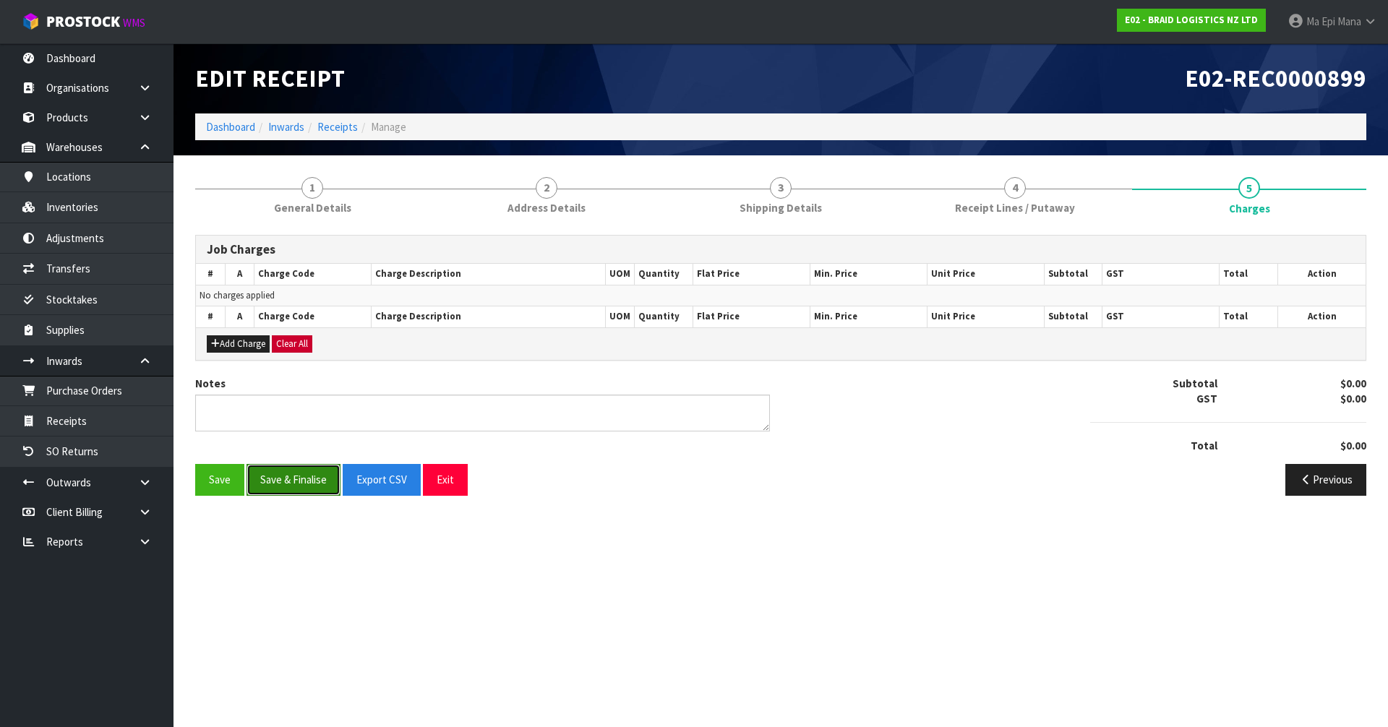
click at [293, 474] on button "Save & Finalise" at bounding box center [294, 479] width 94 height 31
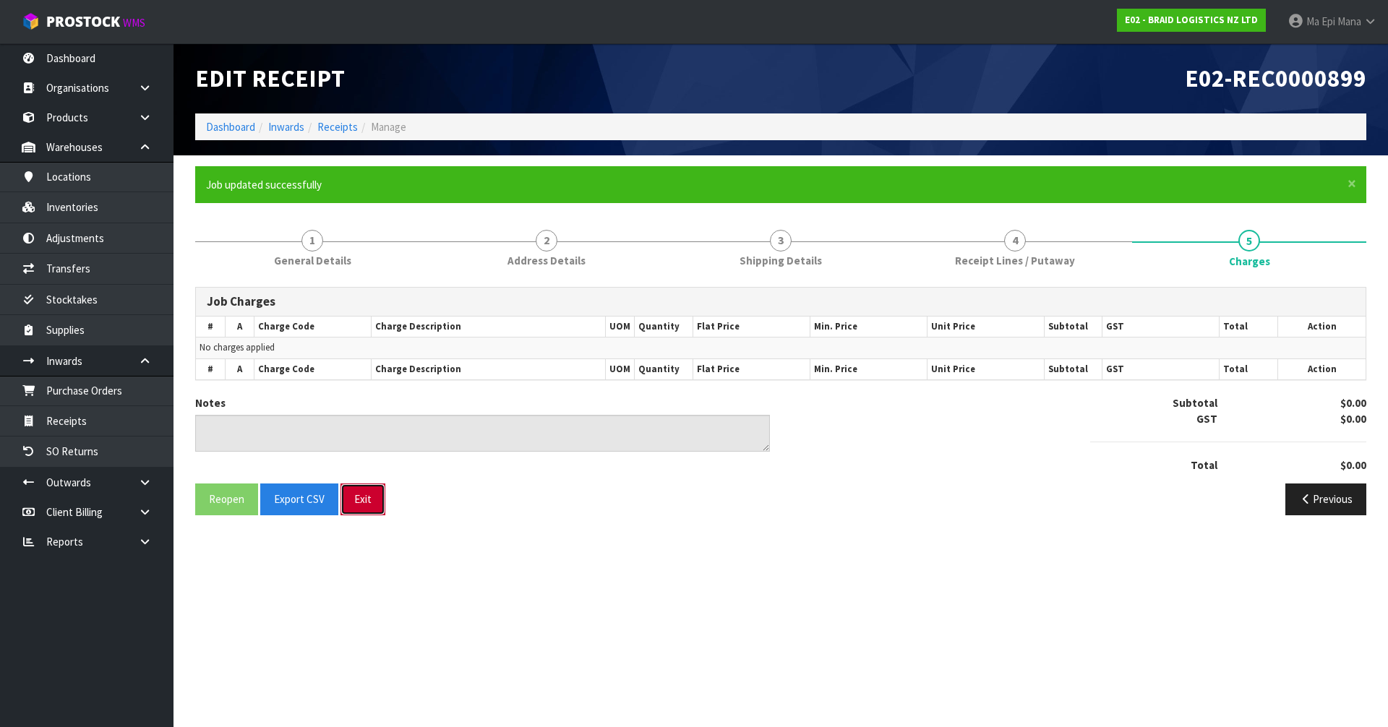
click at [353, 492] on button "Exit" at bounding box center [362, 499] width 45 height 31
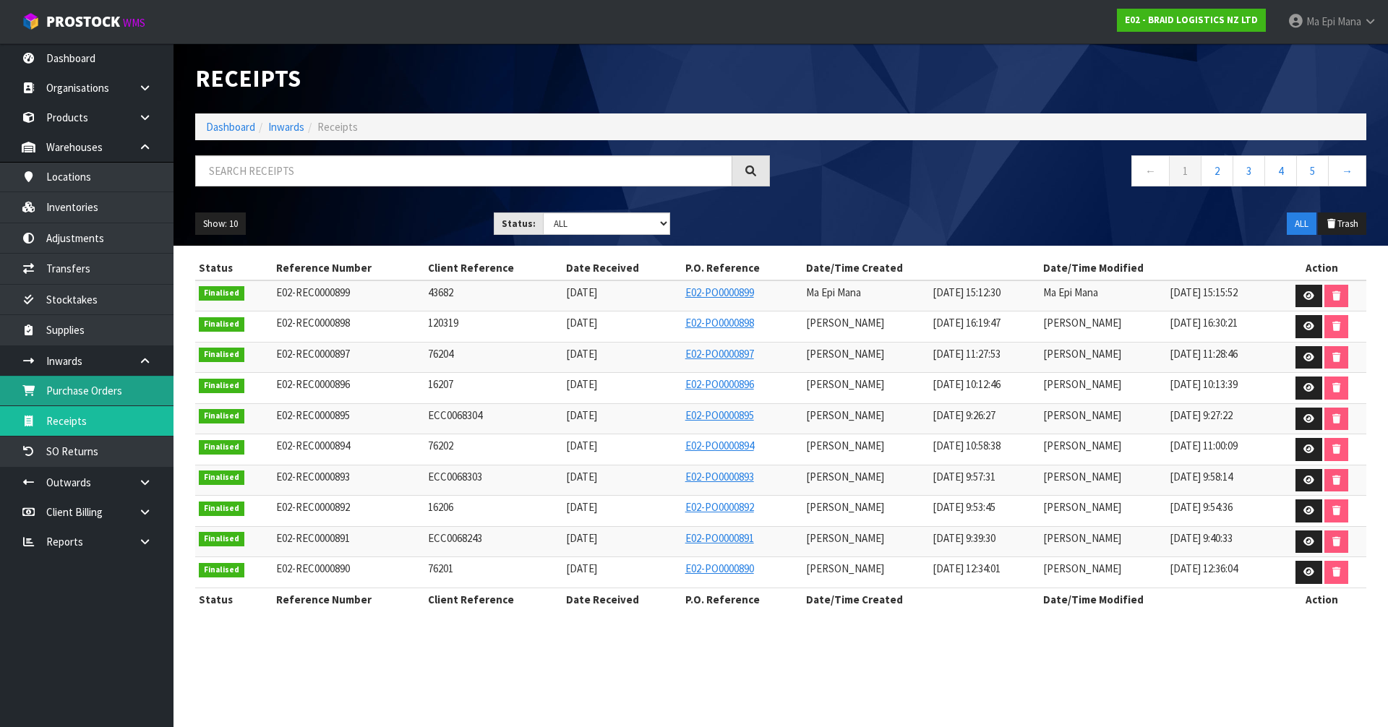
click at [96, 395] on link "Purchase Orders" at bounding box center [86, 391] width 173 height 30
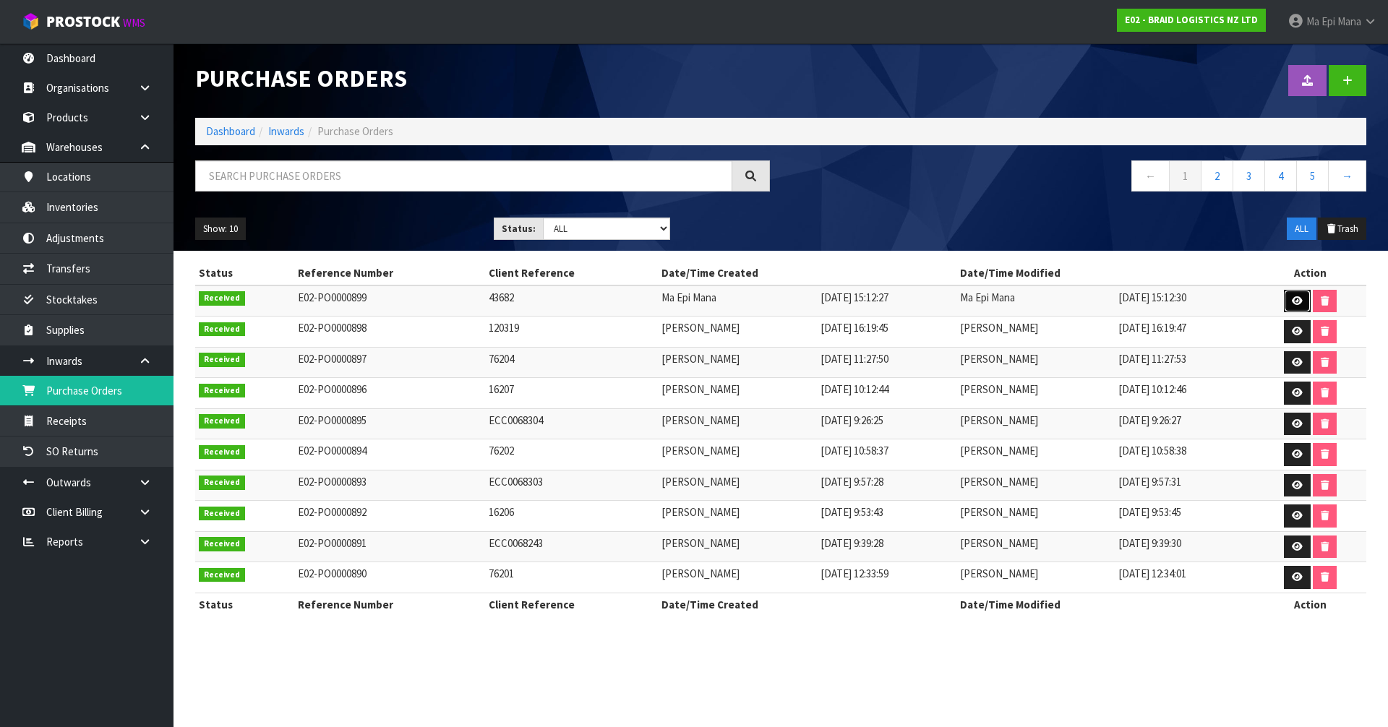
click at [1288, 297] on link at bounding box center [1297, 301] width 27 height 23
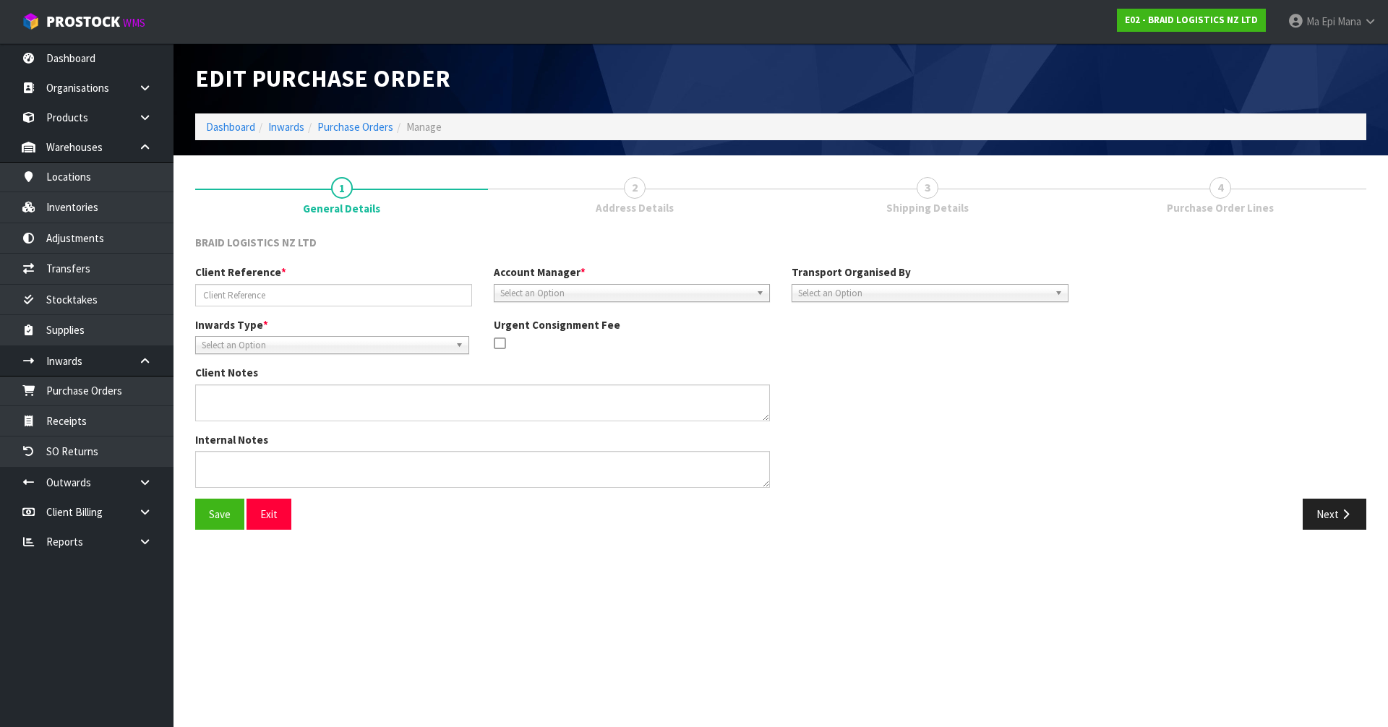
type input "43682"
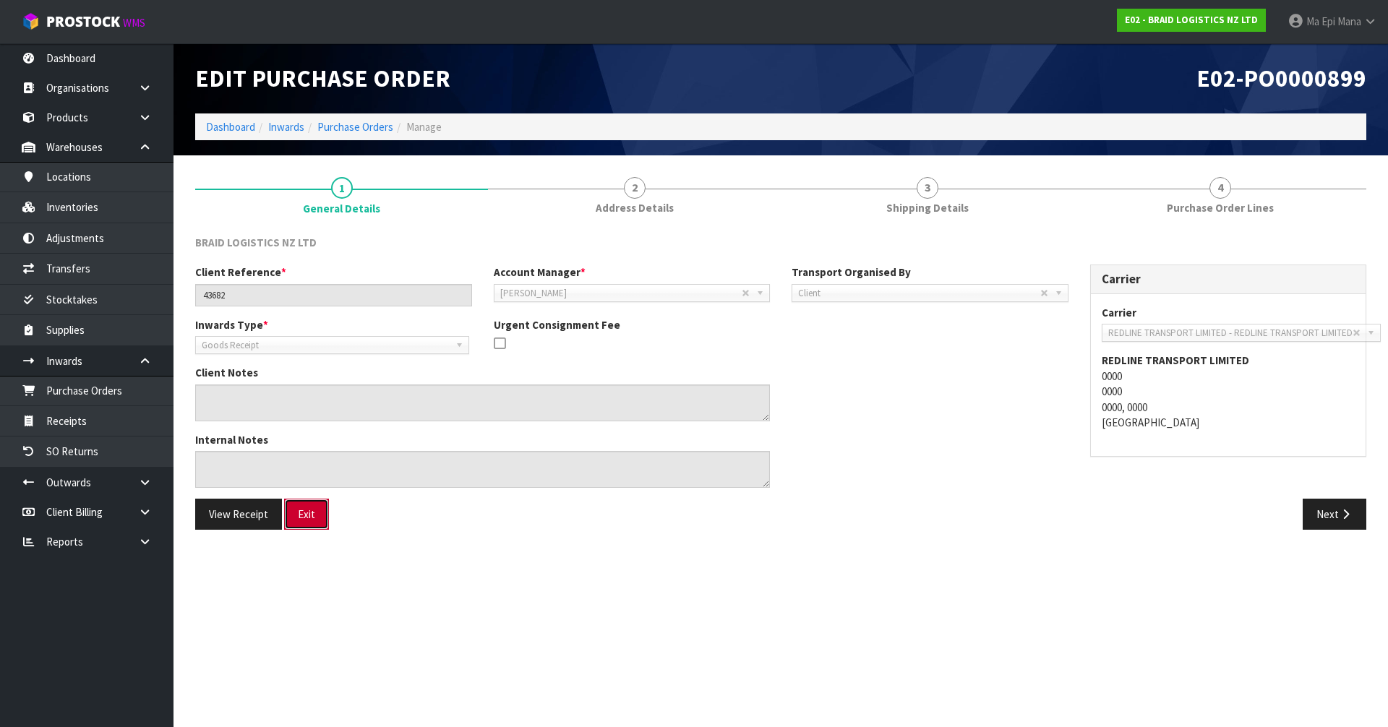
click at [297, 511] on button "Exit" at bounding box center [306, 514] width 45 height 31
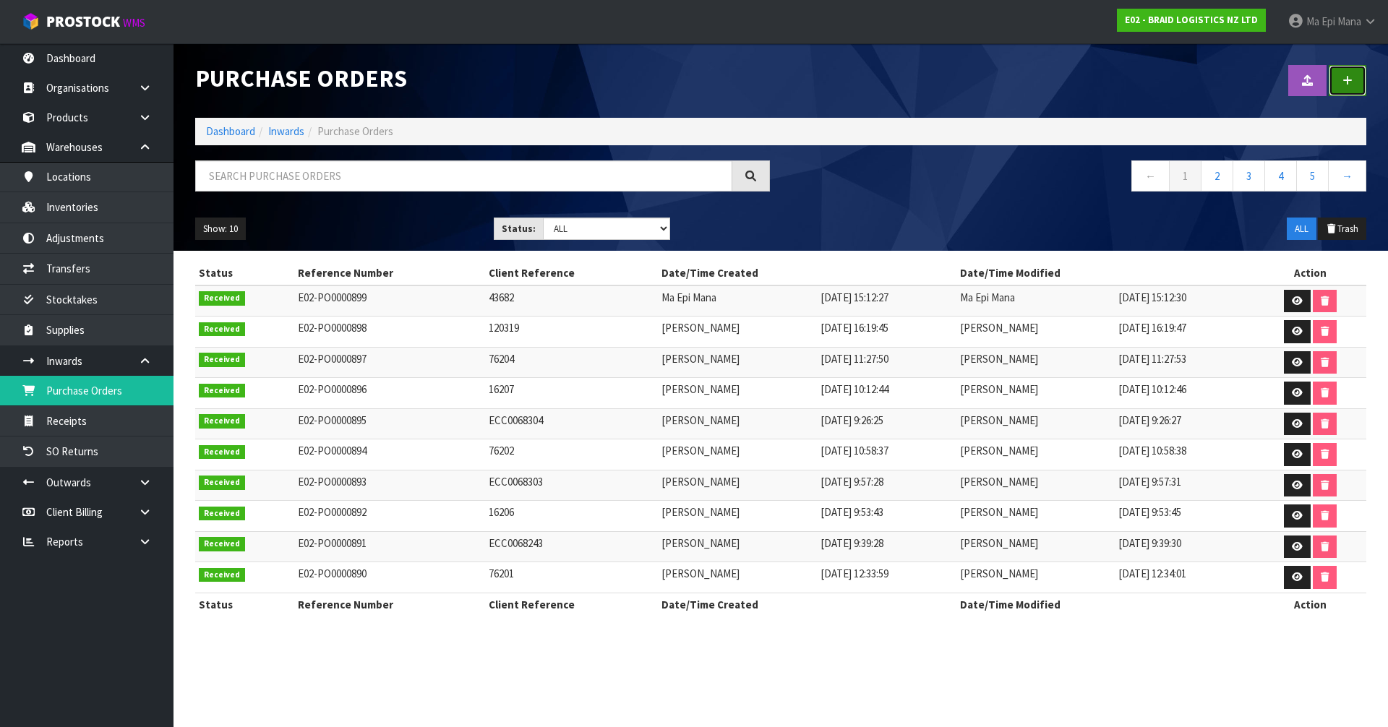
click at [1348, 85] on icon at bounding box center [1347, 80] width 10 height 11
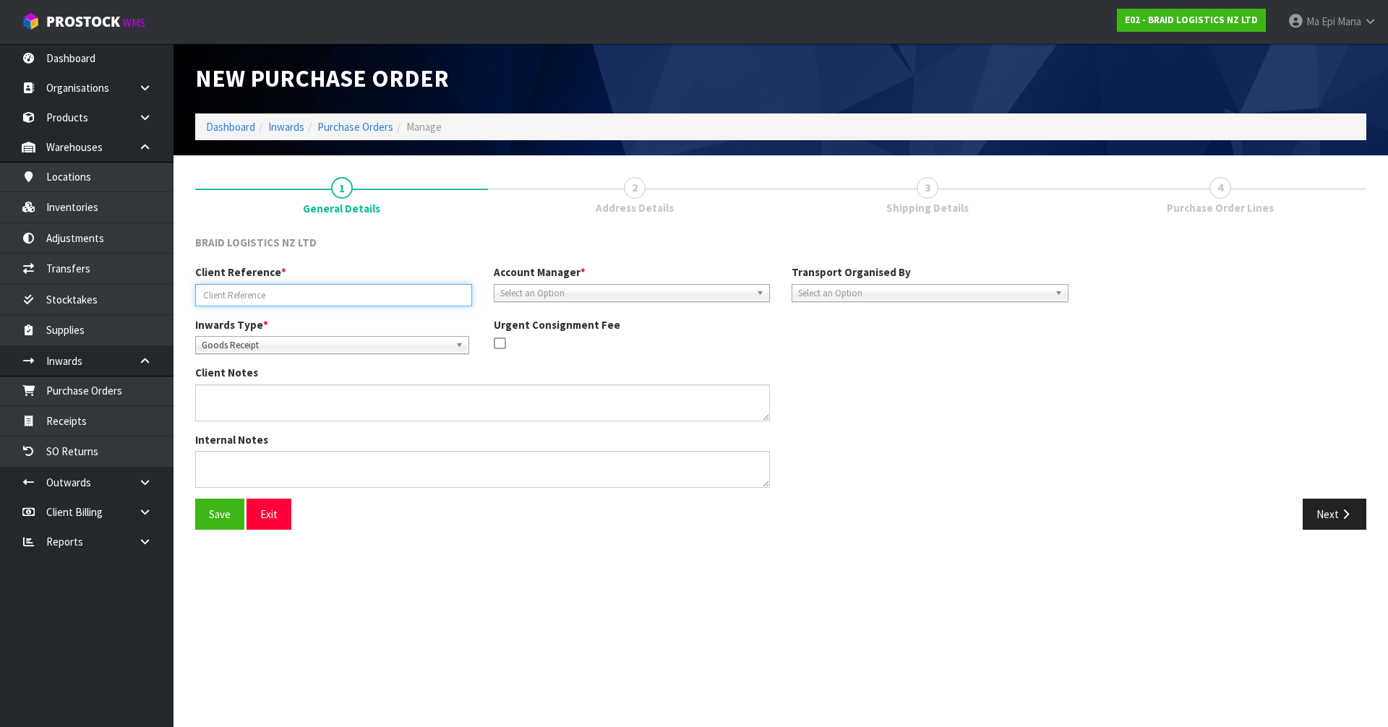
click at [424, 303] on input "text" at bounding box center [333, 295] width 277 height 22
type input "41905"
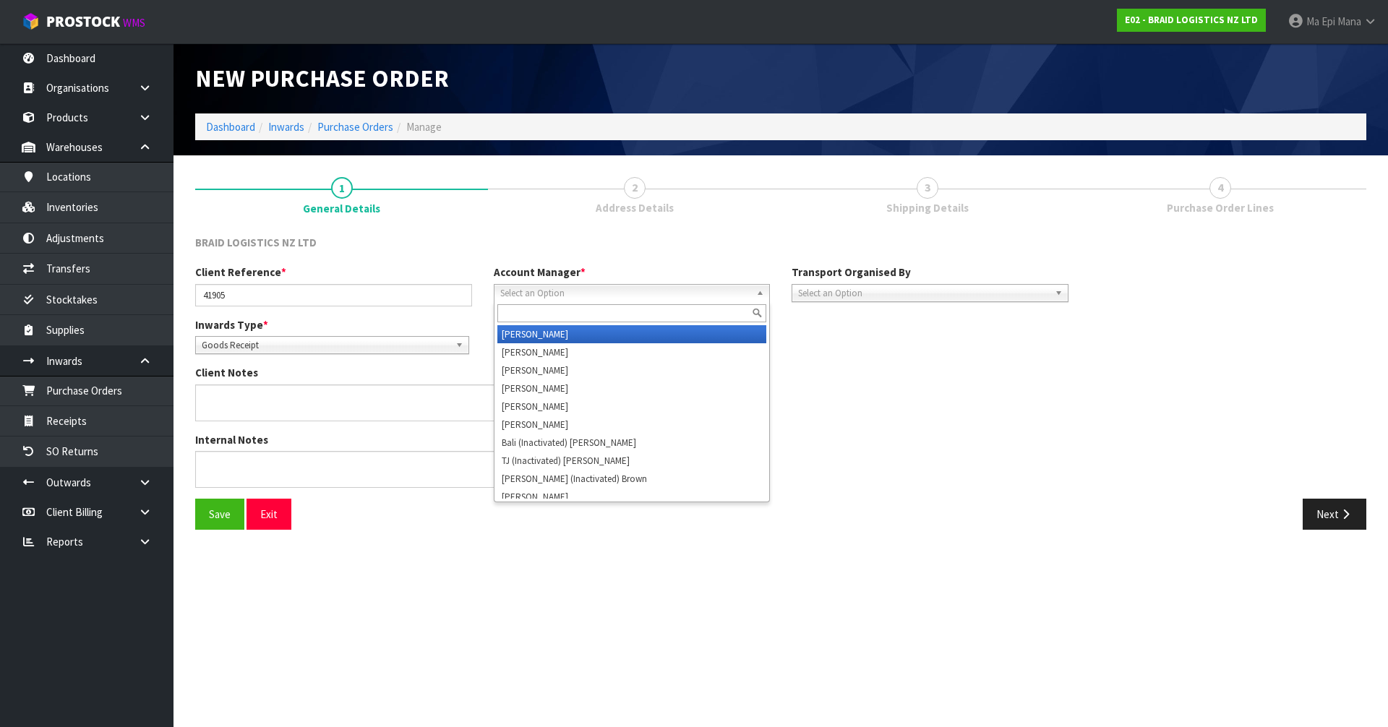
click at [614, 292] on span "Select an Option" at bounding box center [625, 293] width 251 height 17
type input "d"
click at [601, 335] on li "D [PERSON_NAME]" at bounding box center [632, 334] width 270 height 18
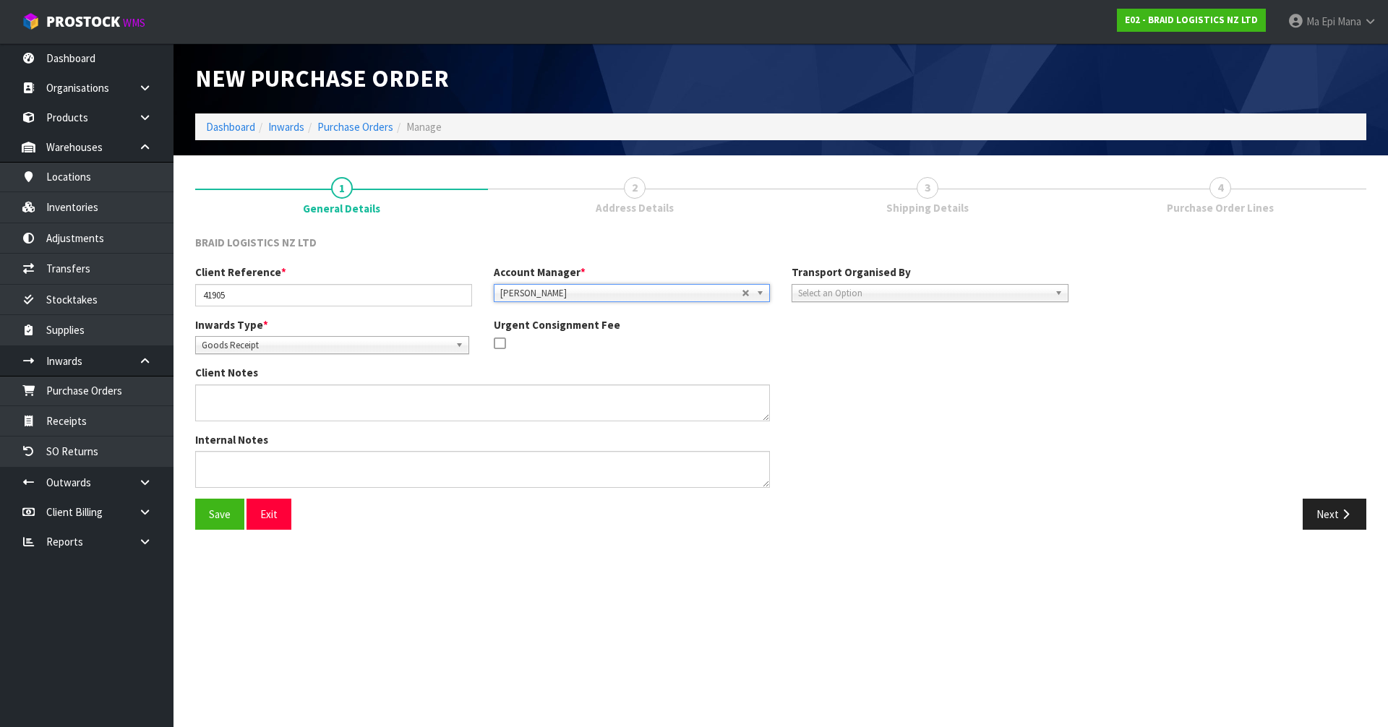
click at [834, 291] on span "Select an Option" at bounding box center [923, 293] width 251 height 17
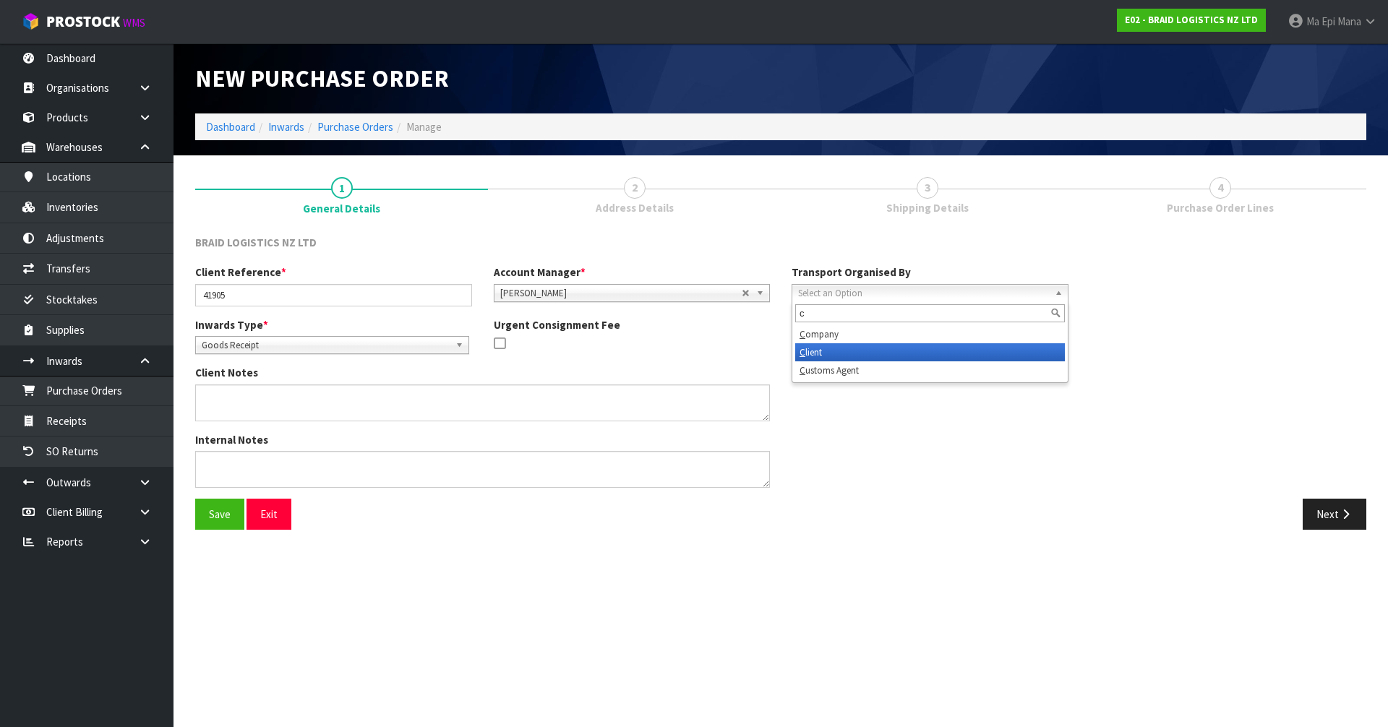
type input "c"
click at [842, 350] on li "C lient" at bounding box center [930, 352] width 270 height 18
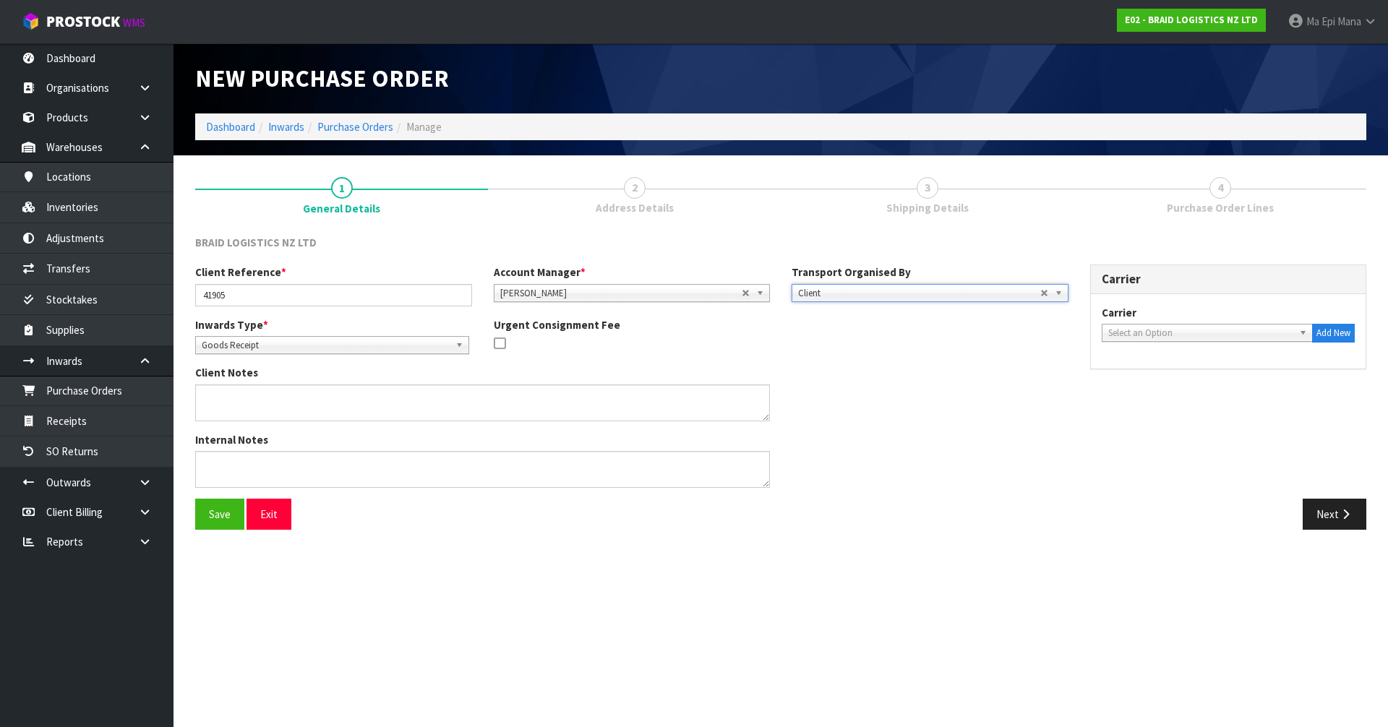
click at [1206, 333] on span "Select an Option" at bounding box center [1201, 333] width 186 height 17
type input "red"
click at [1187, 387] on li "RED LINE TRANSPORT LIMITED - REDLINE TRANSPORT LIMITED" at bounding box center [1207, 379] width 205 height 29
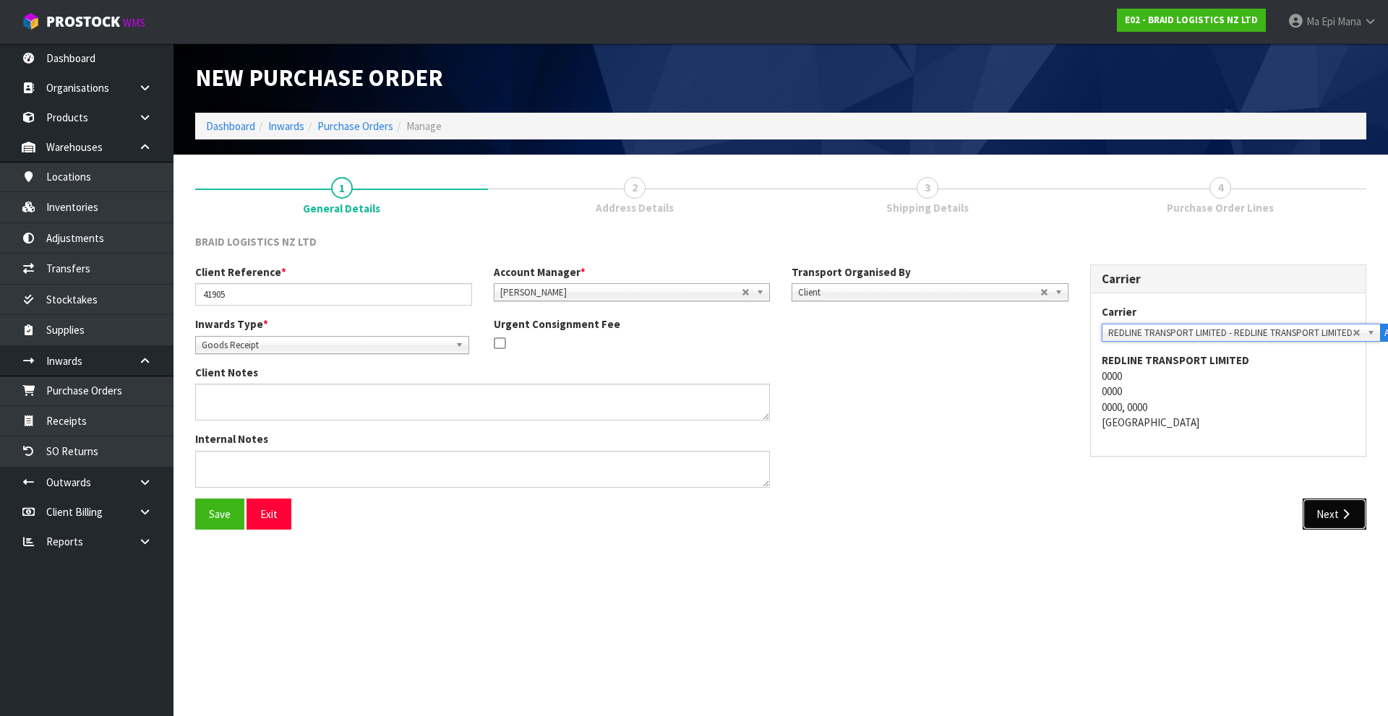
drag, startPoint x: 1329, startPoint y: 524, endPoint x: 1332, endPoint y: 541, distance: 16.8
click at [1330, 524] on button "Next" at bounding box center [1335, 514] width 64 height 31
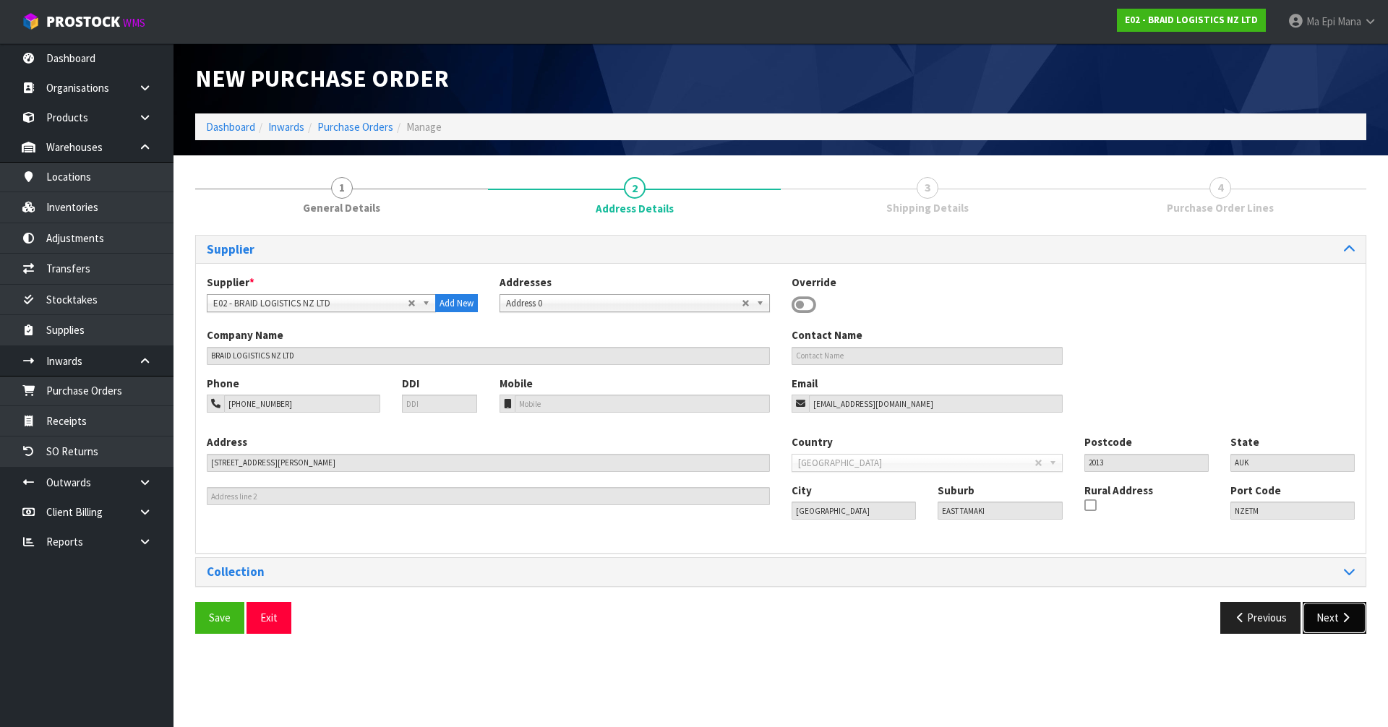
click at [1326, 617] on button "Next" at bounding box center [1335, 617] width 64 height 31
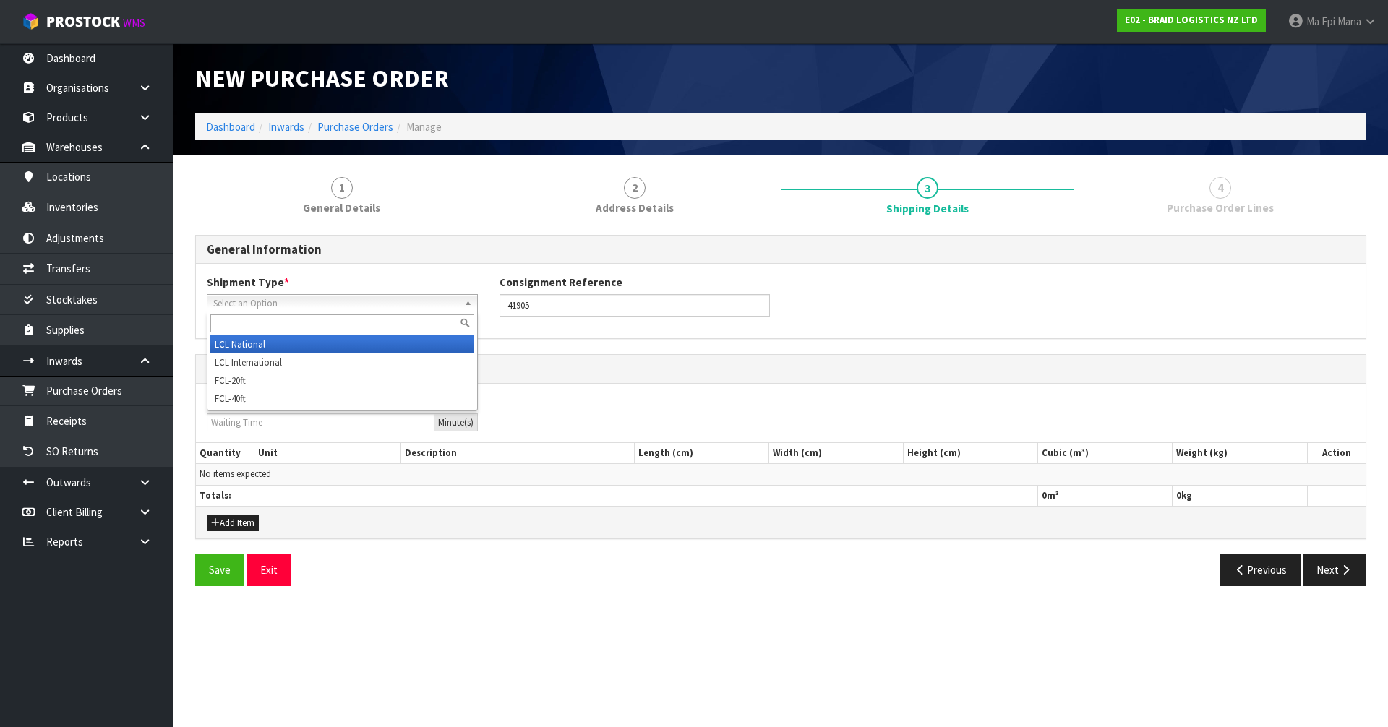
click at [390, 307] on span "Select an Option" at bounding box center [335, 303] width 245 height 17
click at [312, 342] on li "LCL National" at bounding box center [342, 344] width 264 height 18
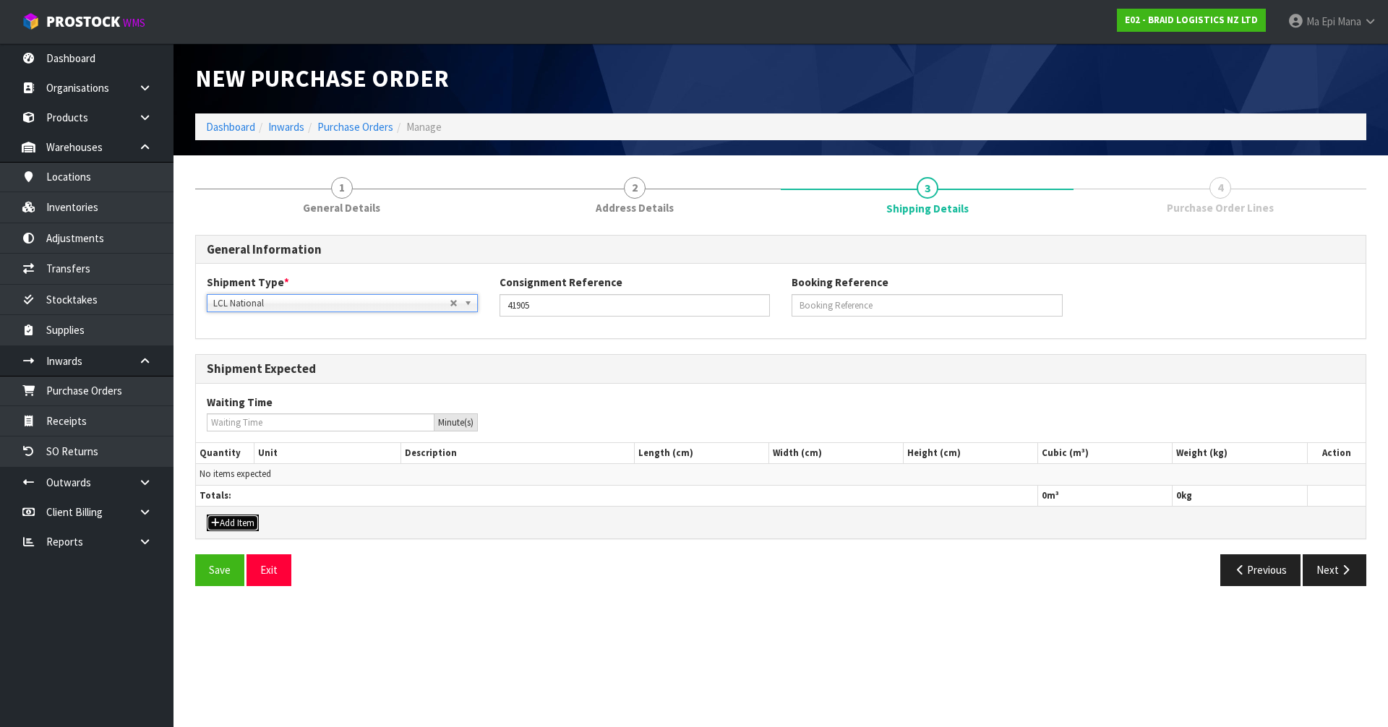
click at [218, 520] on icon "button" at bounding box center [215, 522] width 9 height 9
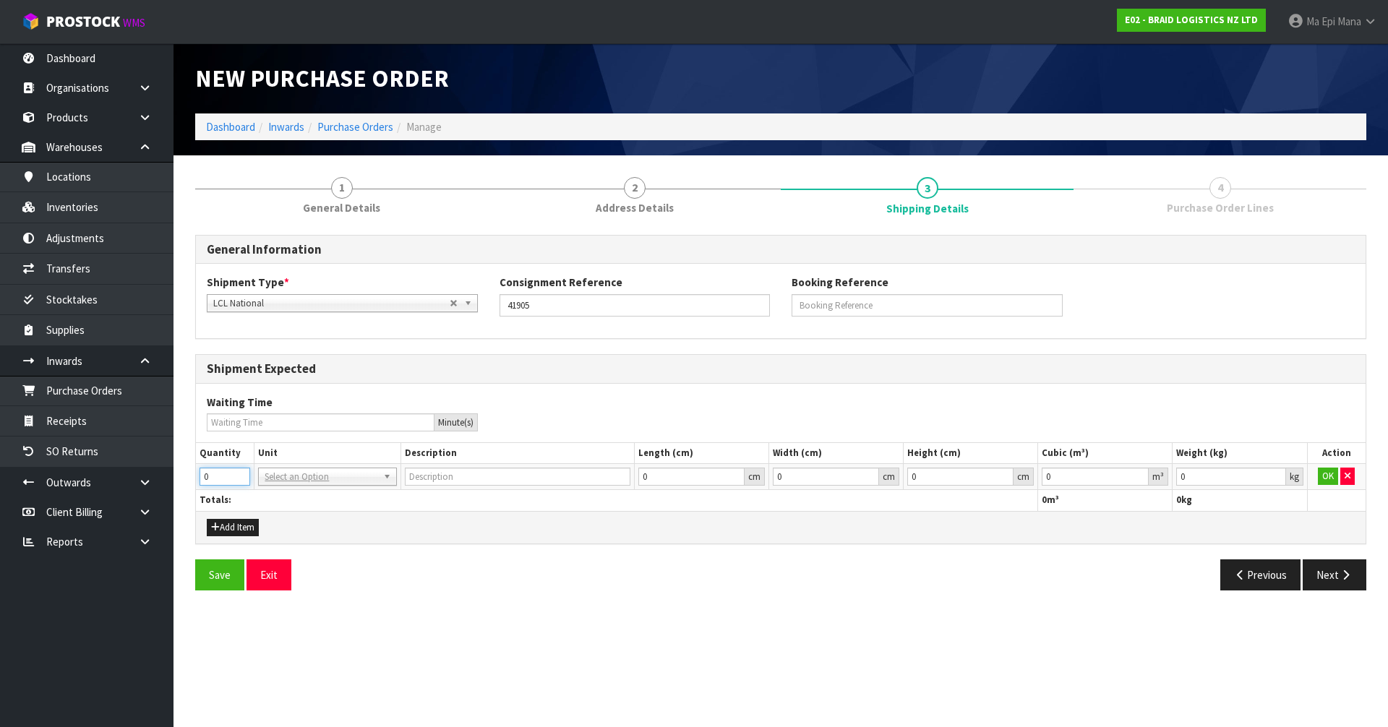
click at [236, 480] on input "0" at bounding box center [225, 477] width 51 height 18
click at [224, 482] on input "0" at bounding box center [225, 477] width 51 height 18
type input "14"
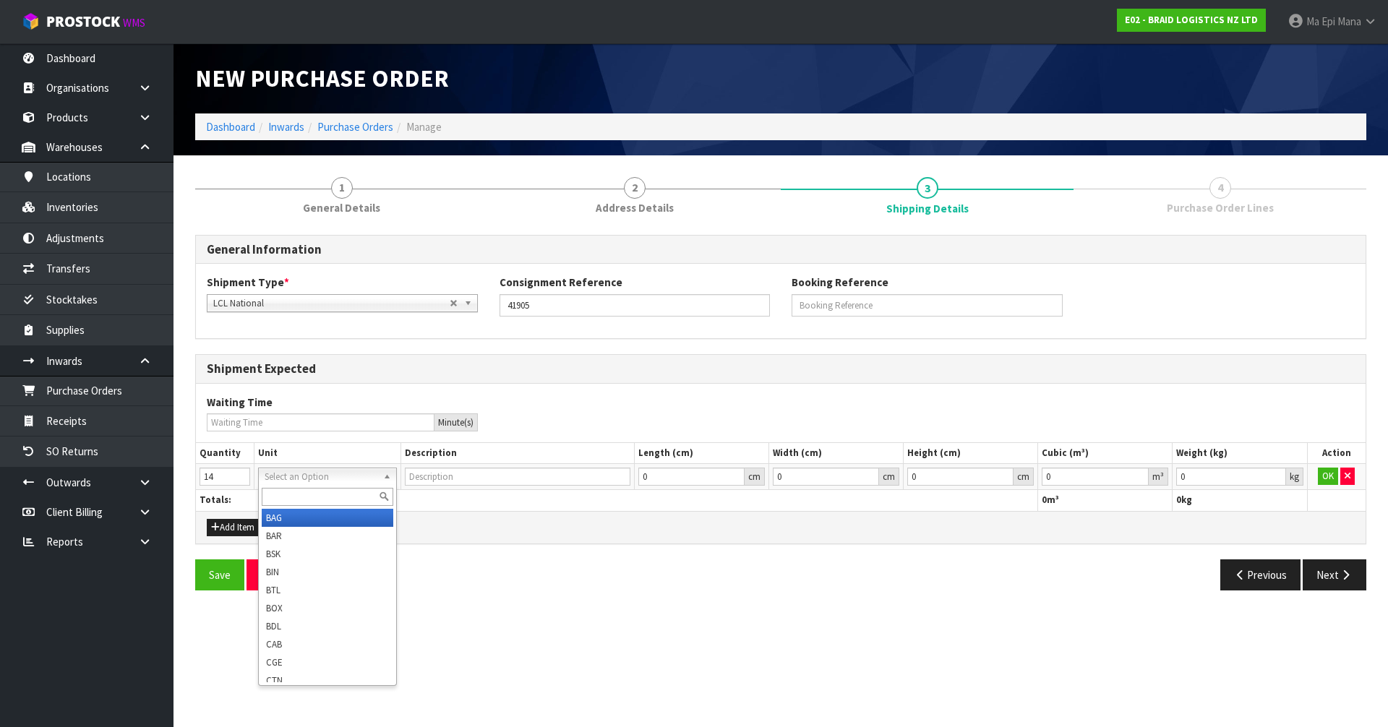
type input "BAG"
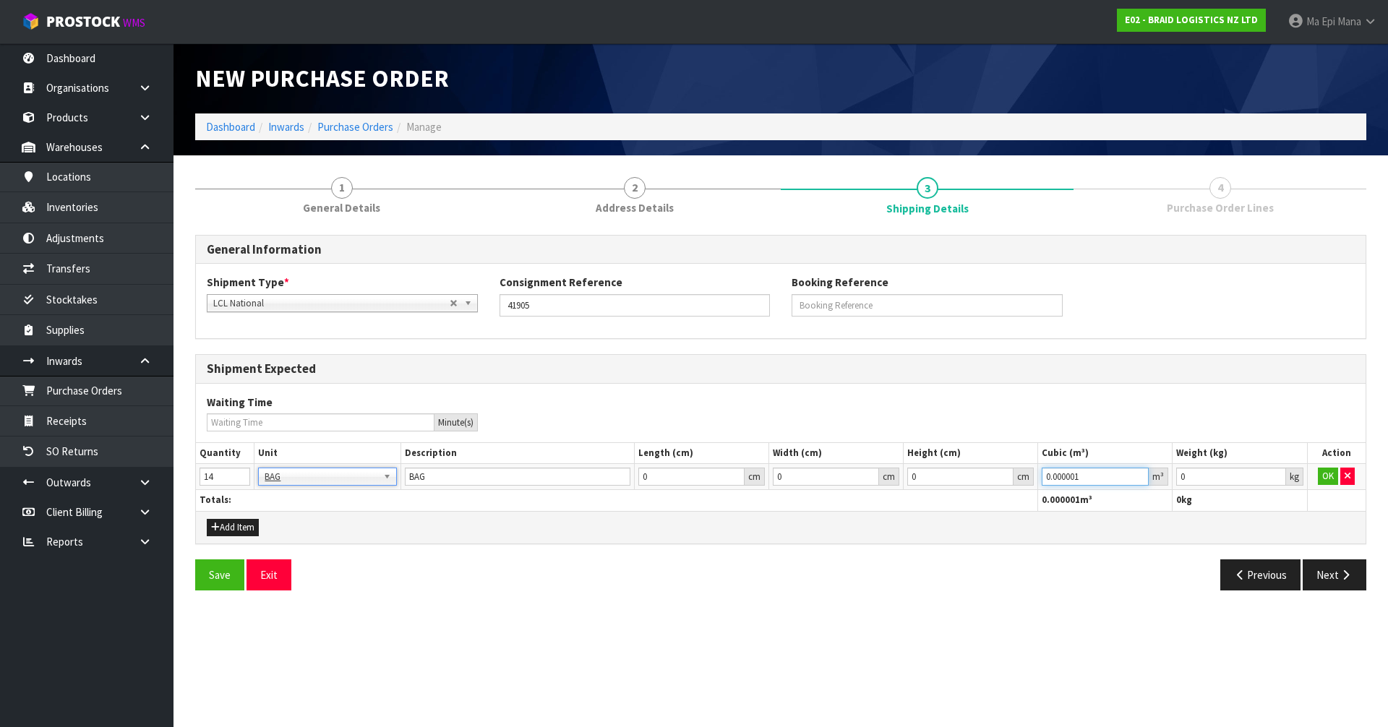
type input "0.000001"
click at [1139, 472] on input "0.000001" at bounding box center [1095, 477] width 107 height 18
type input "0.001"
click at [1274, 472] on input "0.001" at bounding box center [1230, 477] width 109 height 18
click at [1326, 477] on button "OK" at bounding box center [1328, 476] width 20 height 17
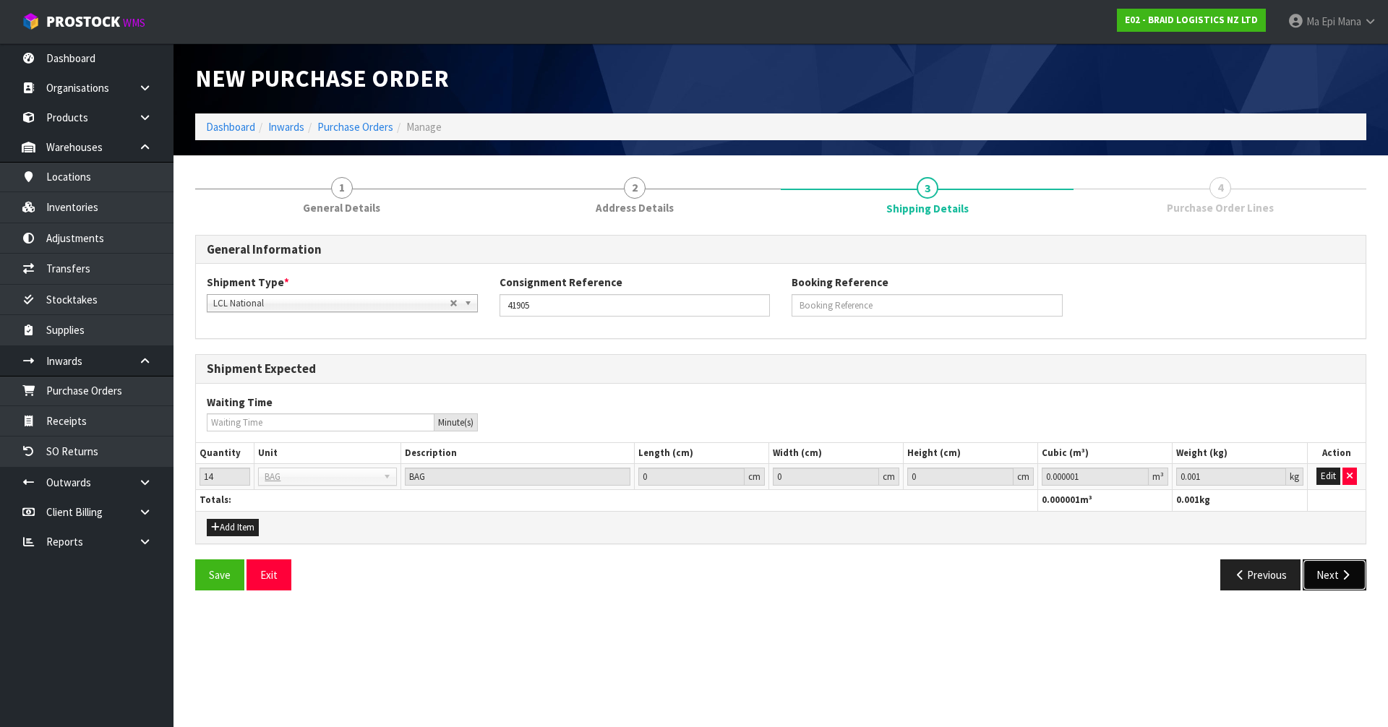
click at [1352, 575] on icon "button" at bounding box center [1346, 575] width 14 height 11
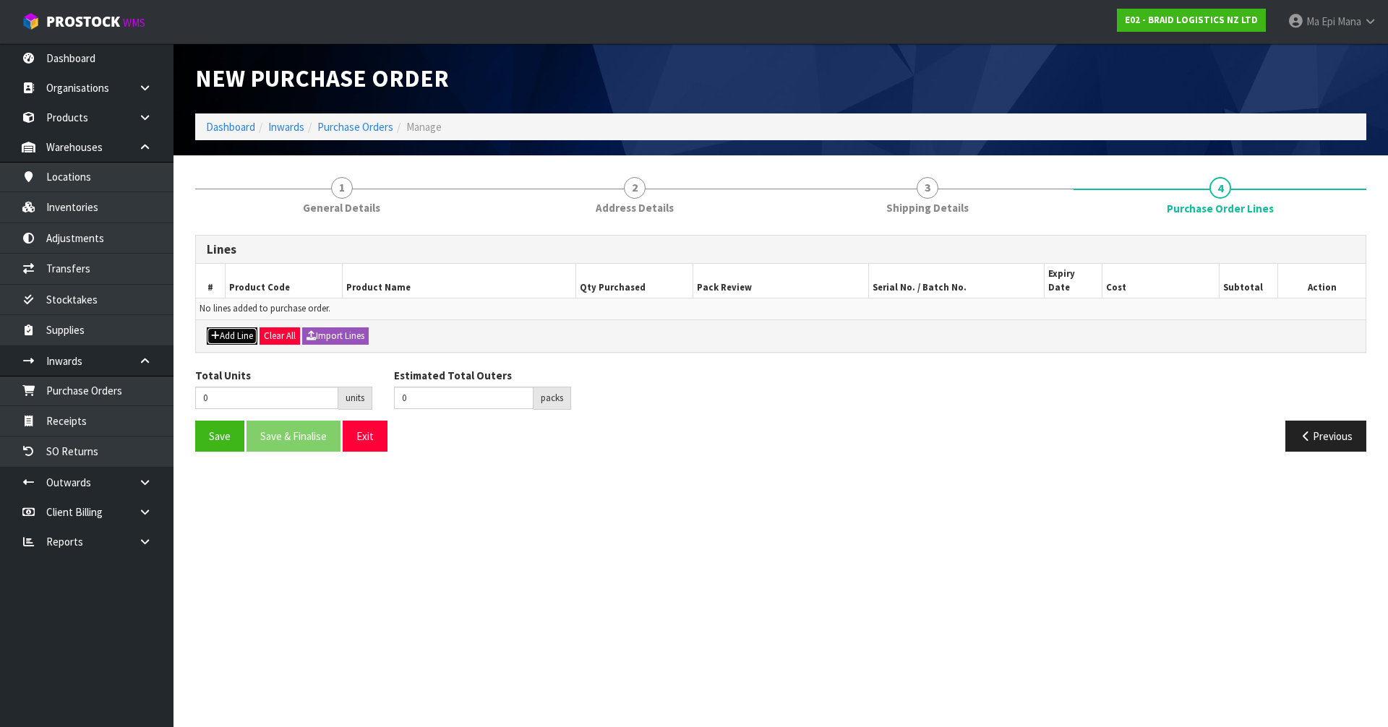
drag, startPoint x: 215, startPoint y: 317, endPoint x: 228, endPoint y: 316, distance: 12.4
click at [216, 331] on icon "button" at bounding box center [215, 335] width 9 height 9
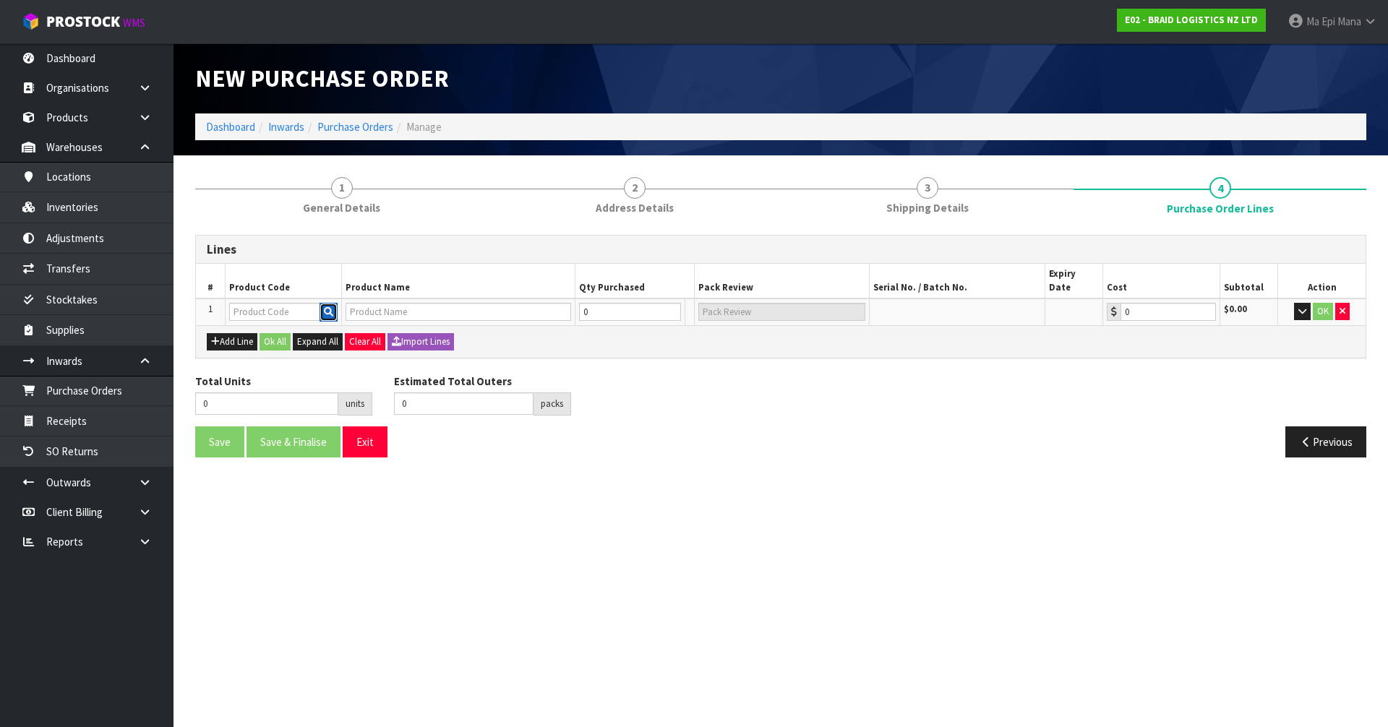
click at [331, 307] on icon "button" at bounding box center [328, 311] width 9 height 9
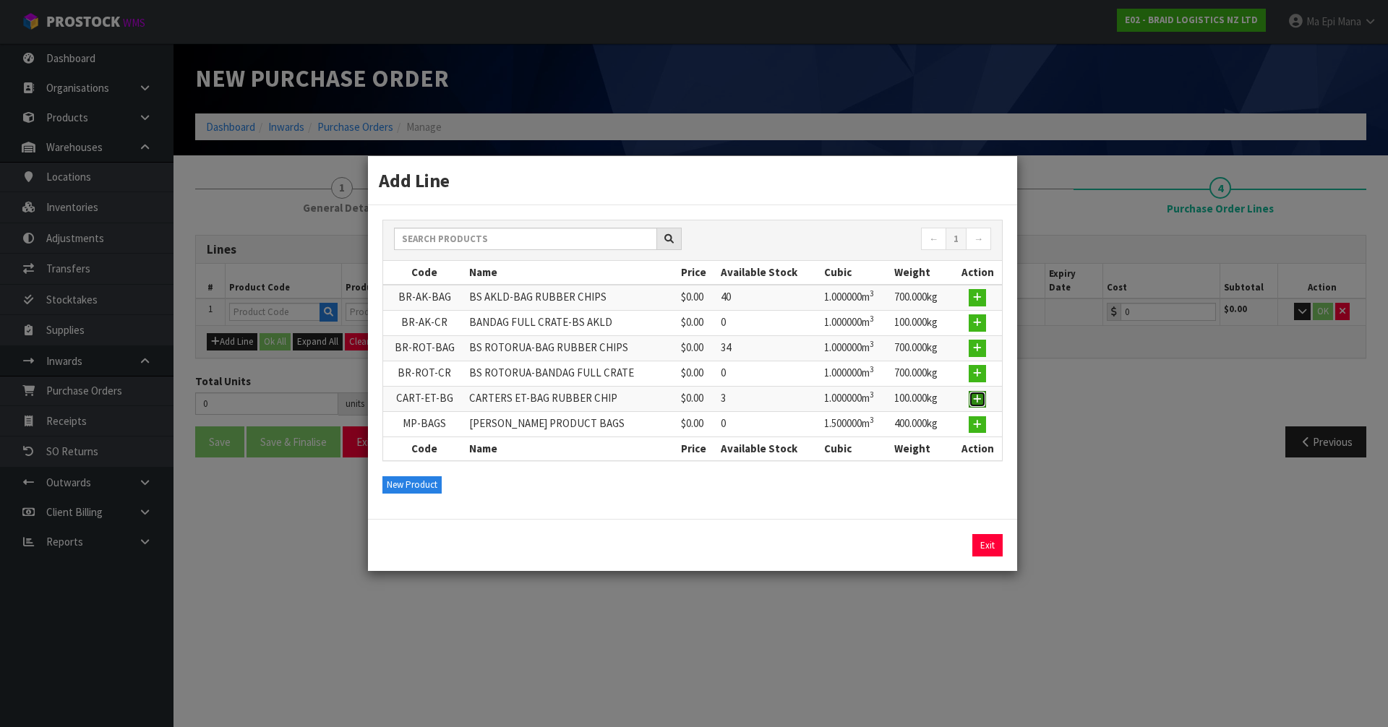
click at [978, 403] on icon "button" at bounding box center [977, 399] width 9 height 9
type input "CART-ET-BG"
type input "CARTERS ET-BAG RUBBER CHIP"
type input "0.00"
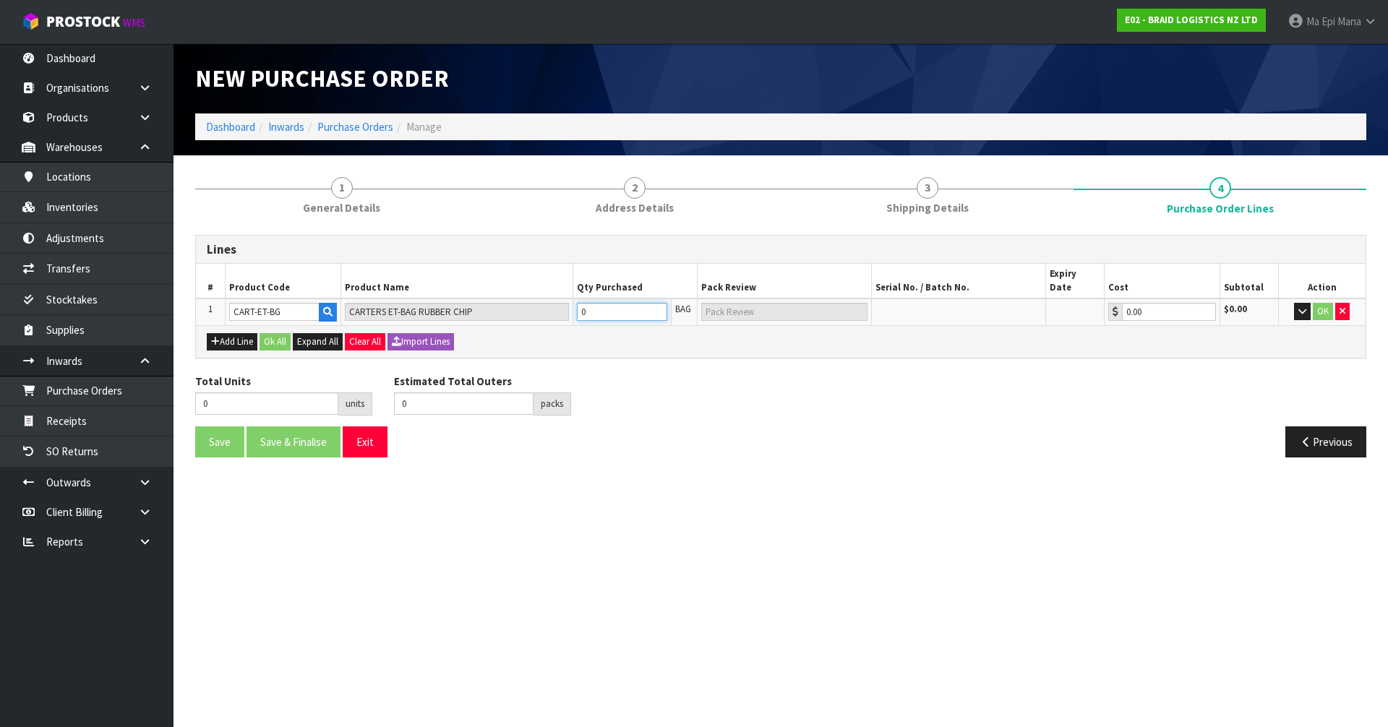
click at [638, 303] on input "0" at bounding box center [622, 312] width 91 height 18
type input "1"
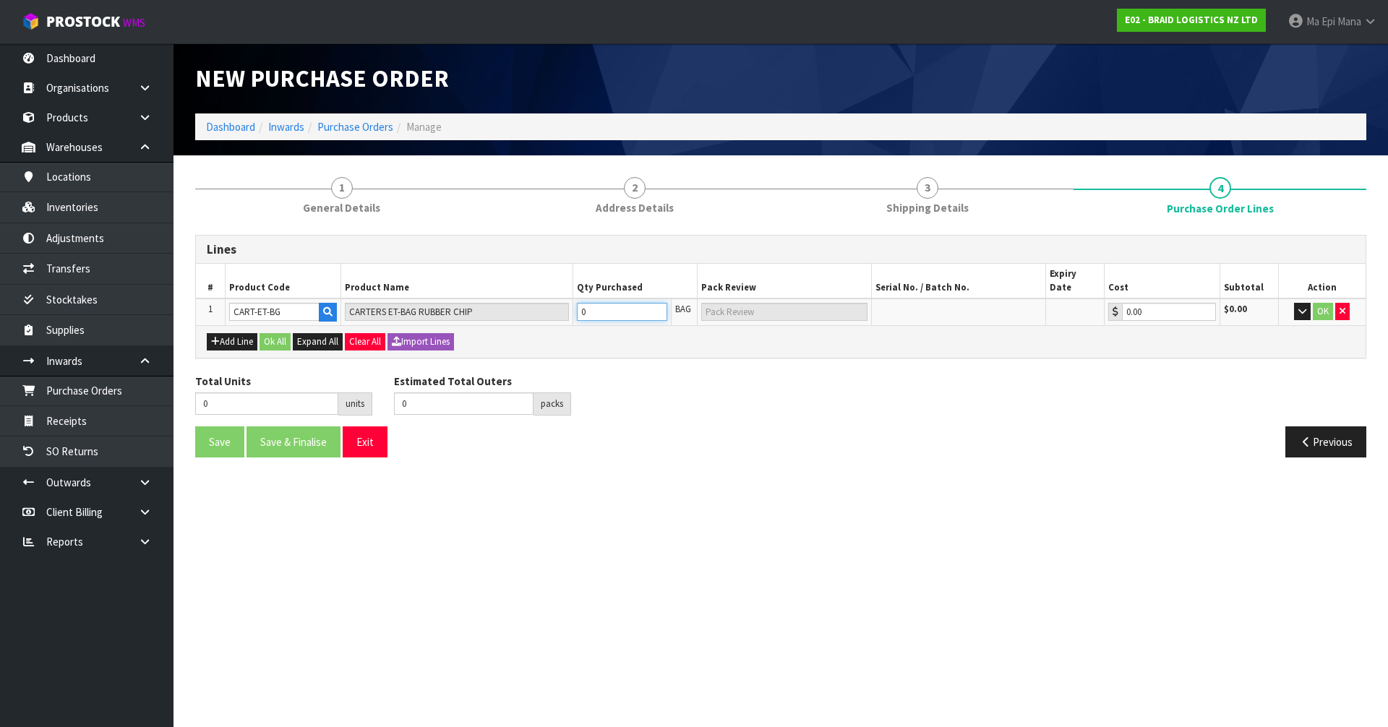
type input "1"
type input "1 PLT"
type input "14"
type input "14 PLT"
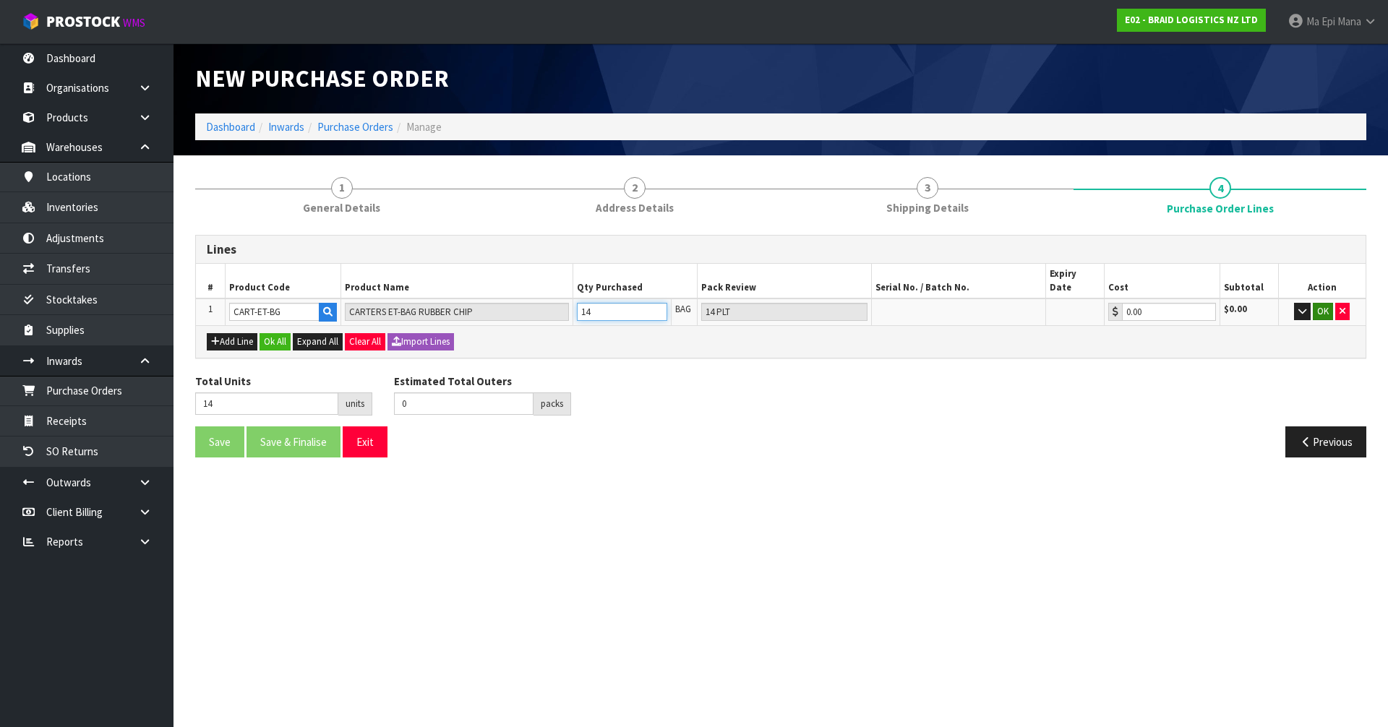
type input "14"
click at [1323, 304] on button "OK" at bounding box center [1323, 311] width 20 height 17
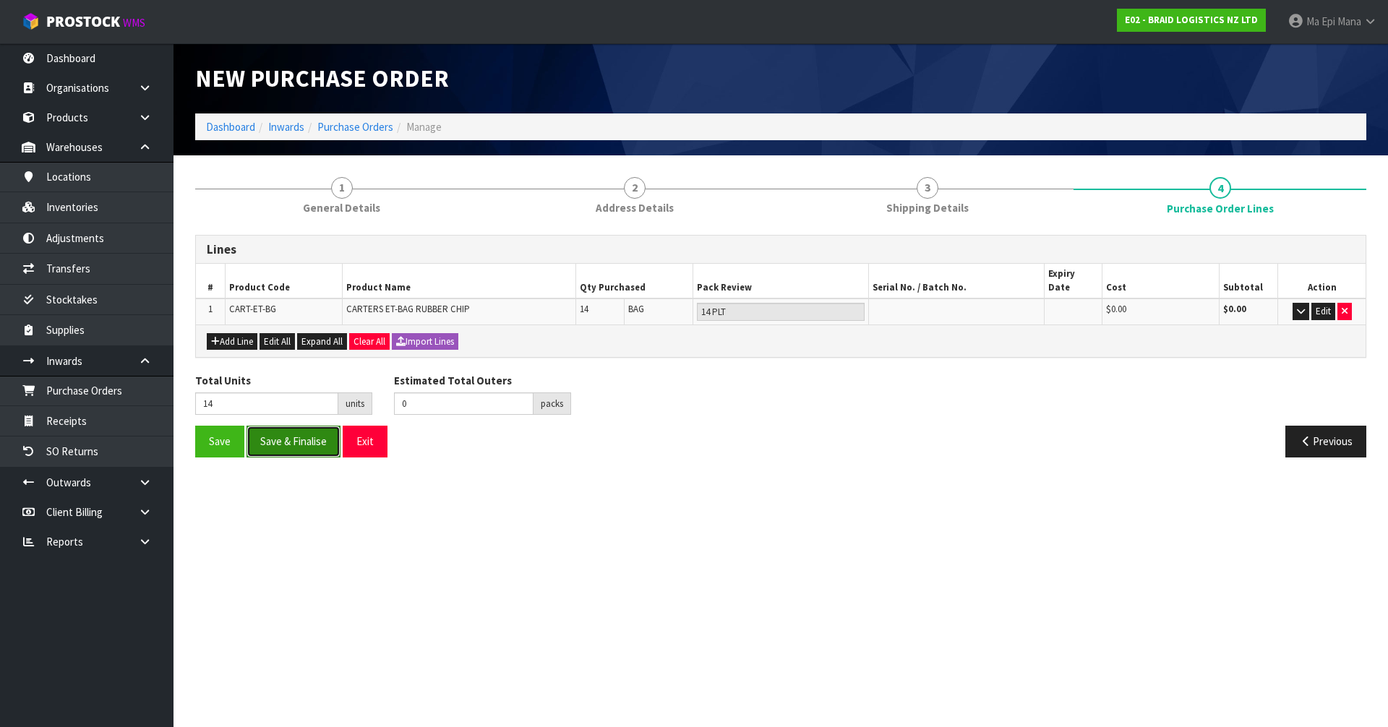
click at [288, 433] on button "Save & Finalise" at bounding box center [294, 441] width 94 height 31
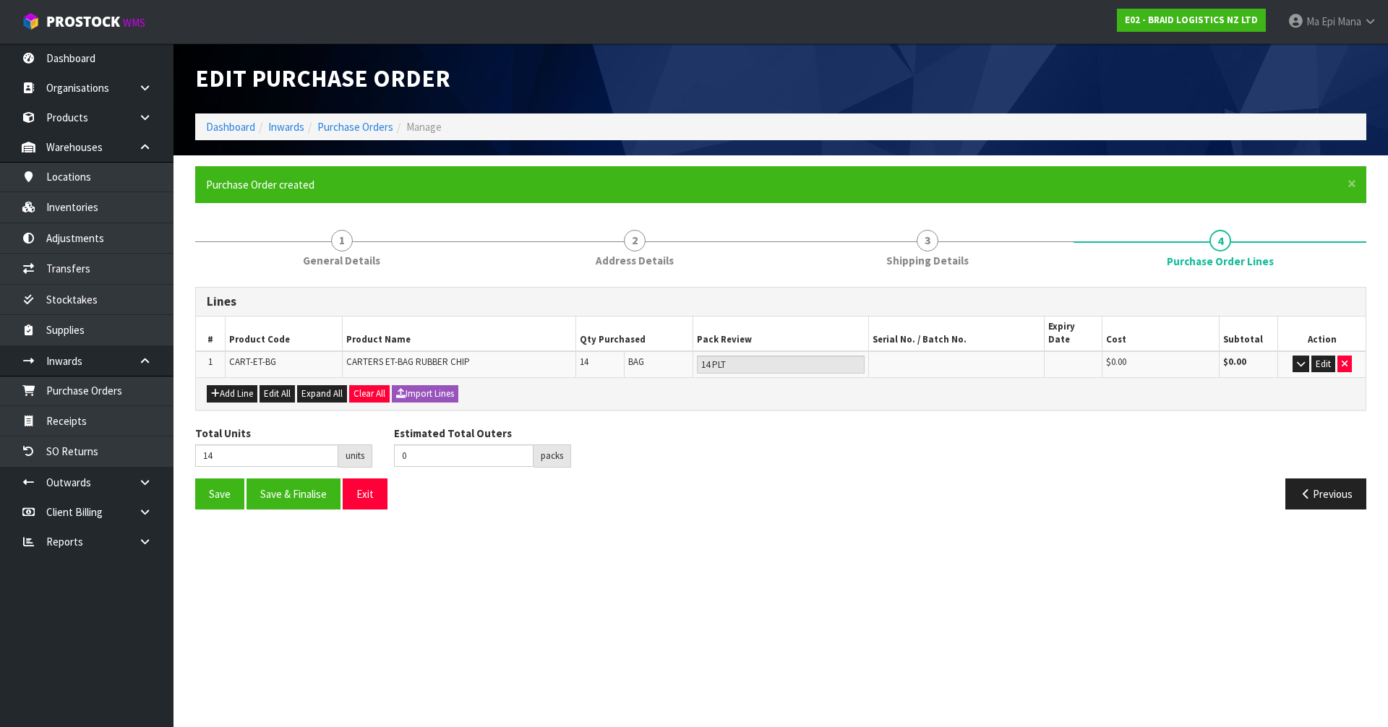
type input "0"
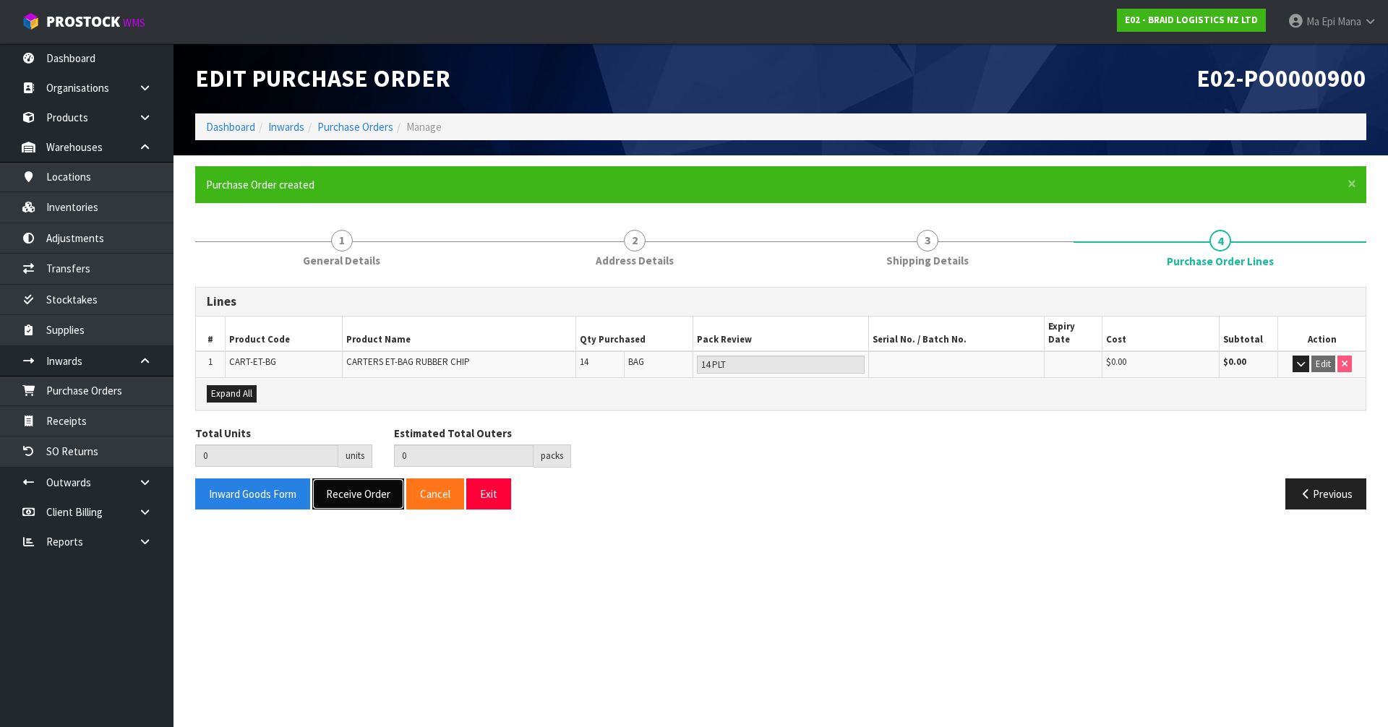
click at [374, 489] on button "Receive Order" at bounding box center [358, 494] width 92 height 31
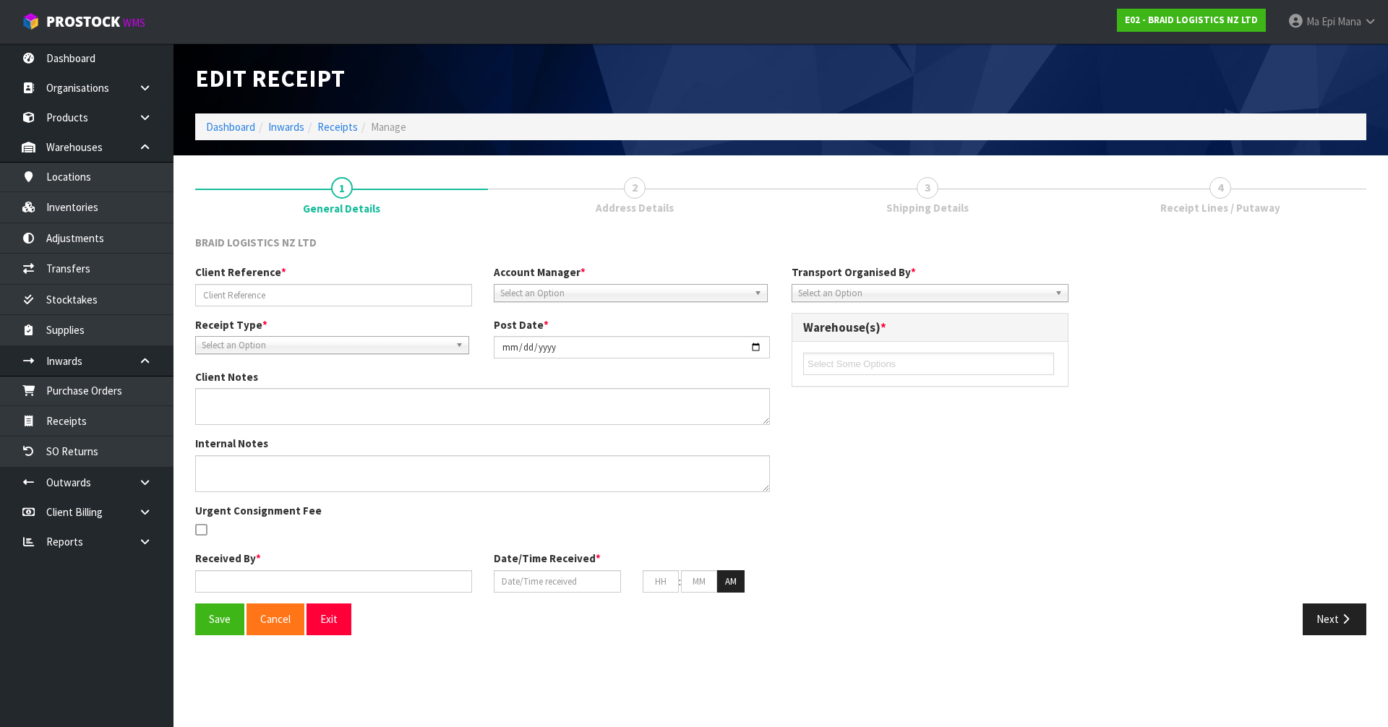
type input "41905"
type input "[DATE]"
type input "Ma Epi Mana"
type input "[DATE]"
type input "03"
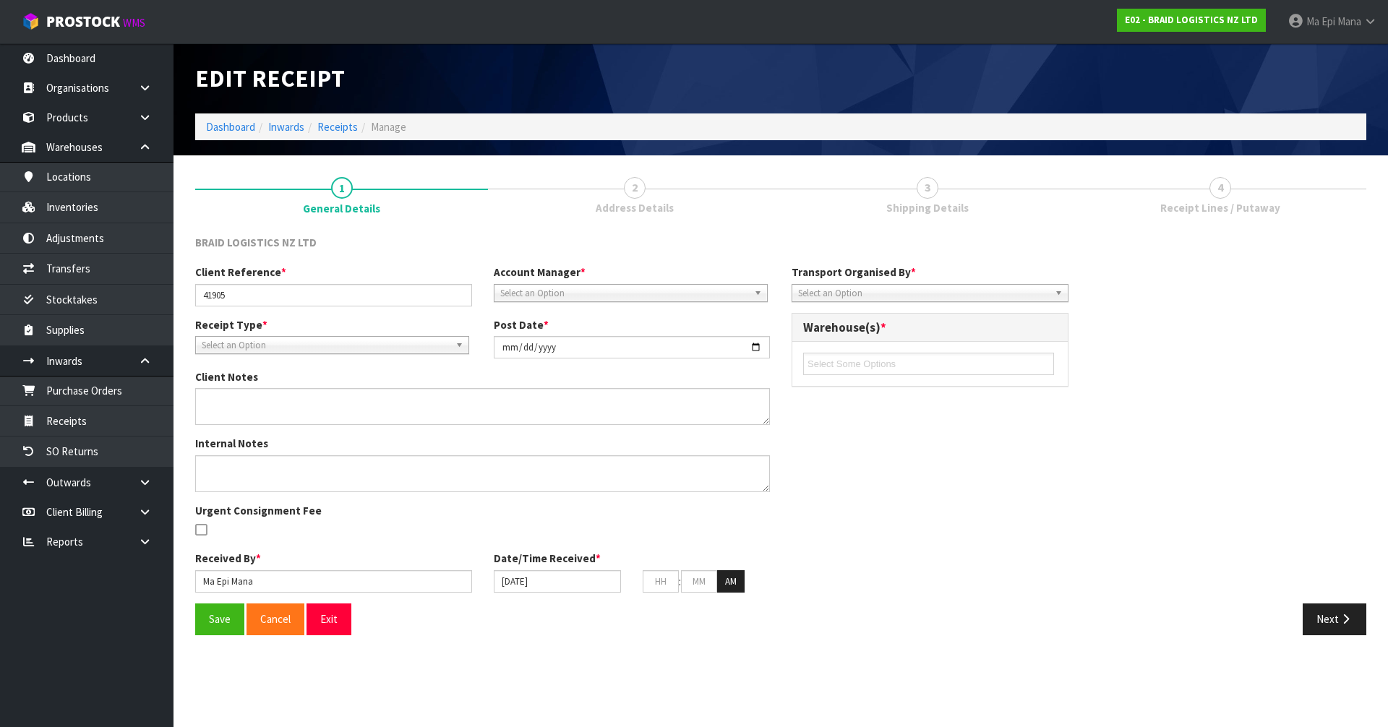
type input "19"
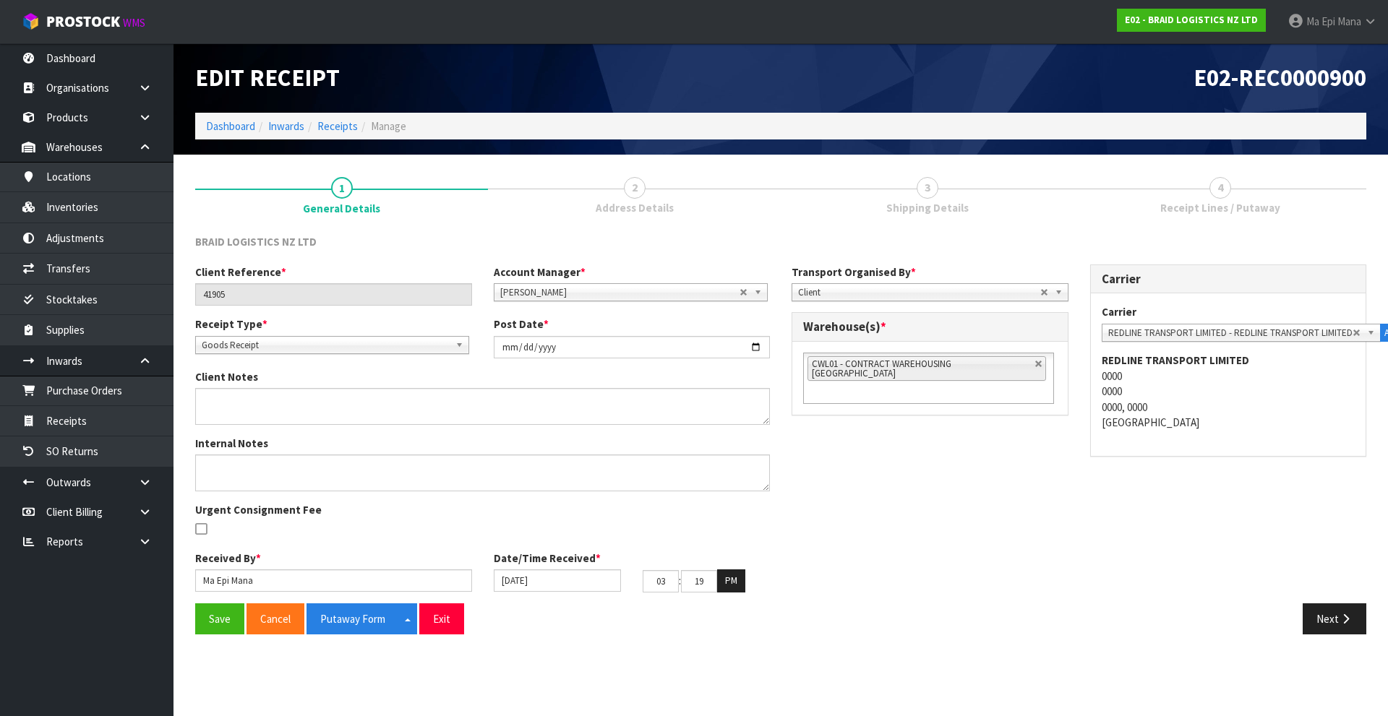
type input "04"
type input "12"
type input "49"
click at [226, 623] on button "Save" at bounding box center [219, 619] width 49 height 31
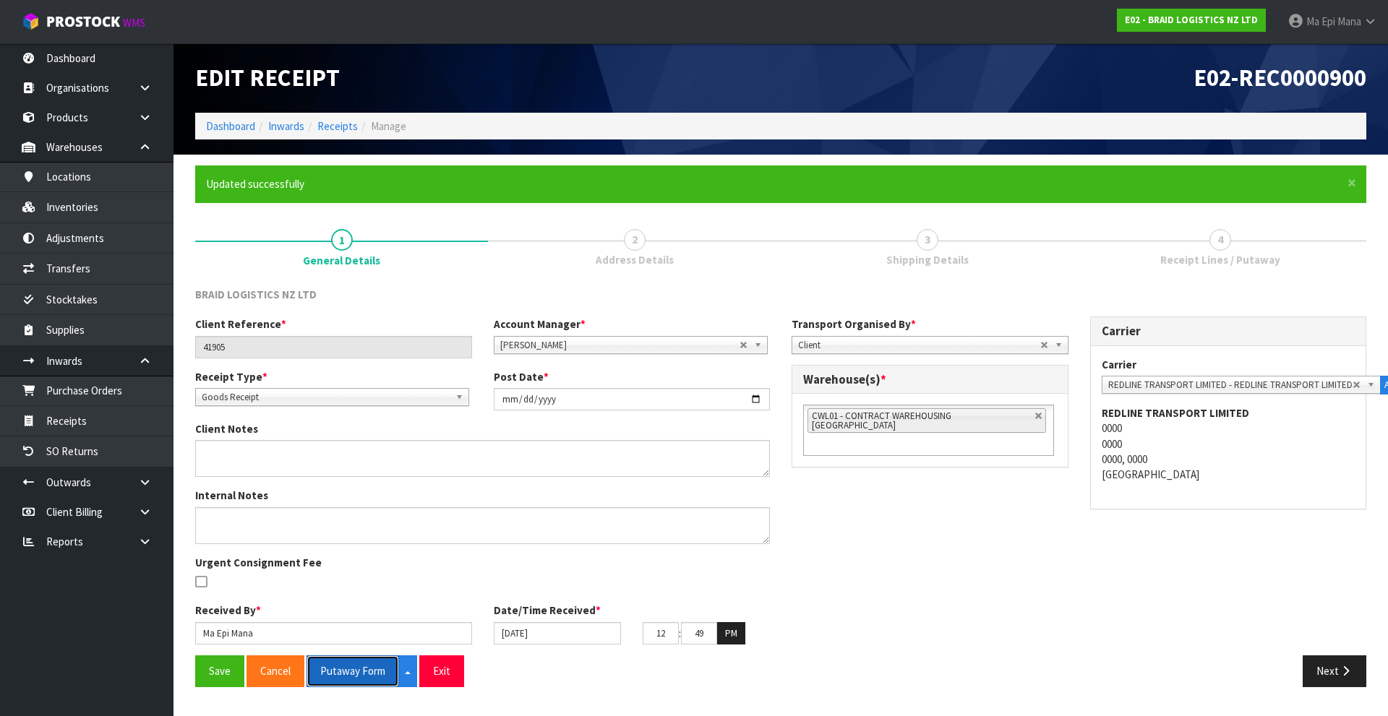
click at [345, 674] on button "Putaway Form" at bounding box center [353, 671] width 93 height 31
click at [875, 637] on div "Client Reference * 41905 Account Manager * [PERSON_NAME] [PERSON_NAME] [PERSON_…" at bounding box center [780, 486] width 1193 height 339
drag, startPoint x: 1333, startPoint y: 662, endPoint x: 1333, endPoint y: 647, distance: 15.2
click at [1333, 662] on button "Next" at bounding box center [1335, 671] width 64 height 31
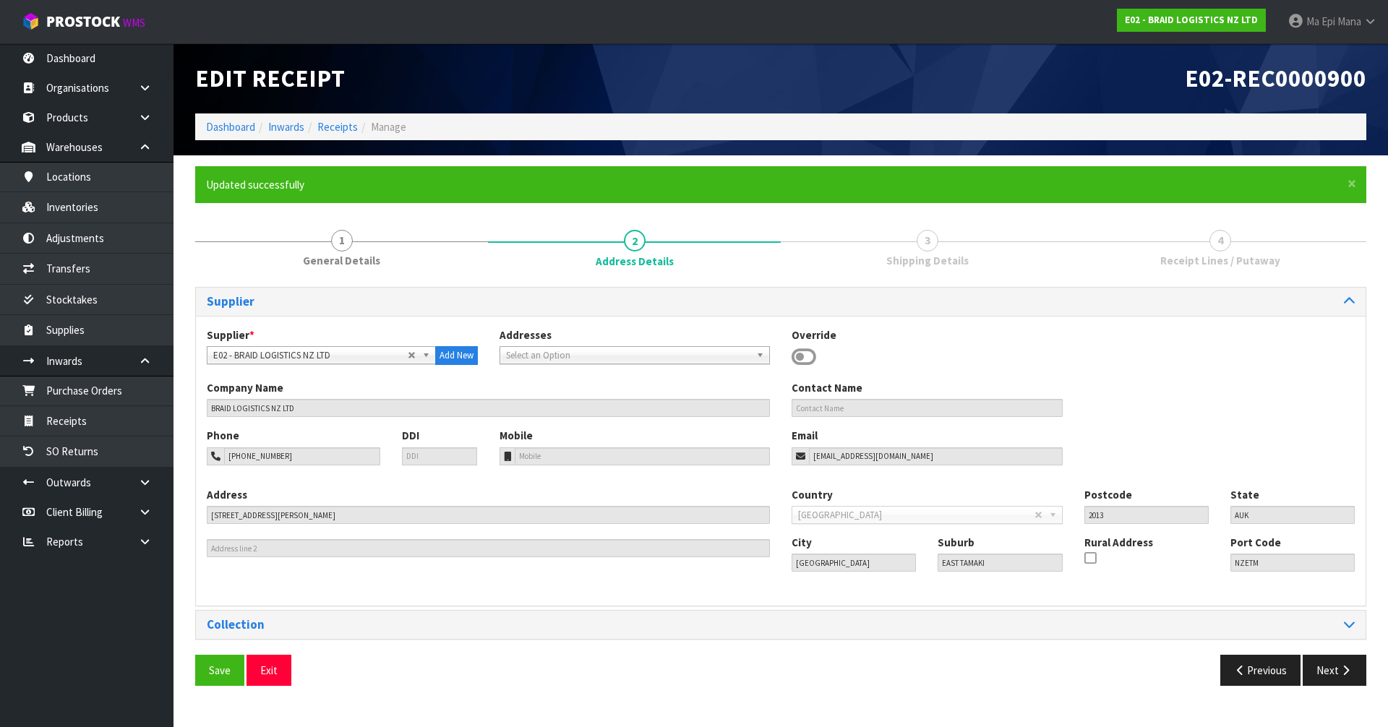
click at [1342, 686] on div "Save Exit Previous Next" at bounding box center [780, 676] width 1193 height 42
click at [1342, 677] on button "Next" at bounding box center [1335, 670] width 64 height 31
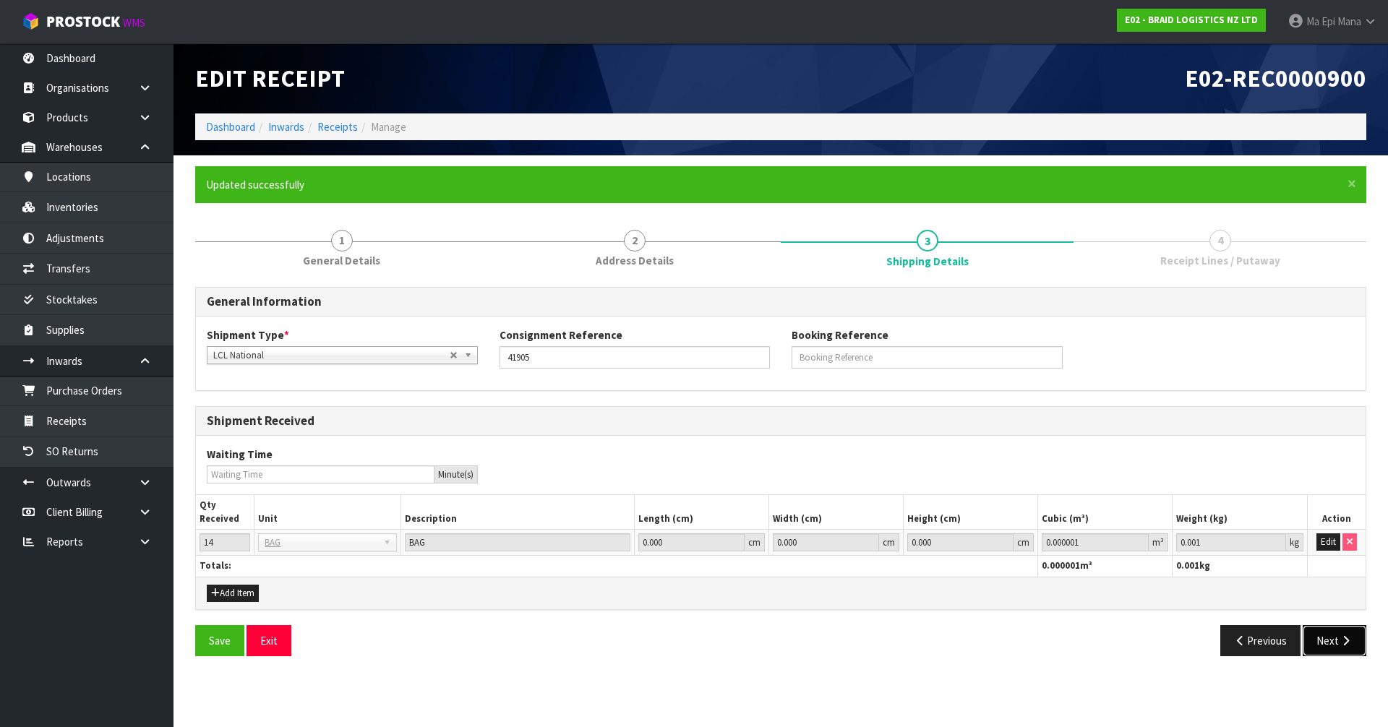
click at [1339, 656] on button "Next" at bounding box center [1335, 640] width 64 height 31
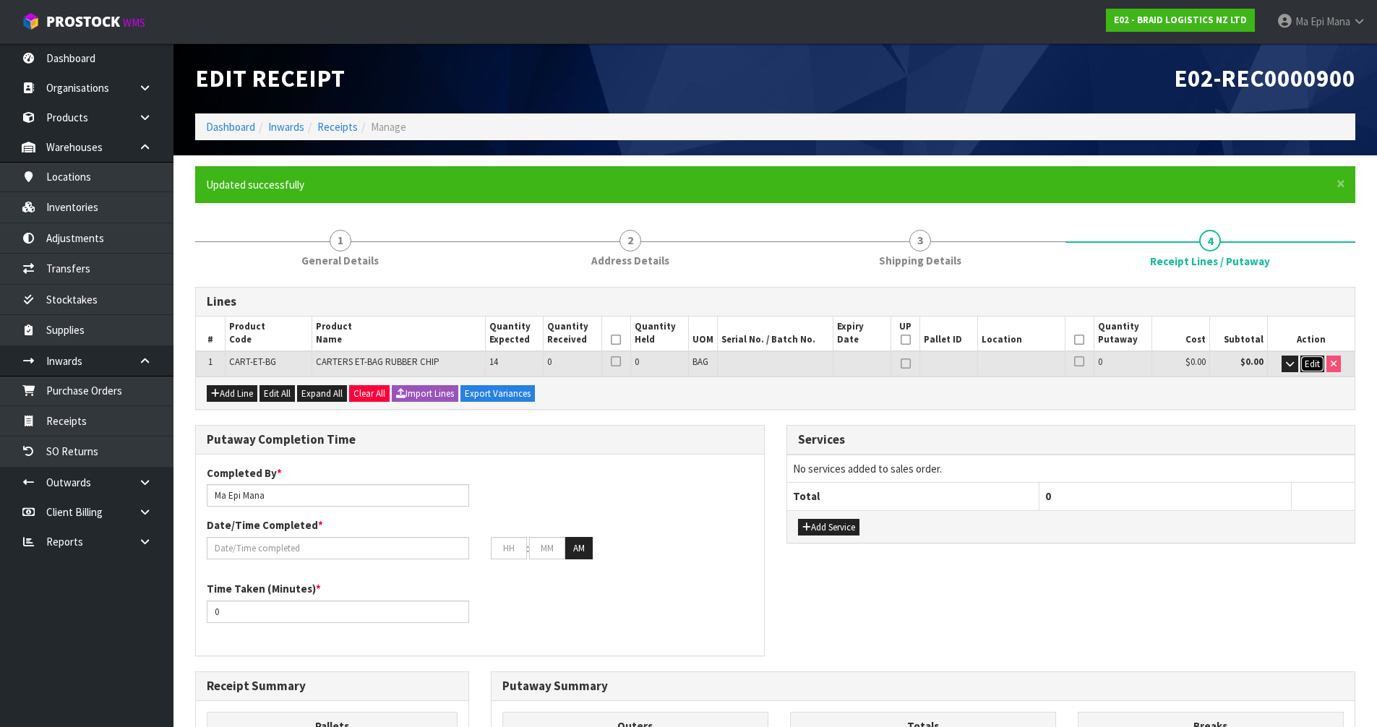
click at [1307, 361] on span "Edit" at bounding box center [1312, 364] width 15 height 12
click at [557, 361] on input "0" at bounding box center [586, 365] width 79 height 18
type input "1"
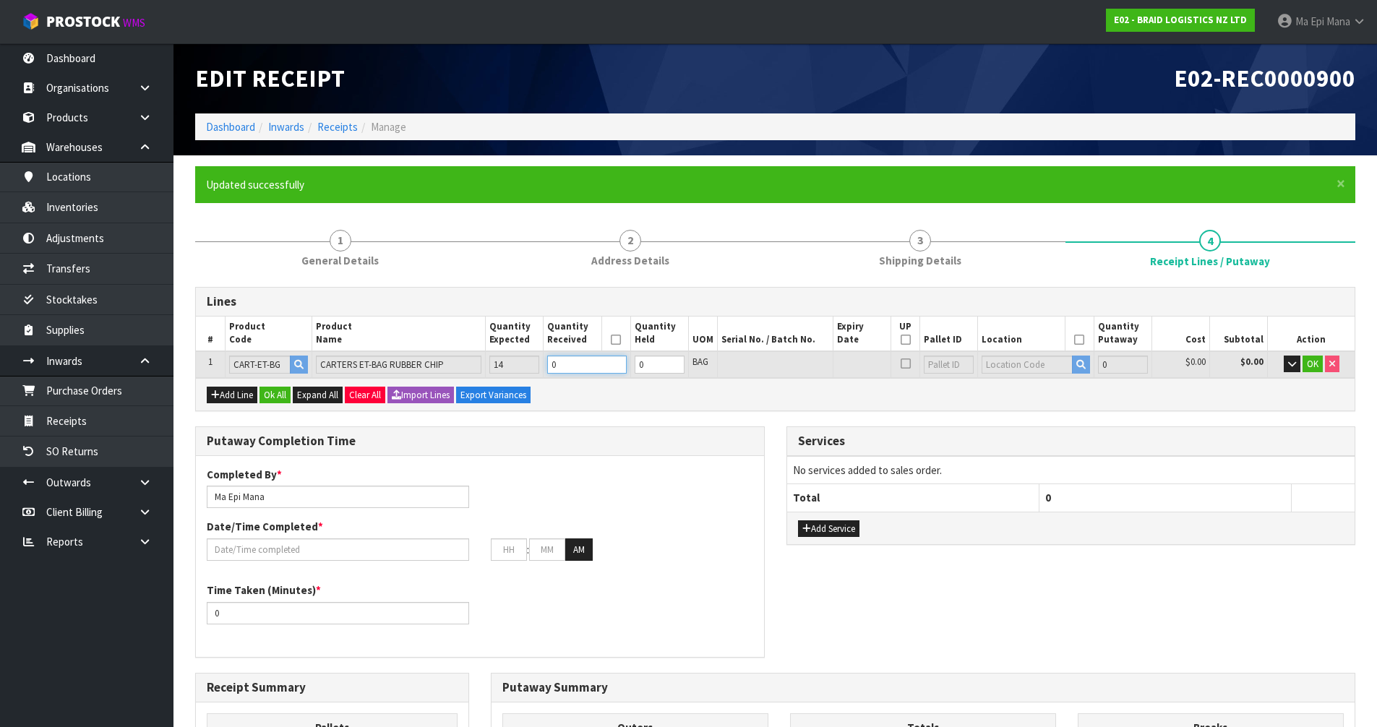
type input "1"
type input "100"
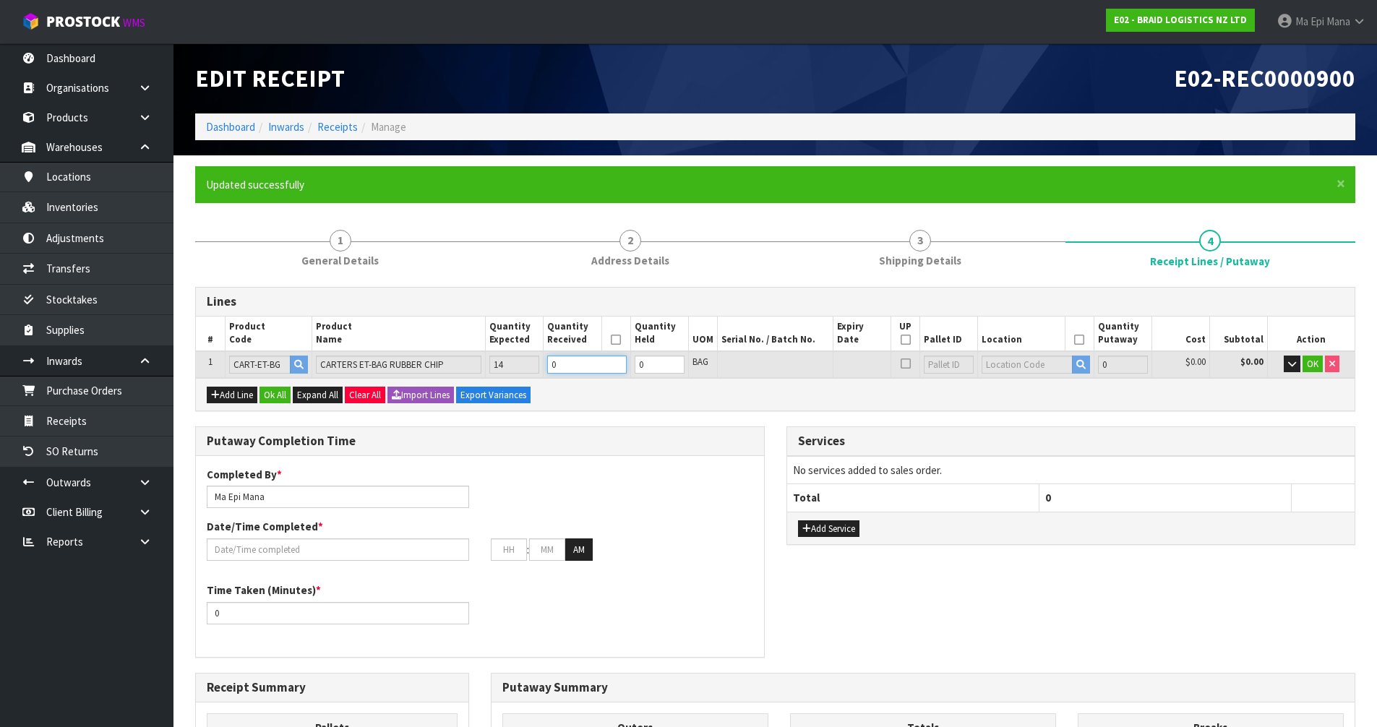
type input "1"
type input "14"
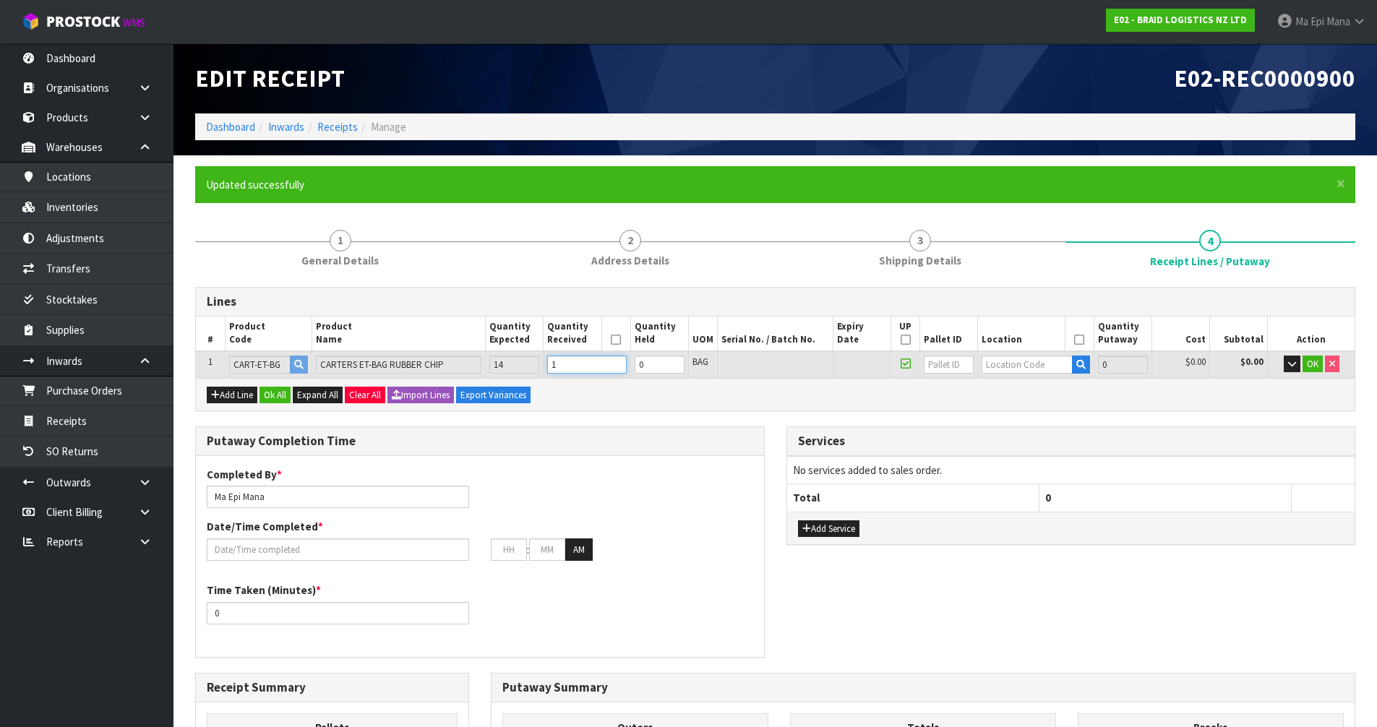
type input "14"
type input "1400"
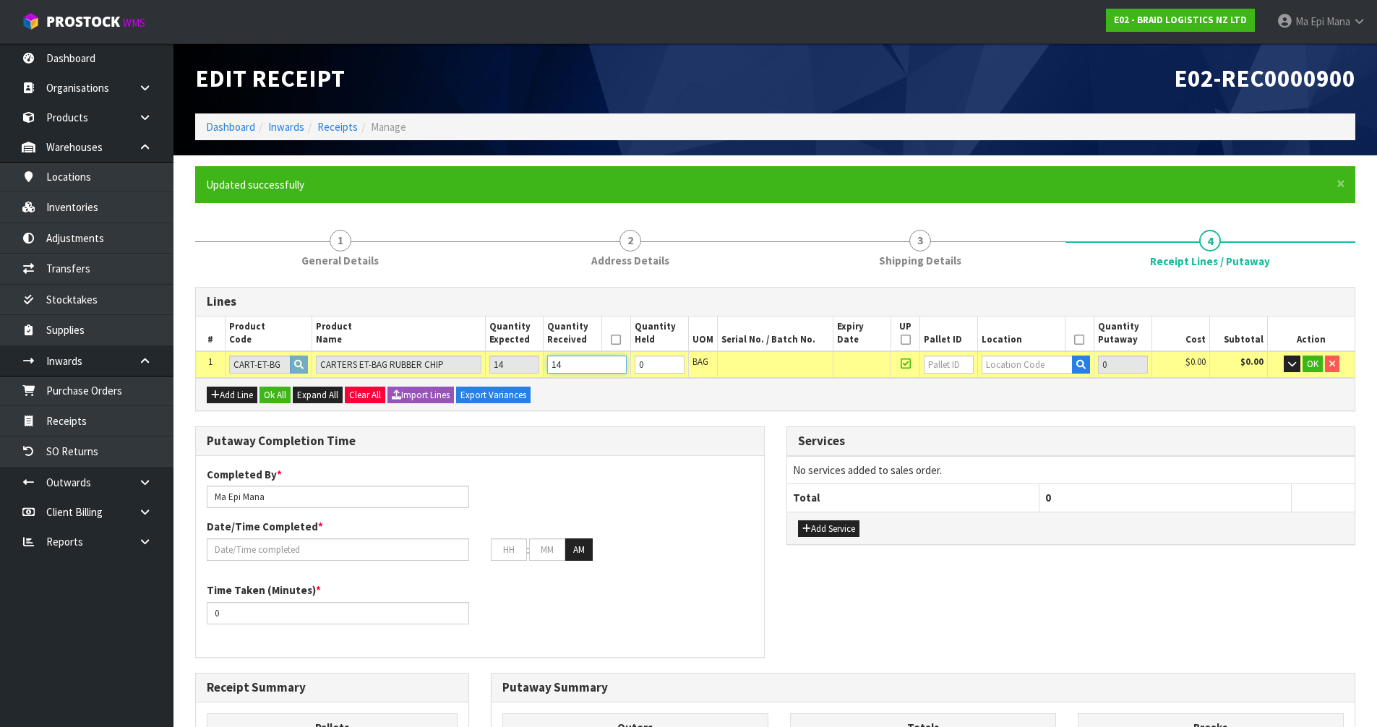
type input "14"
type input "44"
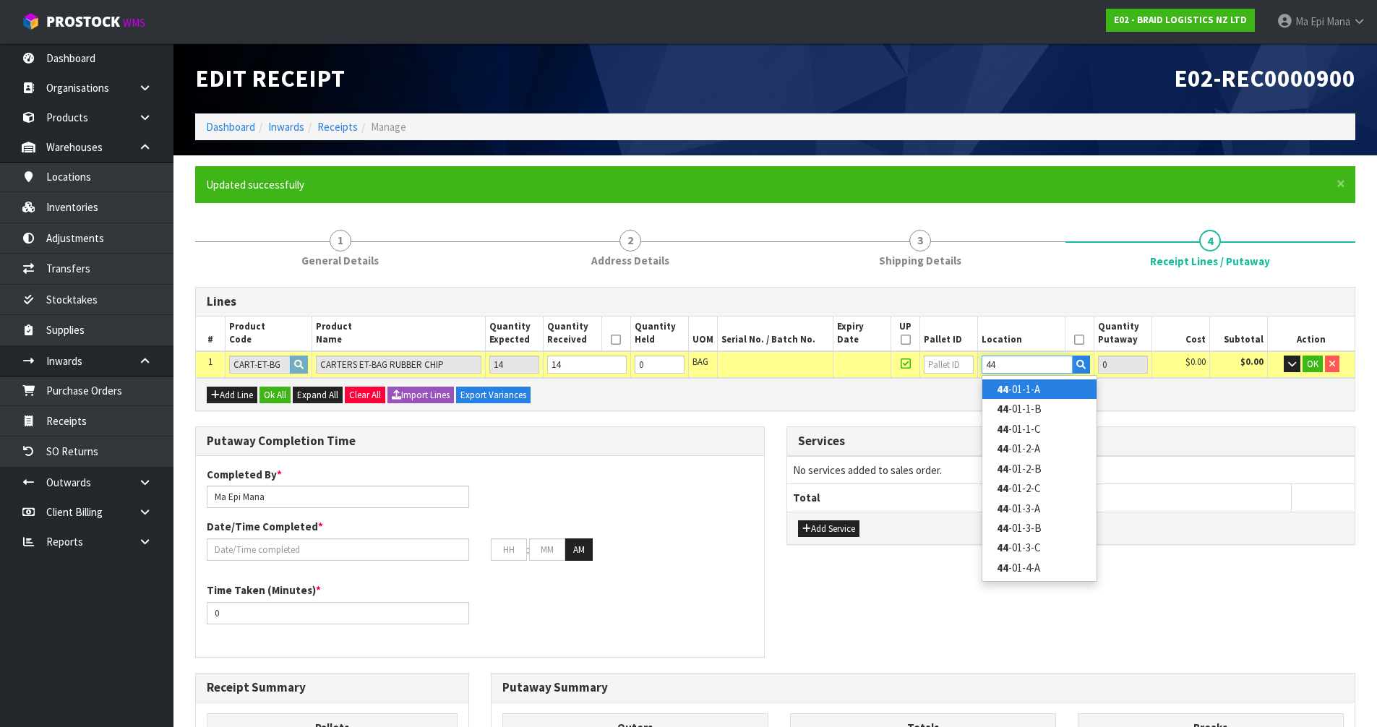
type input "14"
type input "44-01-1-A"
type input "14"
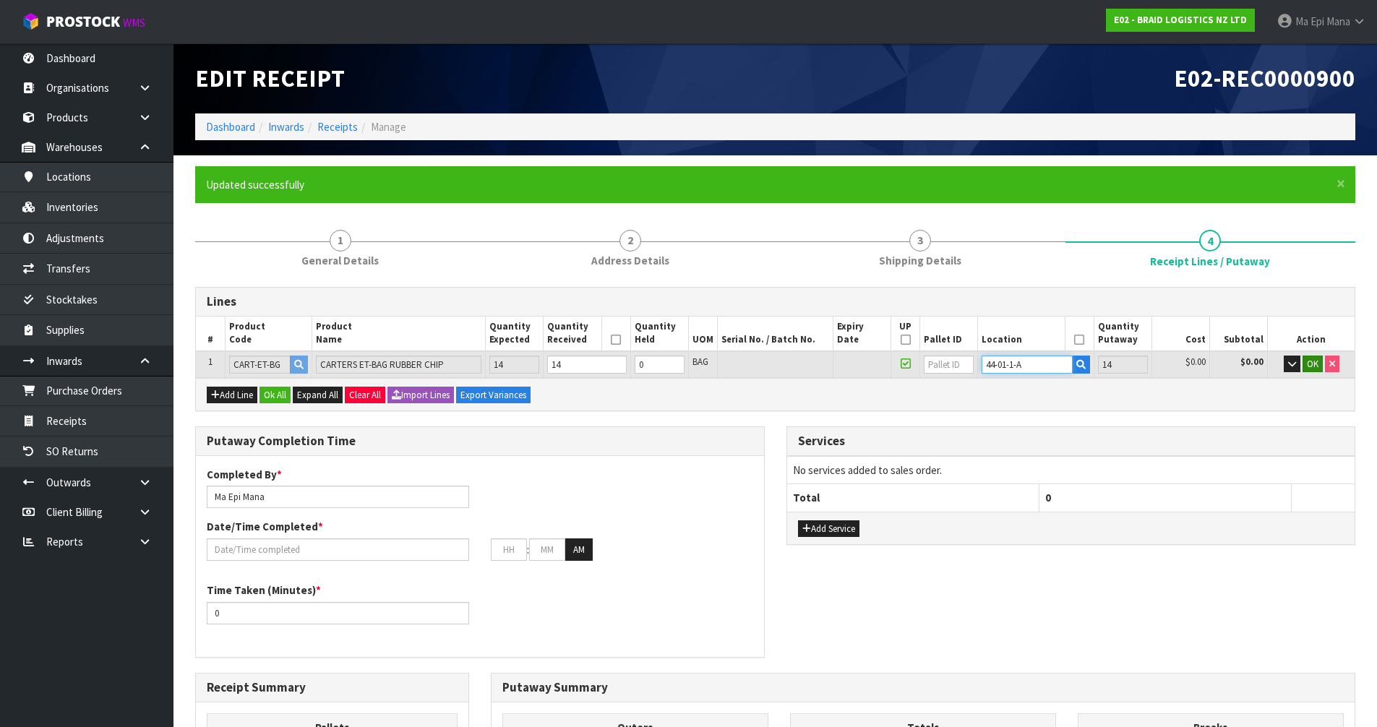
type input "44-01-1-A"
click at [1312, 360] on span "OK" at bounding box center [1313, 364] width 12 height 12
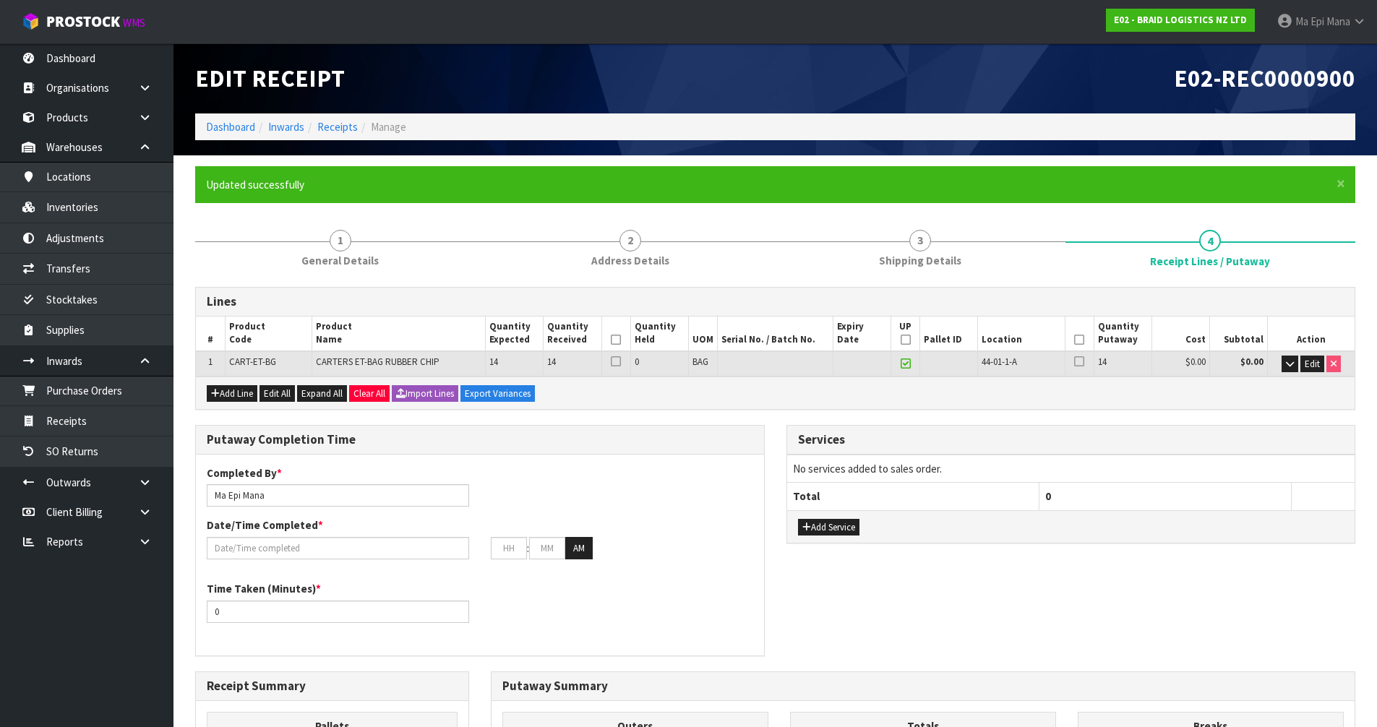
click at [613, 346] on th at bounding box center [615, 334] width 29 height 35
click at [615, 340] on icon at bounding box center [616, 340] width 10 height 1
click at [905, 340] on icon at bounding box center [906, 340] width 10 height 1
click at [1076, 340] on icon at bounding box center [1079, 340] width 10 height 1
click at [254, 541] on input "text" at bounding box center [338, 548] width 262 height 22
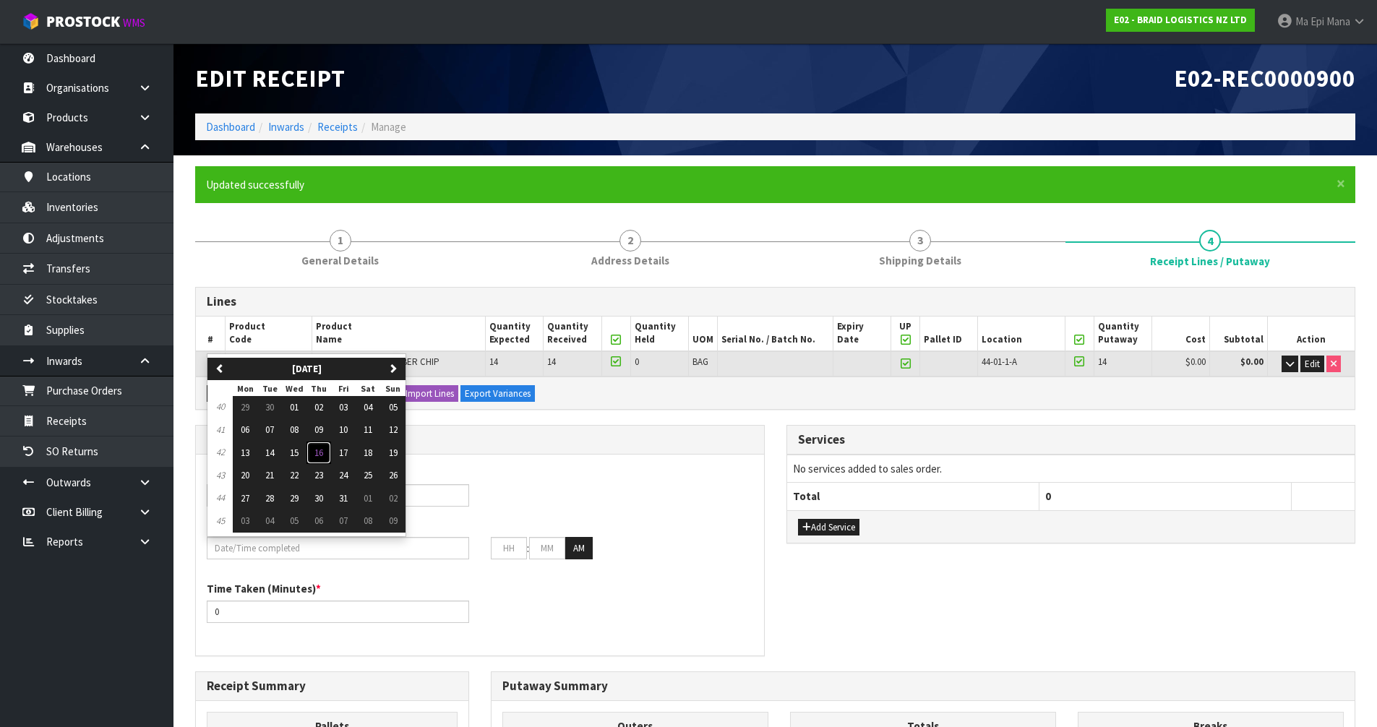
click at [323, 452] on span "16" at bounding box center [318, 453] width 9 height 12
type input "[DATE]"
type input "12"
type input "00"
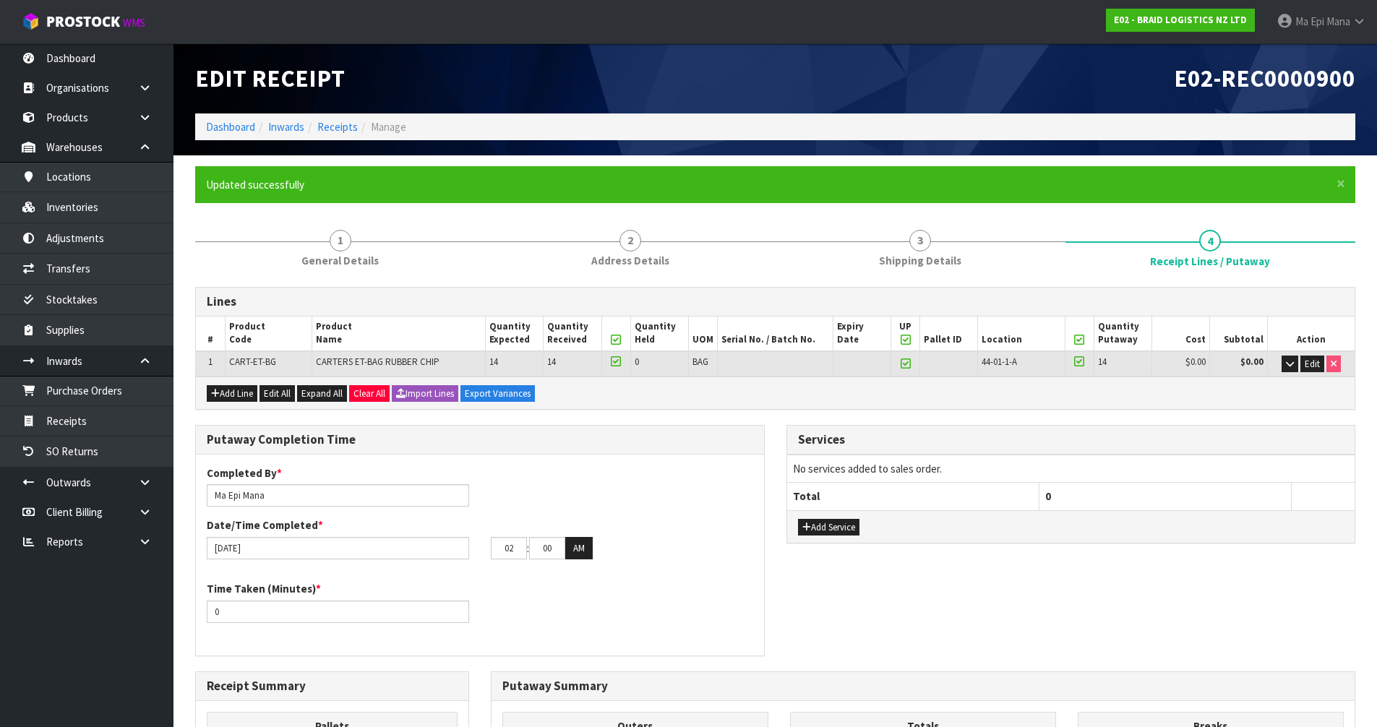
type input "03"
click at [578, 546] on button "AM" at bounding box center [578, 548] width 27 height 23
click at [288, 622] on input "0" at bounding box center [338, 612] width 262 height 22
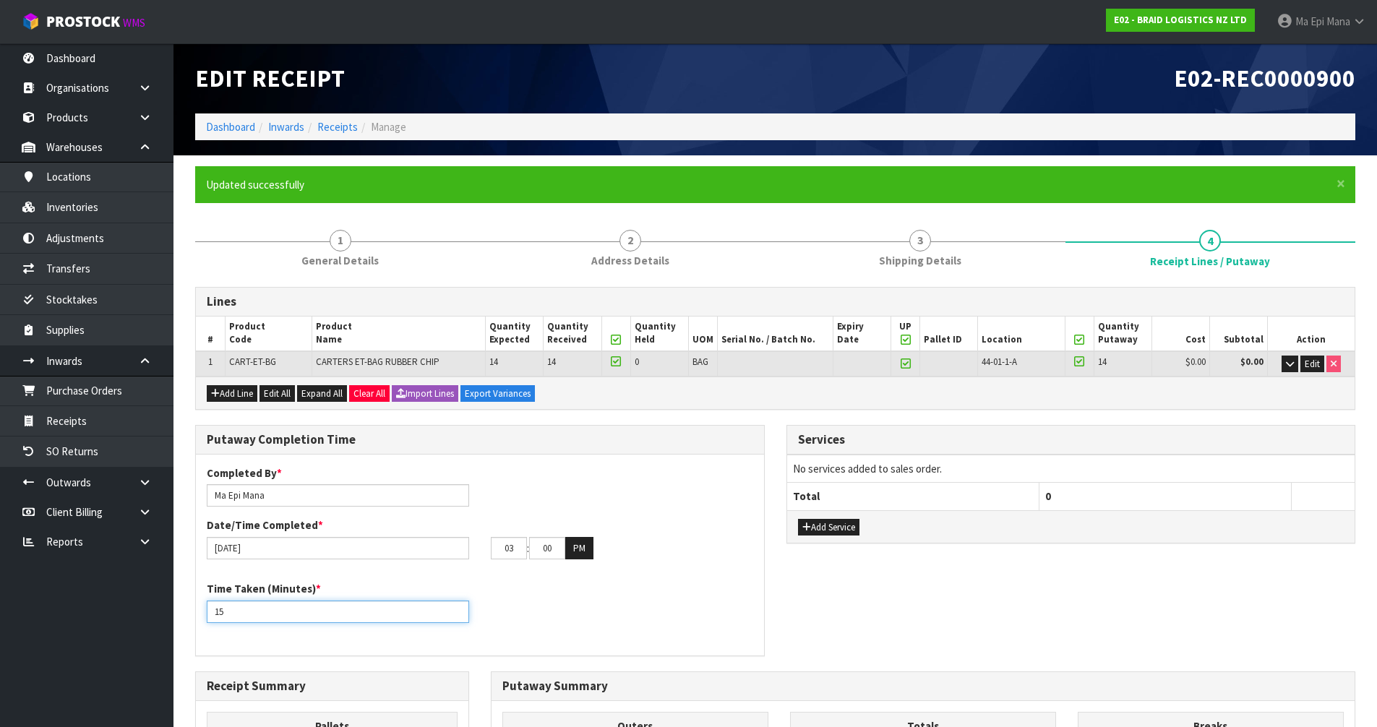
type input "15"
click at [554, 605] on div "Time Taken (Minutes) * 15" at bounding box center [480, 607] width 568 height 52
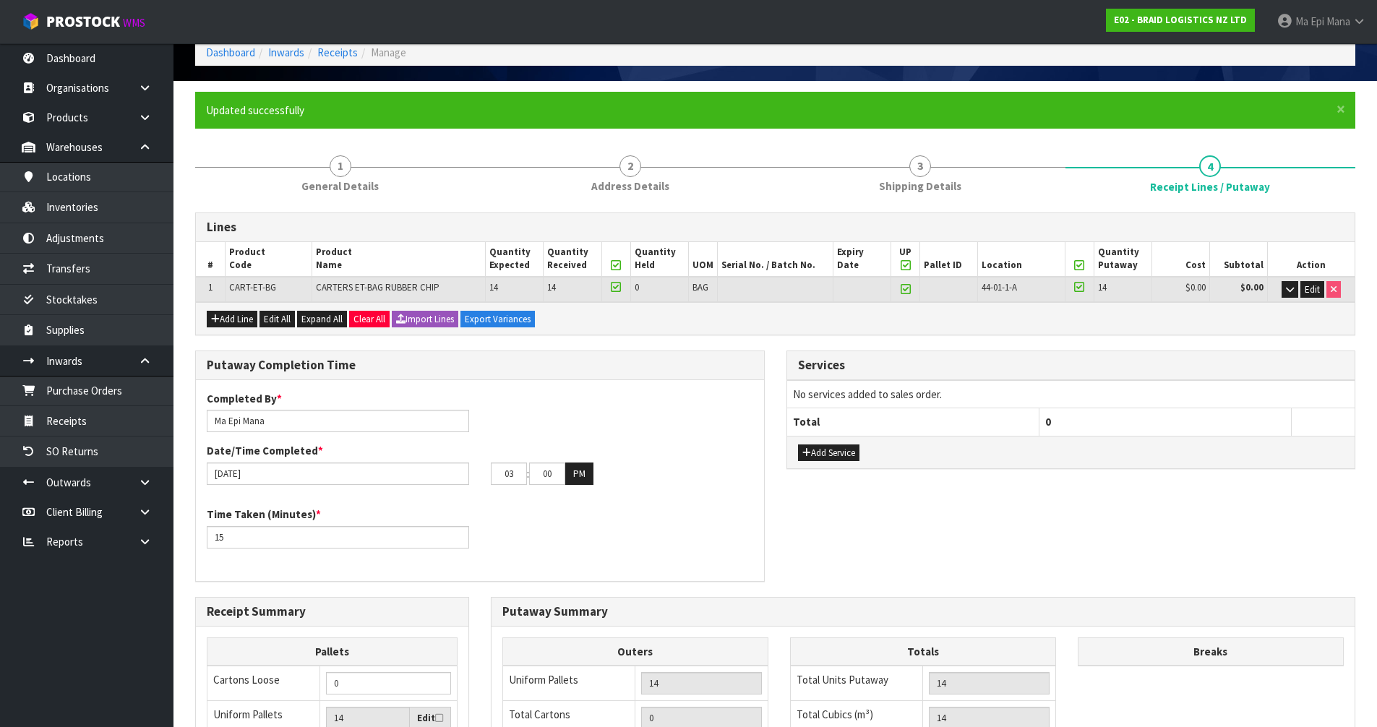
scroll to position [351, 0]
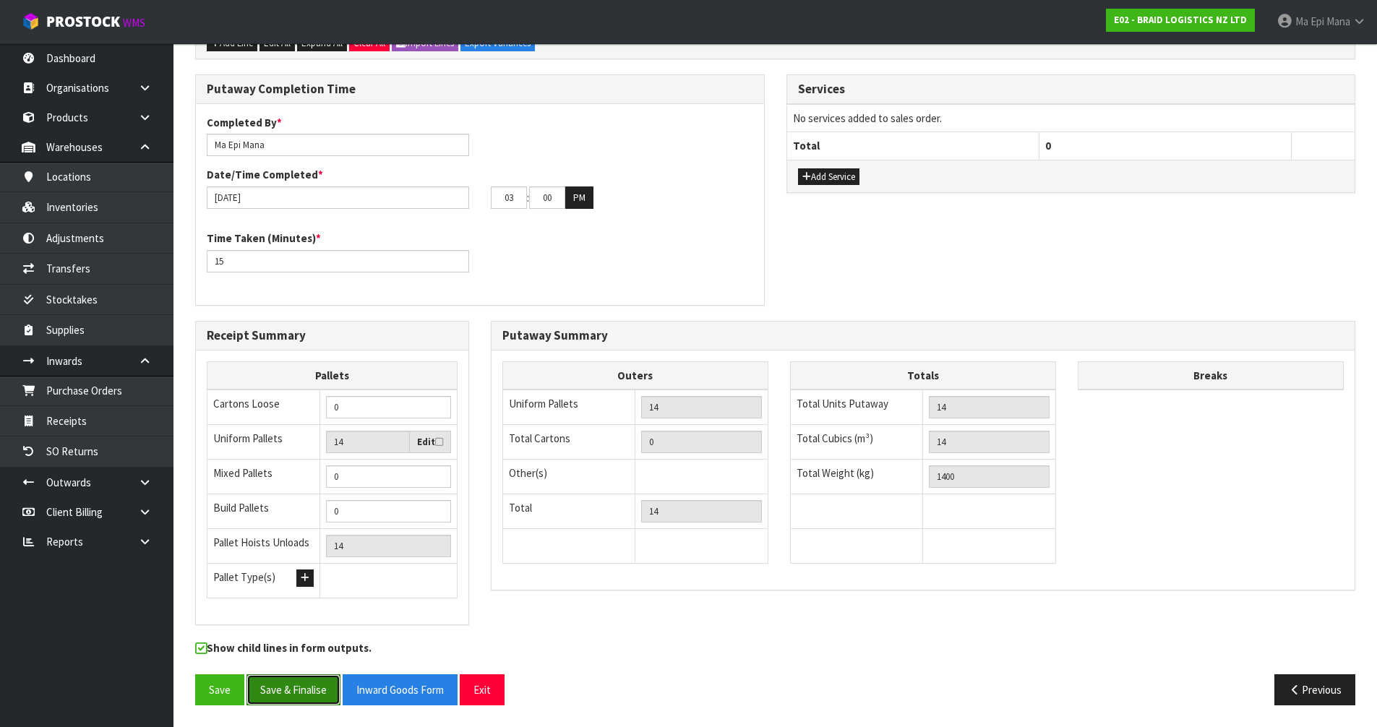
click at [305, 693] on button "Save & Finalise" at bounding box center [294, 689] width 94 height 31
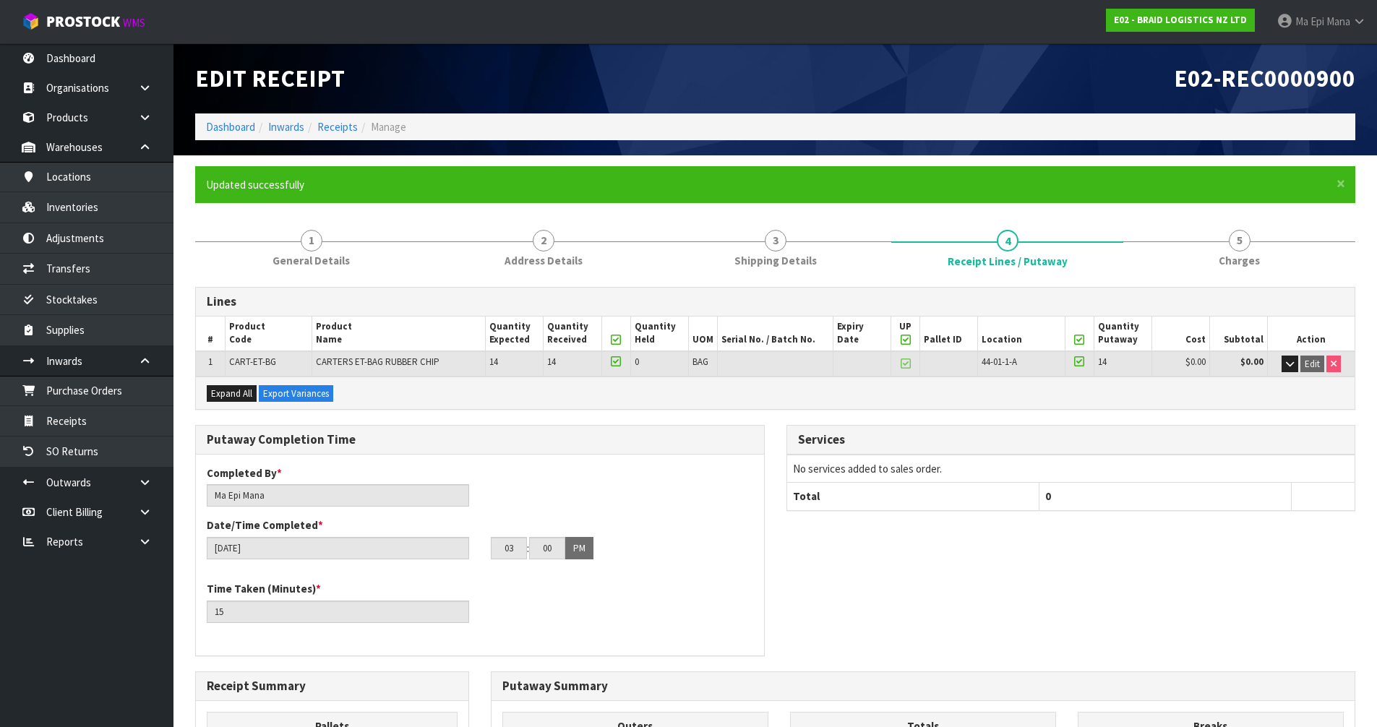
click at [754, 642] on div "Completed By * [PERSON_NAME] Date/Time Completed * [DATE] 03 : 00 : 00 PM Time …" at bounding box center [480, 555] width 568 height 179
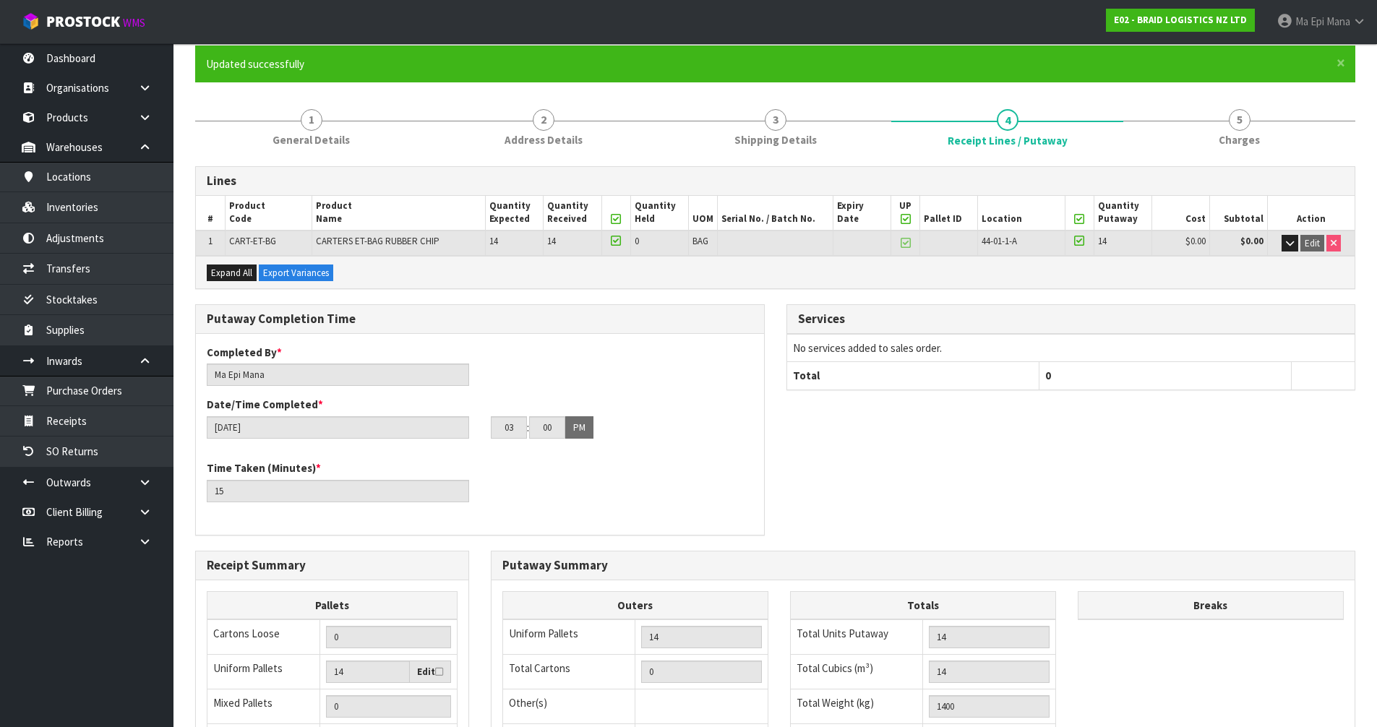
scroll to position [351, 0]
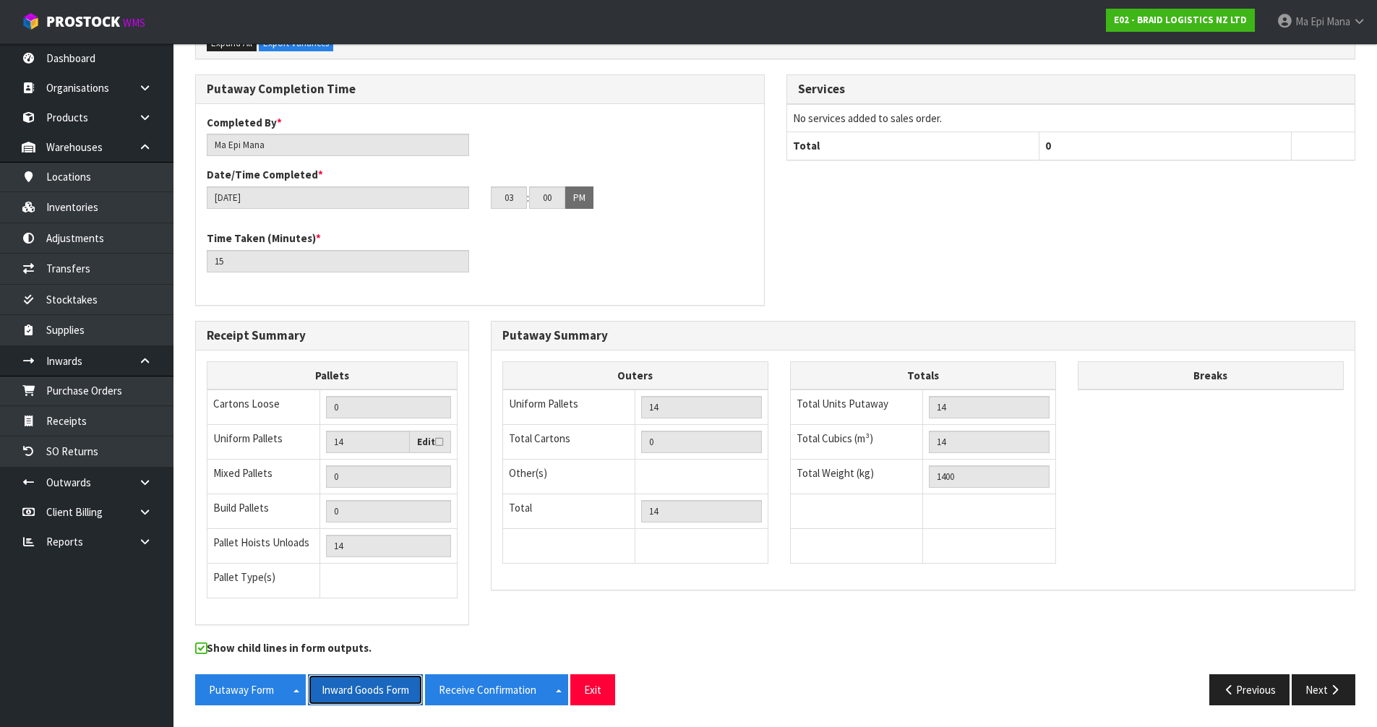
click at [386, 695] on button "Inward Goods Form" at bounding box center [365, 689] width 115 height 31
click at [1324, 694] on button "Next" at bounding box center [1324, 689] width 64 height 31
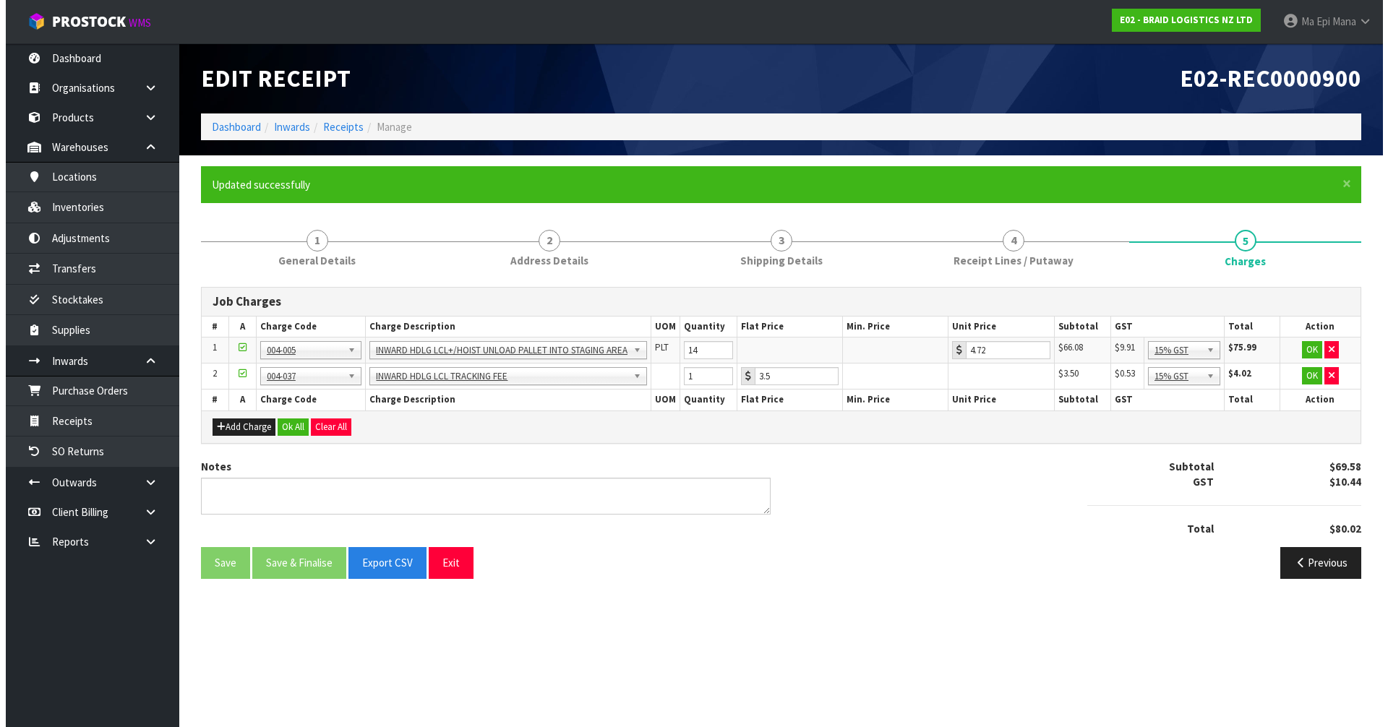
scroll to position [0, 0]
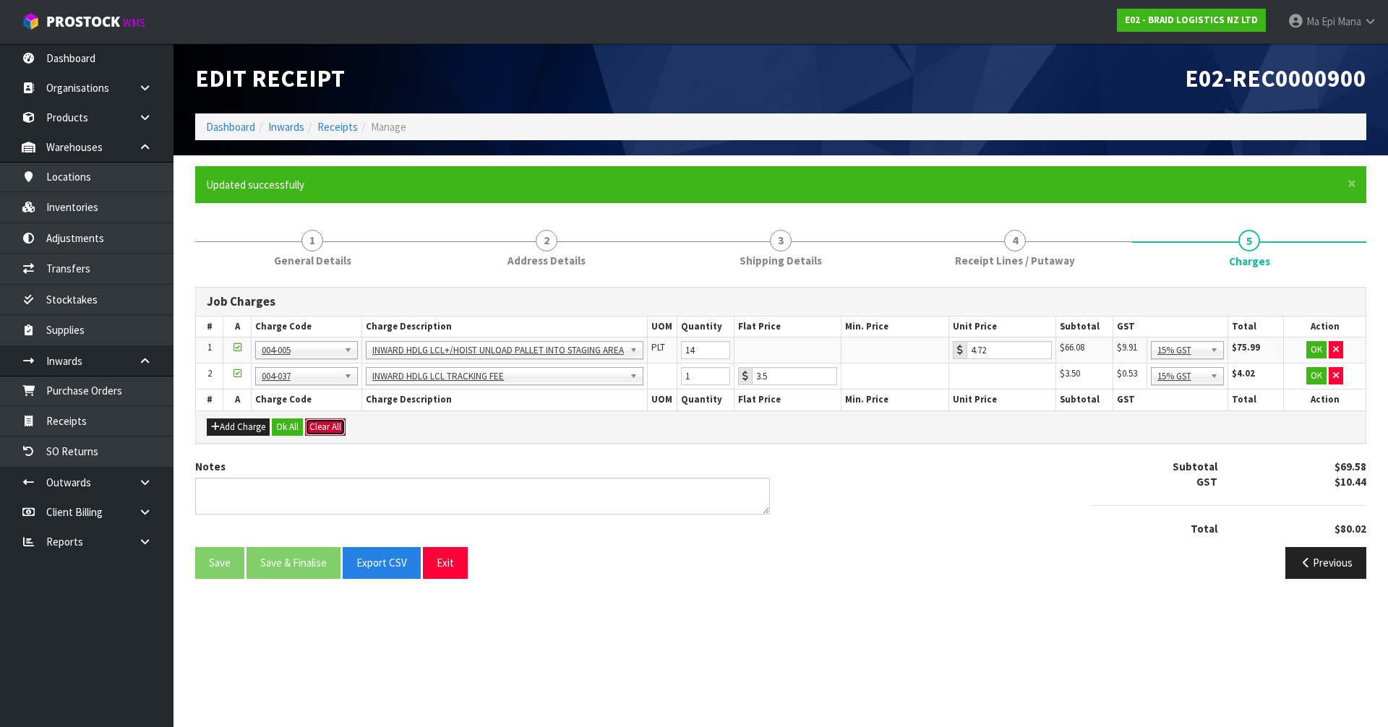
click at [324, 430] on button "Clear All" at bounding box center [325, 427] width 40 height 17
click at [324, 430] on span "Confirm" at bounding box center [325, 427] width 32 height 12
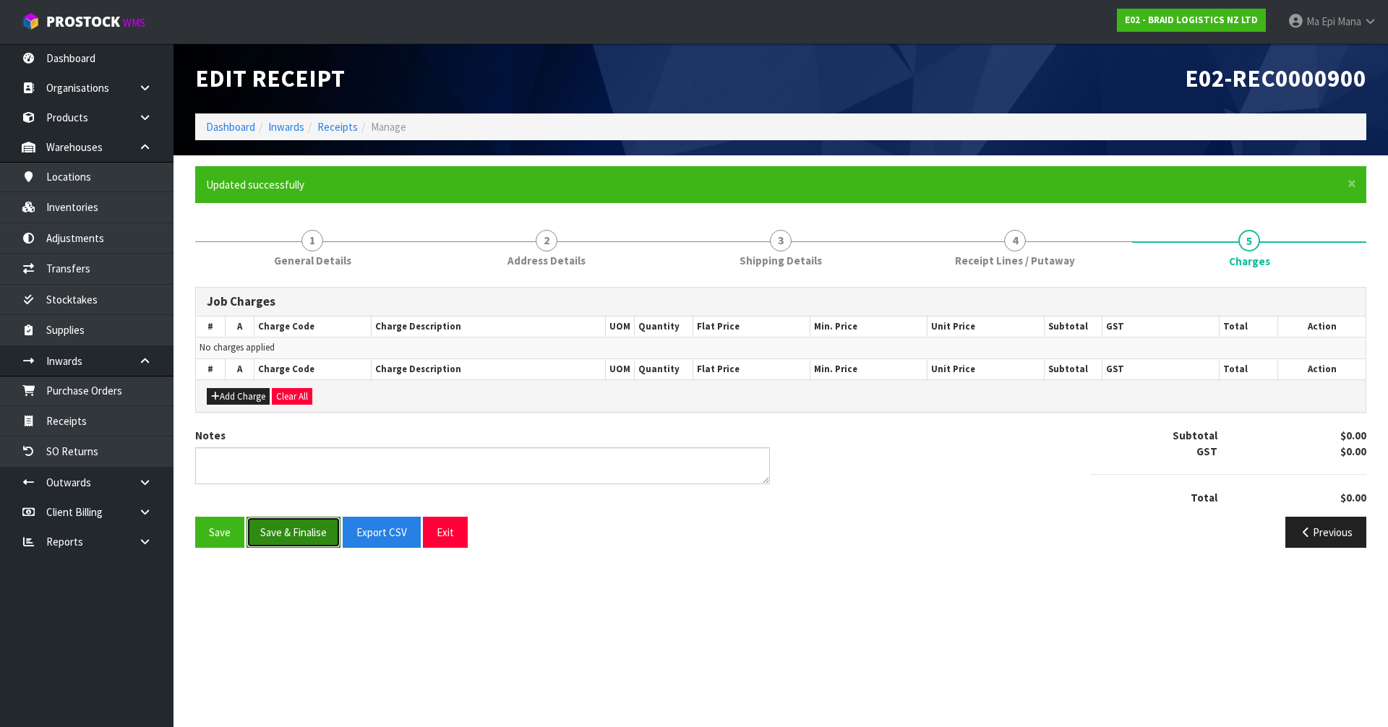
click at [291, 545] on button "Save & Finalise" at bounding box center [294, 532] width 94 height 31
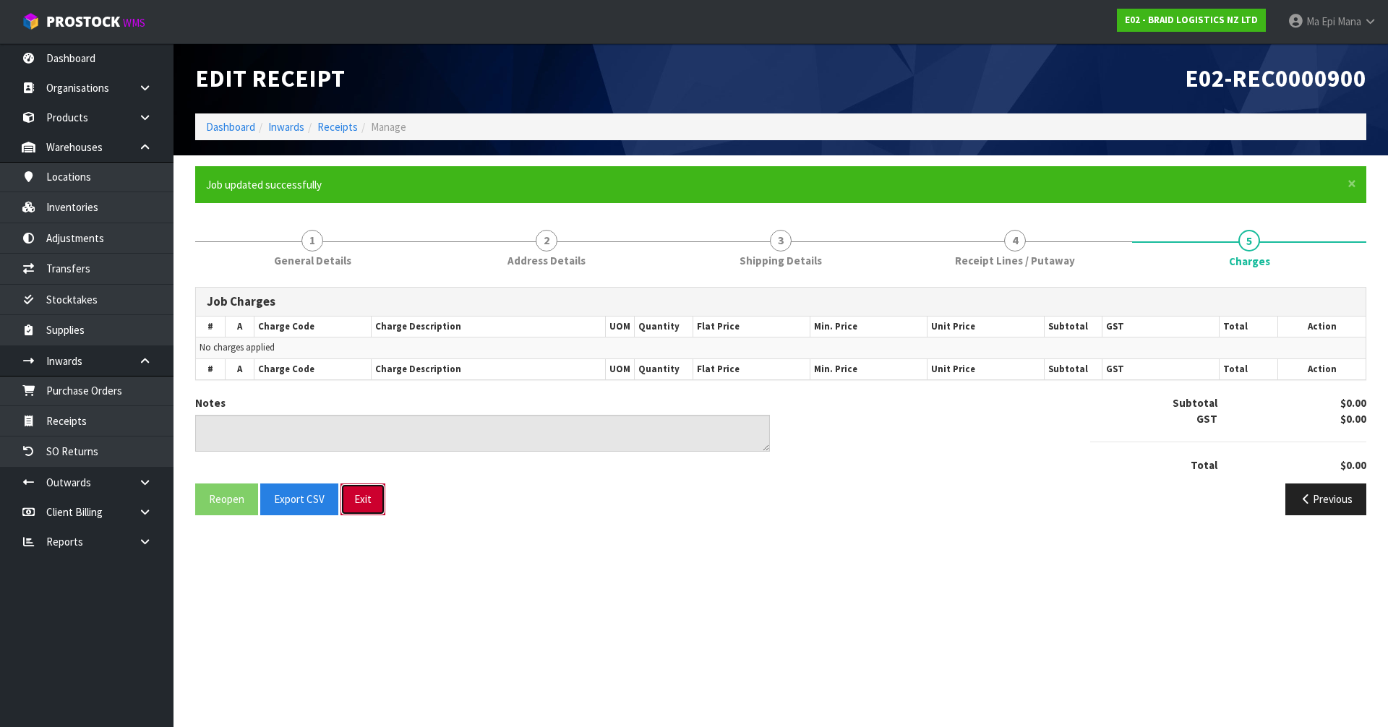
click at [362, 495] on button "Exit" at bounding box center [362, 499] width 45 height 31
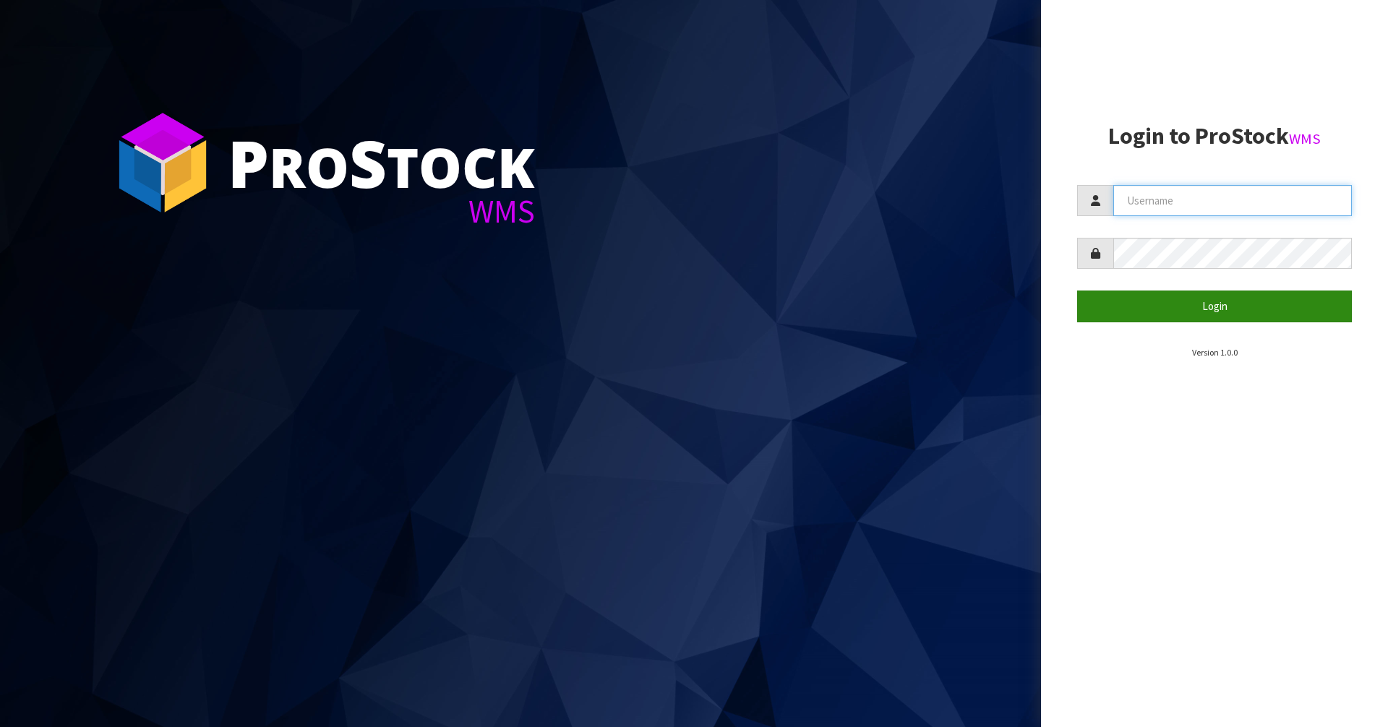
type input "Mana"
click at [1219, 310] on button "Login" at bounding box center [1214, 306] width 275 height 31
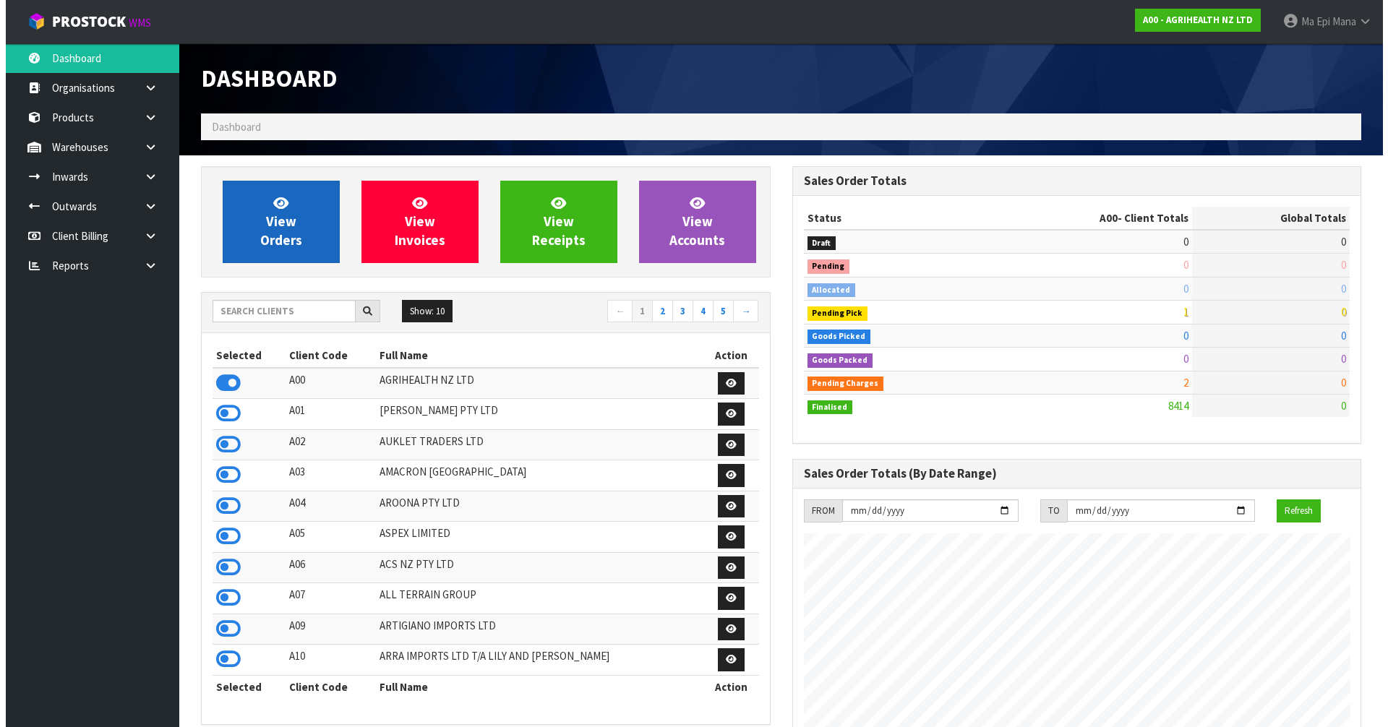
scroll to position [1095, 591]
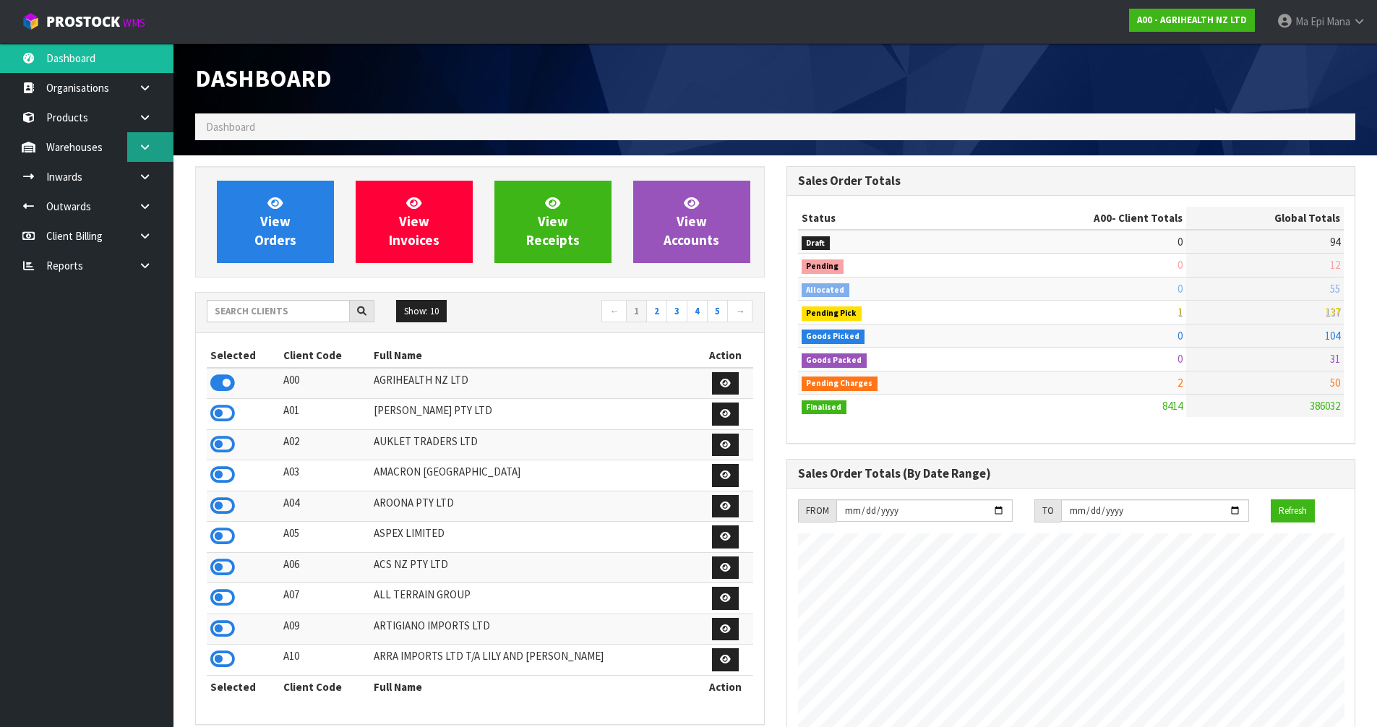
click at [145, 140] on link at bounding box center [150, 147] width 46 height 30
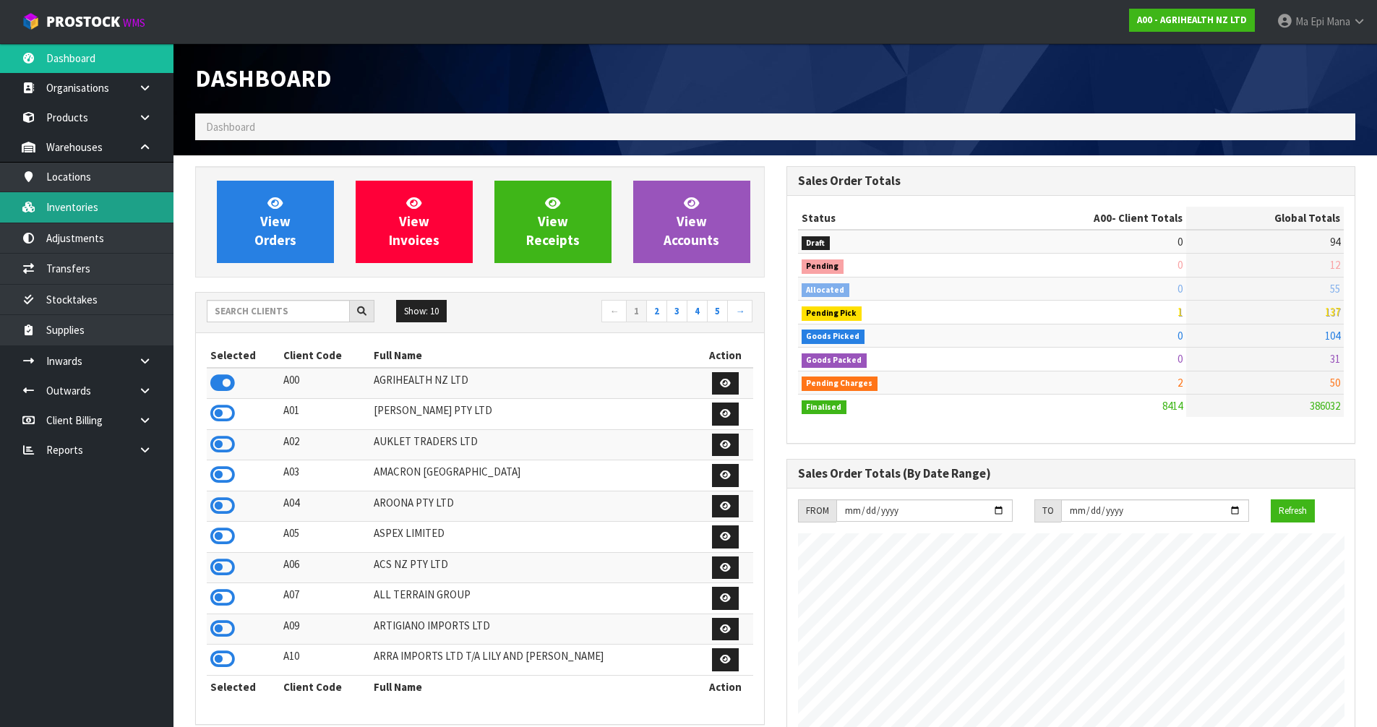
click at [116, 204] on link "Inventories" at bounding box center [86, 207] width 173 height 30
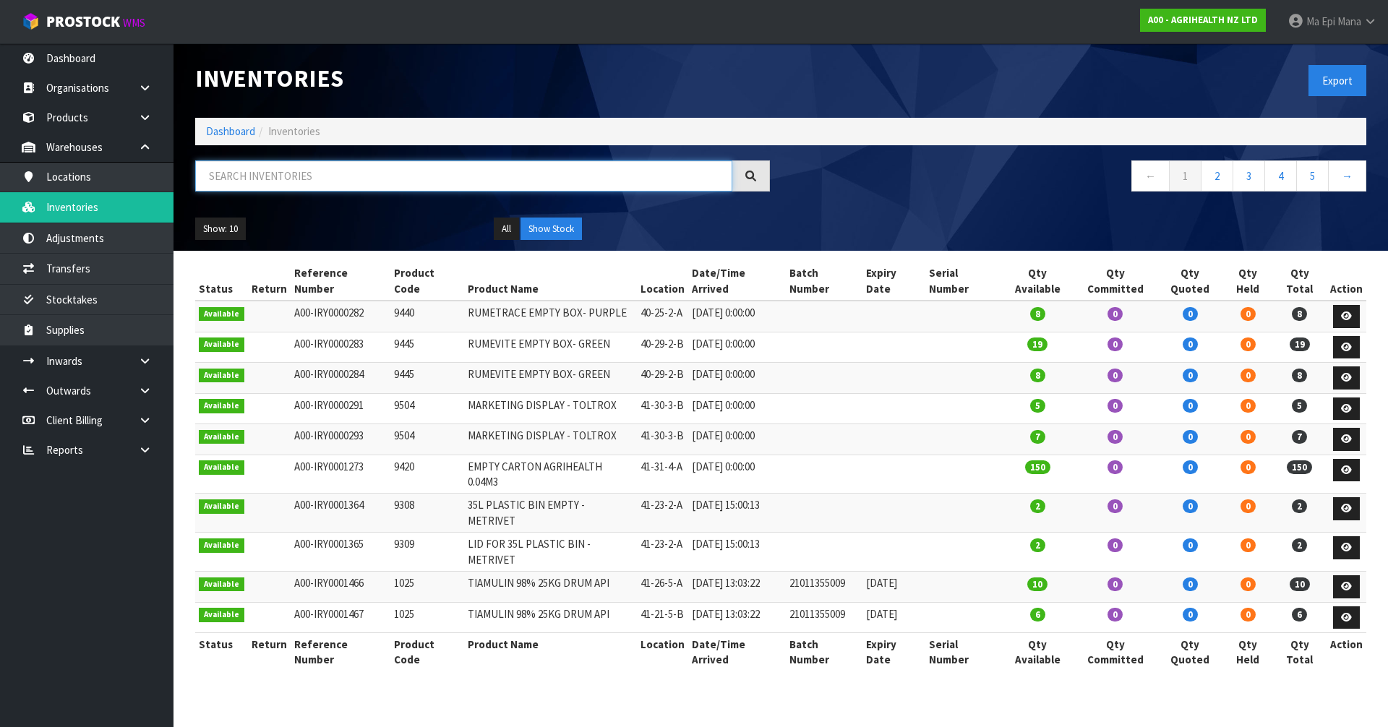
click at [286, 181] on input "text" at bounding box center [463, 175] width 537 height 31
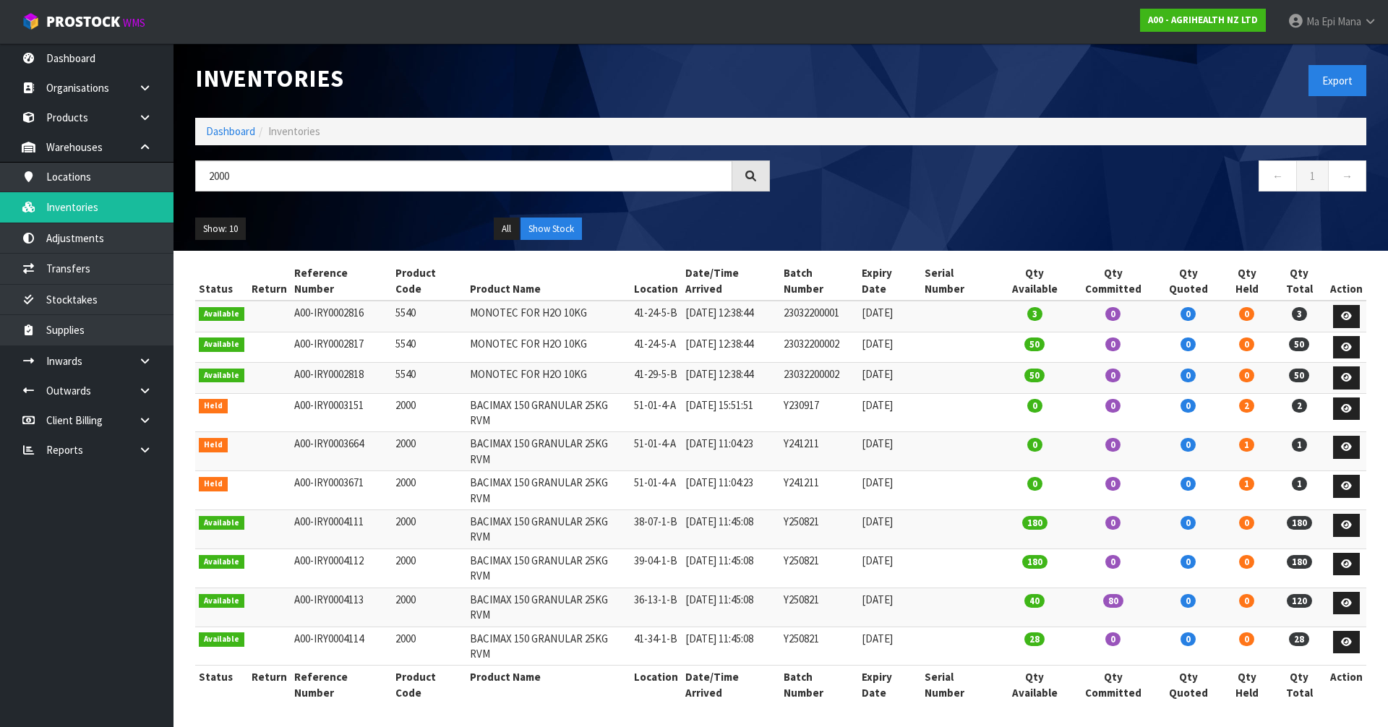
click at [536, 393] on td "BACIMAX 150 GRANULAR 25KG RVM" at bounding box center [548, 412] width 164 height 39
copy tr "BACIMAX 150 GRANULAR 25KG RVM"
click at [444, 177] on input "2000" at bounding box center [463, 175] width 537 height 31
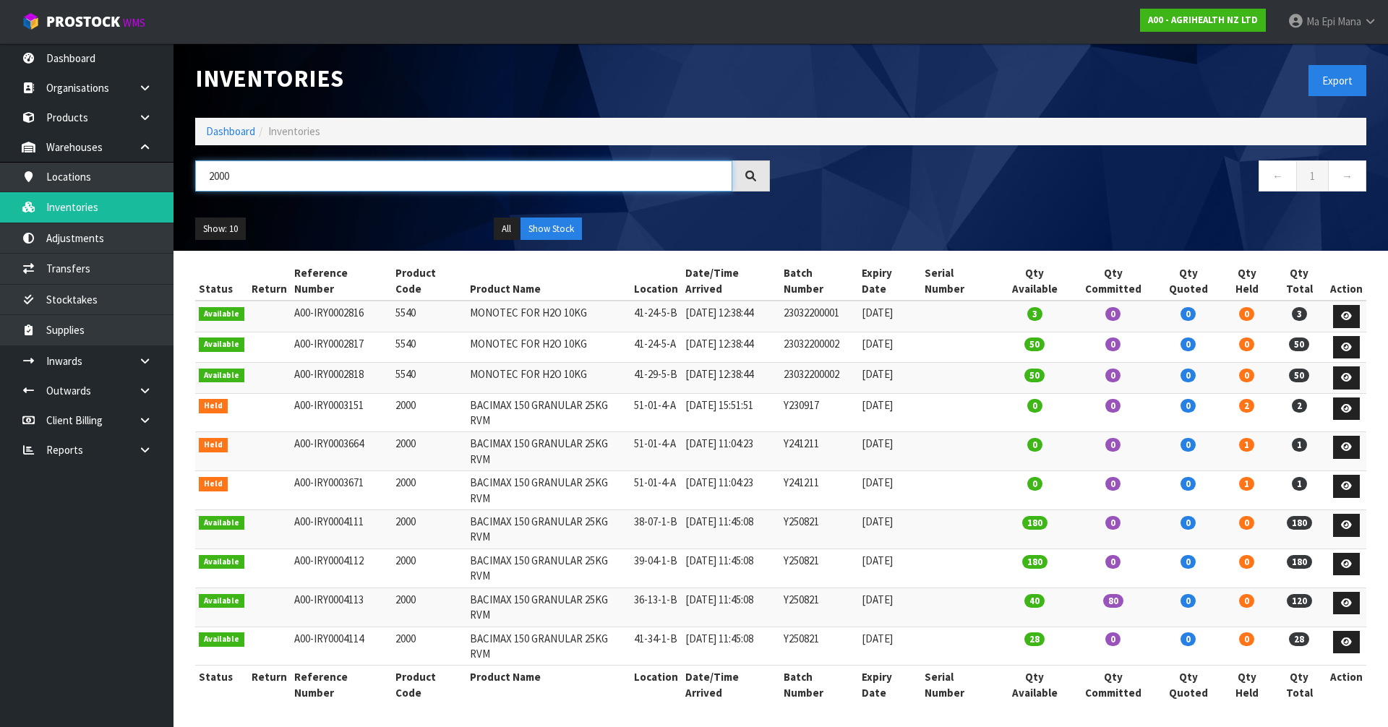
click at [444, 177] on input "2000" at bounding box center [463, 175] width 537 height 31
paste input "BACIMAX 150 GRANULAR 25KG RVM"
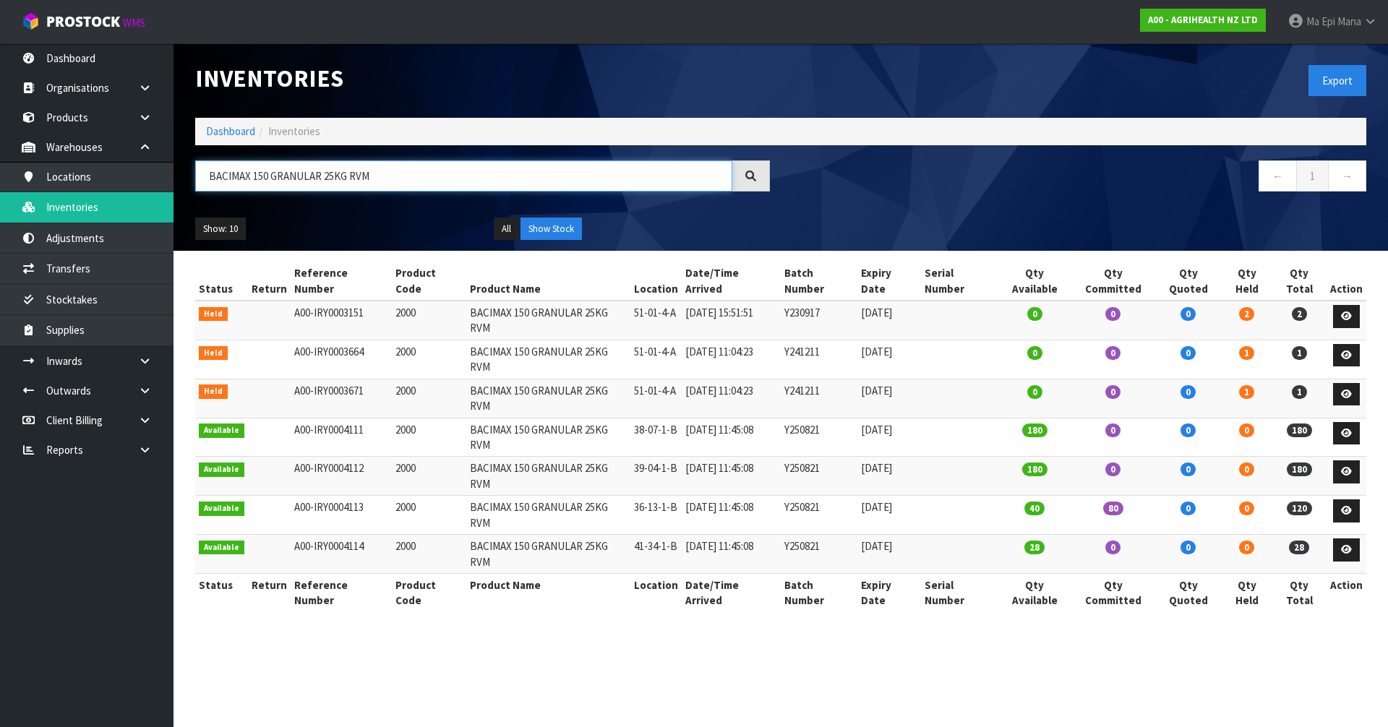
type input "BACIMAX 150 GRANULAR 25KG RVM"
click at [105, 263] on link "Transfers" at bounding box center [86, 269] width 173 height 30
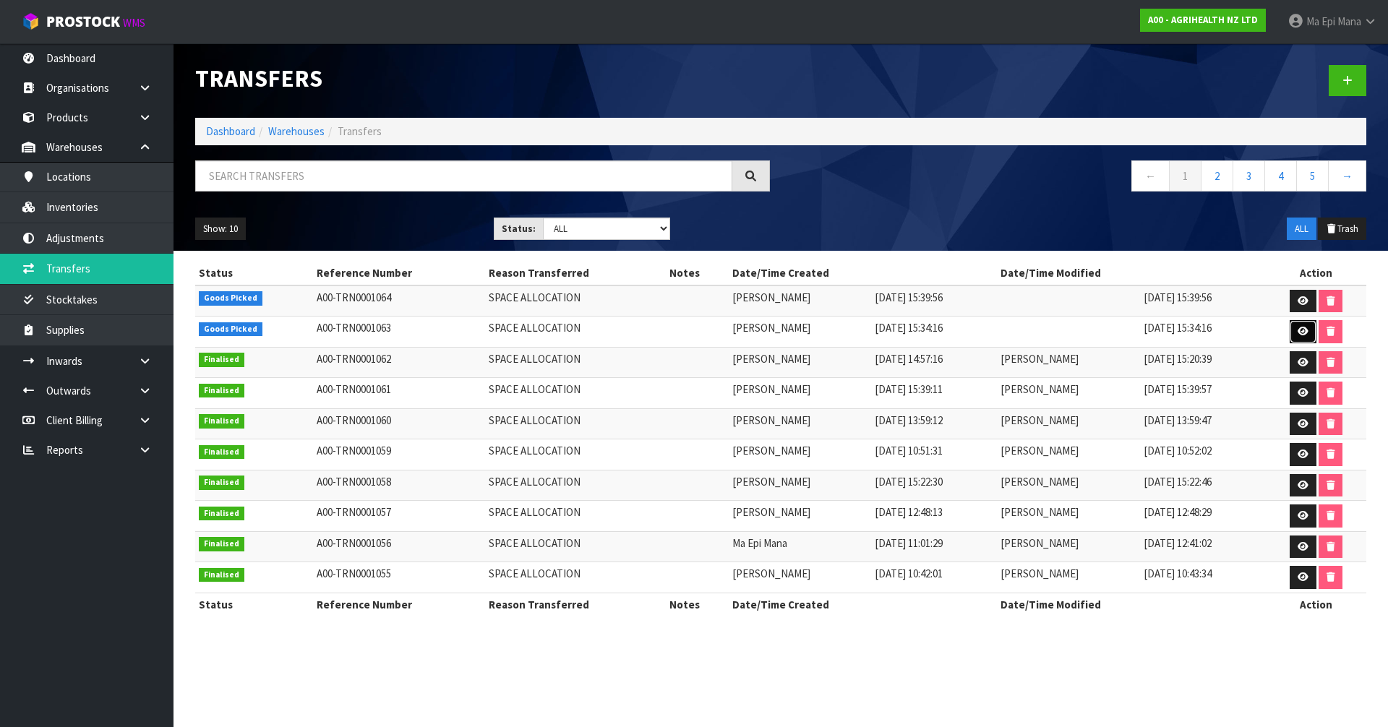
click at [1294, 337] on link at bounding box center [1303, 331] width 27 height 23
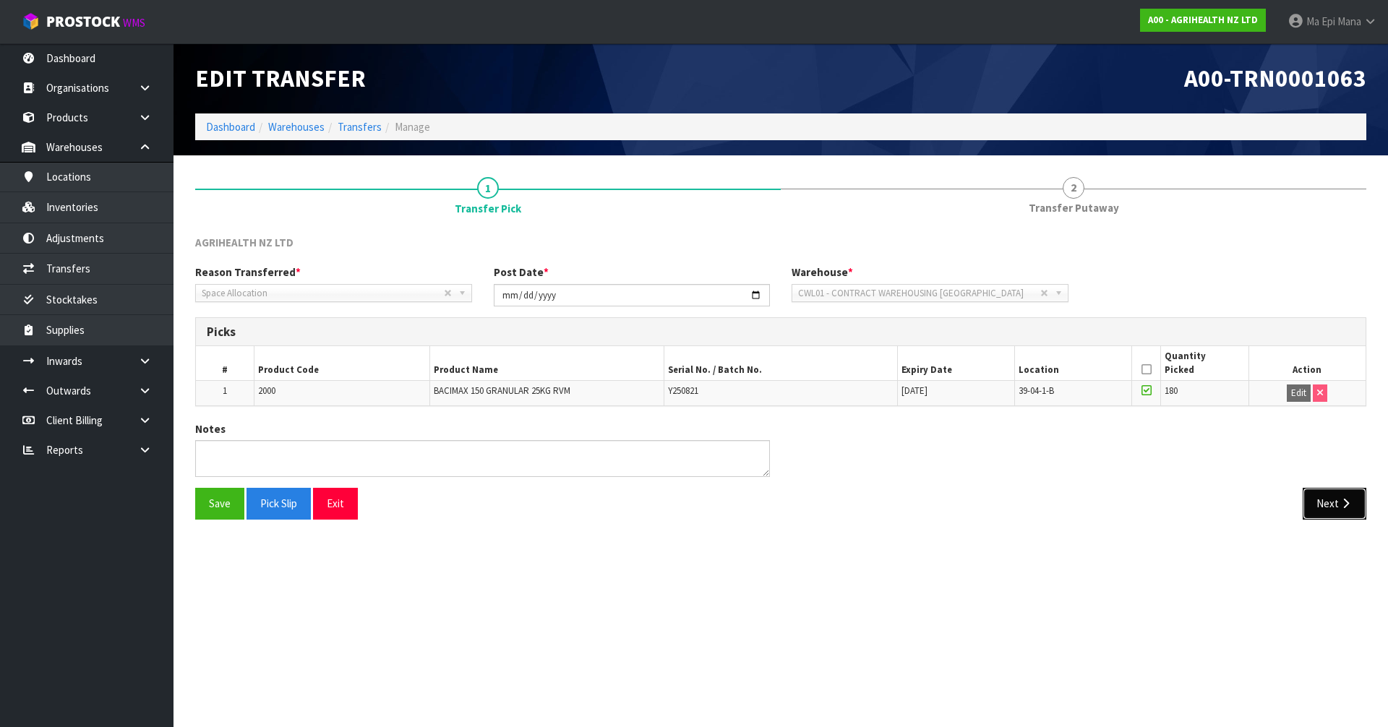
click at [1336, 508] on button "Next" at bounding box center [1335, 503] width 64 height 31
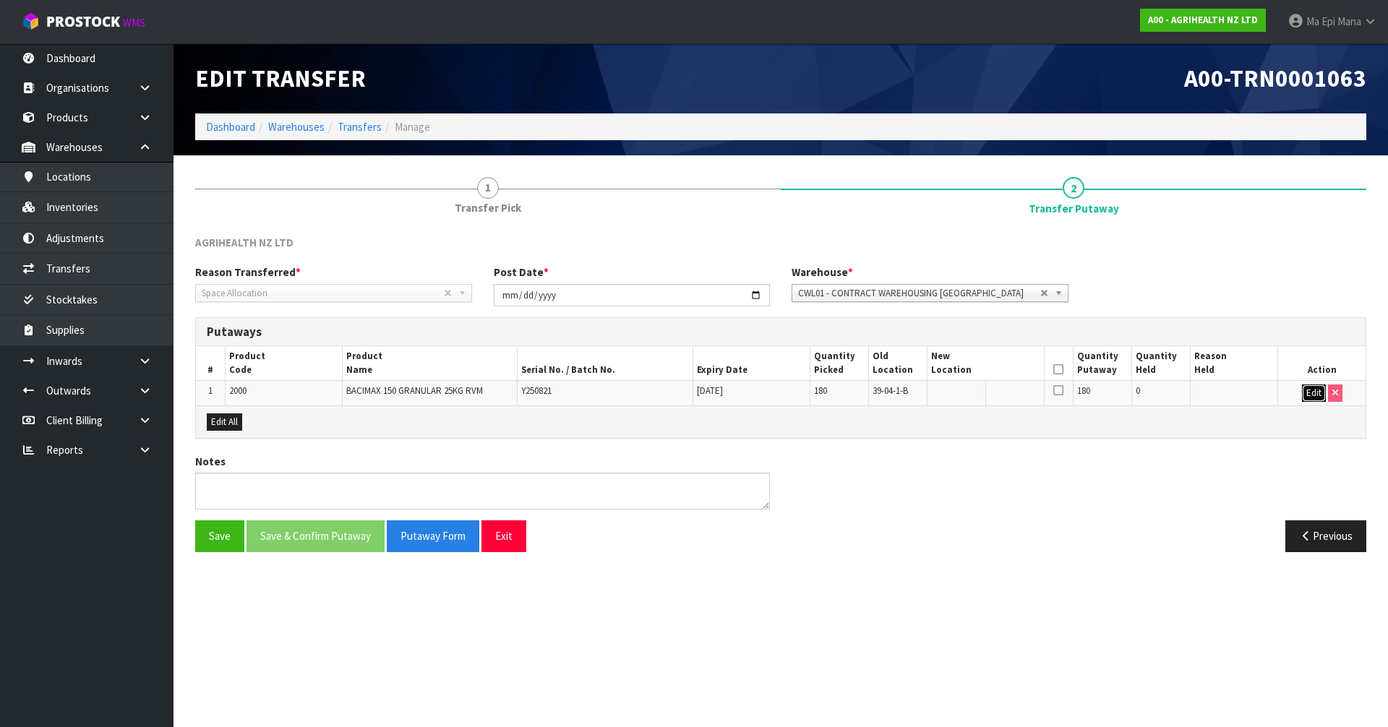
click at [1310, 390] on button "Edit" at bounding box center [1314, 393] width 24 height 17
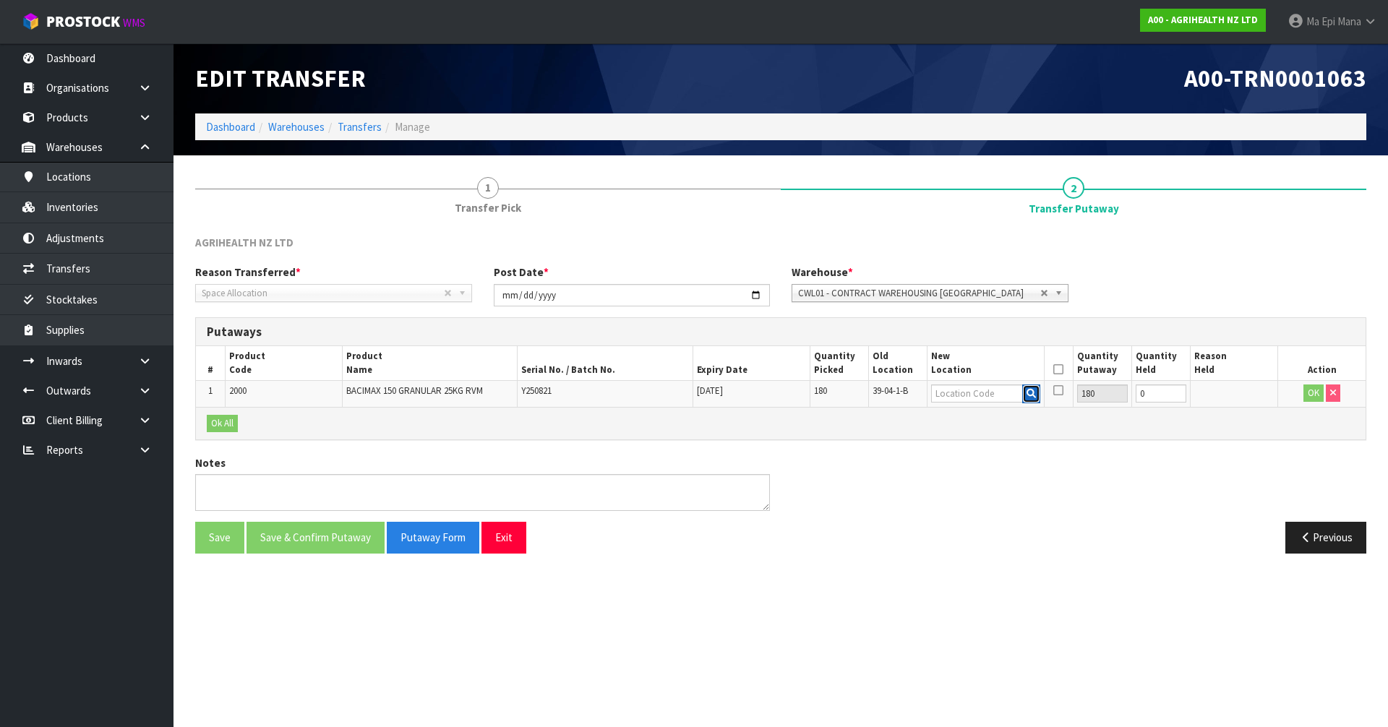
click at [1024, 393] on button "button" at bounding box center [1031, 394] width 18 height 19
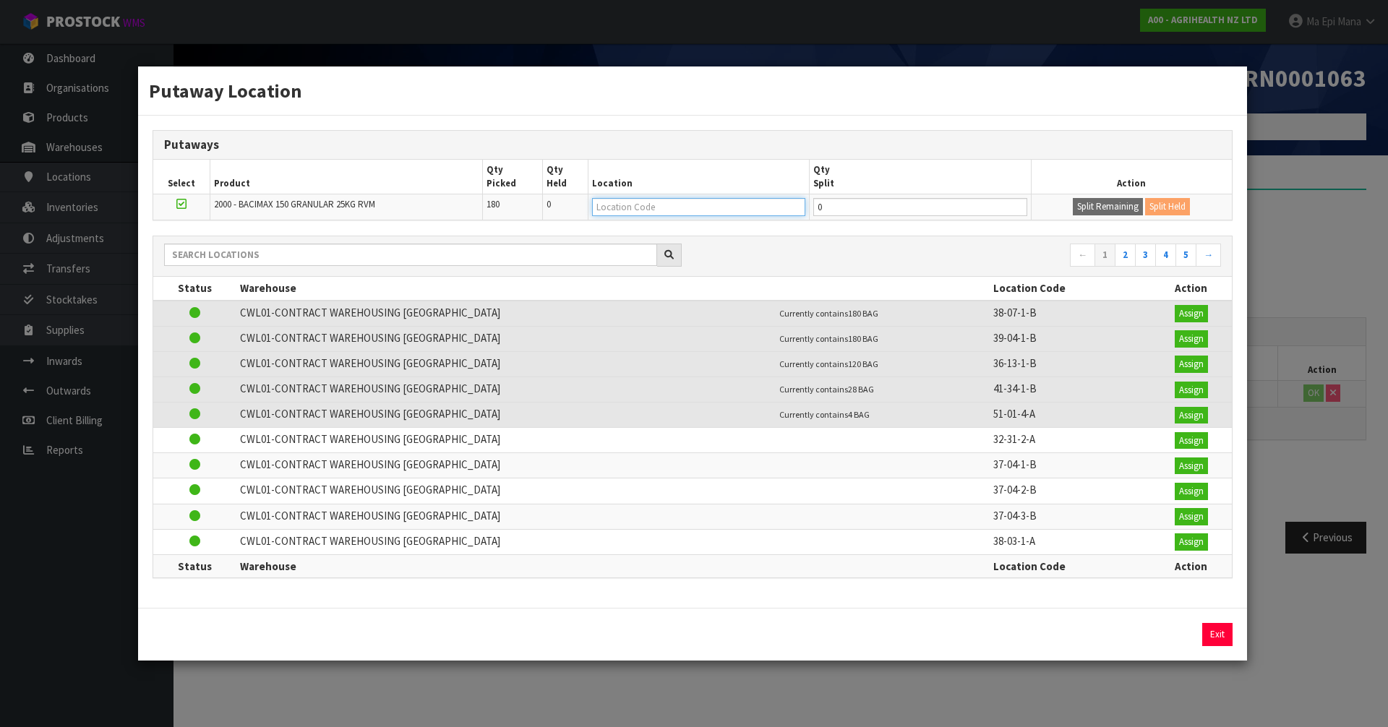
click at [661, 206] on input "text" at bounding box center [698, 207] width 213 height 18
type input "41-35-1-a"
type input "41-35-1-A"
type input "30"
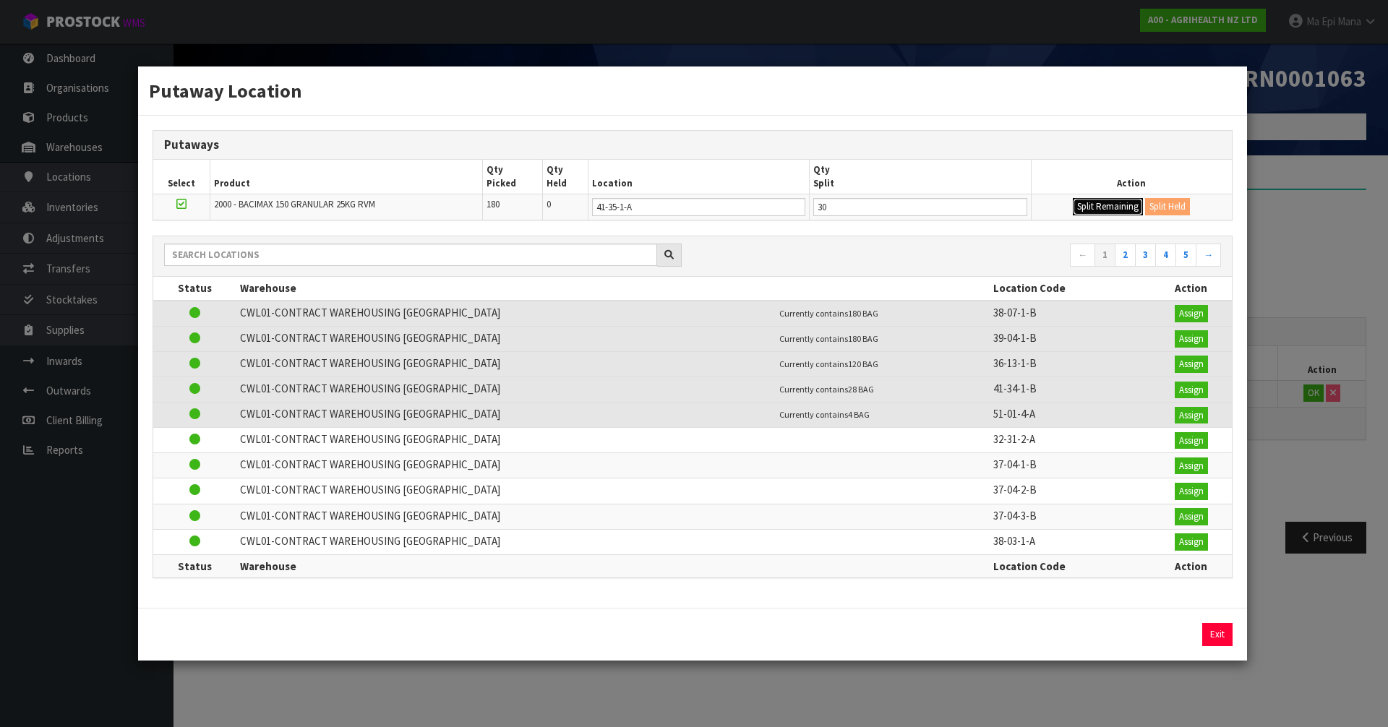
click at [1073, 198] on button "Split Remaining" at bounding box center [1108, 206] width 70 height 17
type input "30"
type input "0"
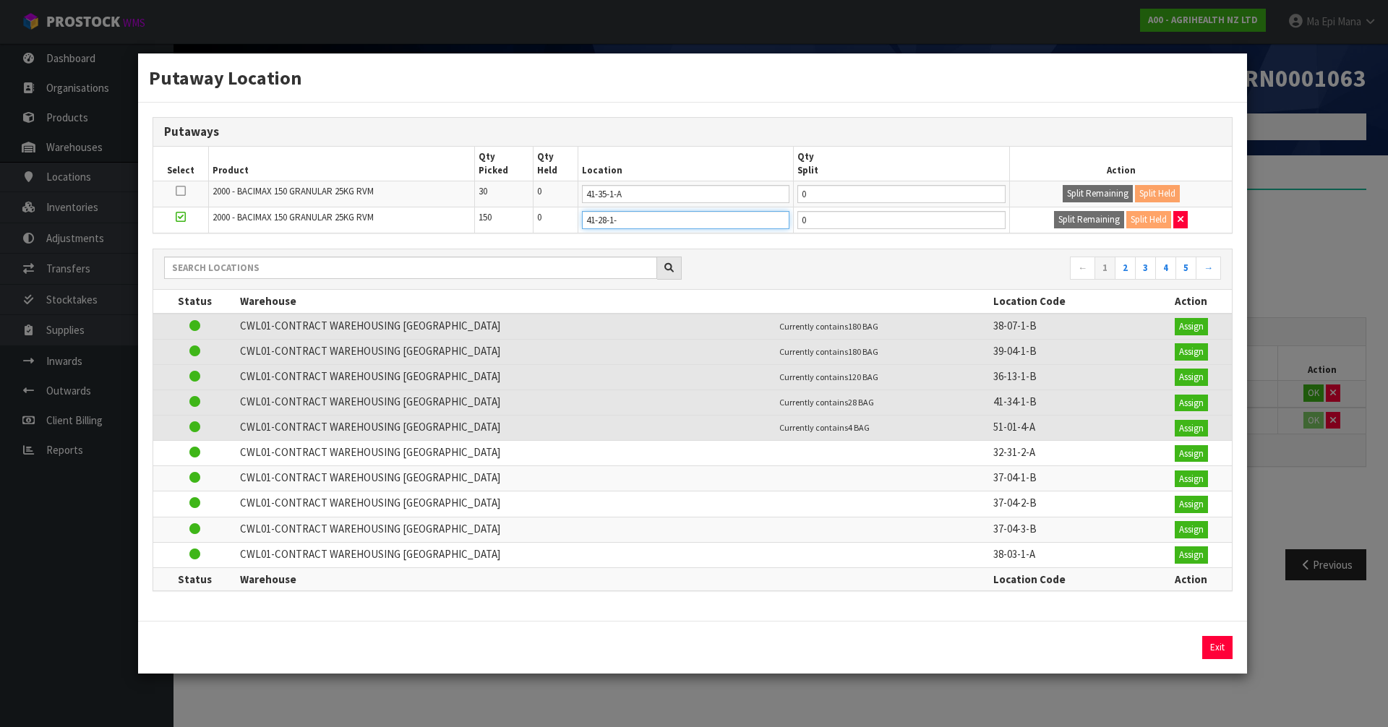
type input "41-28-1-b"
type input "41-28-1-B"
type input "30"
click at [1054, 211] on button "Split Remaining" at bounding box center [1089, 219] width 70 height 17
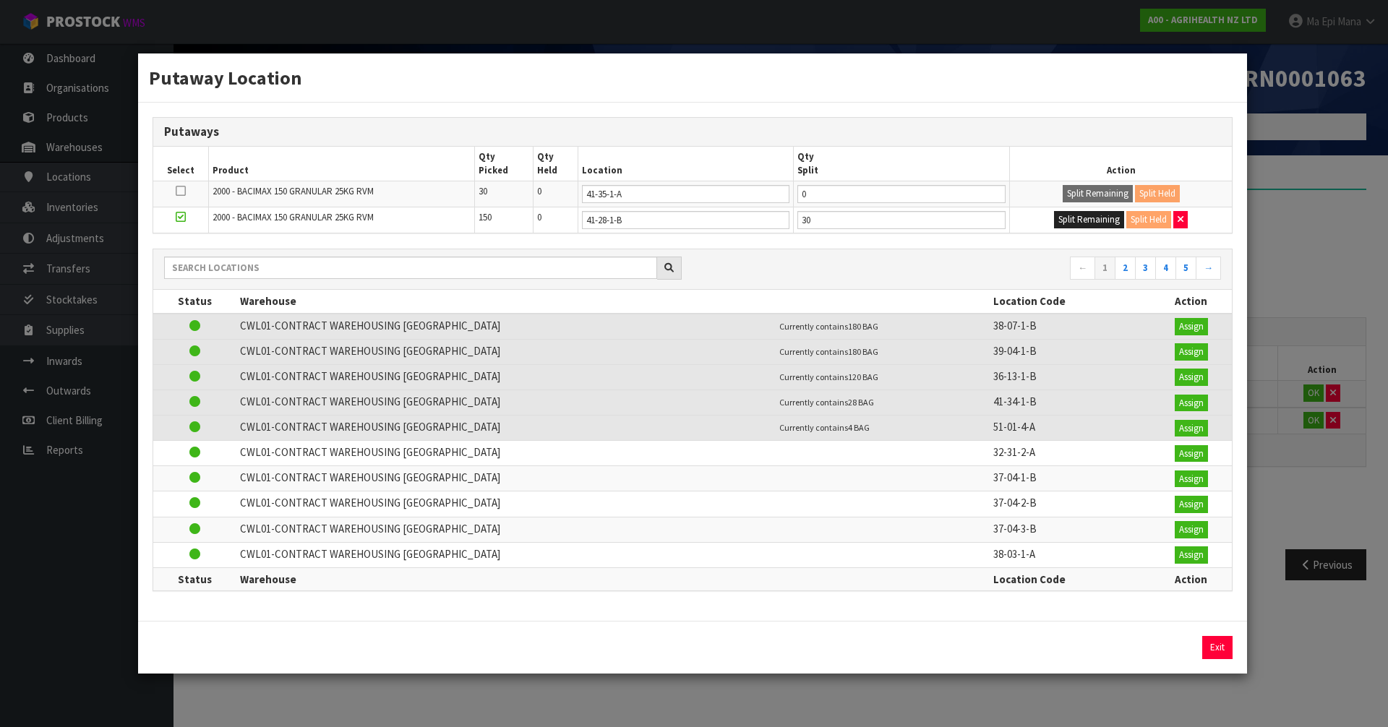
type input "30"
type input "0"
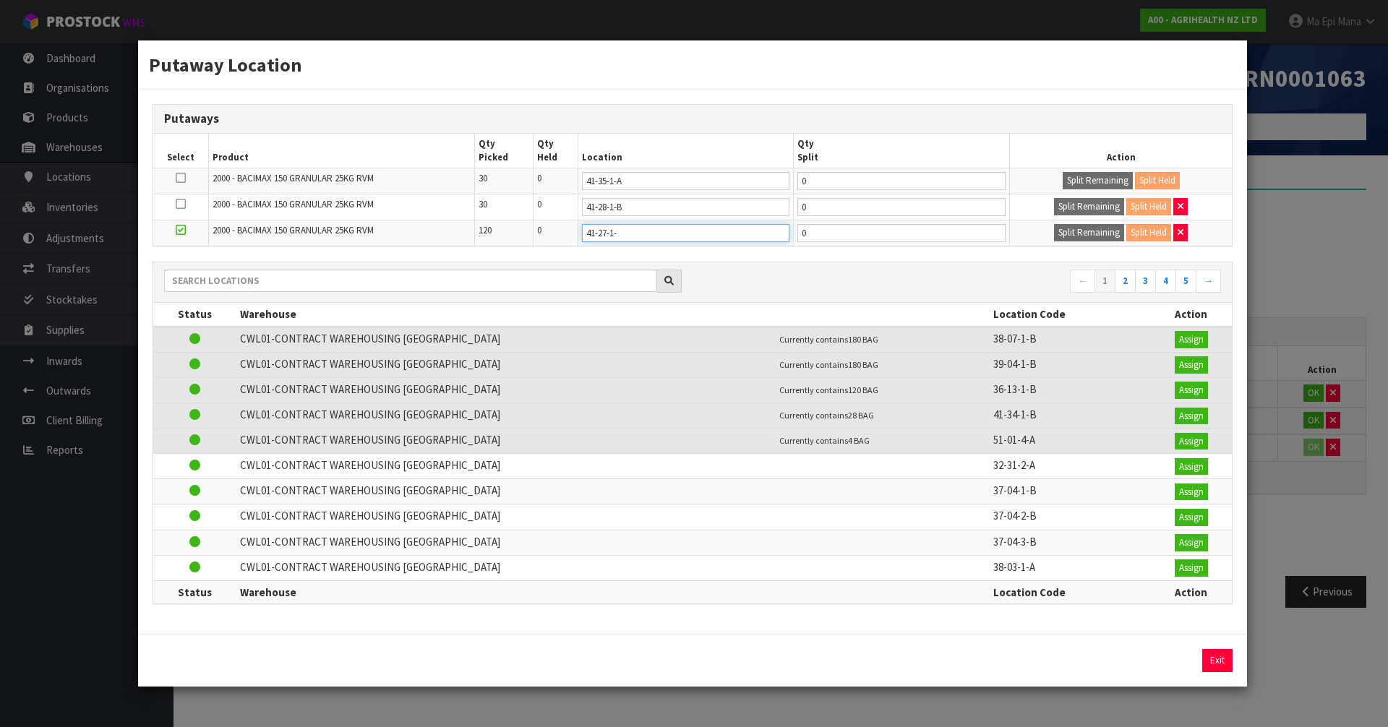
type input "41-27-1-a"
type input "41-27-1-A"
type input "30"
click at [1054, 224] on button "Split Remaining" at bounding box center [1089, 232] width 70 height 17
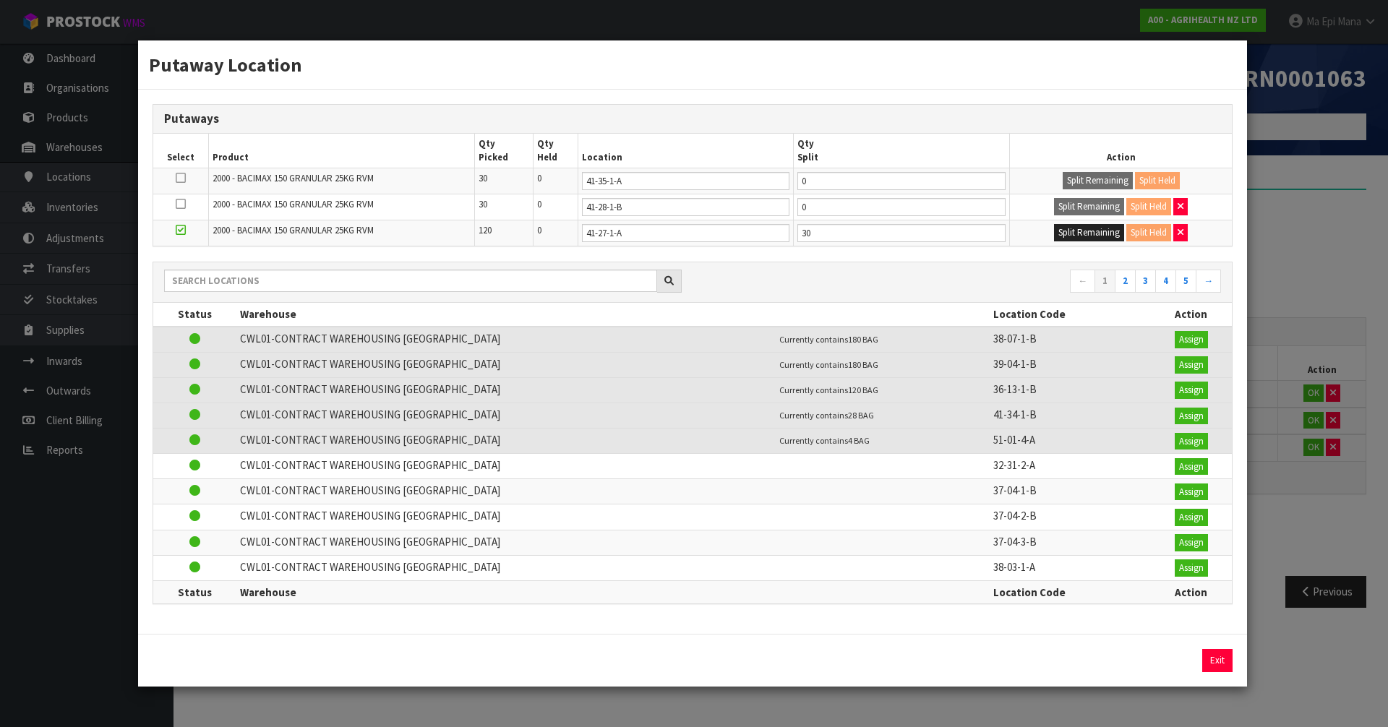
type input "30"
type input "0"
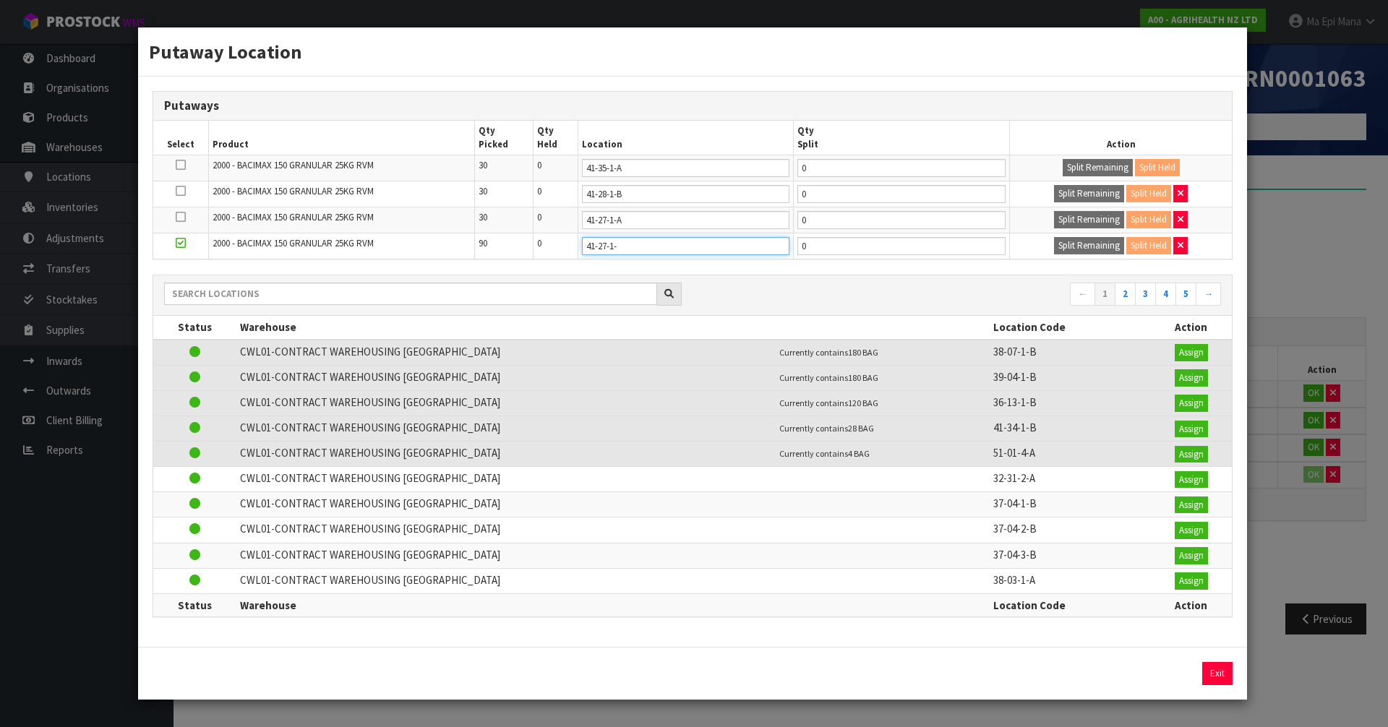
type input "41-27-1-b"
type input "41-27-1-B"
type input "30"
click at [1054, 237] on button "Split Remaining" at bounding box center [1089, 245] width 70 height 17
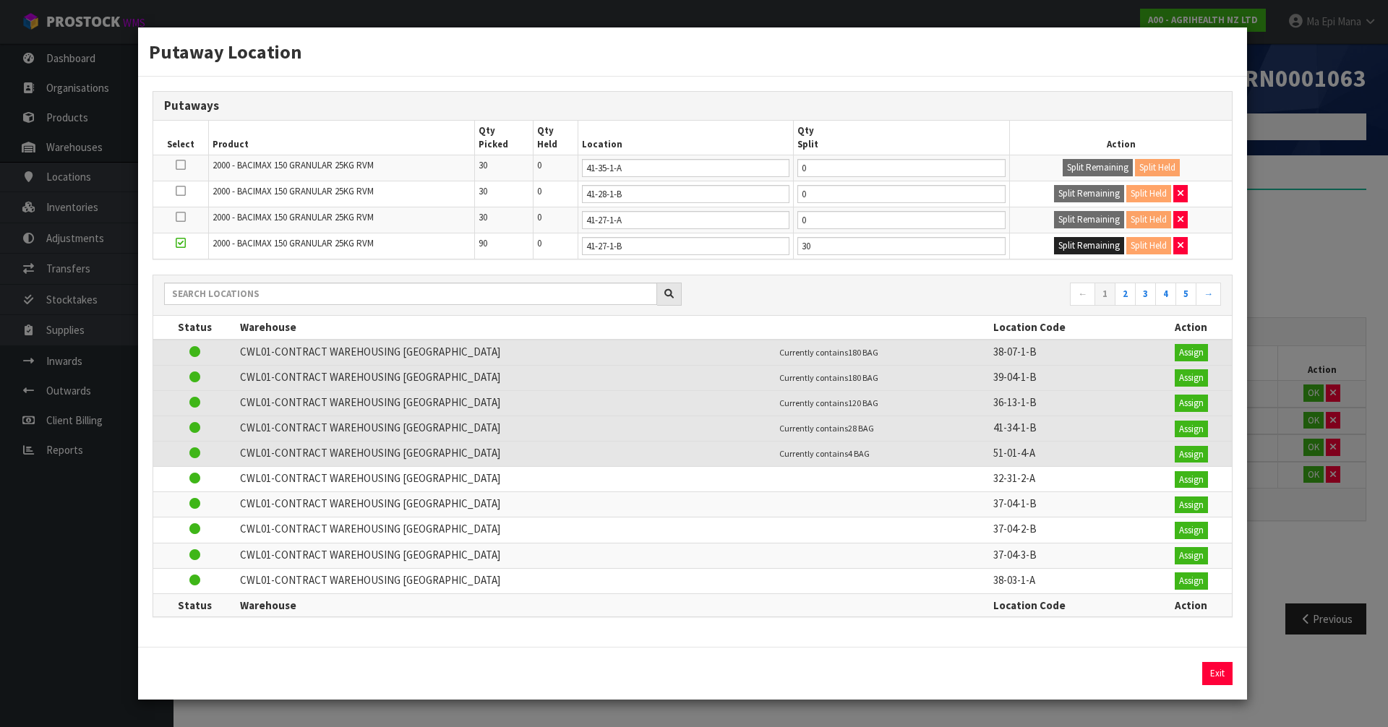
type input "30"
type input "0"
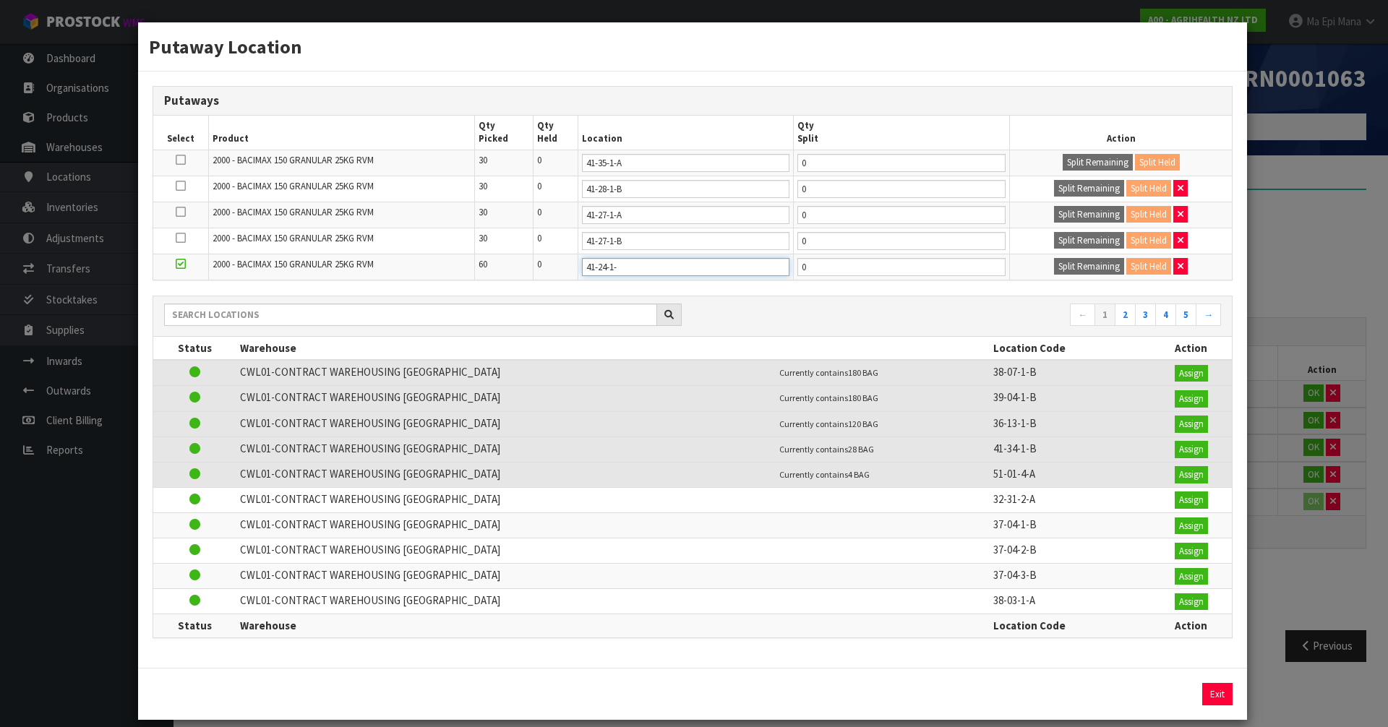
type input "41-24-1-a"
type input "41-24-1-A"
type input "30"
click at [1054, 258] on button "Split Remaining" at bounding box center [1089, 266] width 70 height 17
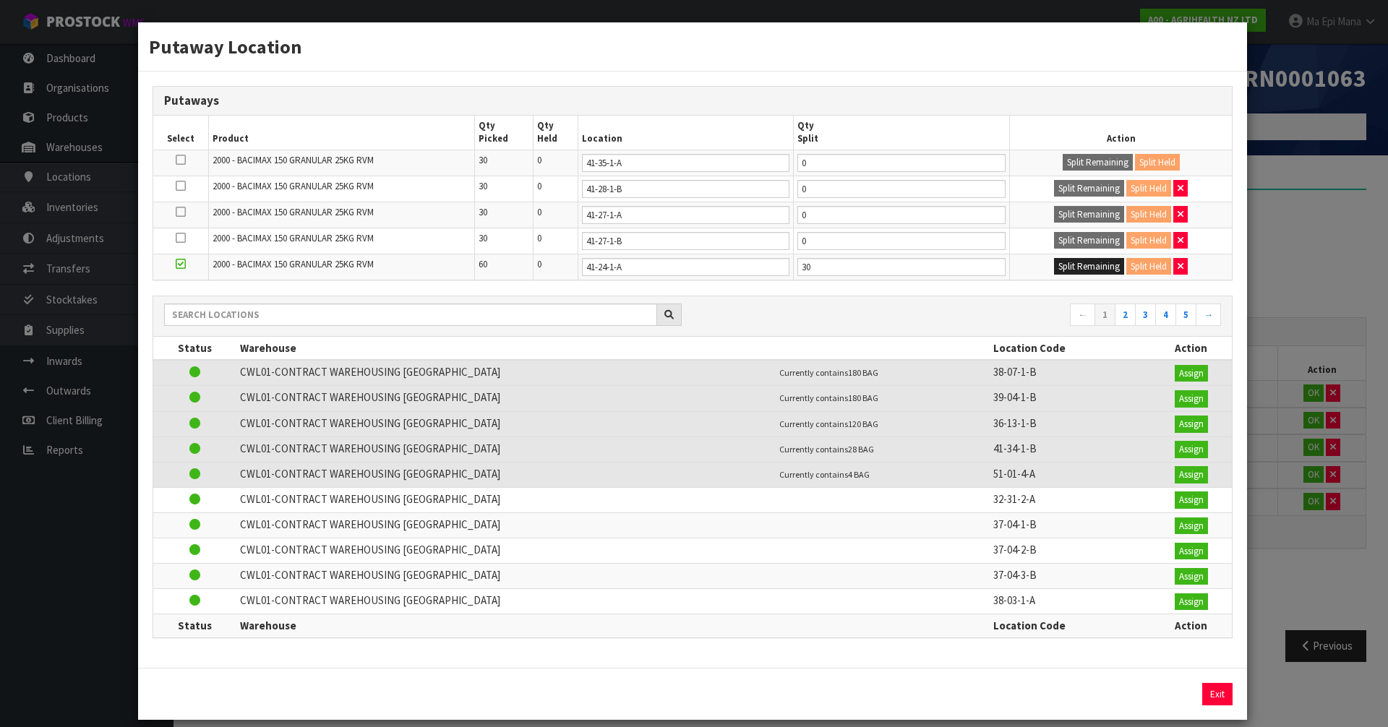
type input "30"
type input "0"
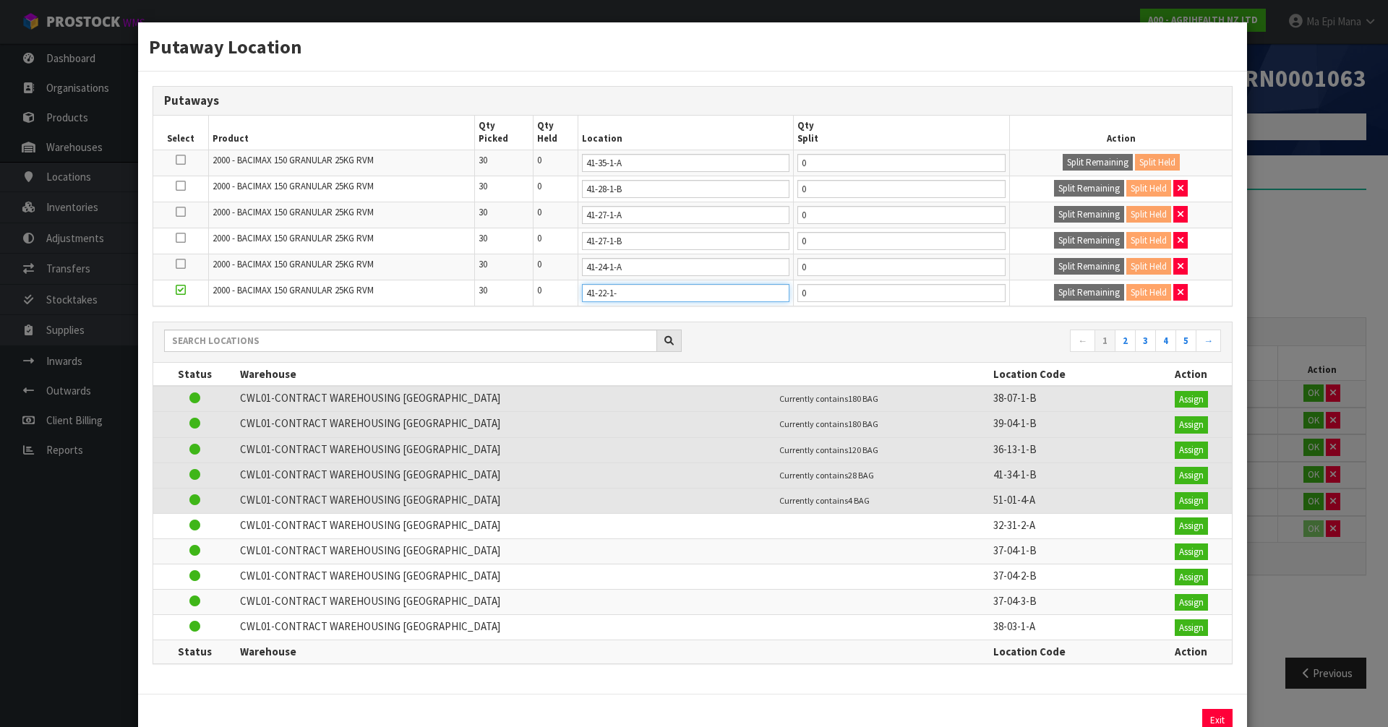
type input "41-22-1-b"
type input "41-22-1-B"
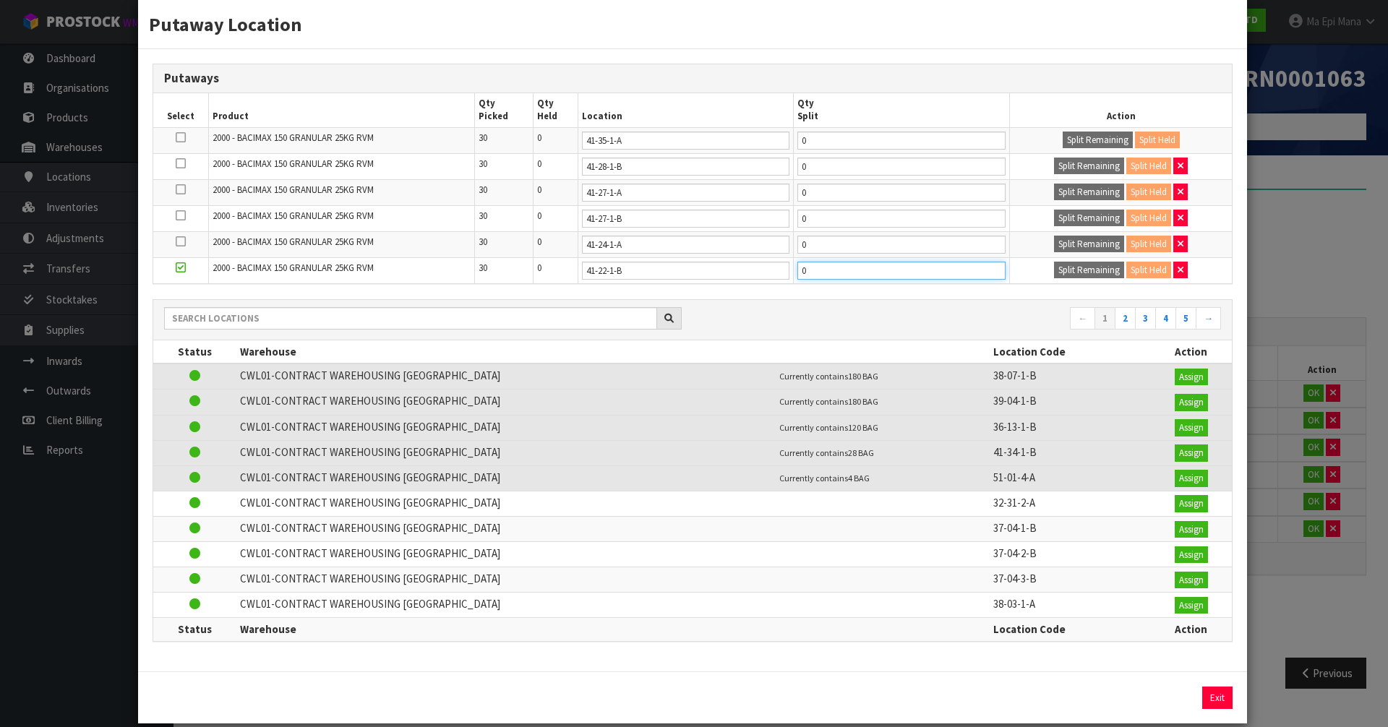
scroll to position [41, 0]
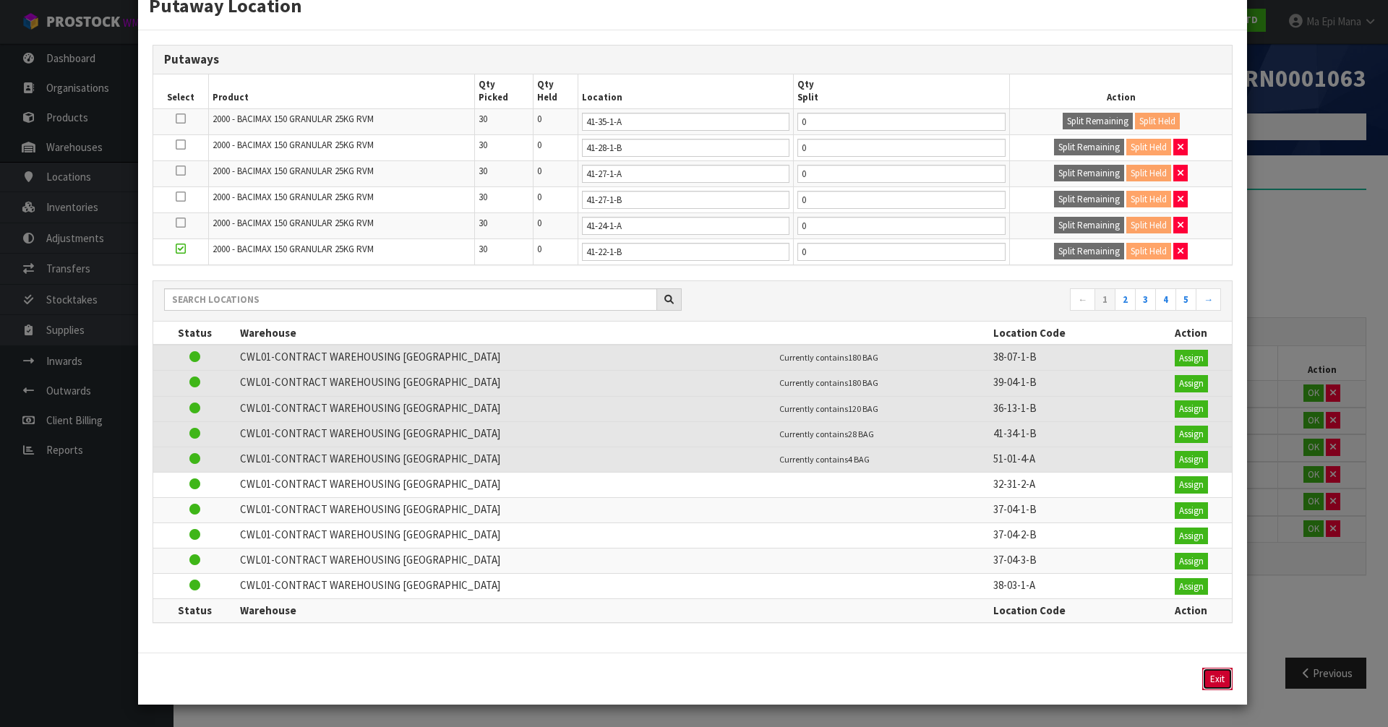
click at [1209, 680] on button "Exit" at bounding box center [1217, 679] width 30 height 23
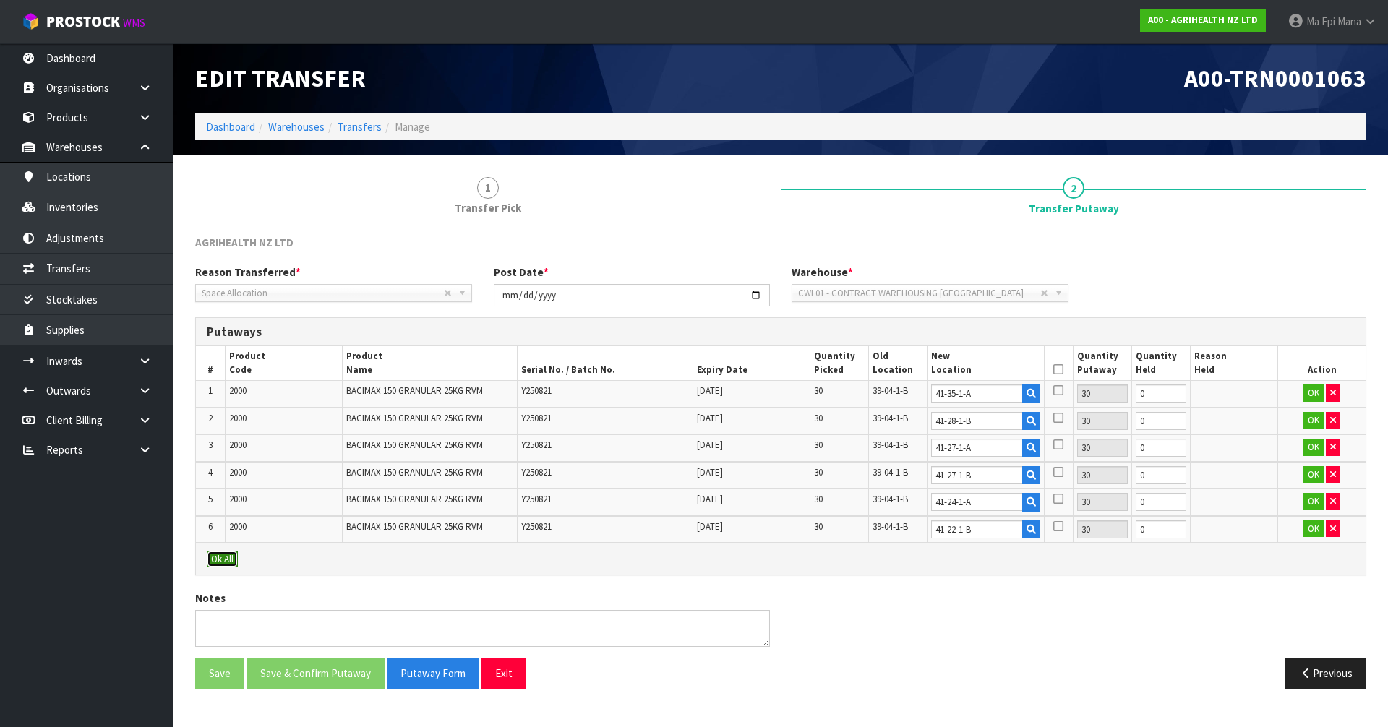
click at [212, 560] on button "Ok All" at bounding box center [222, 559] width 31 height 17
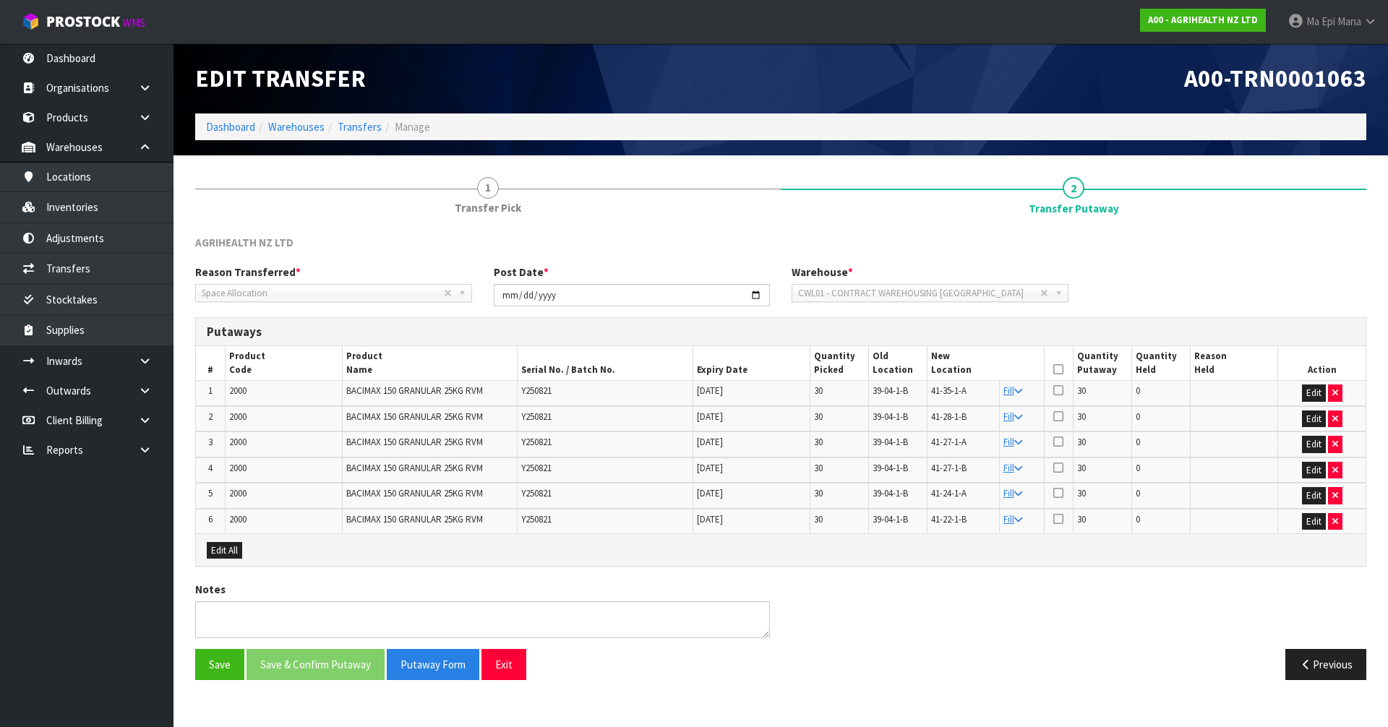
click at [1055, 370] on icon at bounding box center [1058, 369] width 10 height 1
click at [346, 672] on button "Save & Confirm Putaway" at bounding box center [316, 664] width 138 height 31
